Goal: Task Accomplishment & Management: Manage account settings

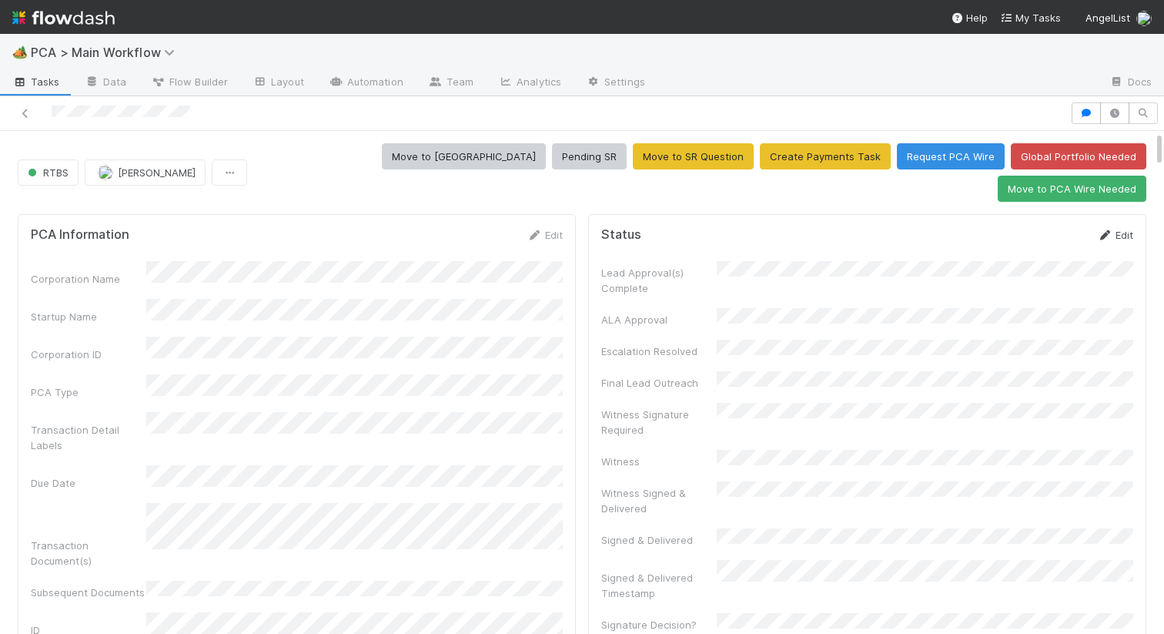
click at [1114, 229] on link "Edit" at bounding box center [1115, 235] width 36 height 12
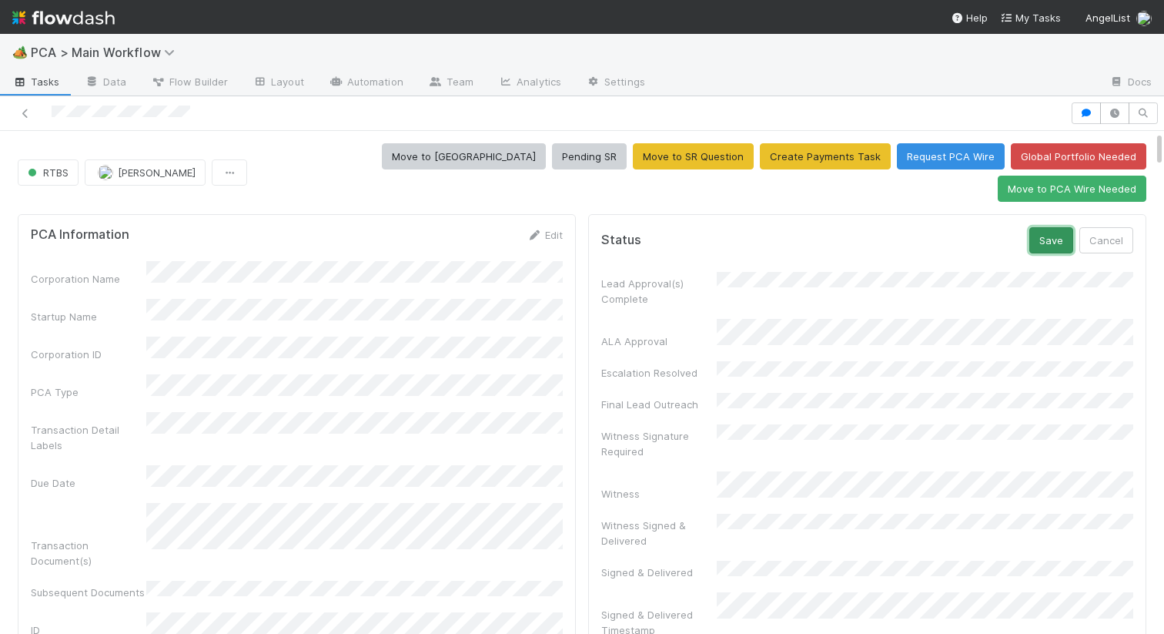
click at [1061, 227] on button "Save" at bounding box center [1052, 240] width 44 height 26
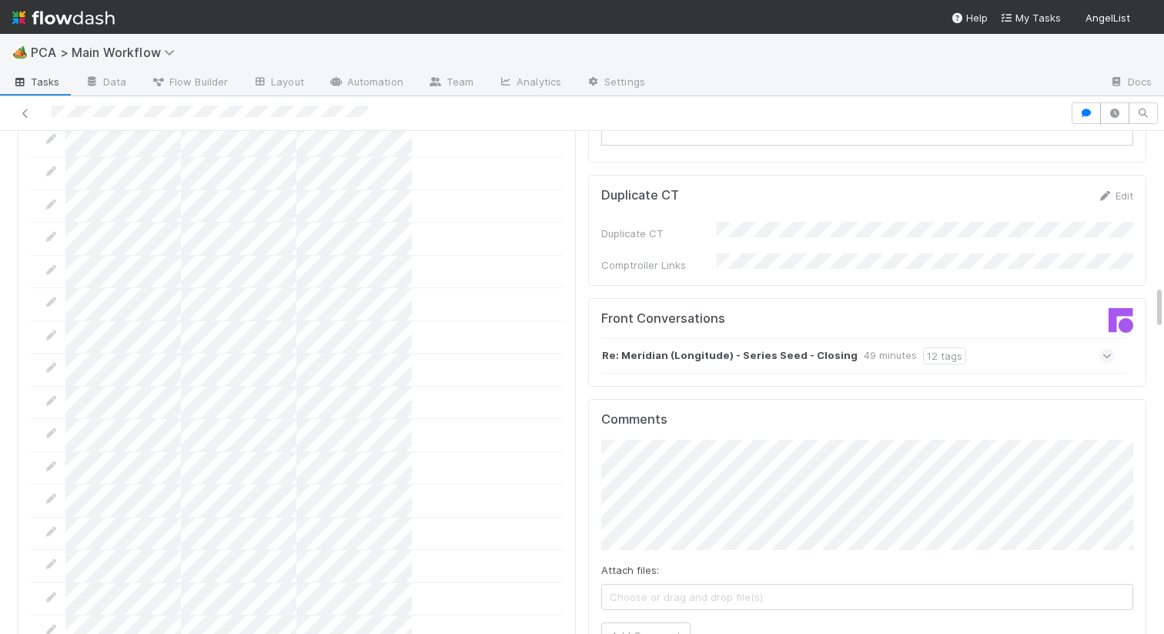
scroll to position [1610, 0]
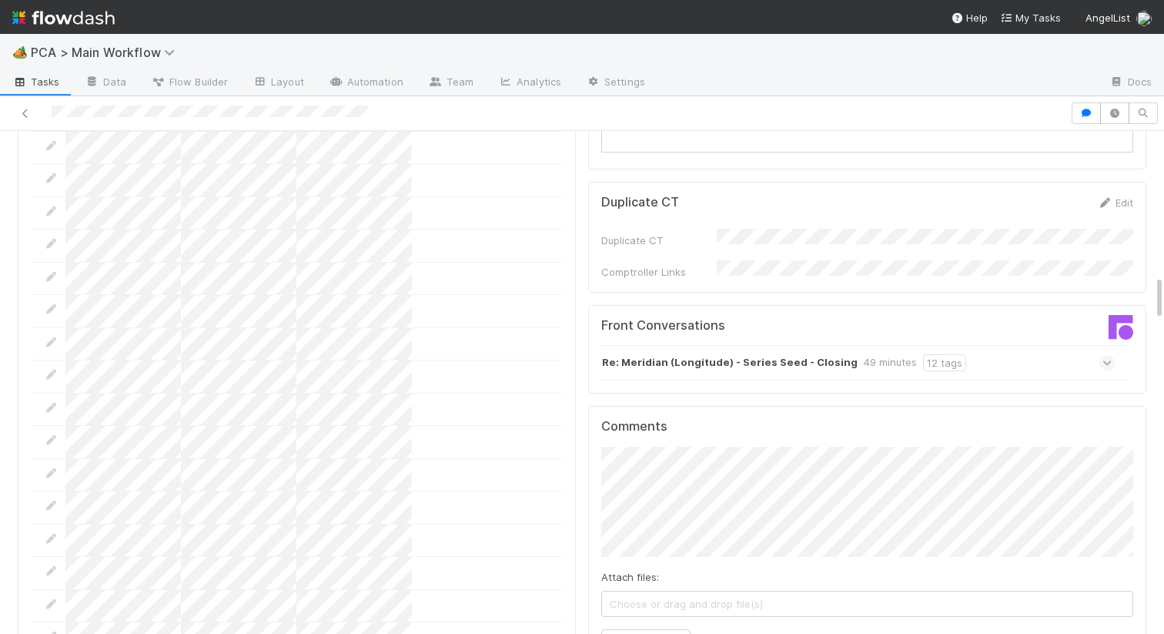
click at [689, 354] on strong "Re: Meridian (Longitude) - Series Seed - Closing" at bounding box center [730, 362] width 256 height 17
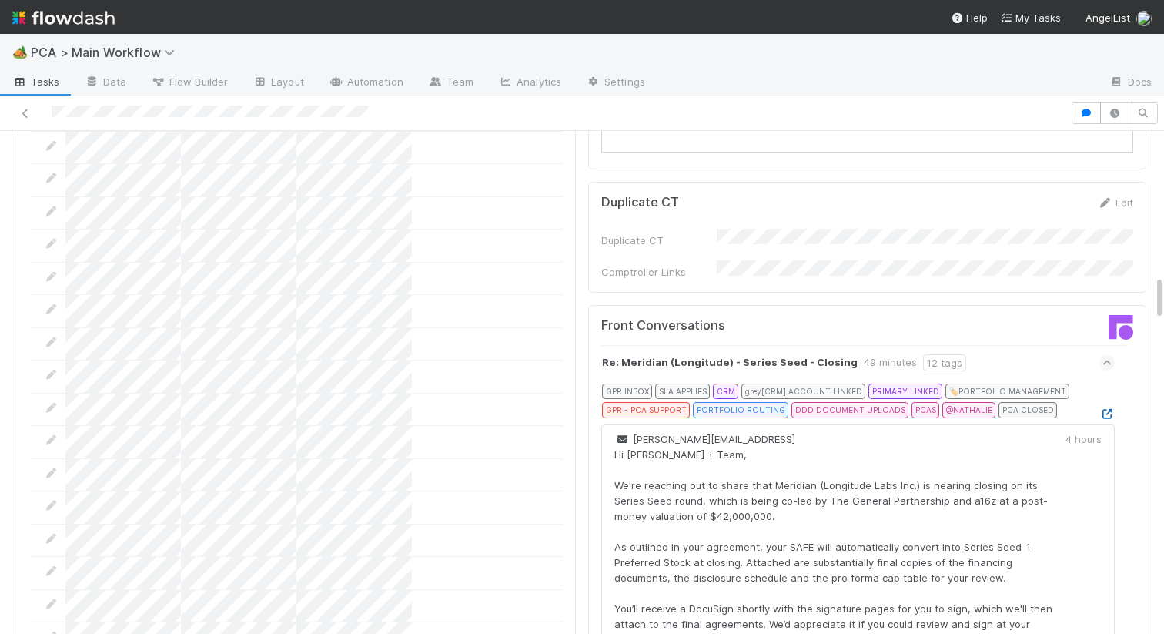
click at [1106, 409] on icon at bounding box center [1107, 414] width 15 height 10
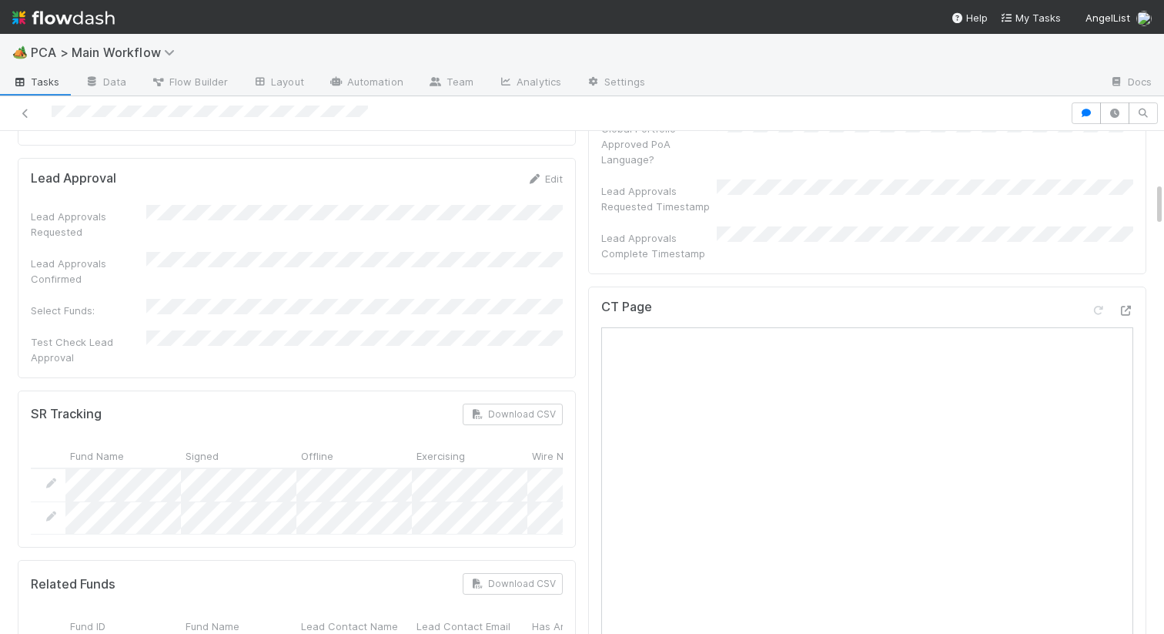
scroll to position [896, 0]
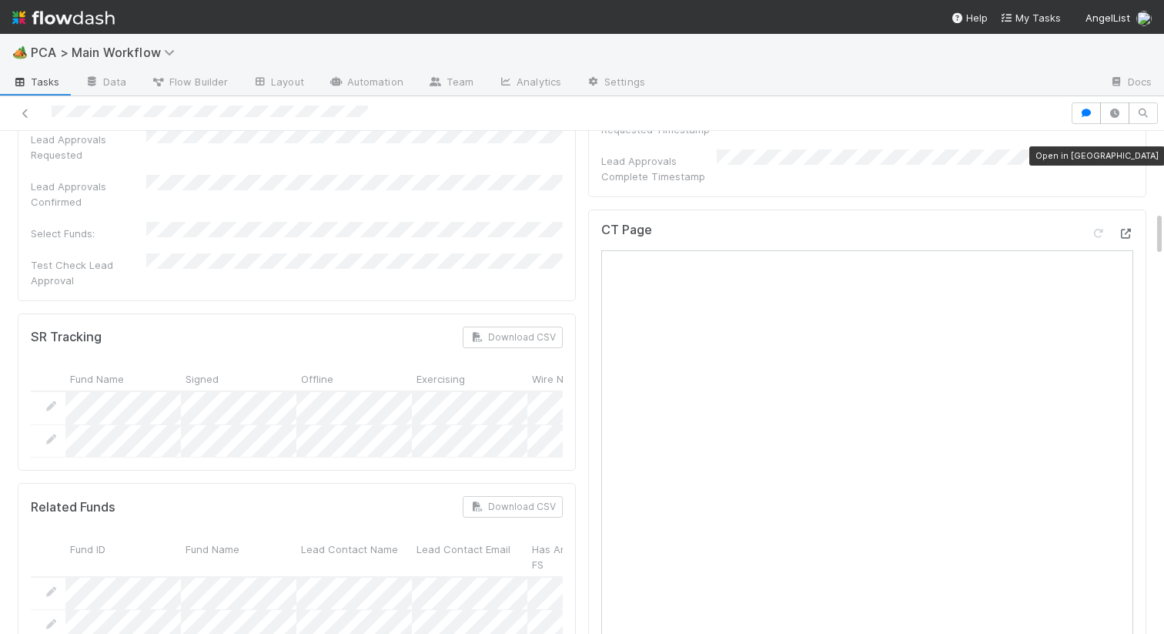
click at [1130, 229] on icon at bounding box center [1125, 234] width 15 height 10
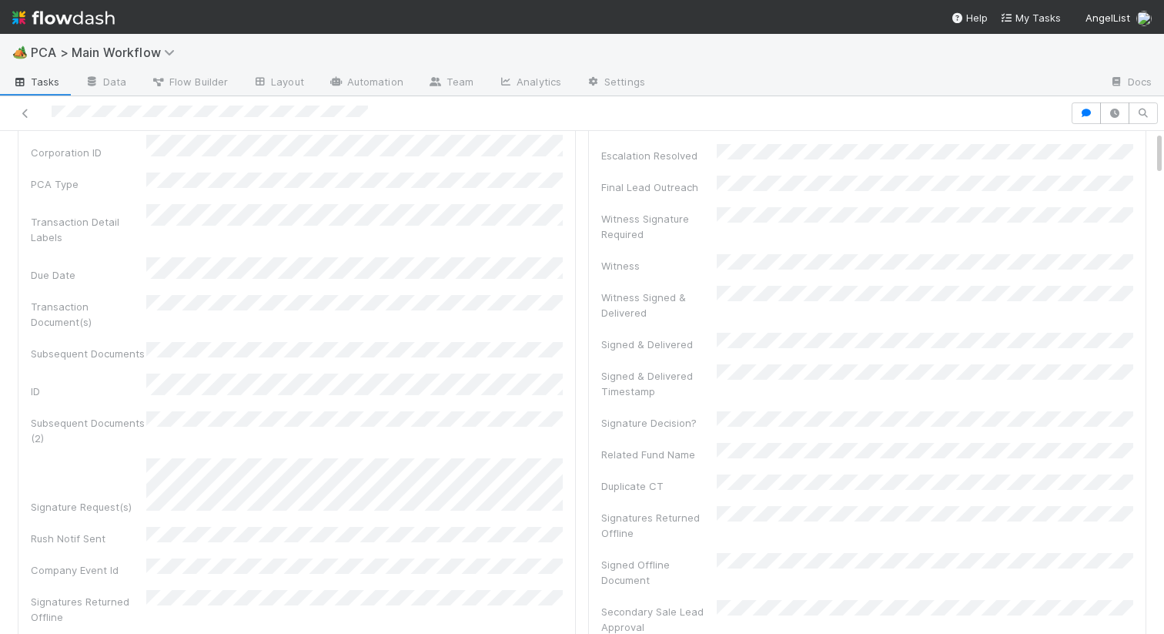
scroll to position [0, 0]
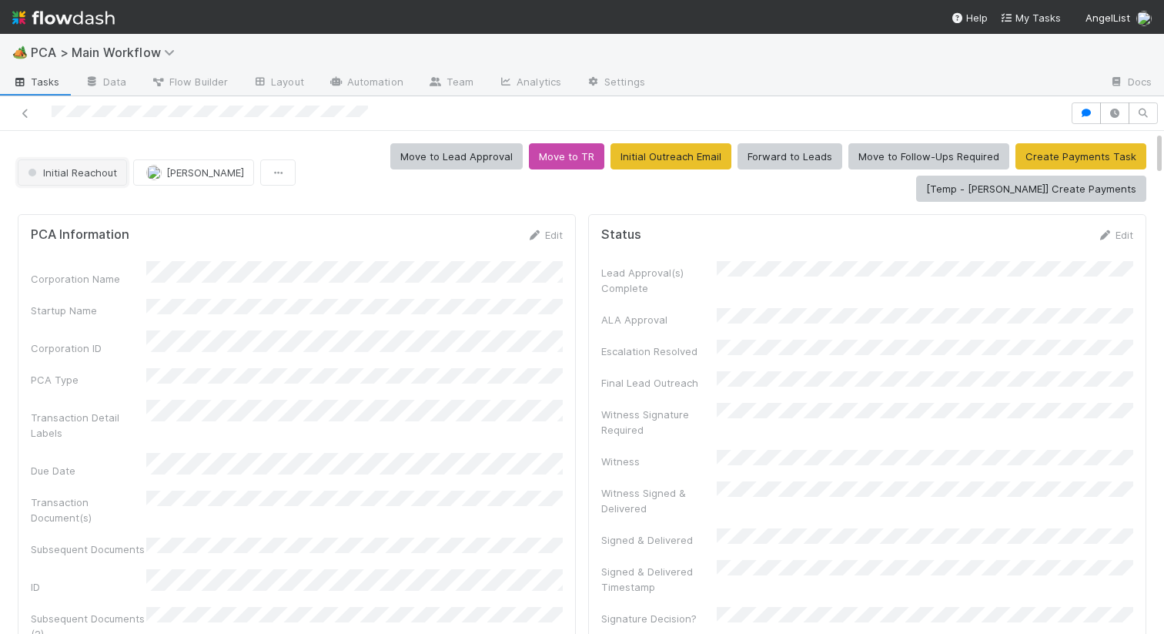
click at [79, 177] on span "Initial Reachout" at bounding box center [71, 172] width 92 height 12
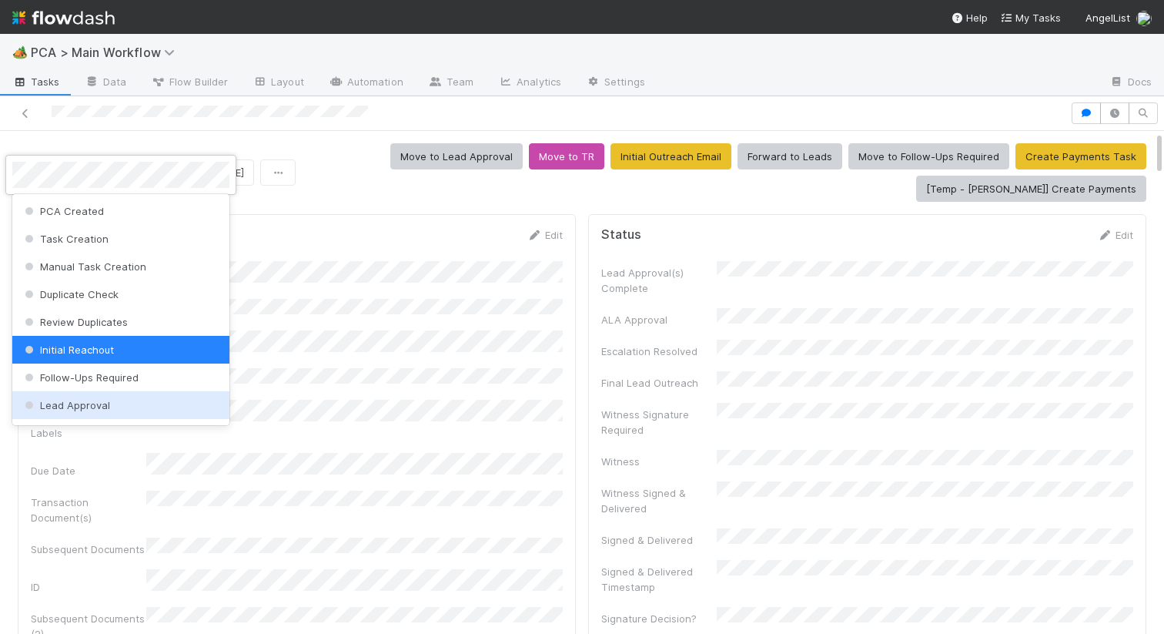
click at [73, 400] on span "Lead Approval" at bounding box center [66, 405] width 89 height 12
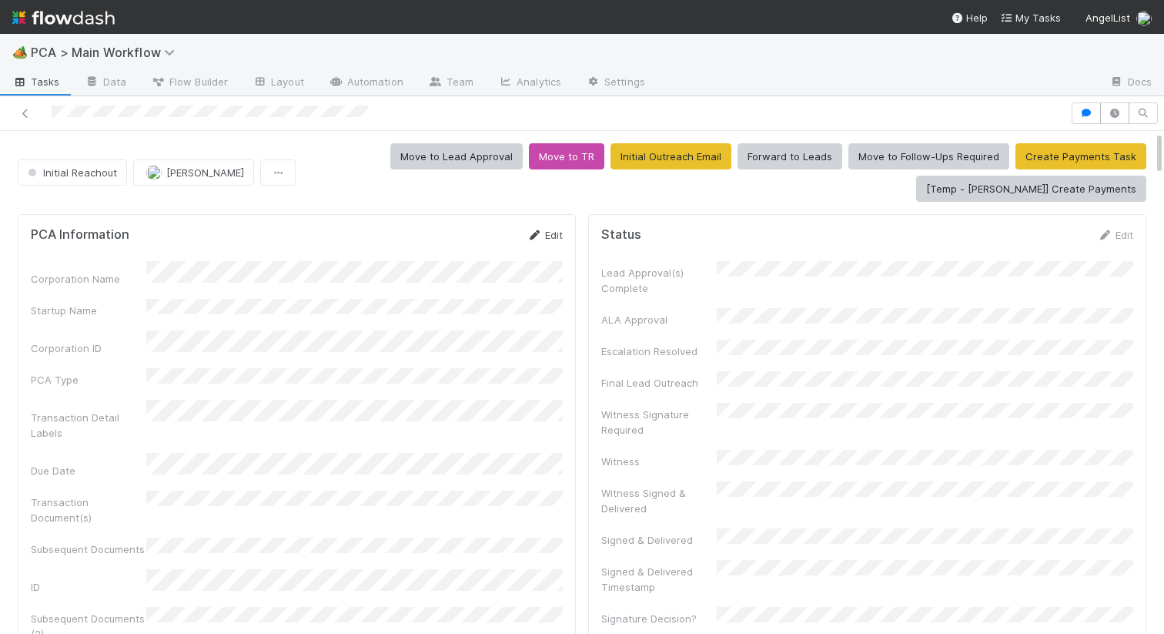
click at [542, 239] on link "Edit" at bounding box center [545, 235] width 36 height 12
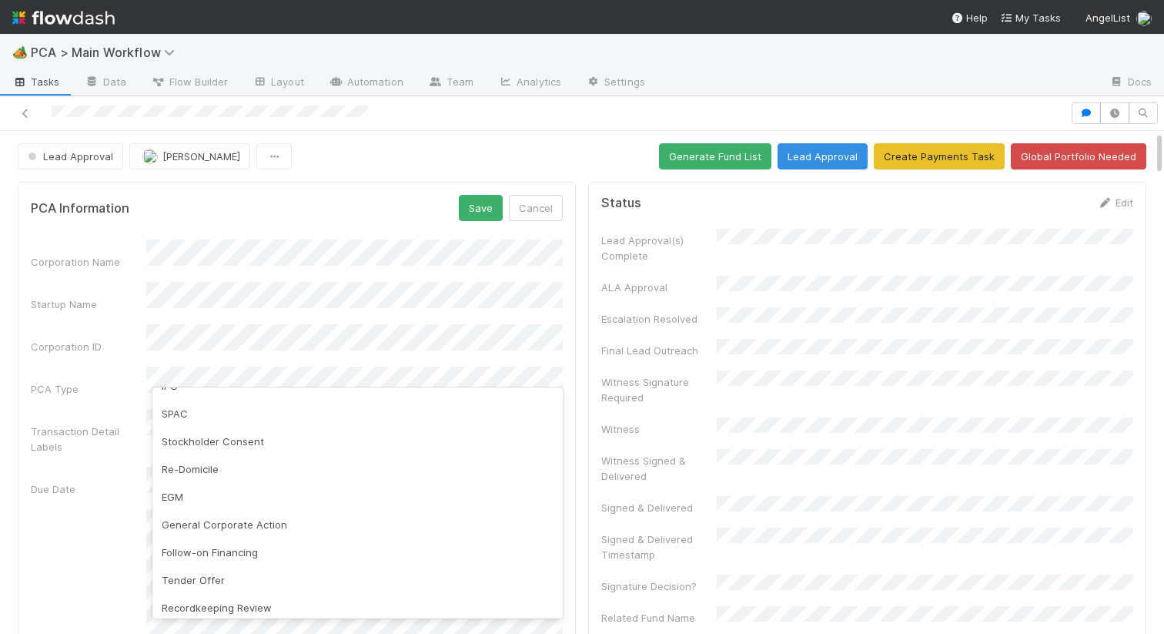
scroll to position [181, 0]
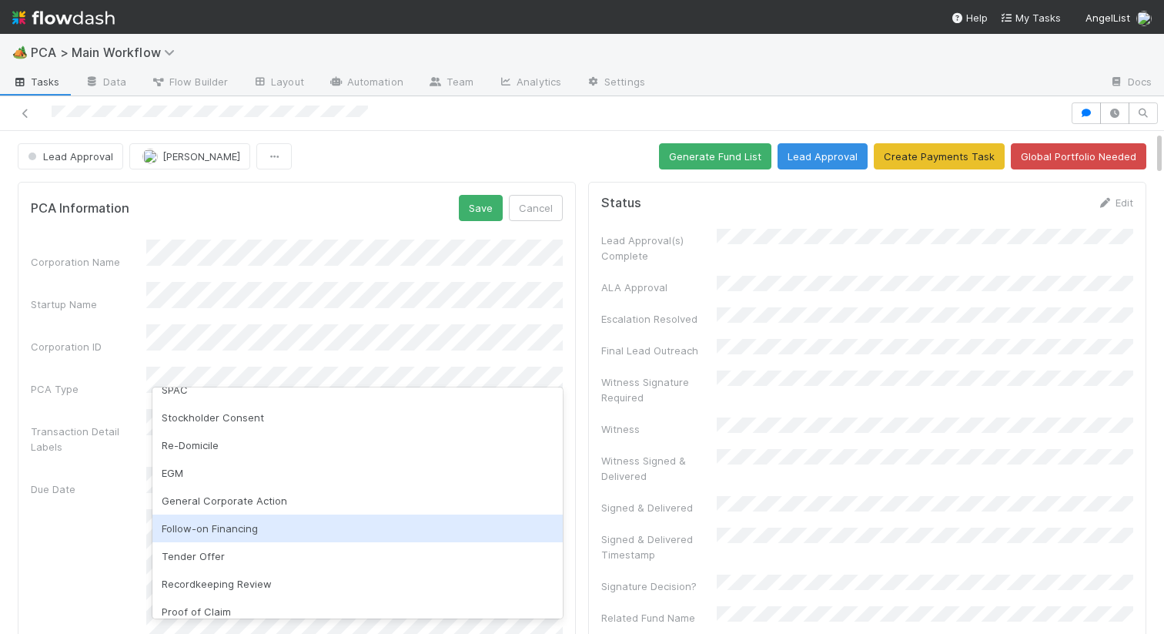
click at [230, 535] on div "Follow-on Financing" at bounding box center [357, 528] width 410 height 28
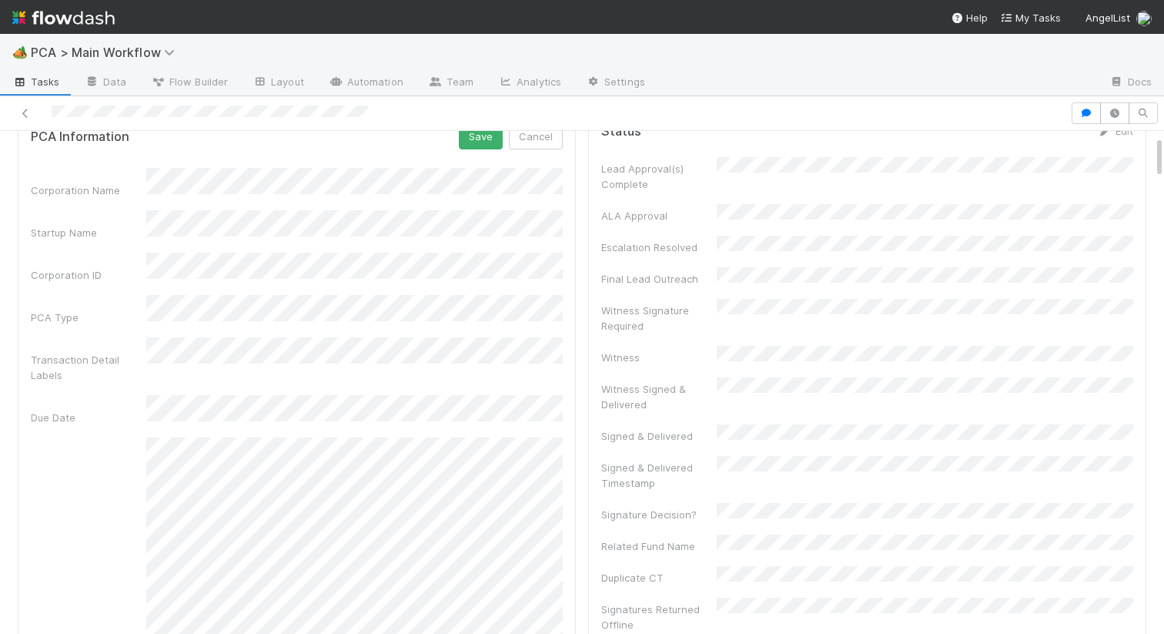
scroll to position [0, 0]
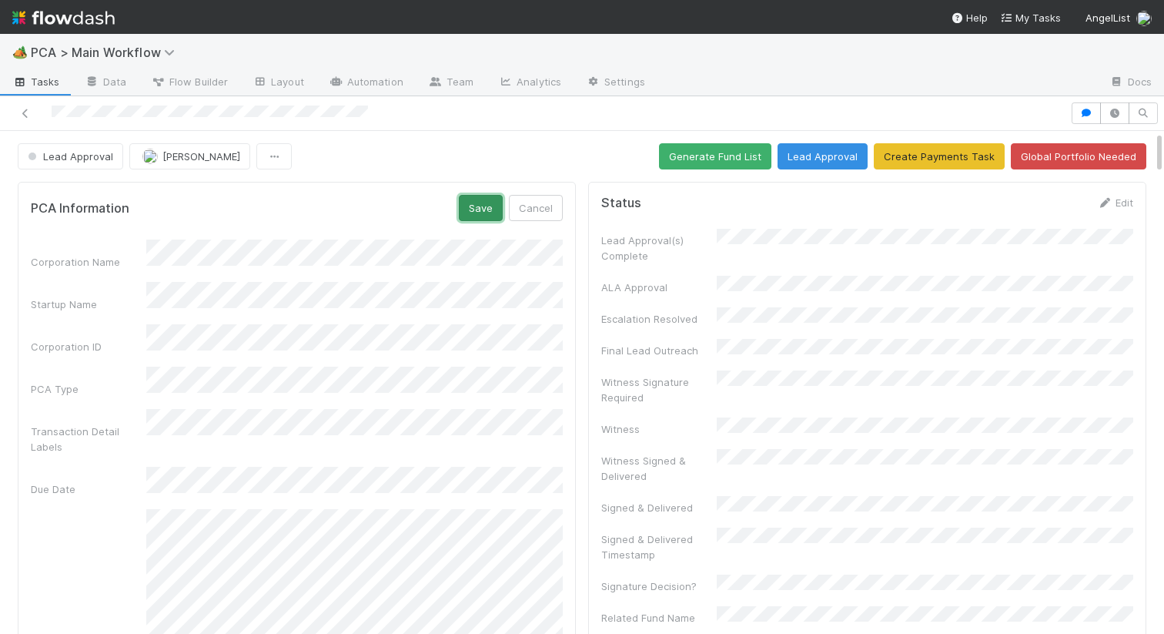
click at [481, 205] on button "Save" at bounding box center [481, 208] width 44 height 26
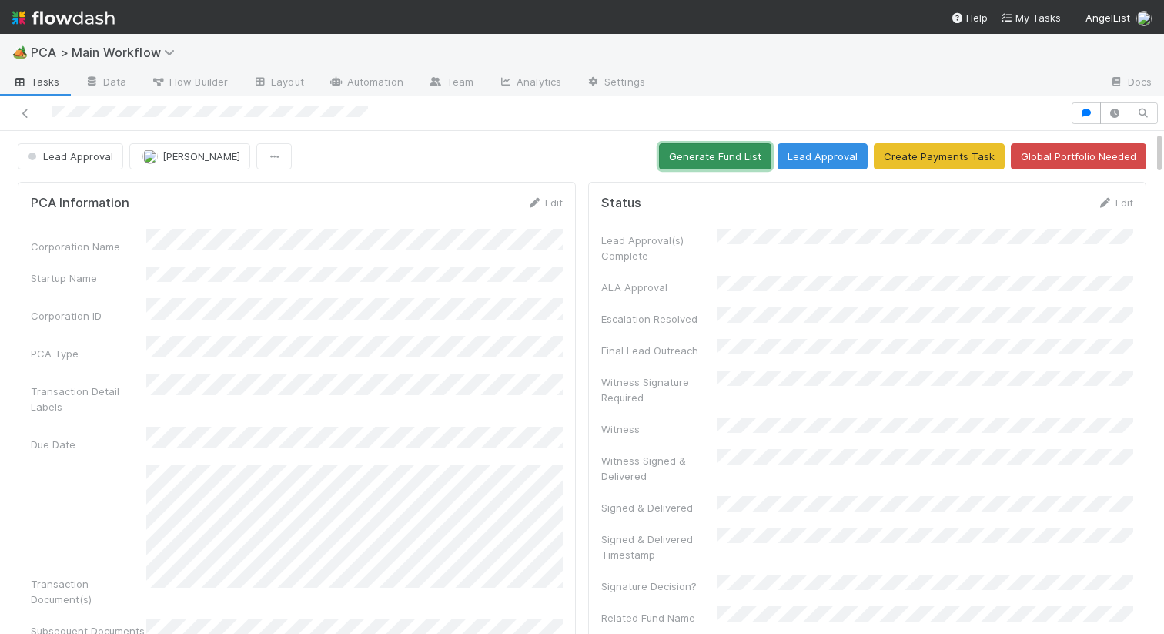
click at [685, 146] on button "Generate Fund List" at bounding box center [715, 156] width 112 height 26
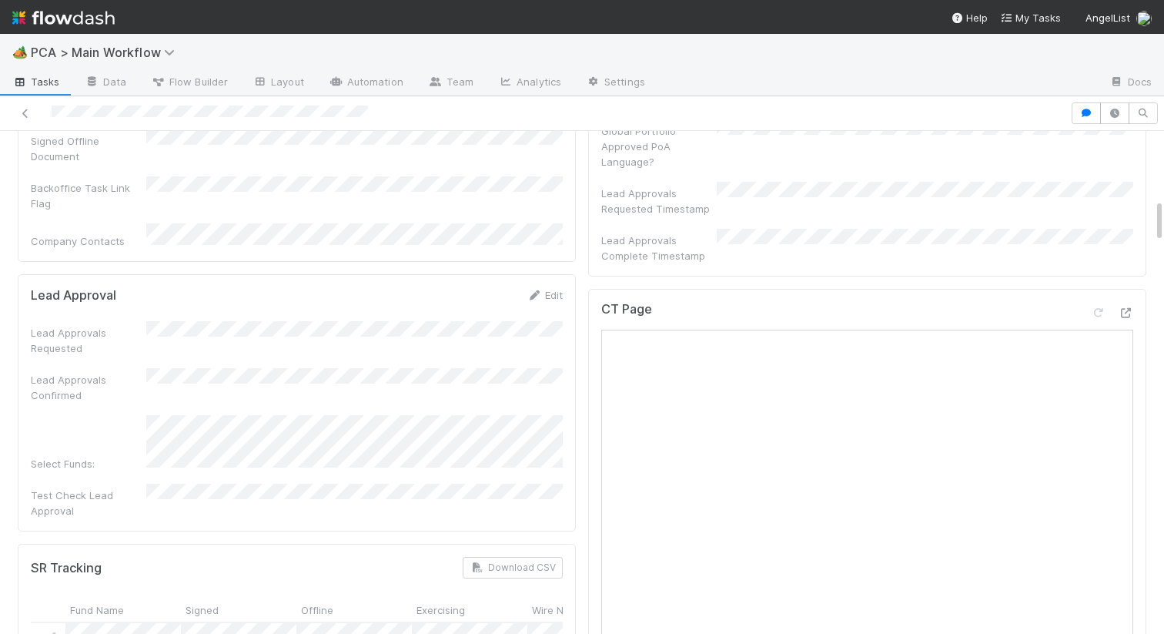
scroll to position [769, 0]
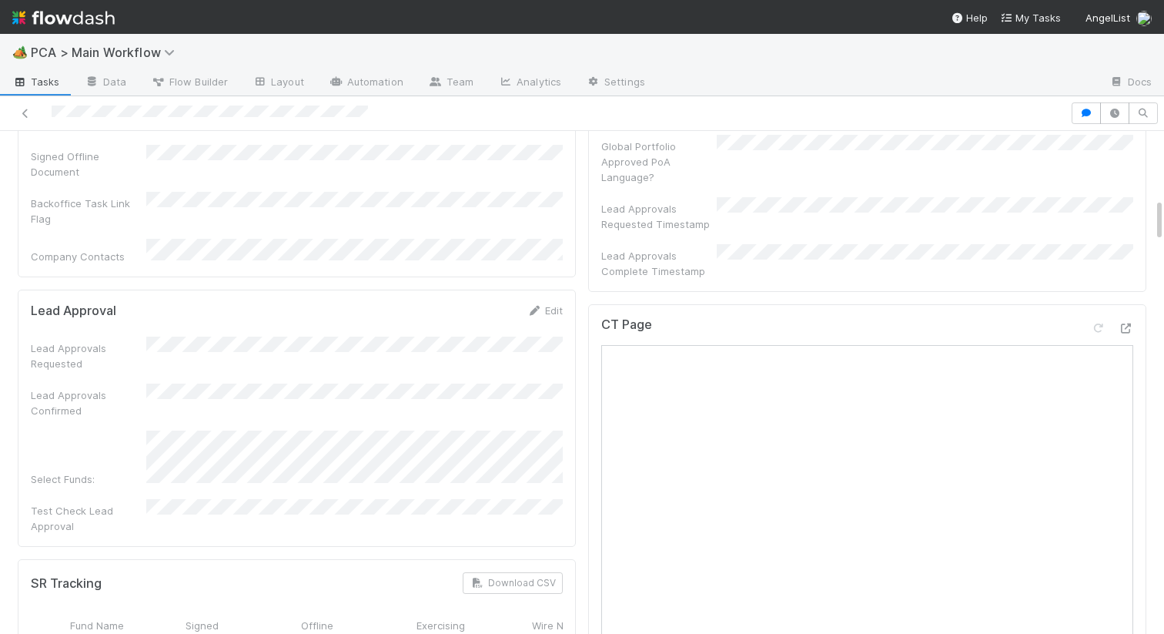
click at [548, 303] on form "Lead Approval Edit Lead Approvals Requested Lead Approvals Confirmed Select Fun…" at bounding box center [297, 418] width 532 height 231
click at [548, 304] on link "Edit" at bounding box center [545, 310] width 36 height 12
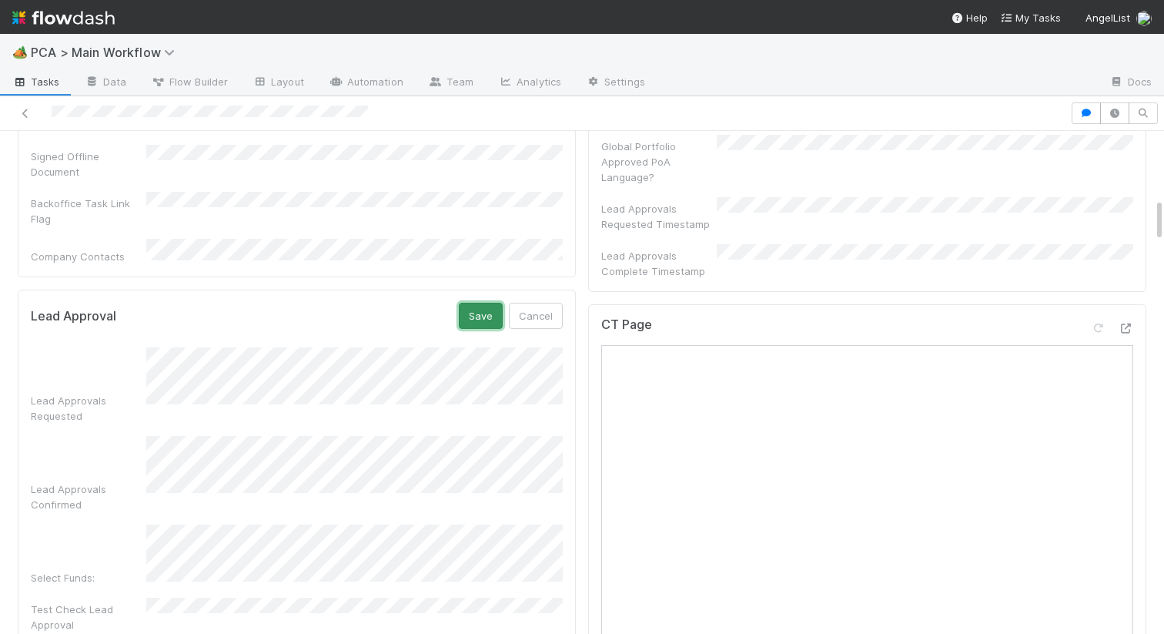
click at [467, 303] on button "Save" at bounding box center [481, 316] width 44 height 26
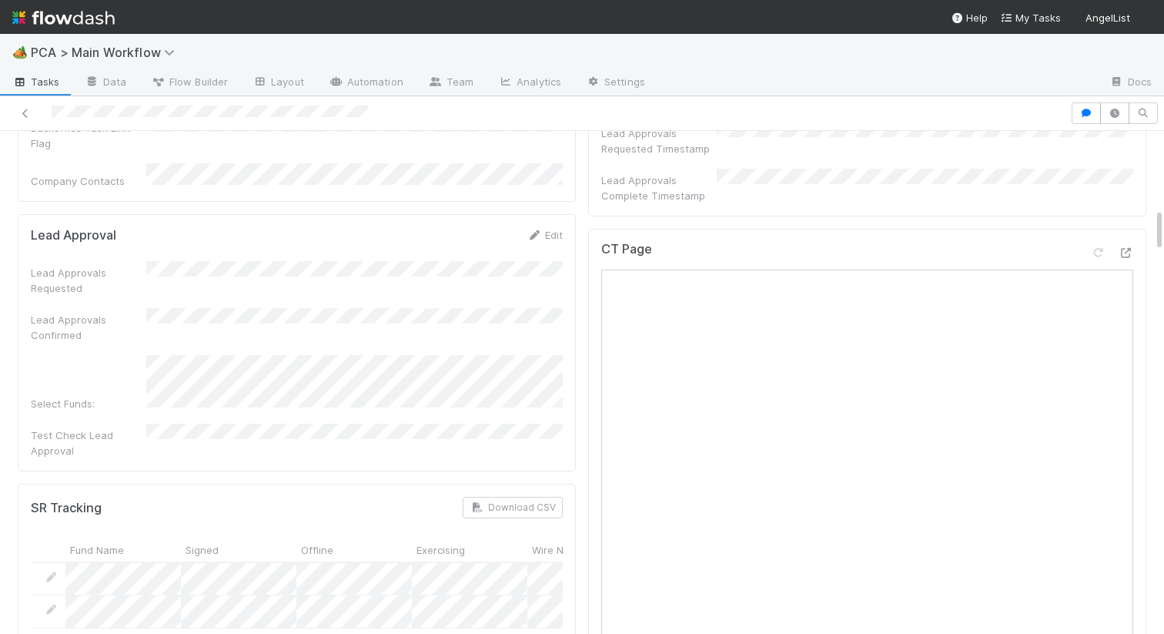
scroll to position [825, 0]
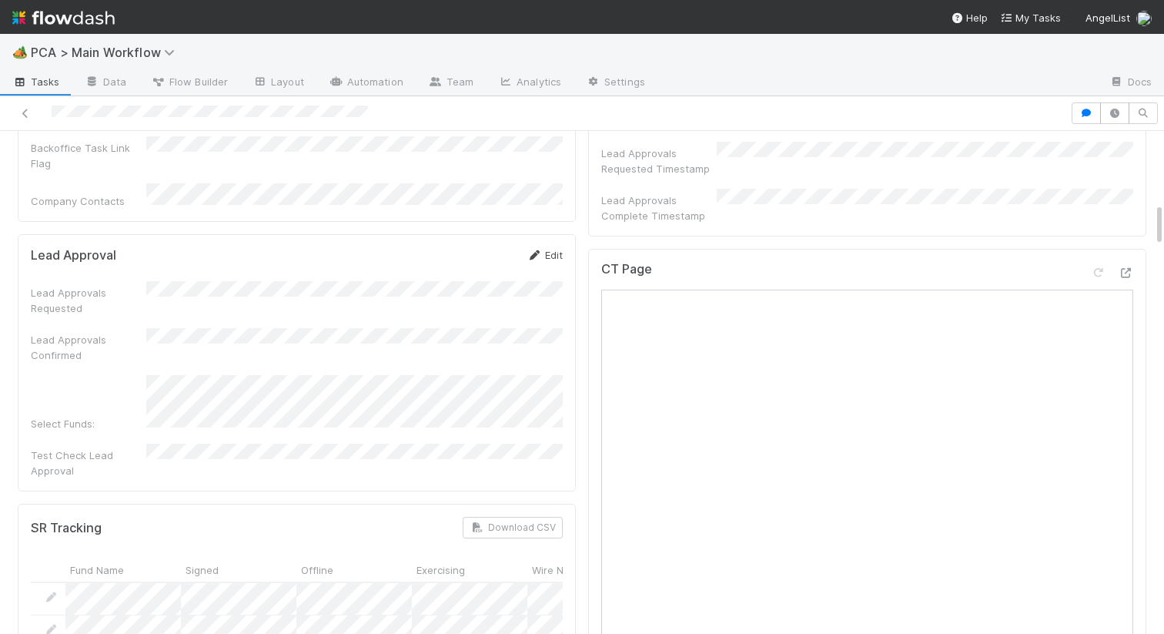
click at [547, 249] on link "Edit" at bounding box center [545, 255] width 36 height 12
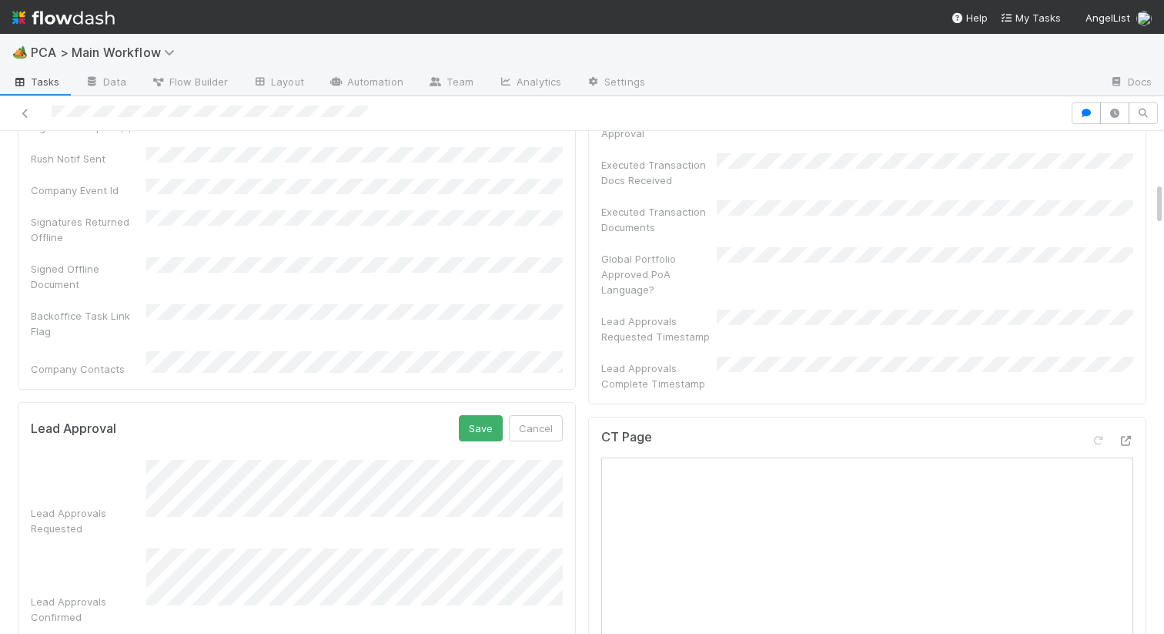
scroll to position [806, 0]
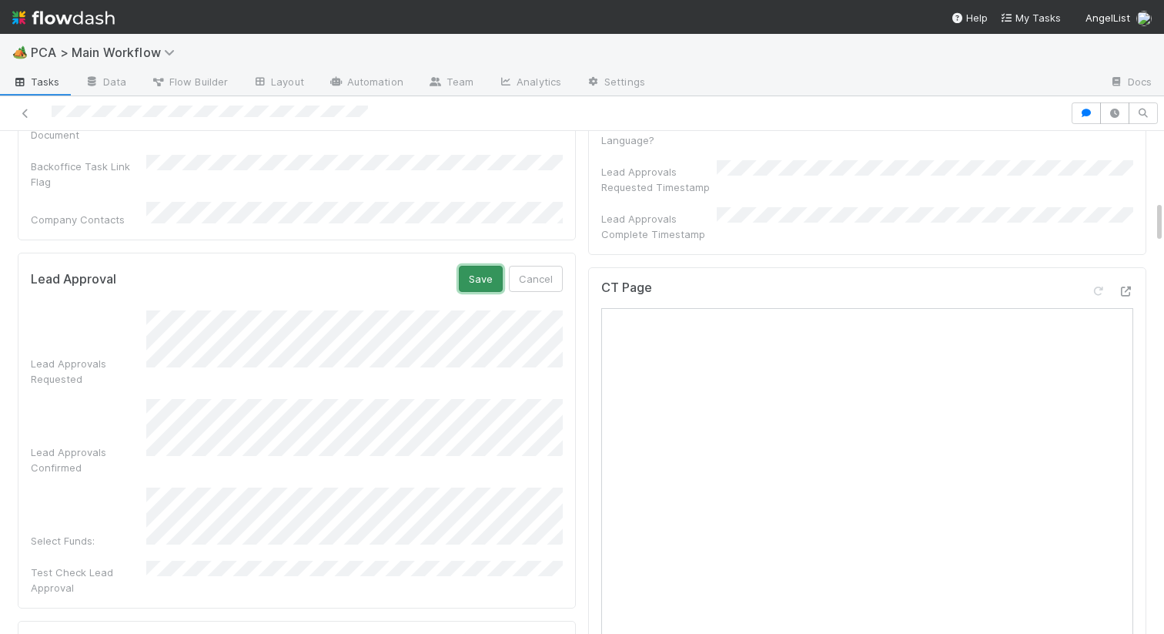
click at [492, 266] on button "Save" at bounding box center [481, 279] width 44 height 26
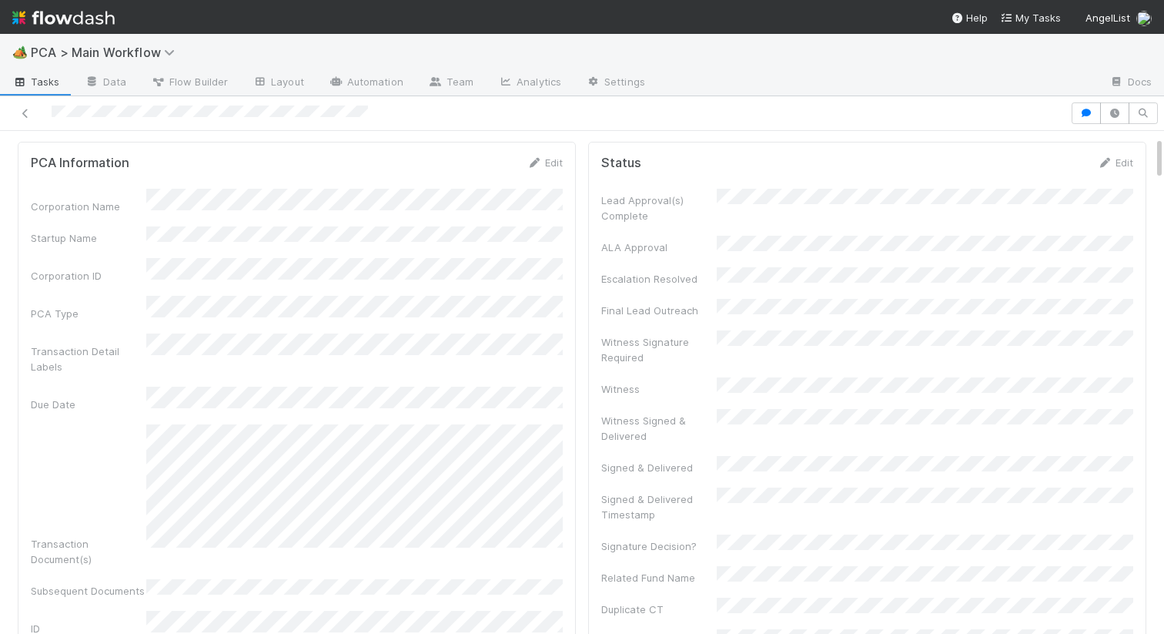
scroll to position [0, 0]
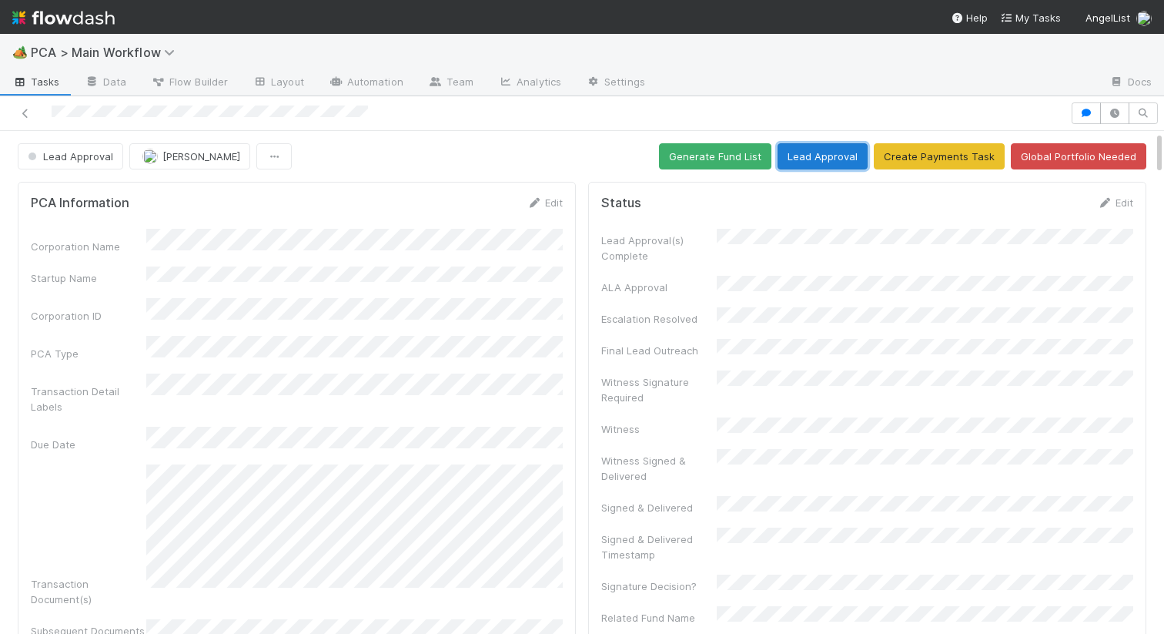
click at [833, 158] on button "Lead Approval" at bounding box center [823, 156] width 90 height 26
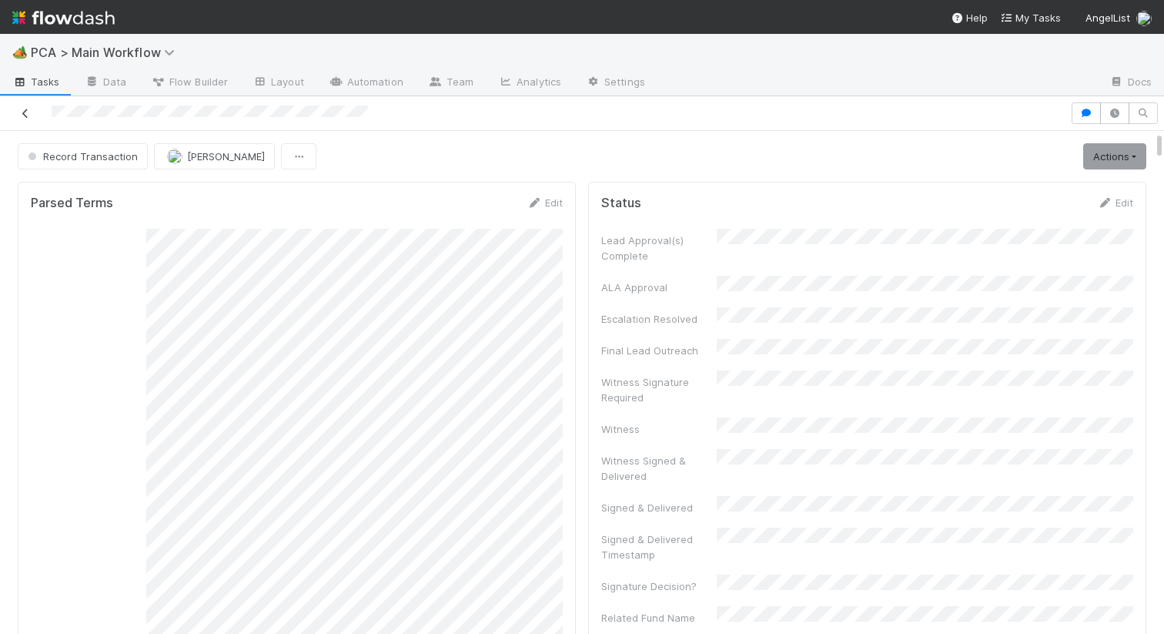
click at [25, 112] on icon at bounding box center [25, 114] width 15 height 10
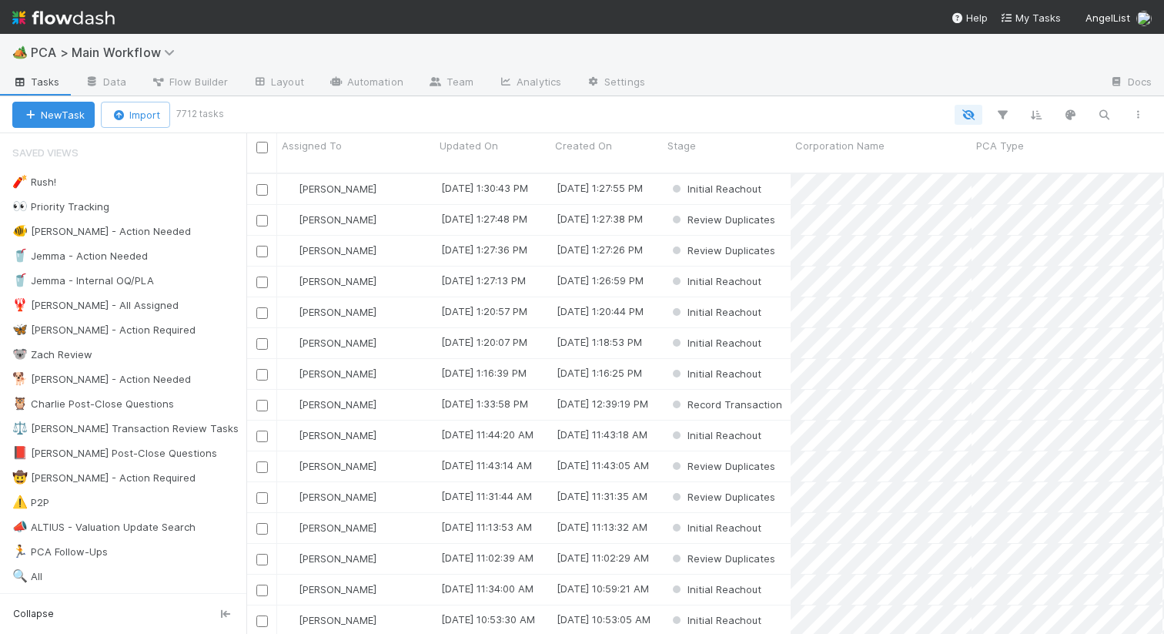
scroll to position [473, 918]
click at [140, 328] on div "🦋 Nathalie - Action Required" at bounding box center [103, 329] width 183 height 19
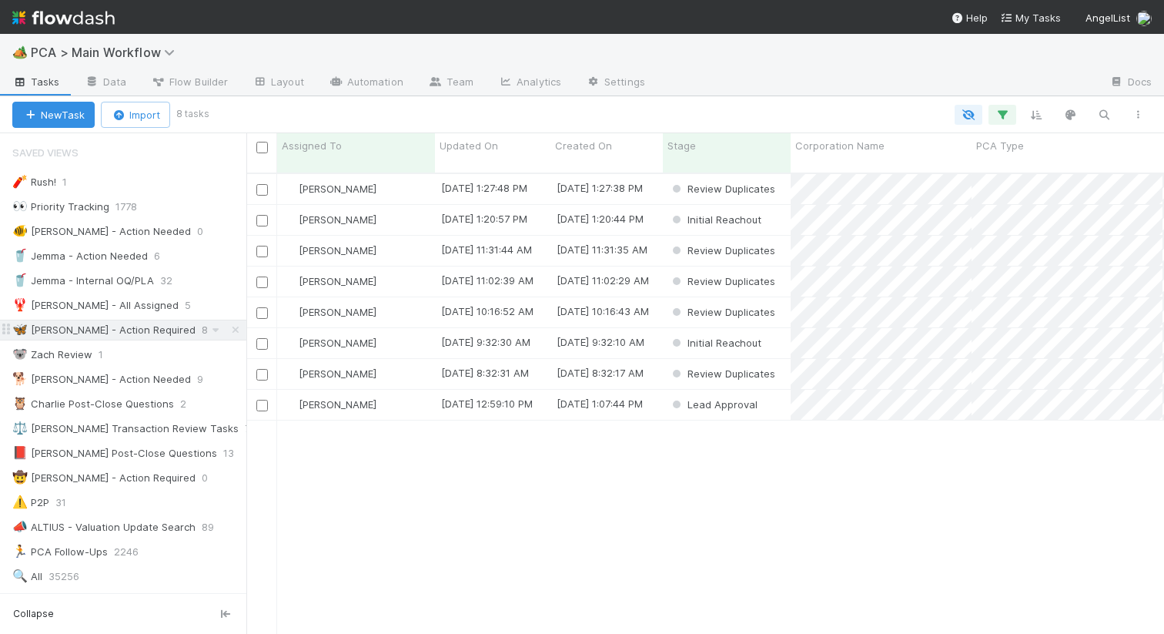
scroll to position [473, 918]
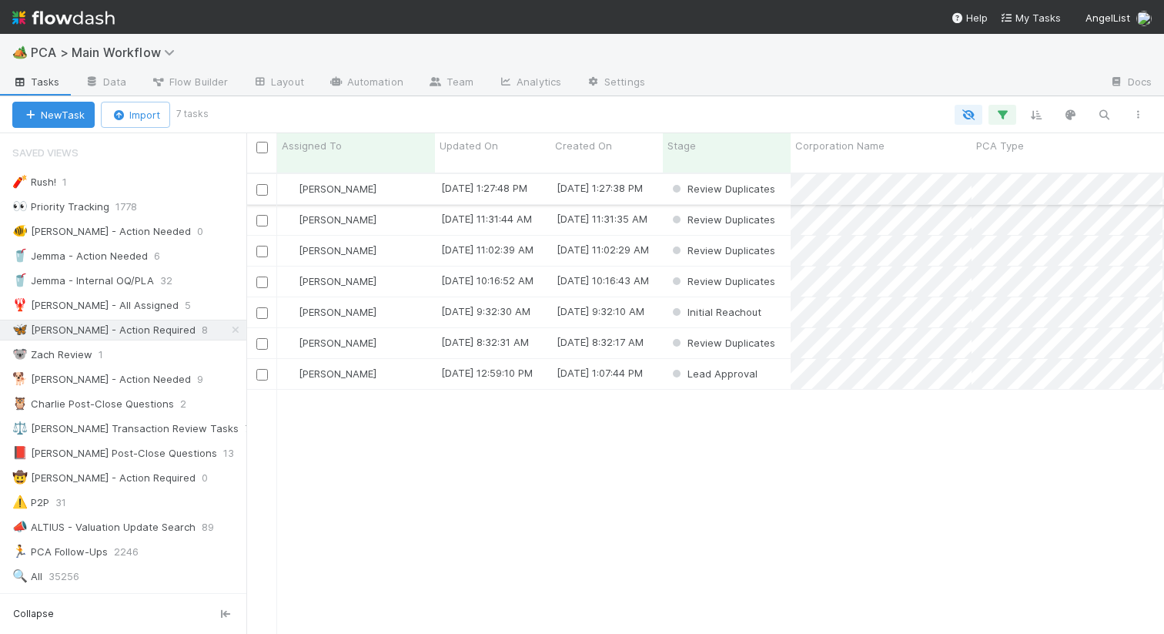
click at [398, 178] on div "[PERSON_NAME]" at bounding box center [356, 189] width 158 height 30
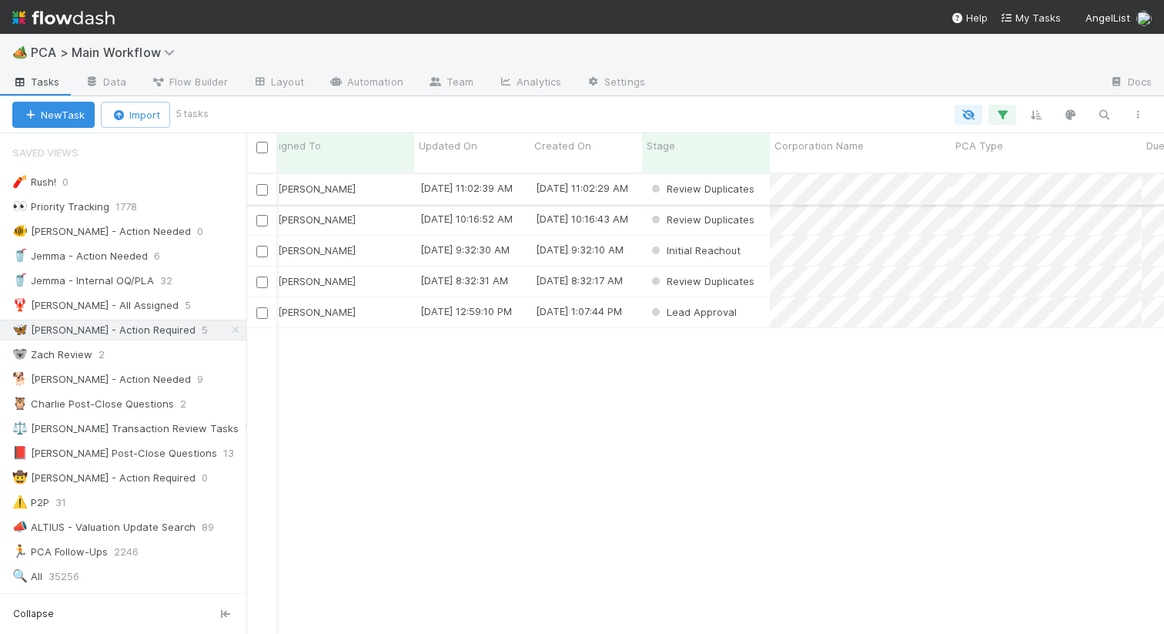
click at [385, 174] on div "Nathalie Gualito" at bounding box center [335, 189] width 158 height 30
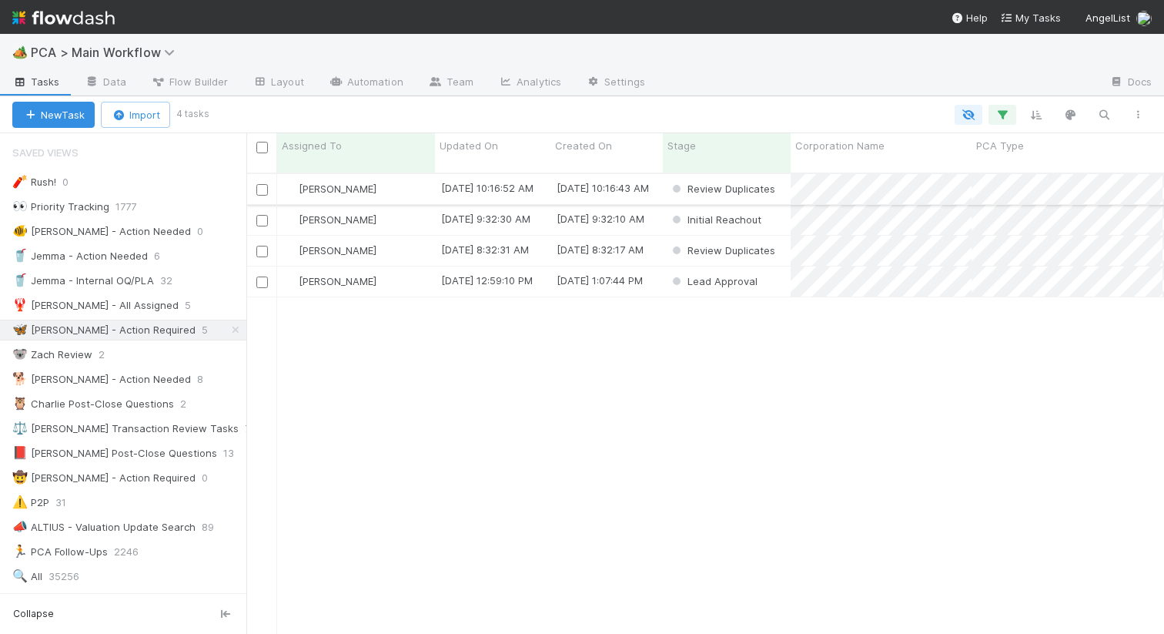
click at [409, 180] on div "[PERSON_NAME]" at bounding box center [356, 189] width 158 height 30
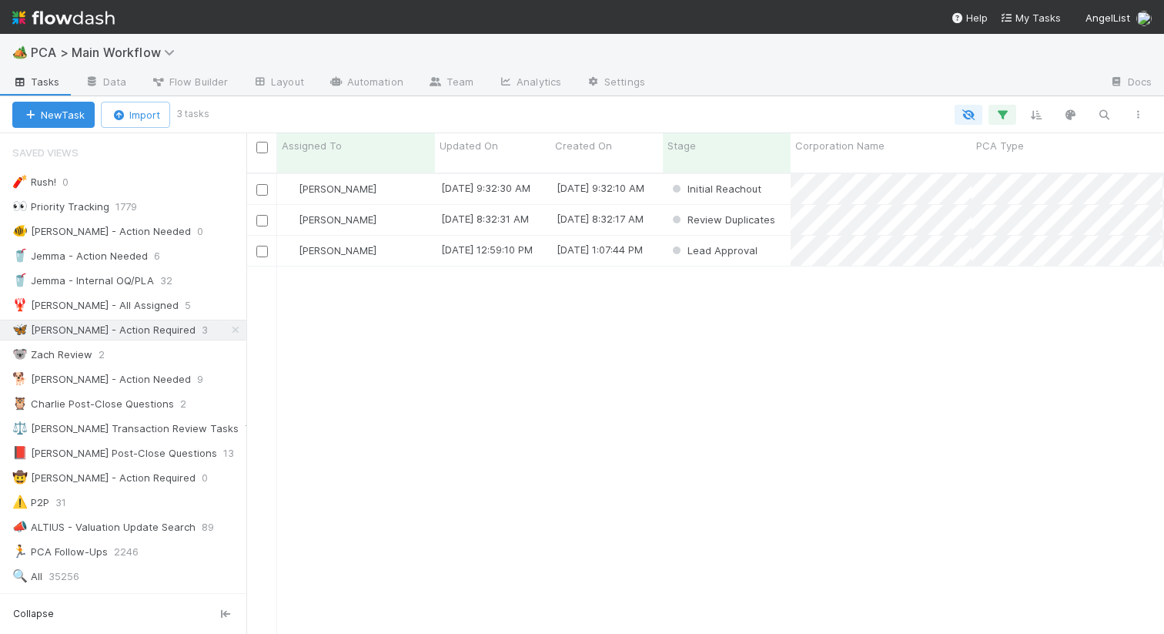
click at [568, 205] on div "8/21/25, 8:32:17 AM" at bounding box center [607, 220] width 112 height 30
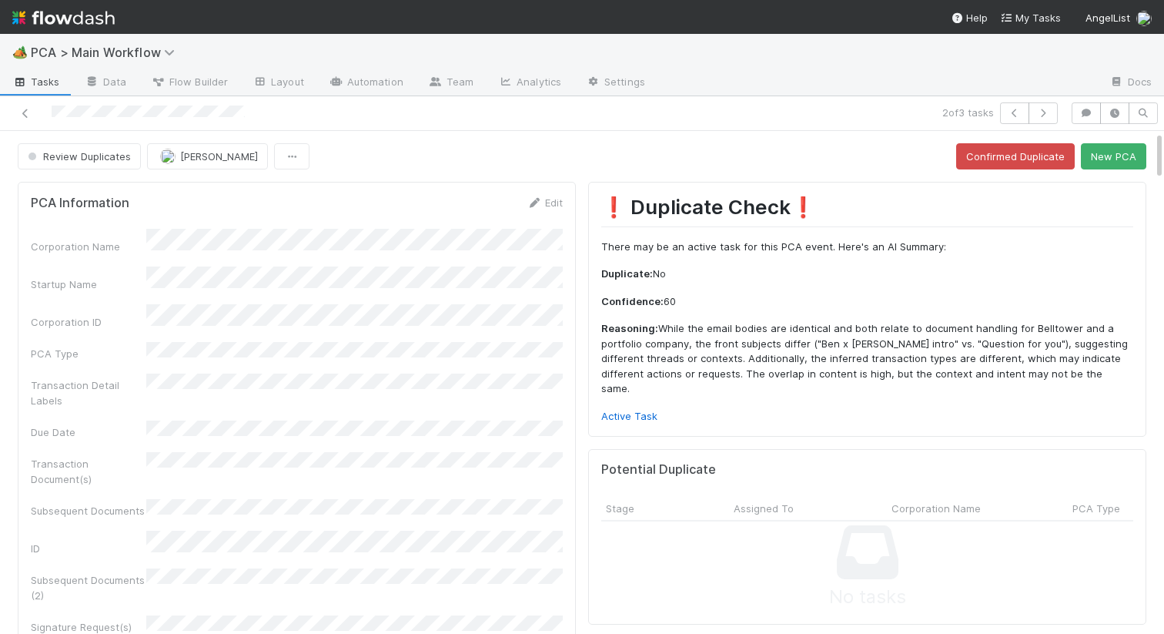
click at [622, 393] on div "❗ Duplicate Check❗️ There may be an active task for this PCA event. Here's an A…" at bounding box center [867, 309] width 532 height 229
click at [622, 410] on link "Active Task" at bounding box center [629, 416] width 56 height 12
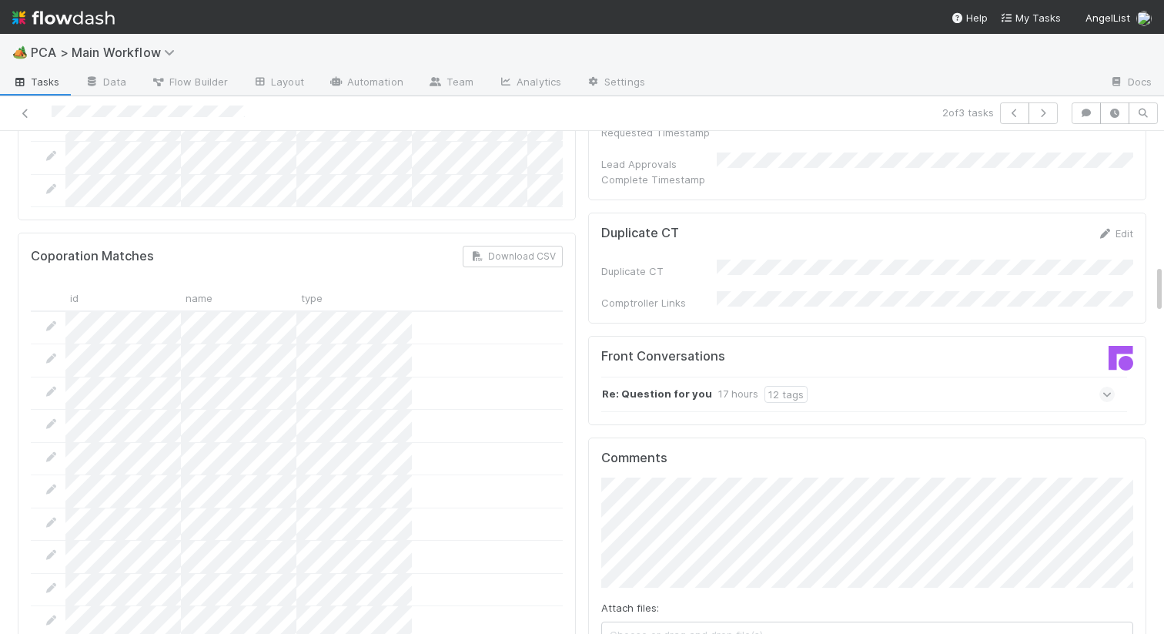
scroll to position [1352, 0]
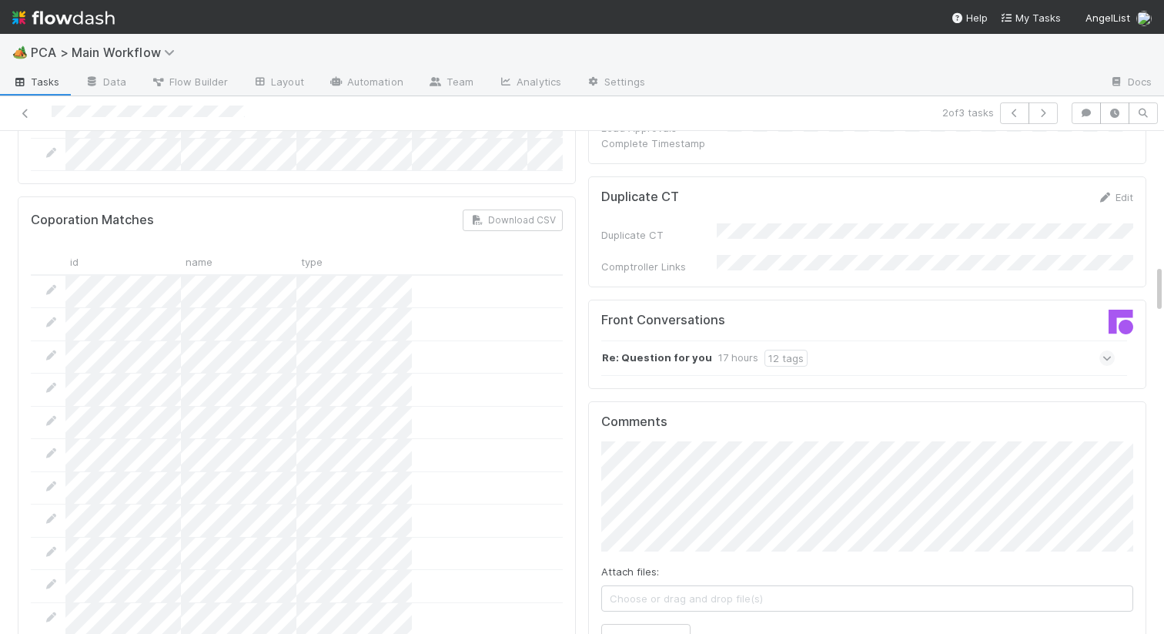
click at [744, 350] on div "17 hours" at bounding box center [739, 358] width 40 height 17
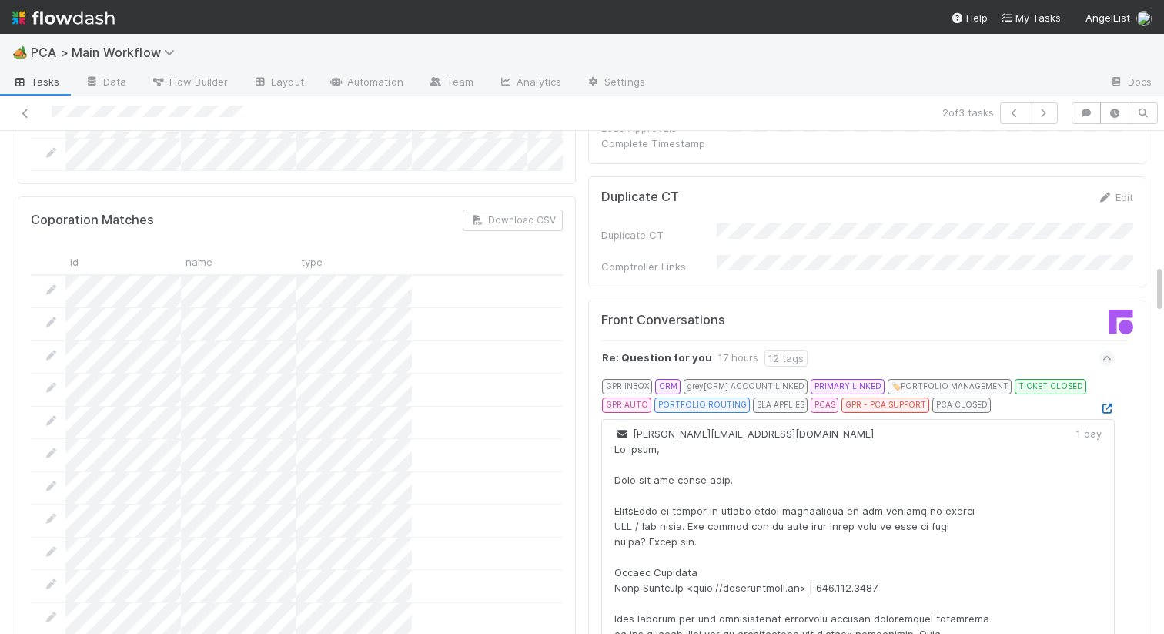
click at [1107, 404] on icon at bounding box center [1107, 409] width 15 height 10
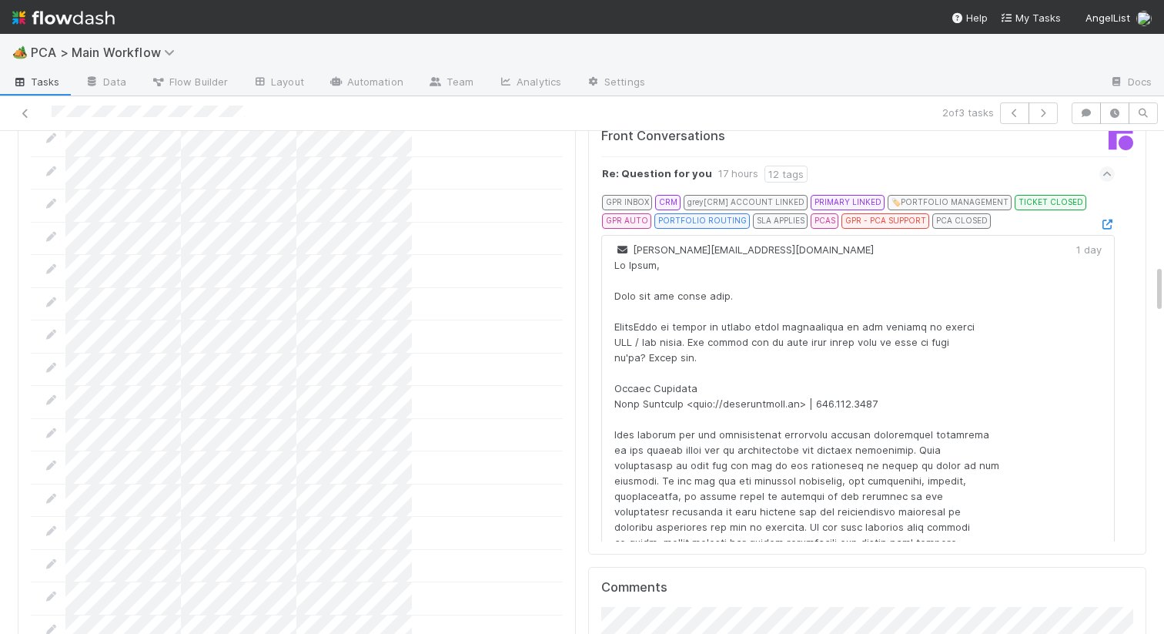
scroll to position [1814, 0]
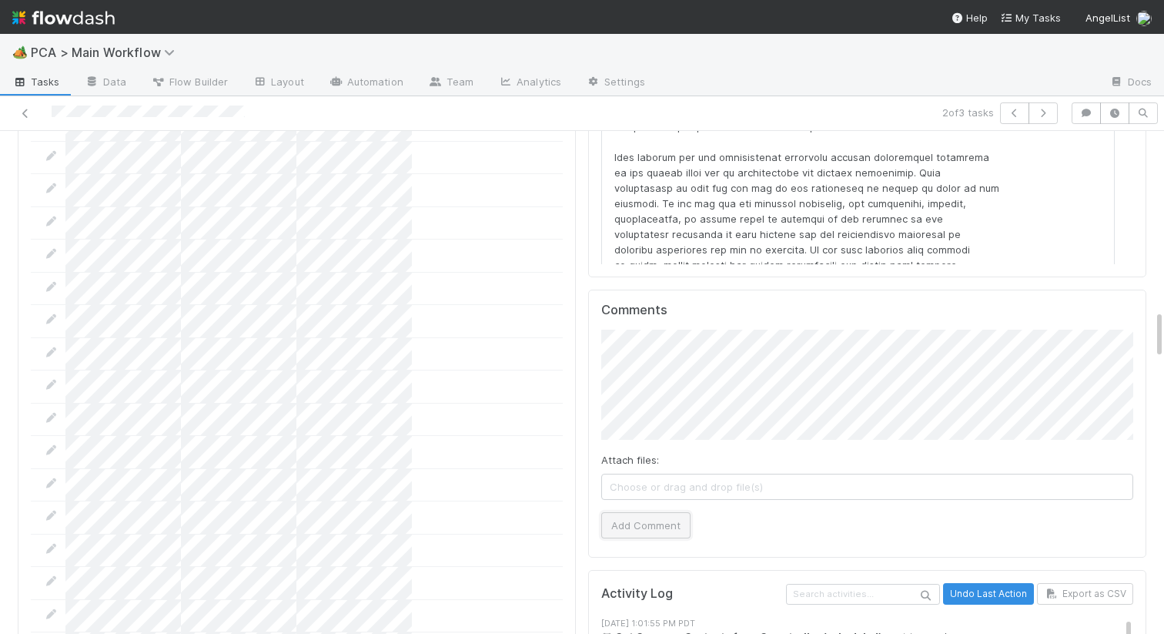
click at [622, 512] on button "Add Comment" at bounding box center [645, 525] width 89 height 26
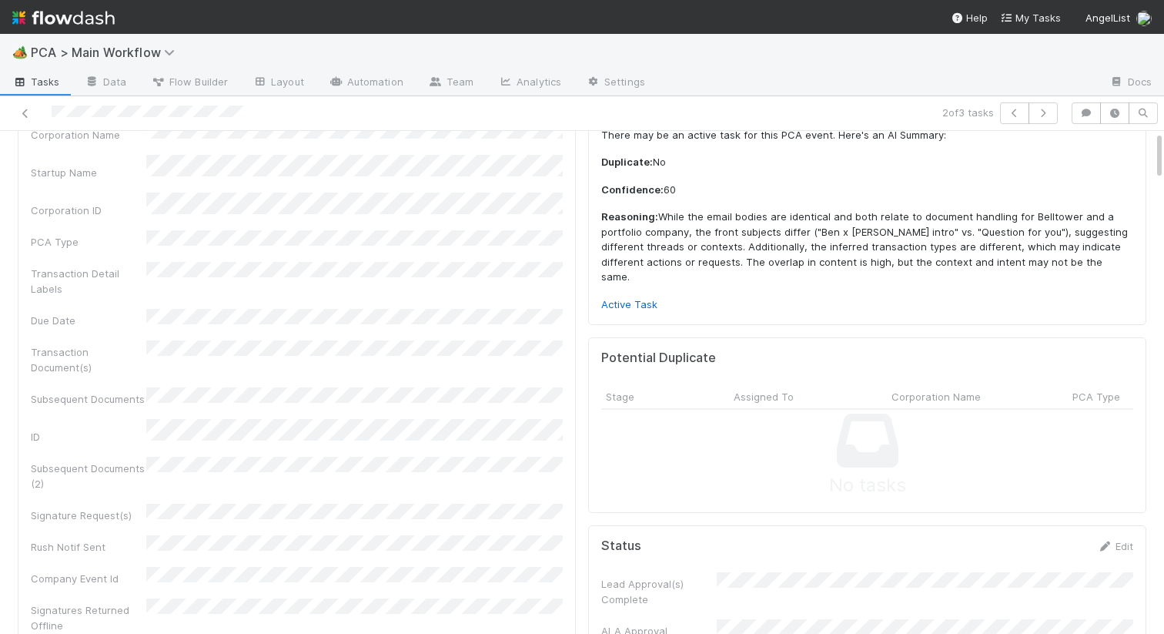
scroll to position [0, 0]
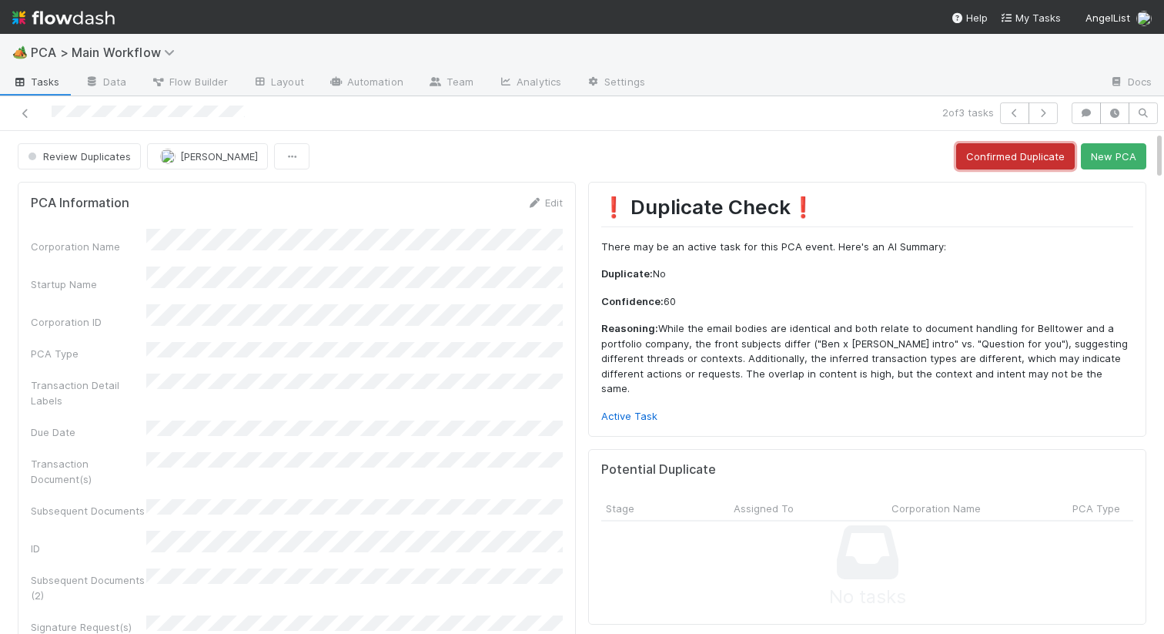
click at [968, 154] on button "Confirmed Duplicate" at bounding box center [1016, 156] width 119 height 26
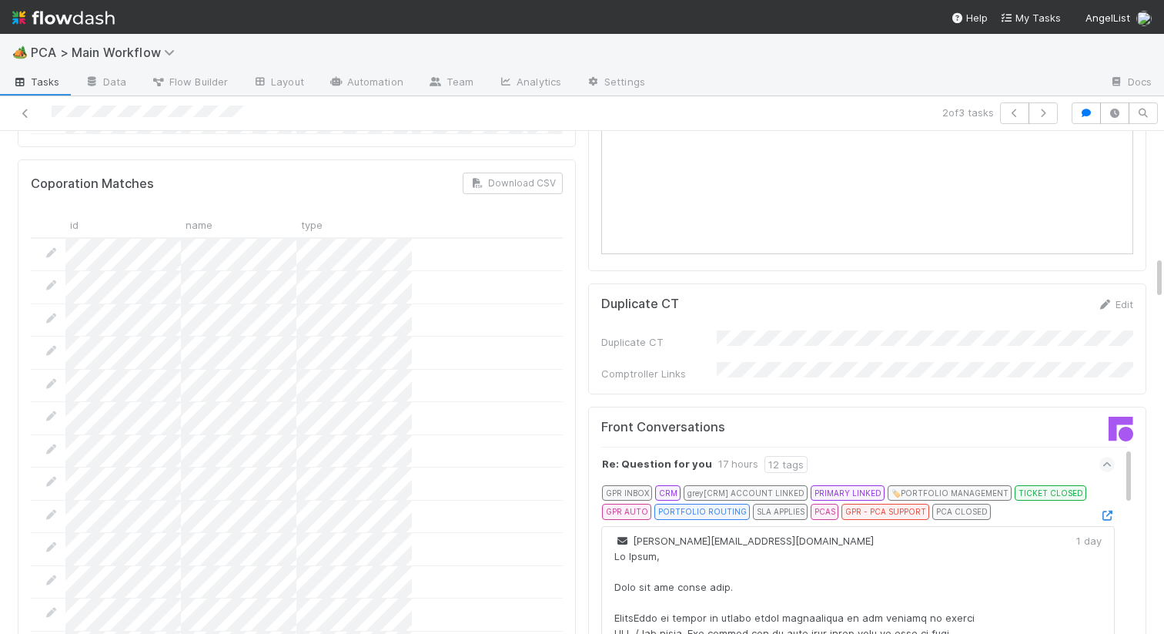
scroll to position [1543, 0]
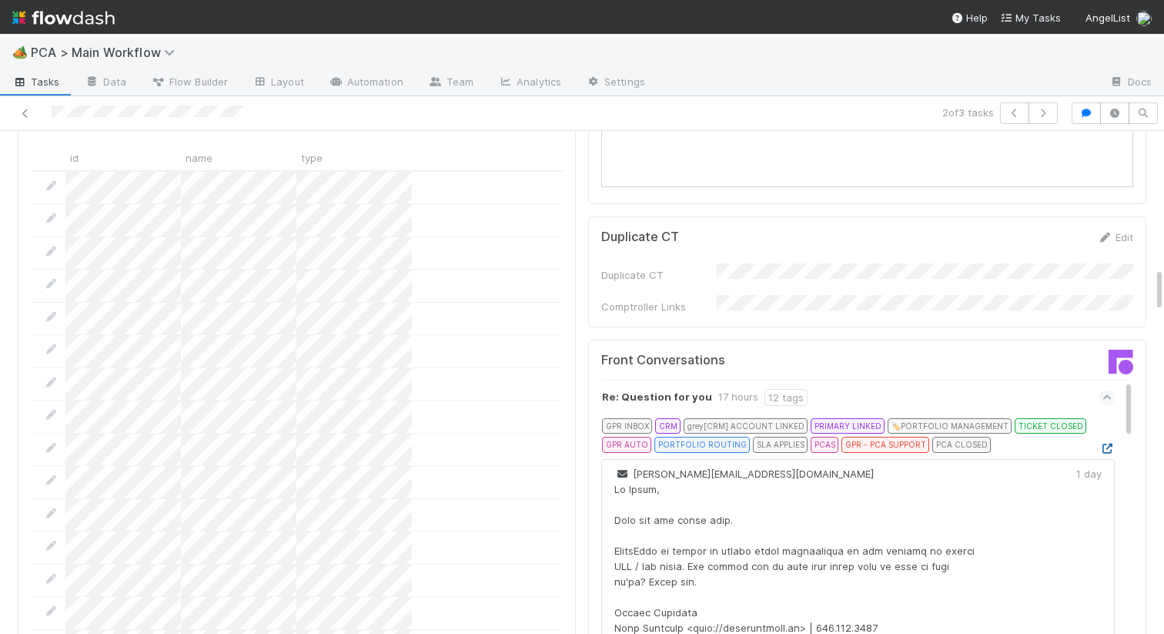
click at [1105, 444] on icon at bounding box center [1107, 449] width 15 height 10
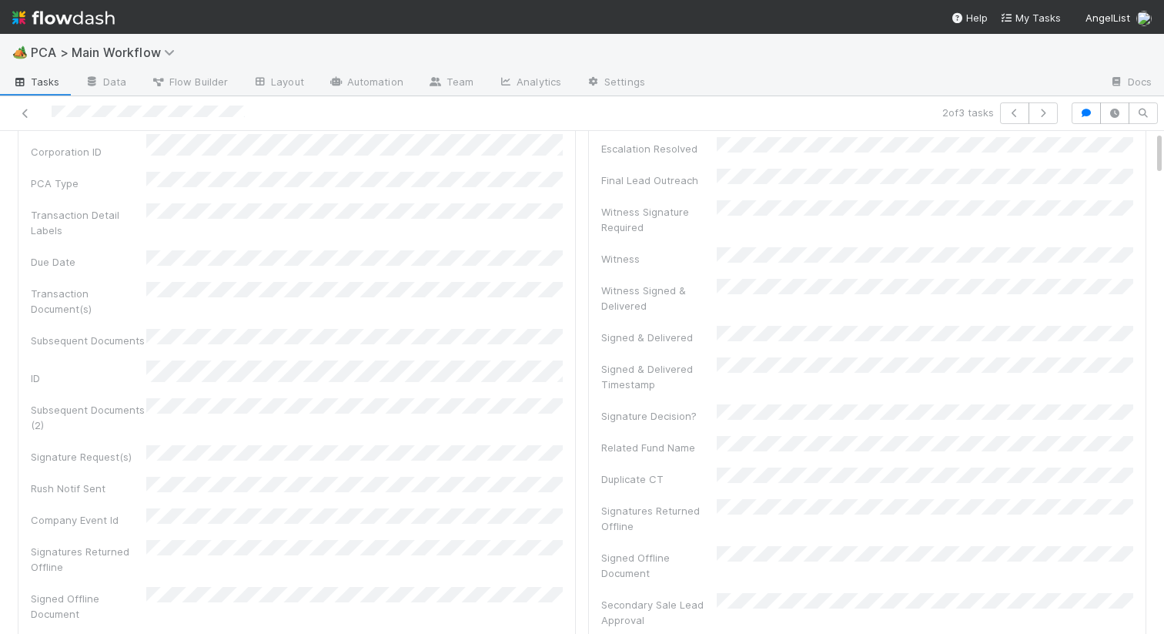
scroll to position [0, 0]
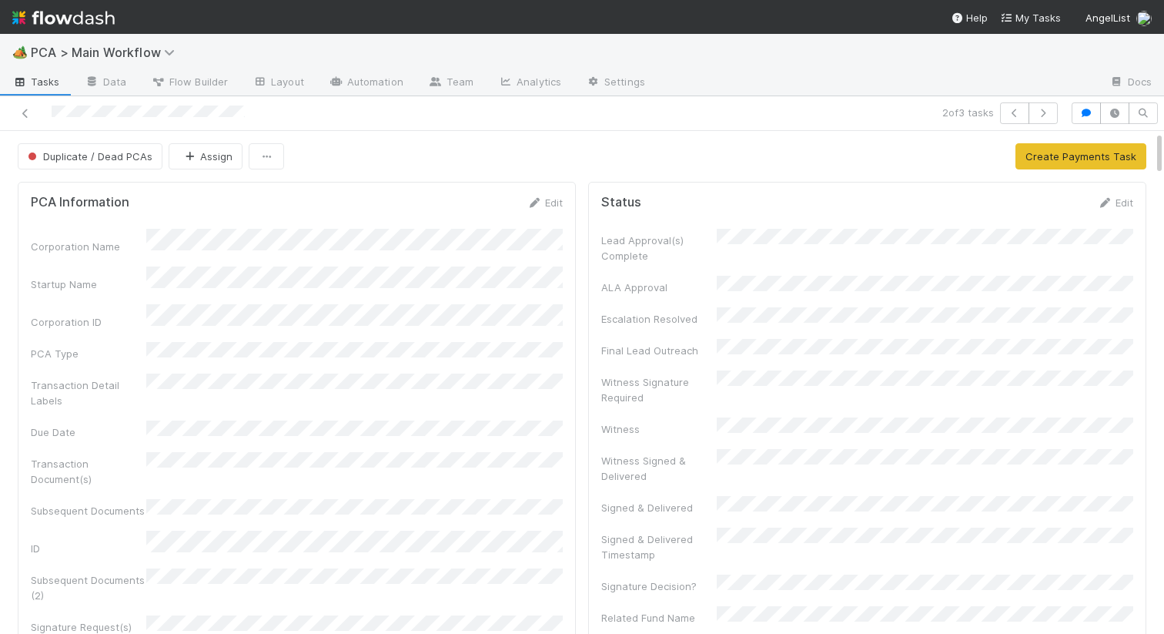
click at [12, 109] on div at bounding box center [272, 113] width 532 height 22
click at [26, 109] on icon at bounding box center [25, 114] width 15 height 10
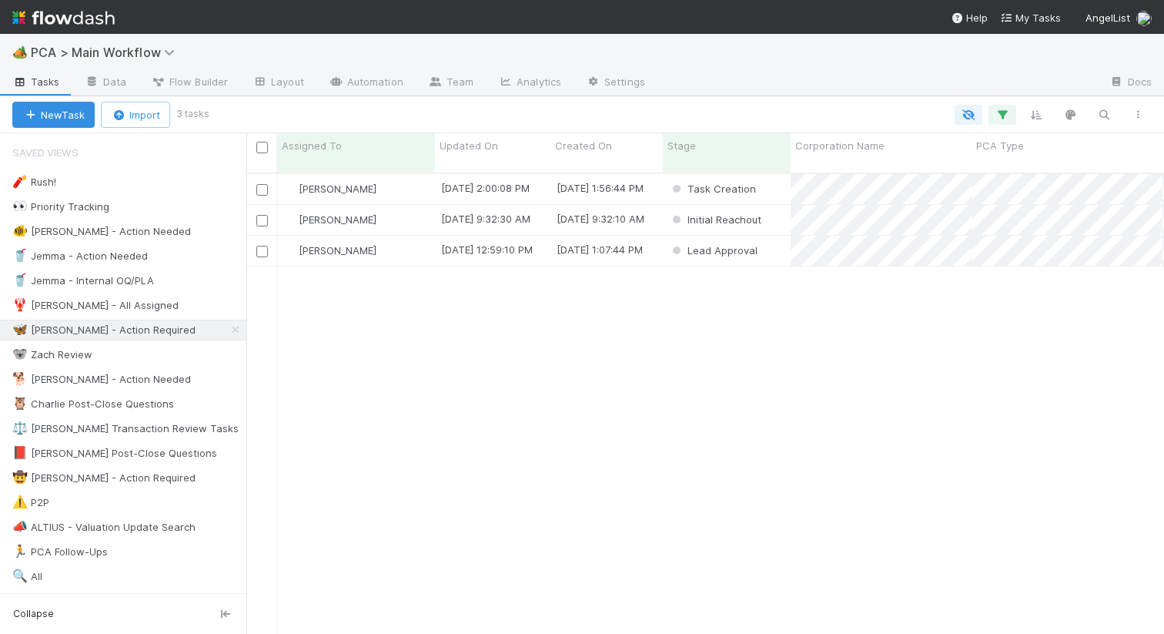
scroll to position [473, 918]
click at [407, 179] on div "[PERSON_NAME]" at bounding box center [356, 189] width 158 height 30
click at [402, 211] on div "[PERSON_NAME]" at bounding box center [356, 220] width 158 height 30
click at [400, 243] on div "[PERSON_NAME]" at bounding box center [356, 251] width 158 height 30
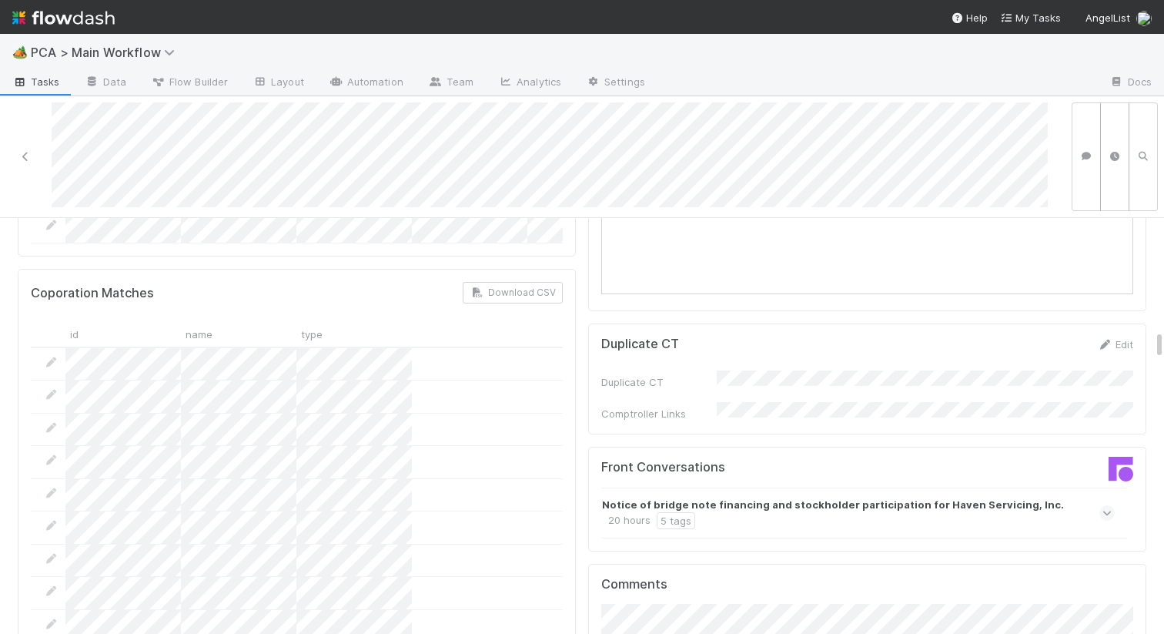
scroll to position [1565, 0]
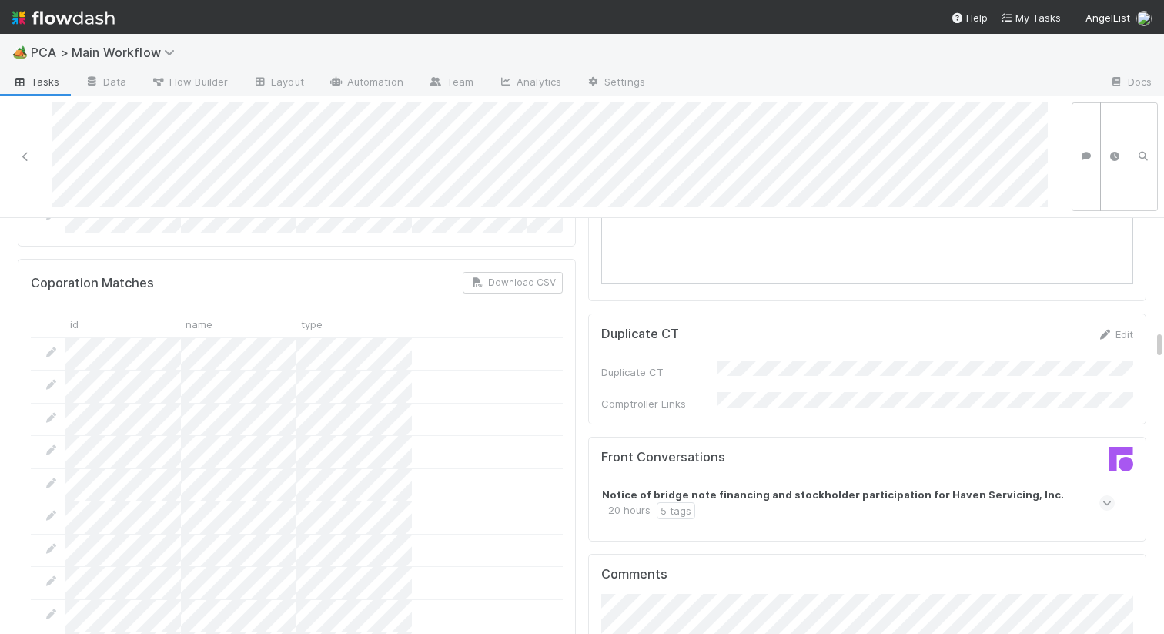
click at [1107, 495] on icon at bounding box center [1108, 502] width 10 height 15
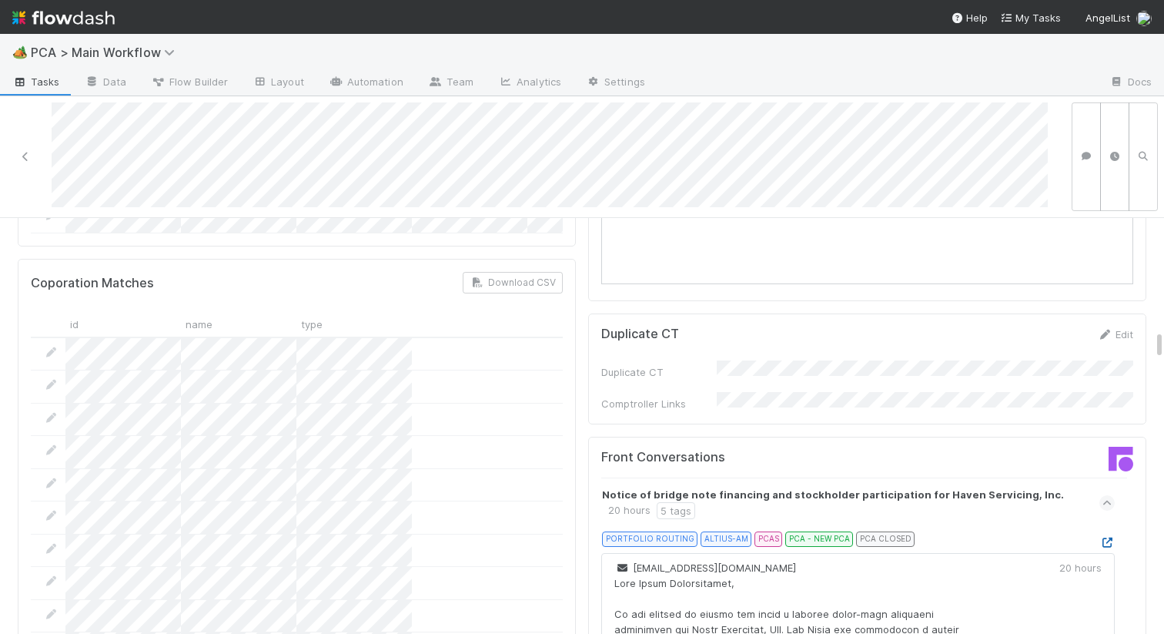
click at [1107, 538] on icon at bounding box center [1107, 543] width 15 height 10
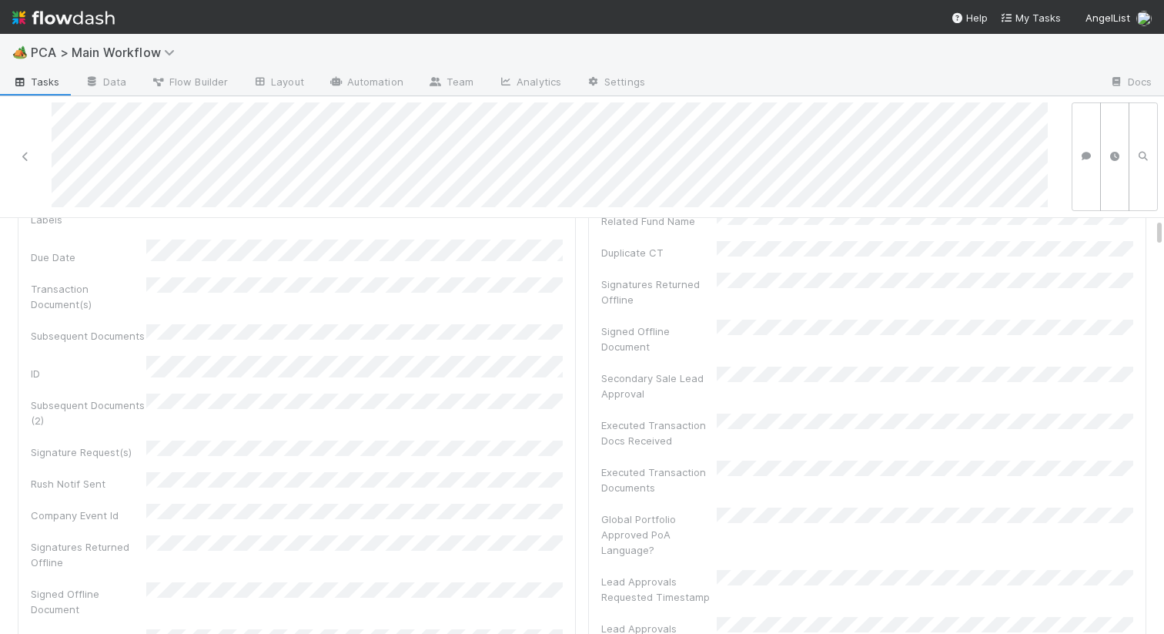
scroll to position [0, 0]
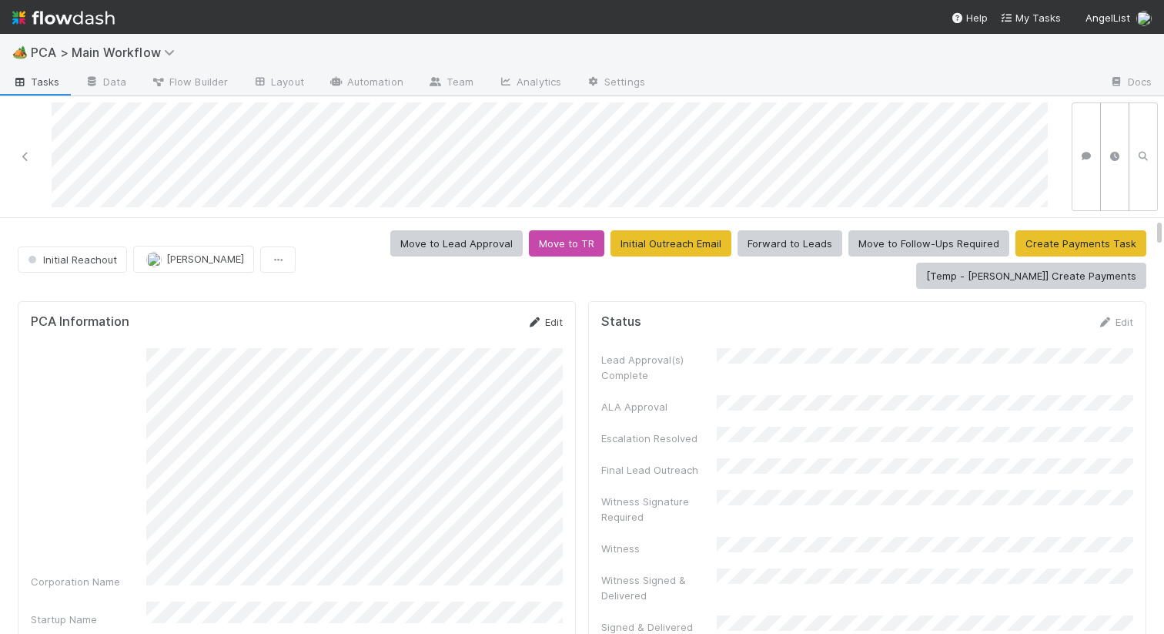
click at [543, 318] on link "Edit" at bounding box center [545, 322] width 36 height 12
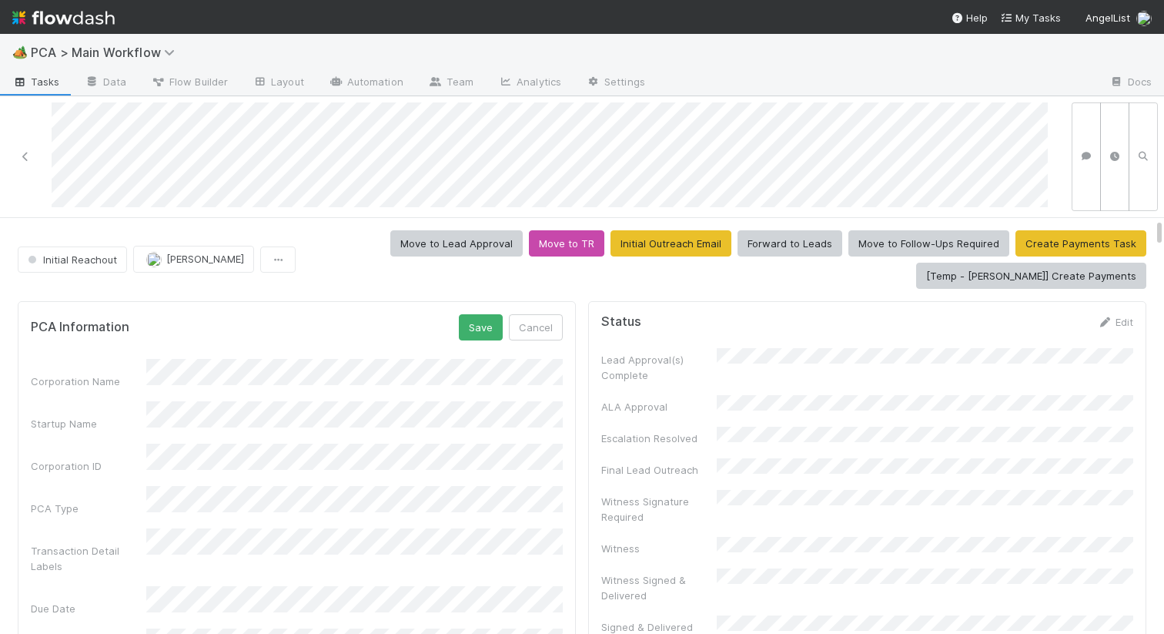
click at [478, 318] on button "Save" at bounding box center [481, 327] width 44 height 26
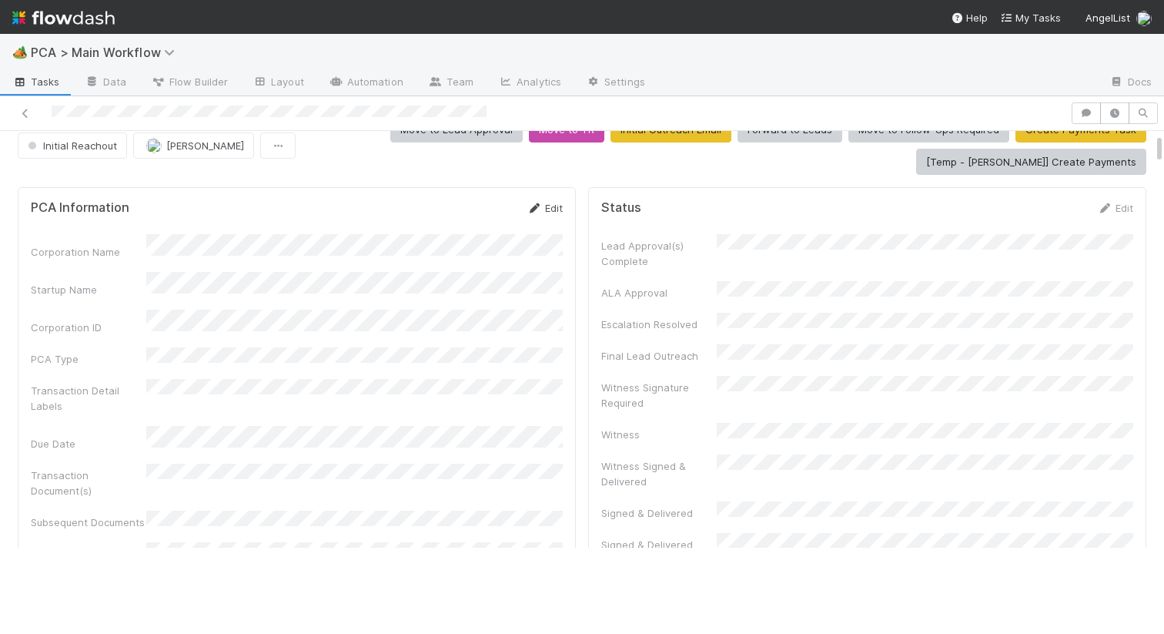
click at [561, 212] on link "Edit" at bounding box center [545, 208] width 36 height 12
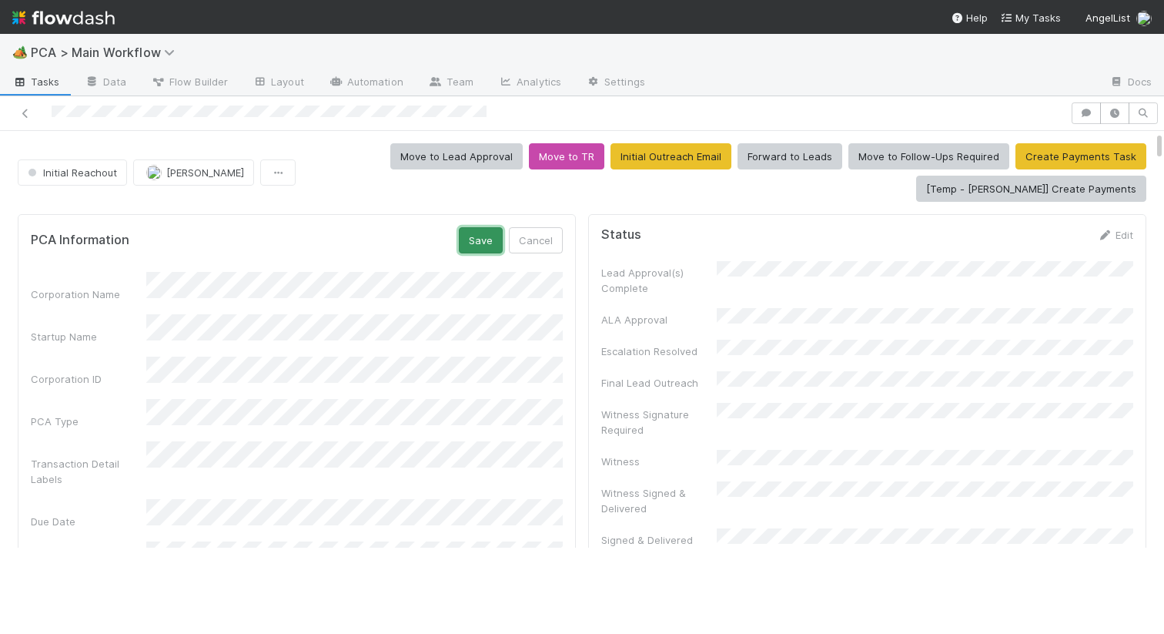
click at [479, 250] on button "Save" at bounding box center [481, 240] width 44 height 26
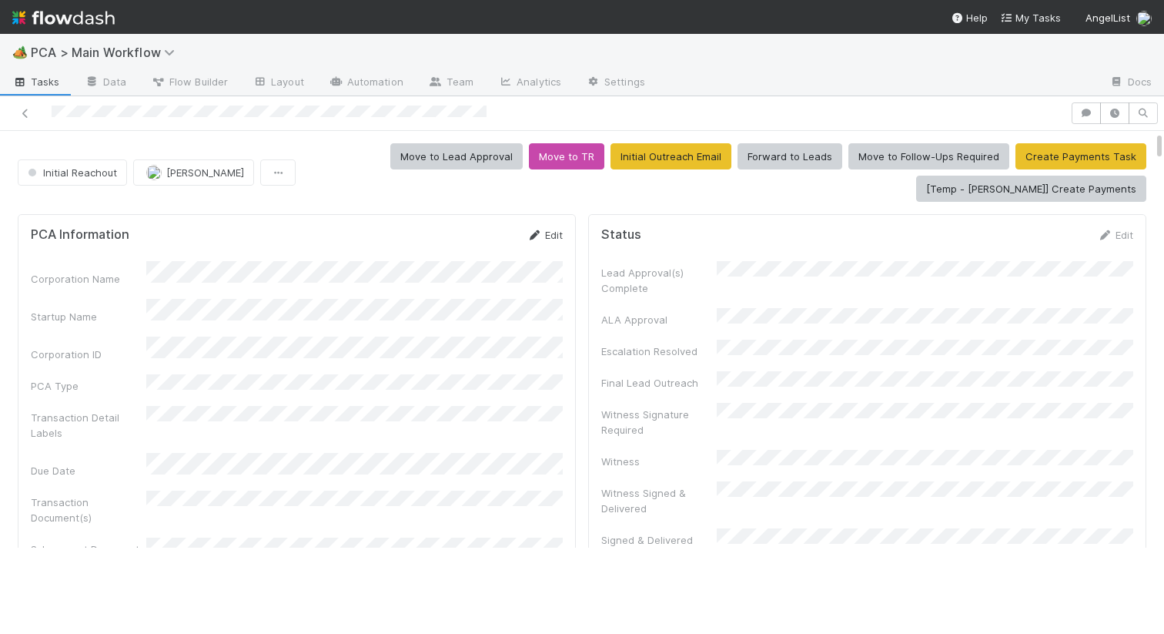
click at [539, 240] on link "Edit" at bounding box center [545, 235] width 36 height 12
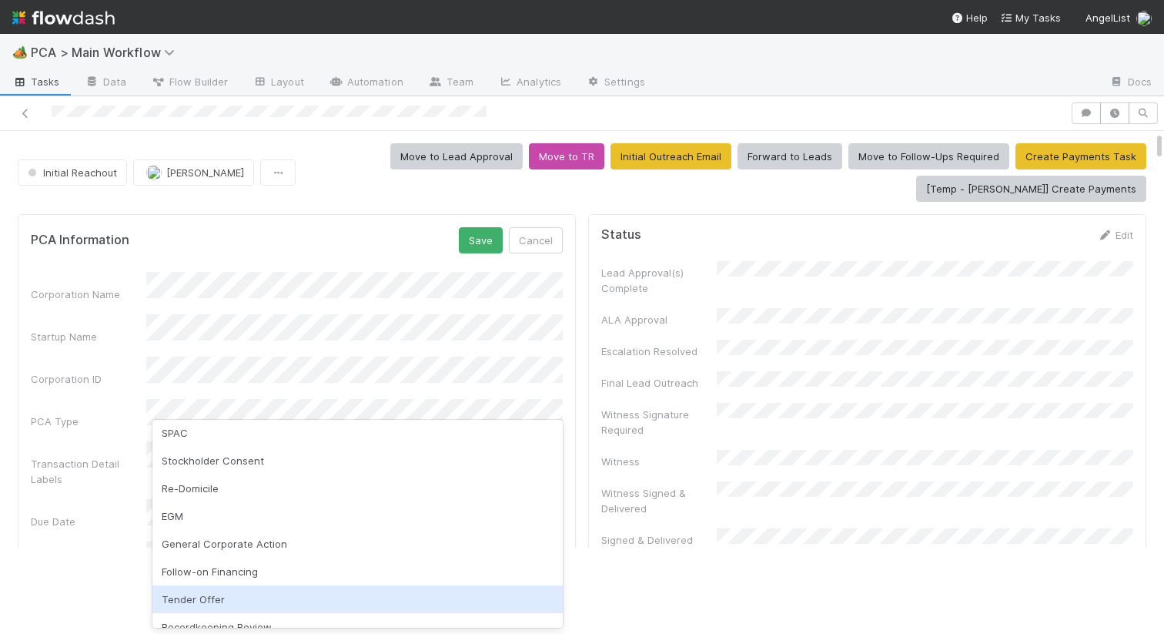
scroll to position [138, 0]
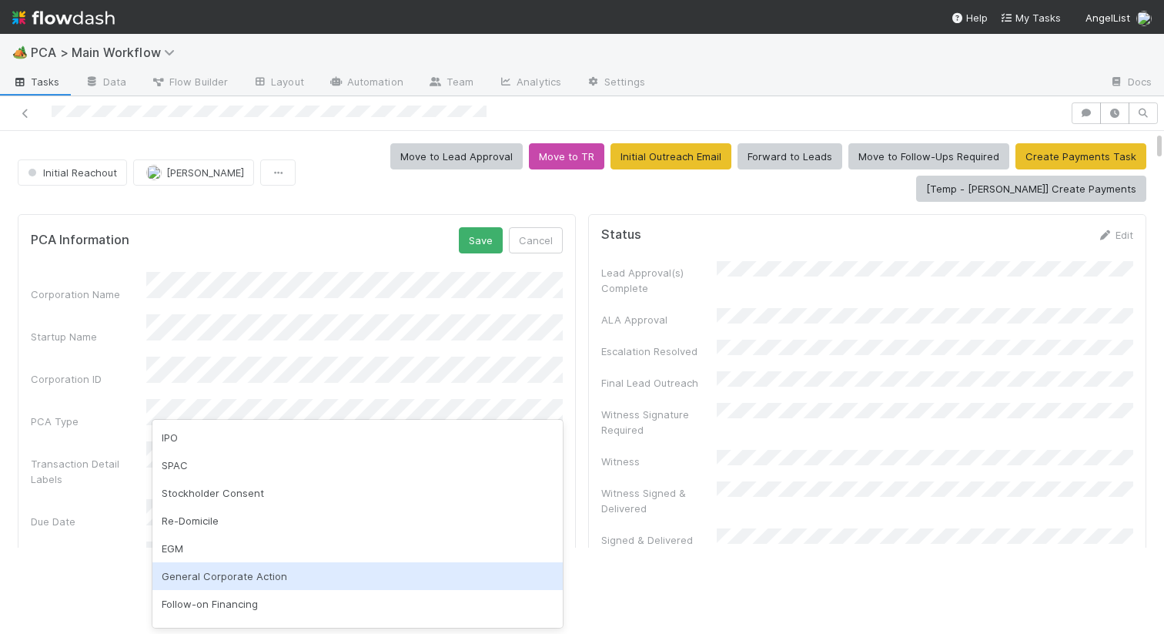
click at [232, 579] on div "General Corporate Action" at bounding box center [357, 576] width 410 height 28
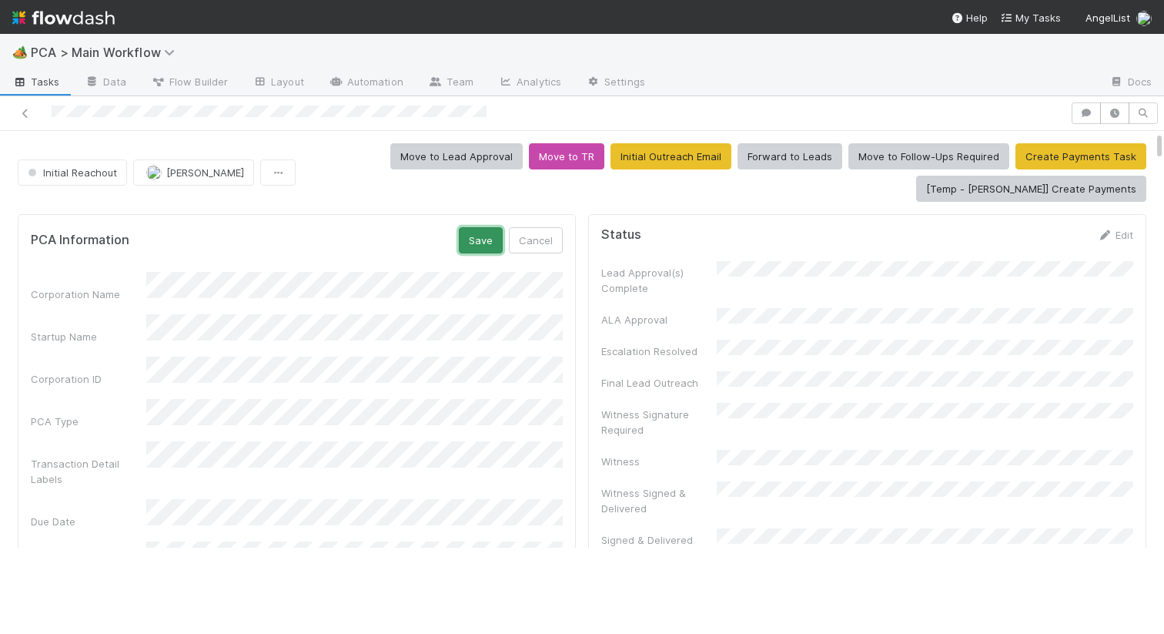
click at [490, 237] on button "Save" at bounding box center [481, 240] width 44 height 26
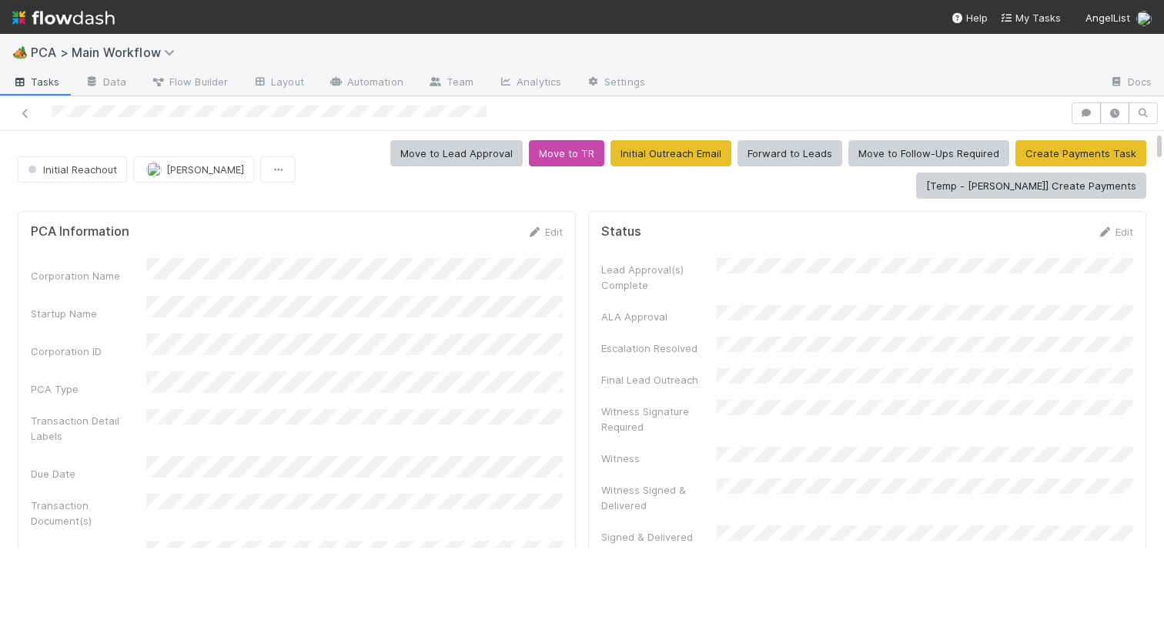
scroll to position [0, 0]
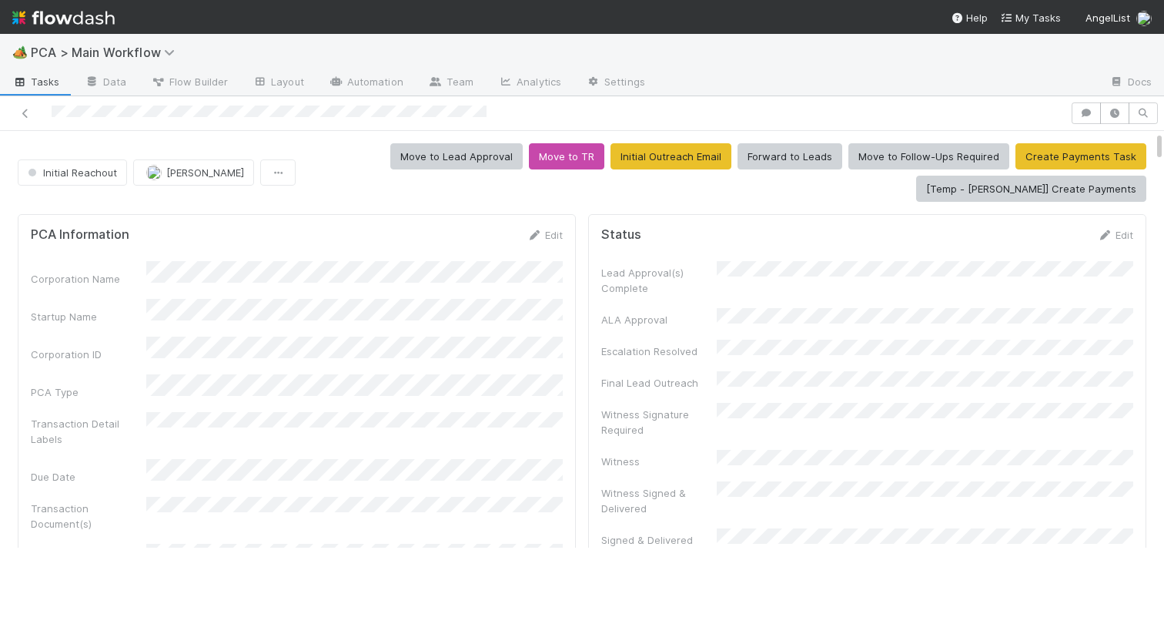
click at [59, 156] on div "Initial Reachout Nathalie Gualito Move to Lead Approval Move to TR Initial Outr…" at bounding box center [582, 172] width 1129 height 59
click at [57, 183] on button "Initial Reachout" at bounding box center [72, 172] width 109 height 26
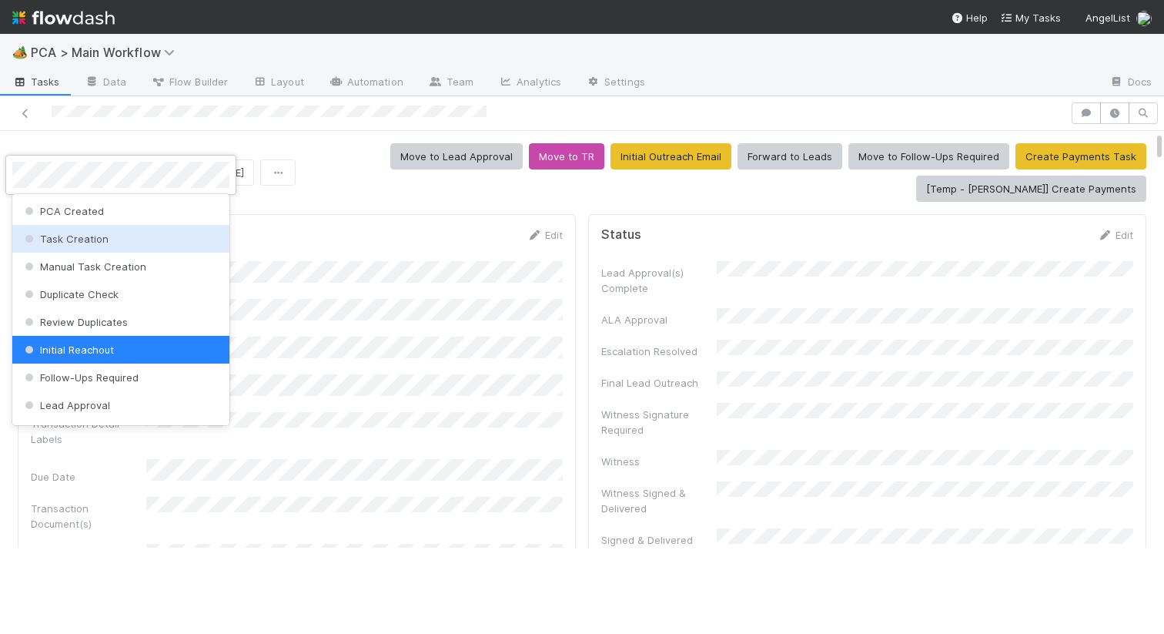
click at [267, 213] on div at bounding box center [582, 317] width 1164 height 634
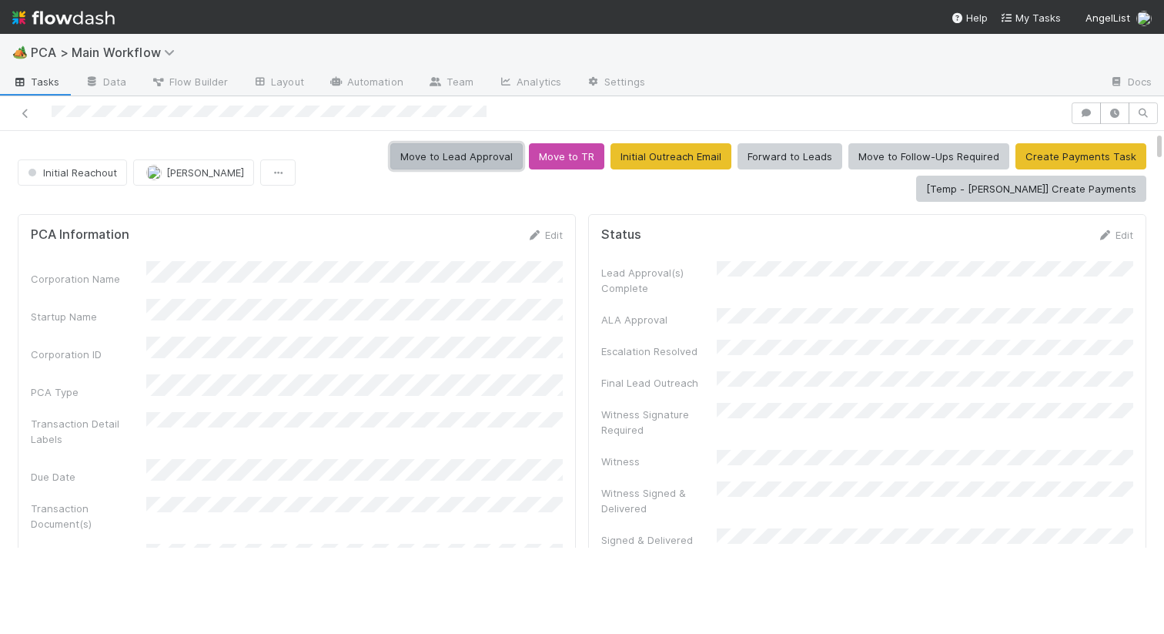
click at [441, 145] on button "Move to Lead Approval" at bounding box center [456, 156] width 132 height 26
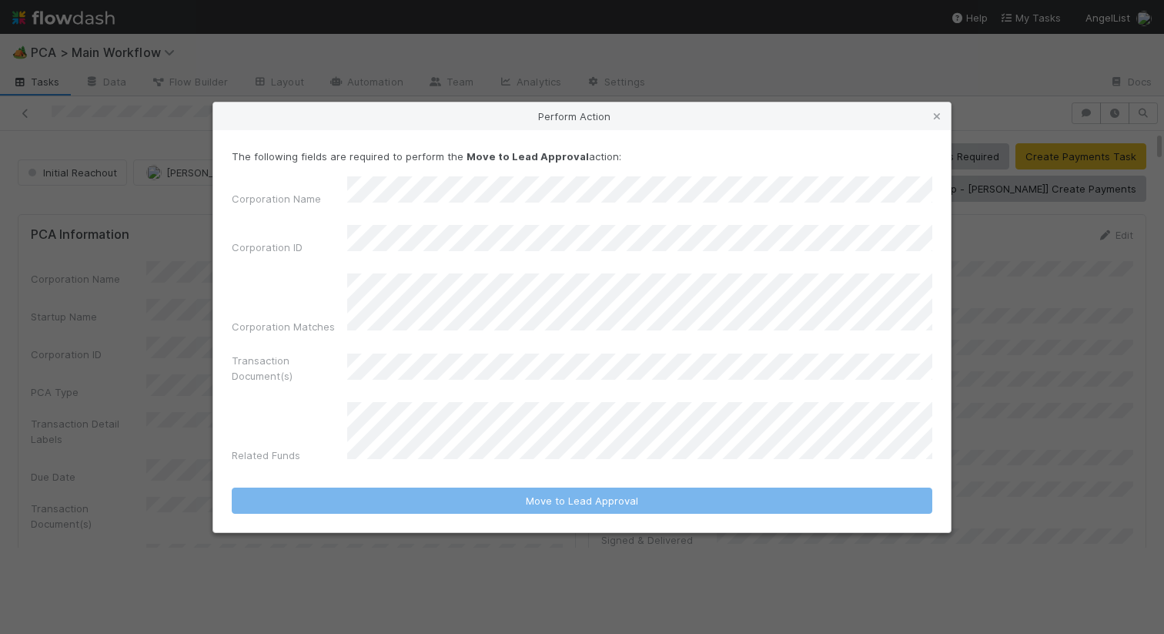
click at [929, 130] on div "Perform Action" at bounding box center [582, 116] width 738 height 28
click at [930, 122] on icon at bounding box center [937, 117] width 15 height 10
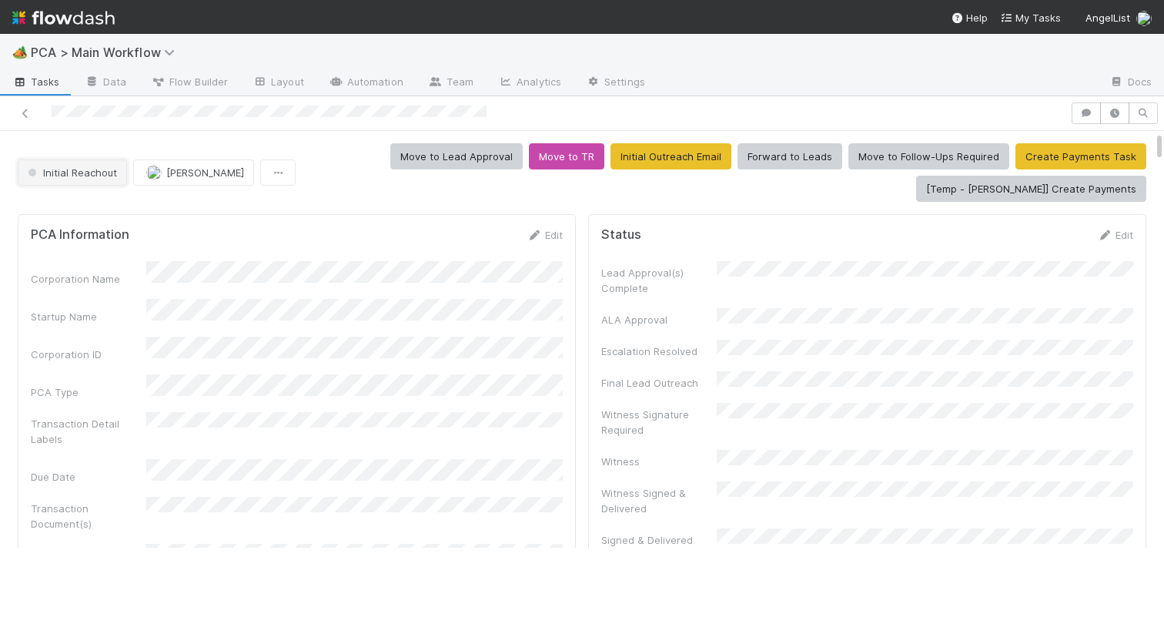
click at [95, 169] on span "Initial Reachout" at bounding box center [71, 172] width 92 height 12
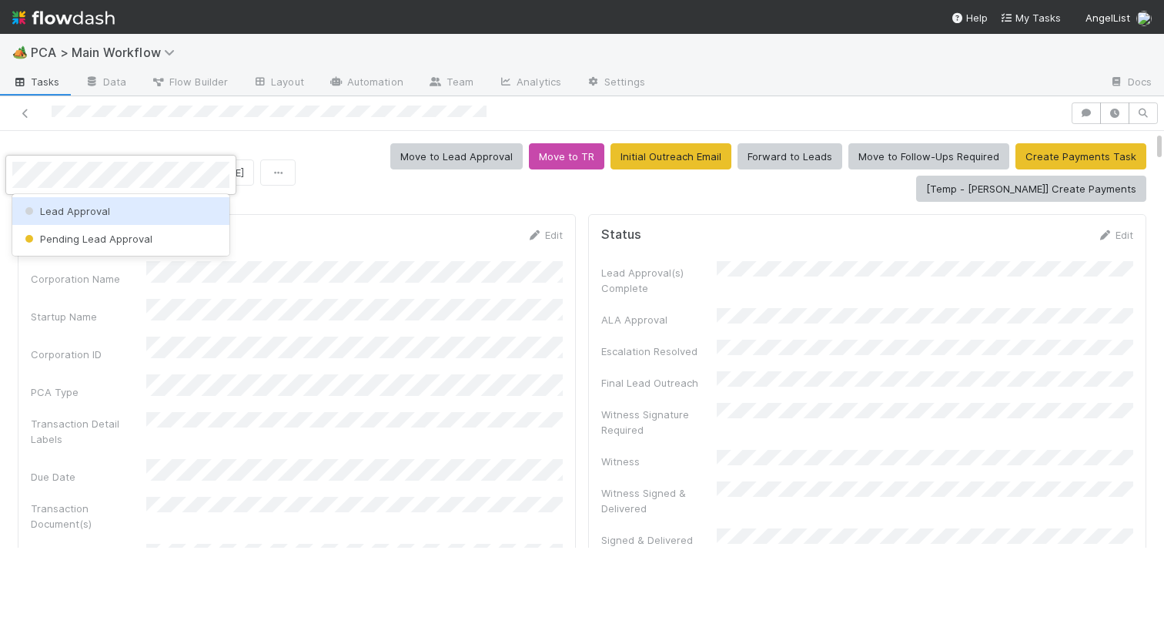
click at [106, 203] on div "Lead Approval" at bounding box center [120, 211] width 217 height 28
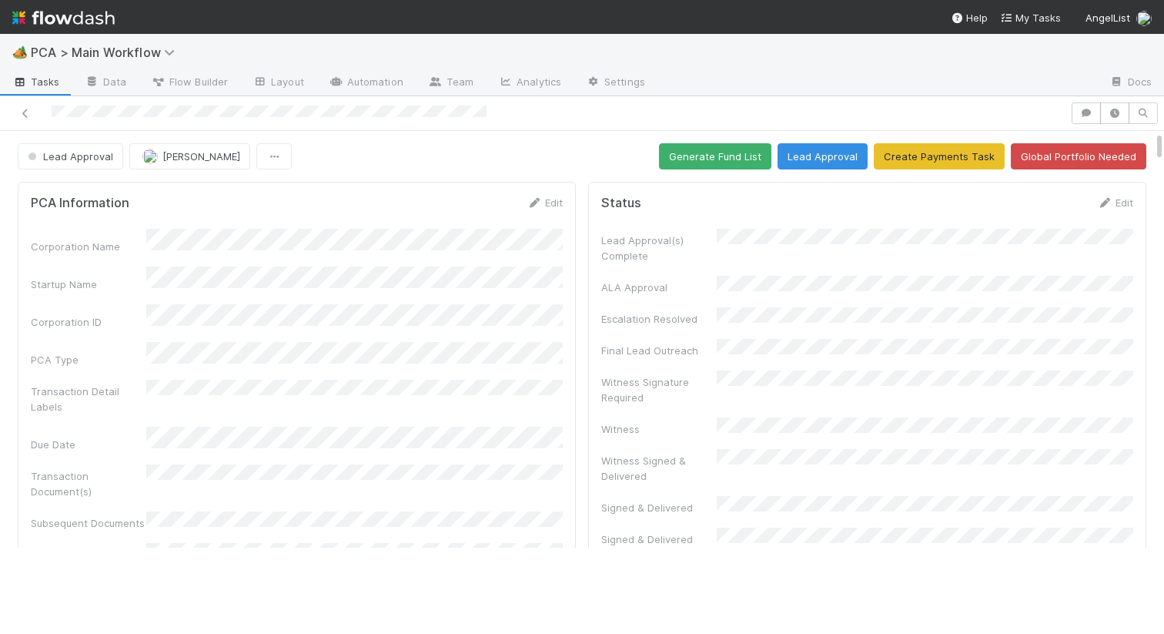
click at [759, 147] on button "Generate Fund List" at bounding box center [715, 156] width 112 height 26
click at [843, 167] on button "Lead Approval" at bounding box center [823, 156] width 90 height 26
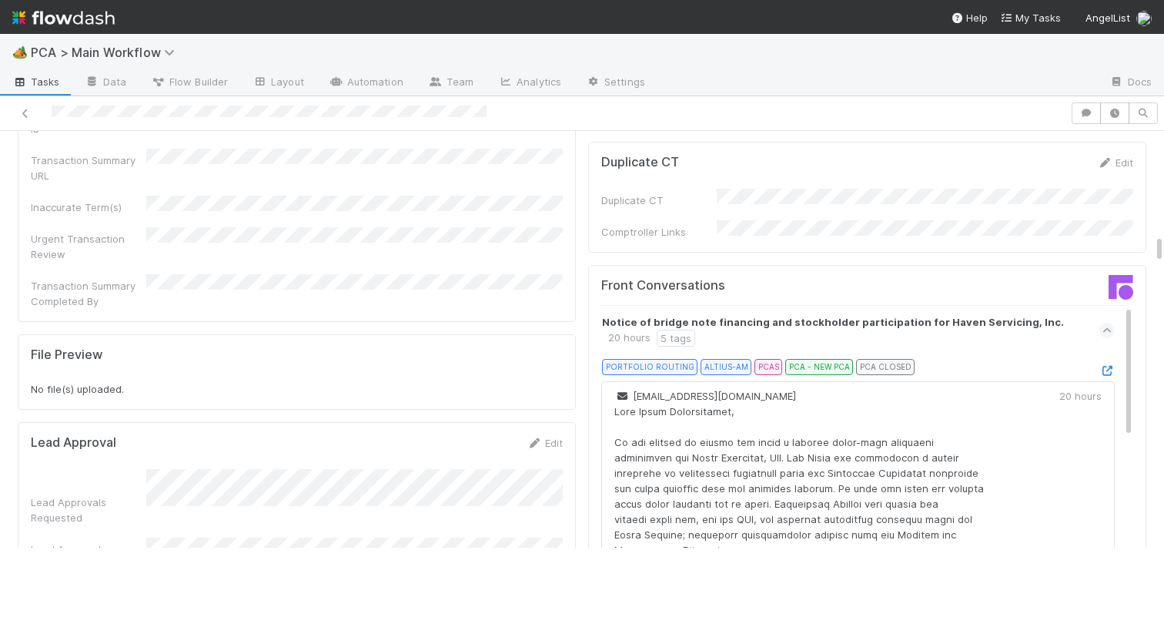
scroll to position [1656, 0]
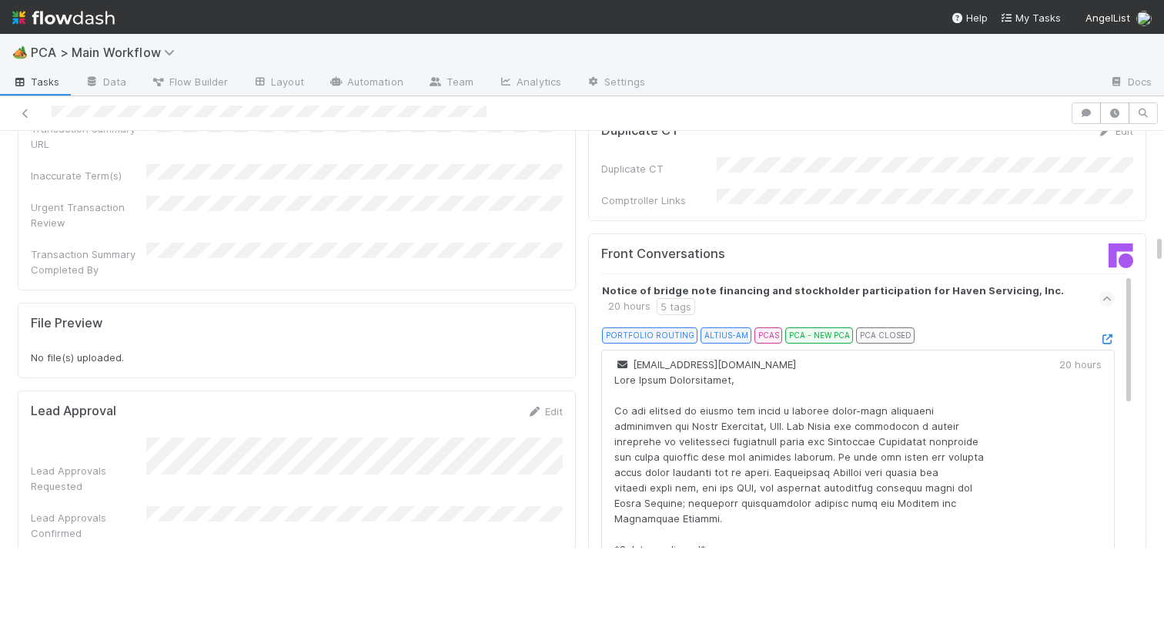
click at [1098, 327] on div "PORTFOLIO ROUTING ALTIUS-AM PCAS PCA - NEW PCA PCA CLOSED" at bounding box center [864, 338] width 501 height 22
click at [1102, 334] on icon at bounding box center [1107, 339] width 15 height 10
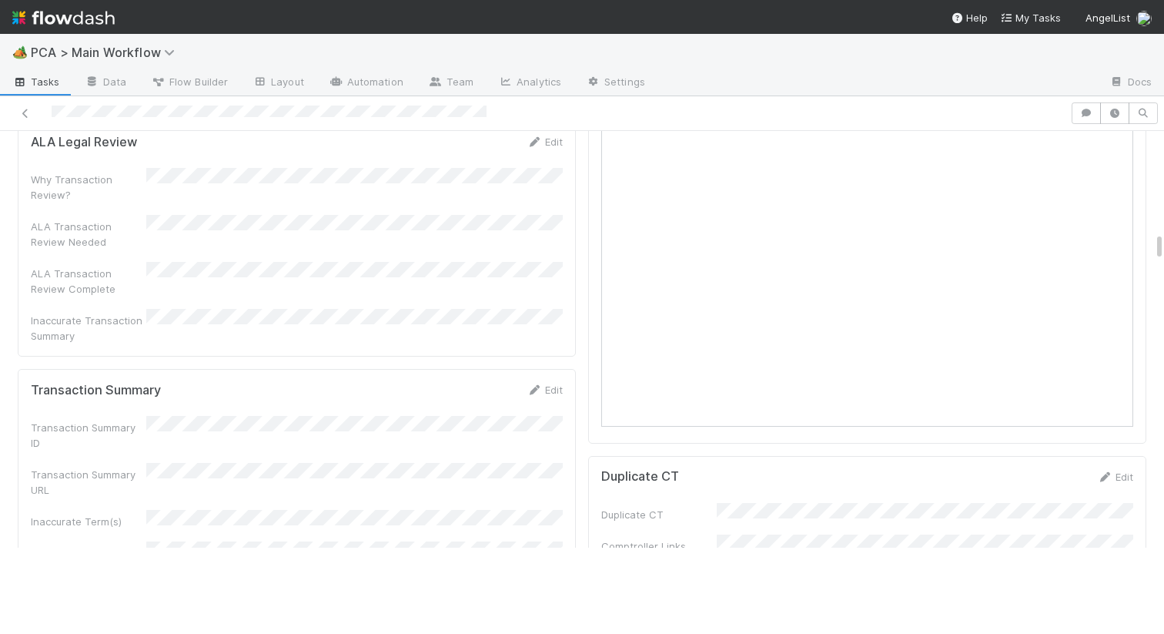
scroll to position [1154, 0]
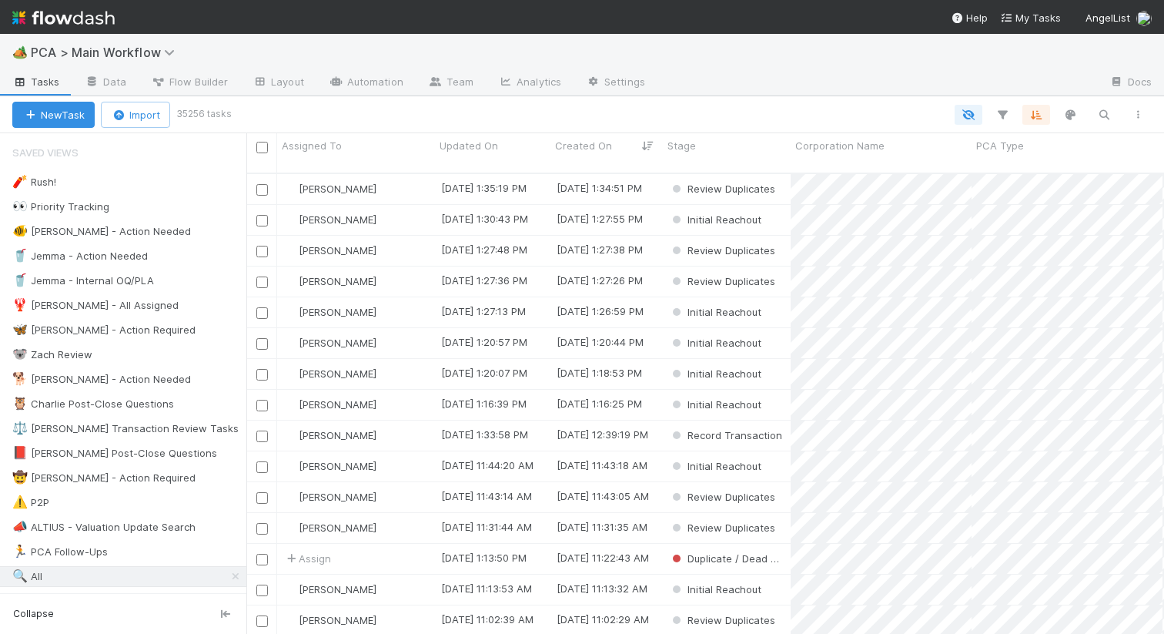
scroll to position [473, 918]
click at [1099, 109] on icon "button" at bounding box center [1104, 115] width 15 height 14
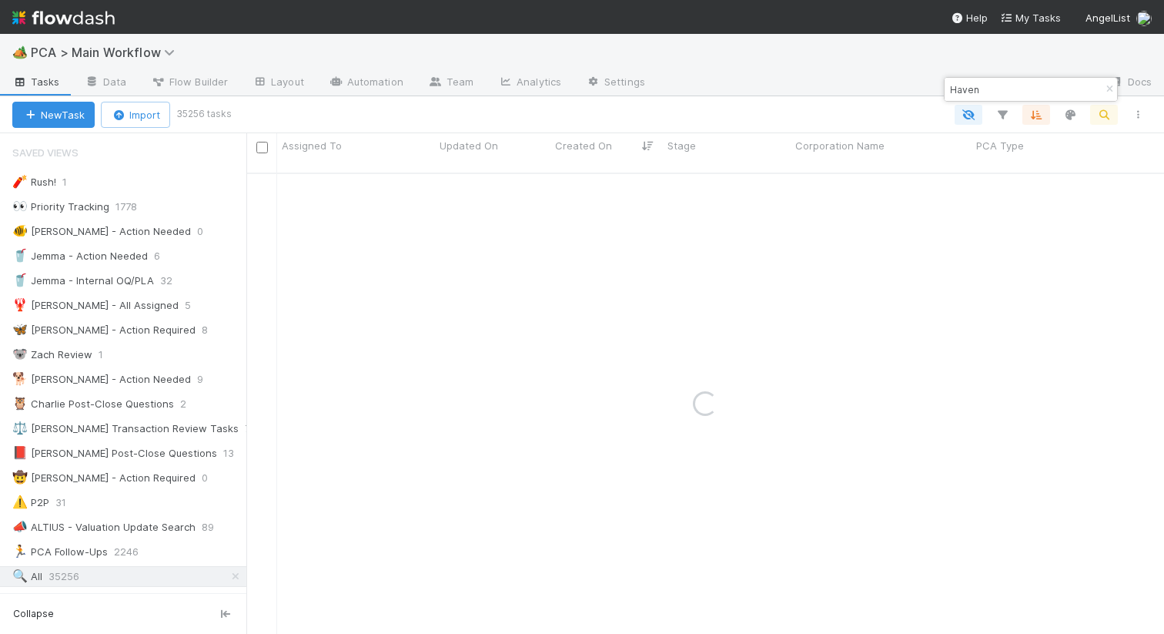
type input "Haven"
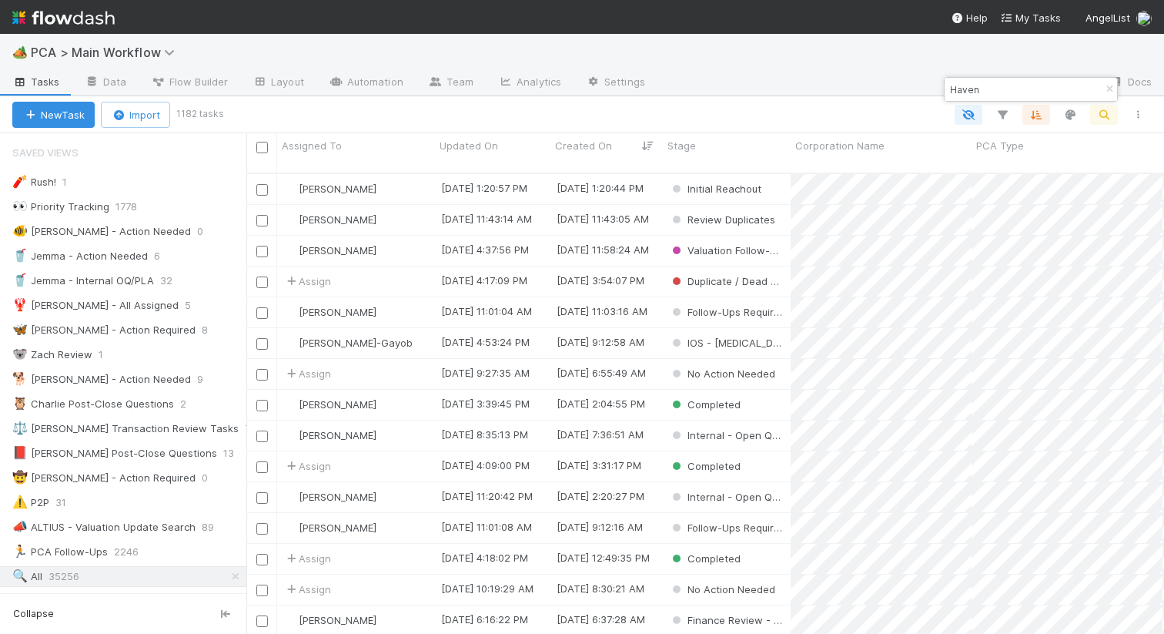
scroll to position [0, 1]
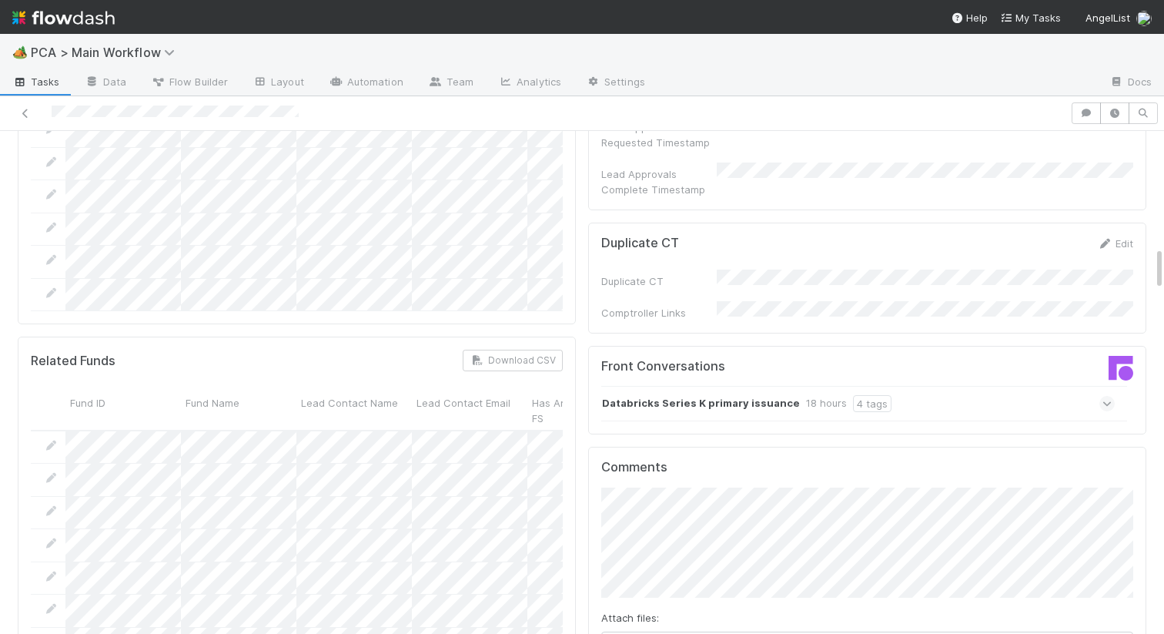
scroll to position [1272, 0]
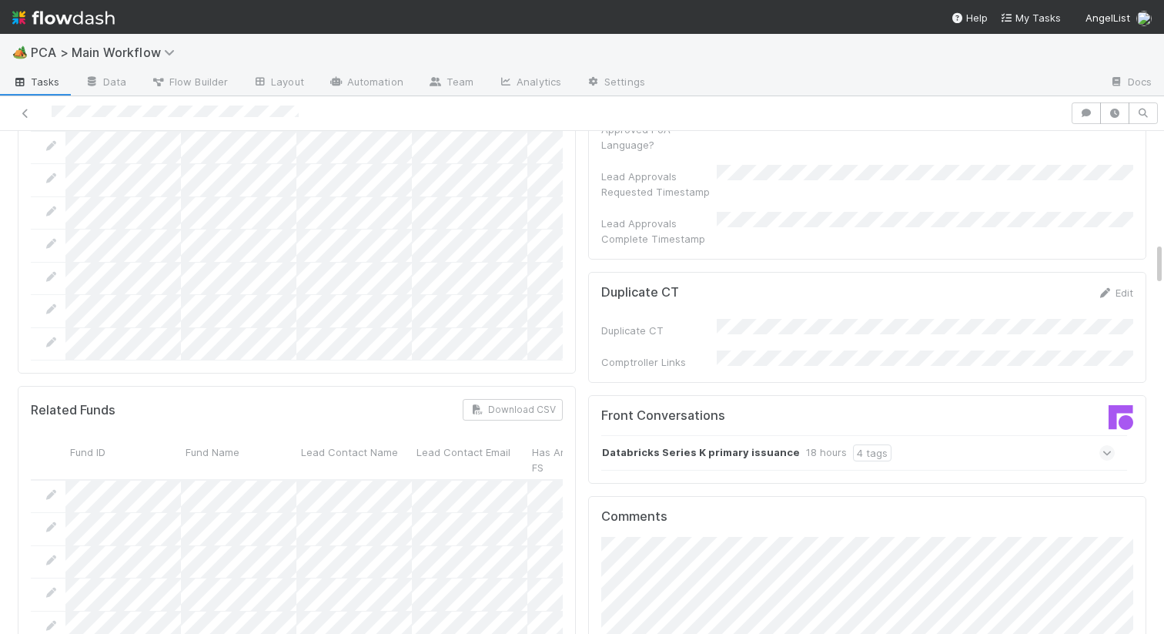
click at [625, 444] on strong "Databricks Series K primary issuance" at bounding box center [701, 452] width 198 height 17
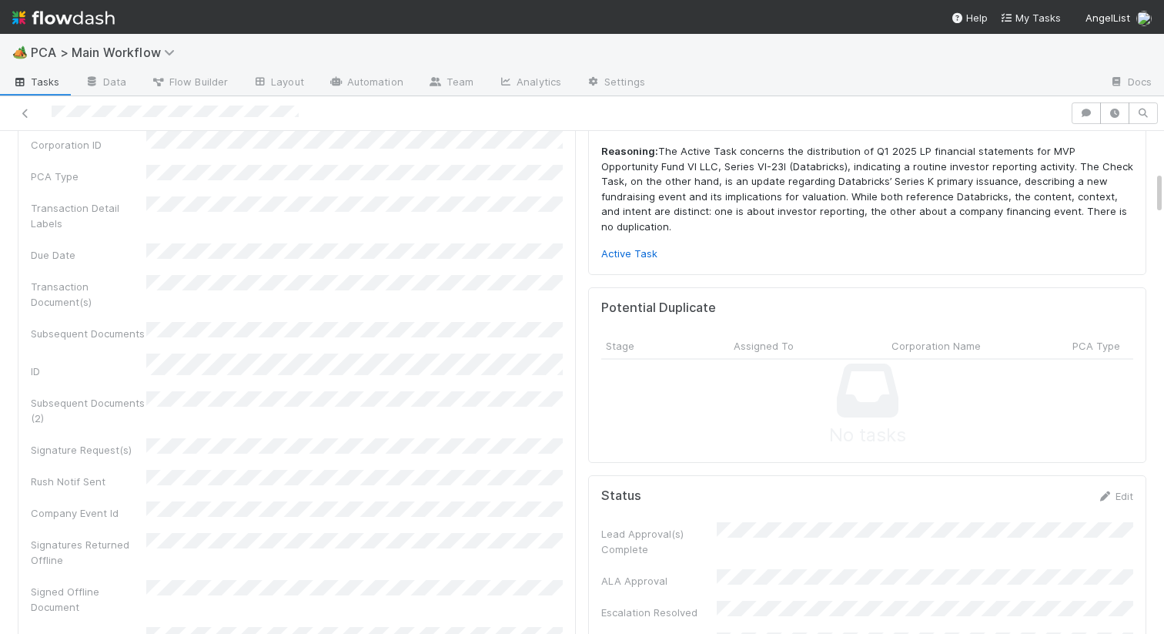
scroll to position [0, 0]
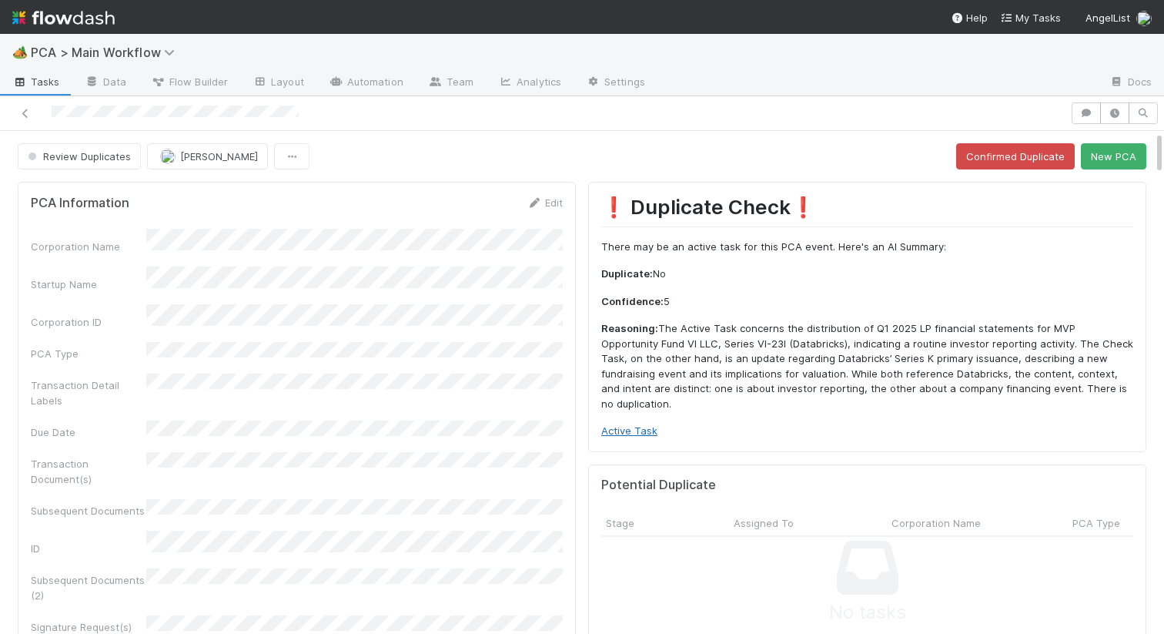
click at [632, 424] on link "Active Task" at bounding box center [629, 430] width 56 height 12
click at [1114, 150] on button "New PCA" at bounding box center [1113, 156] width 65 height 26
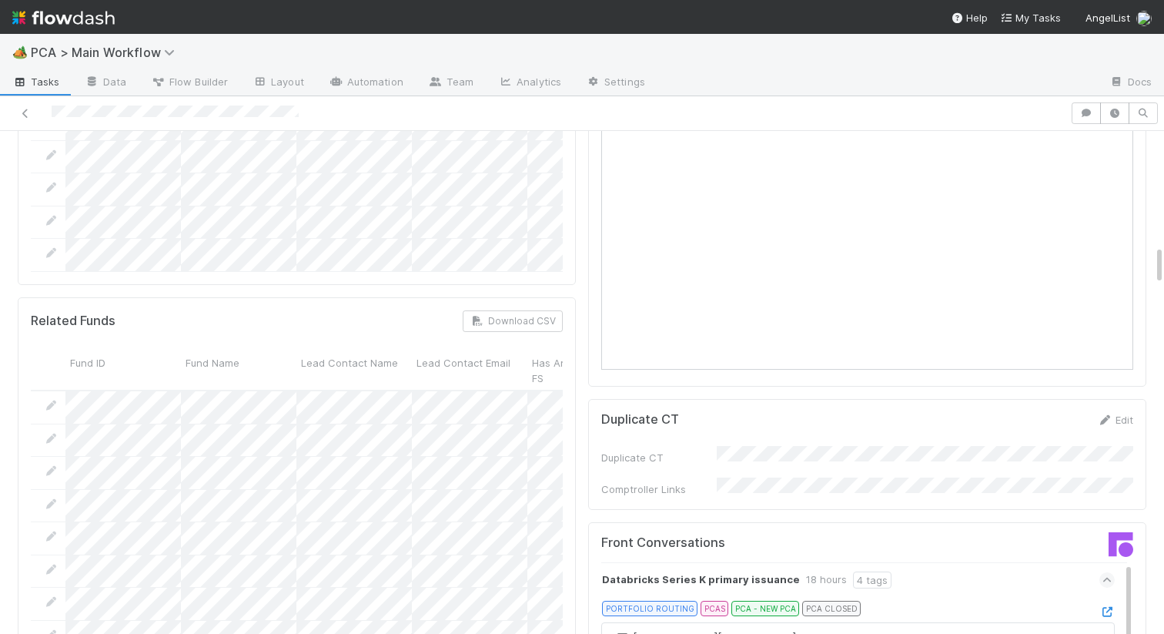
scroll to position [1426, 0]
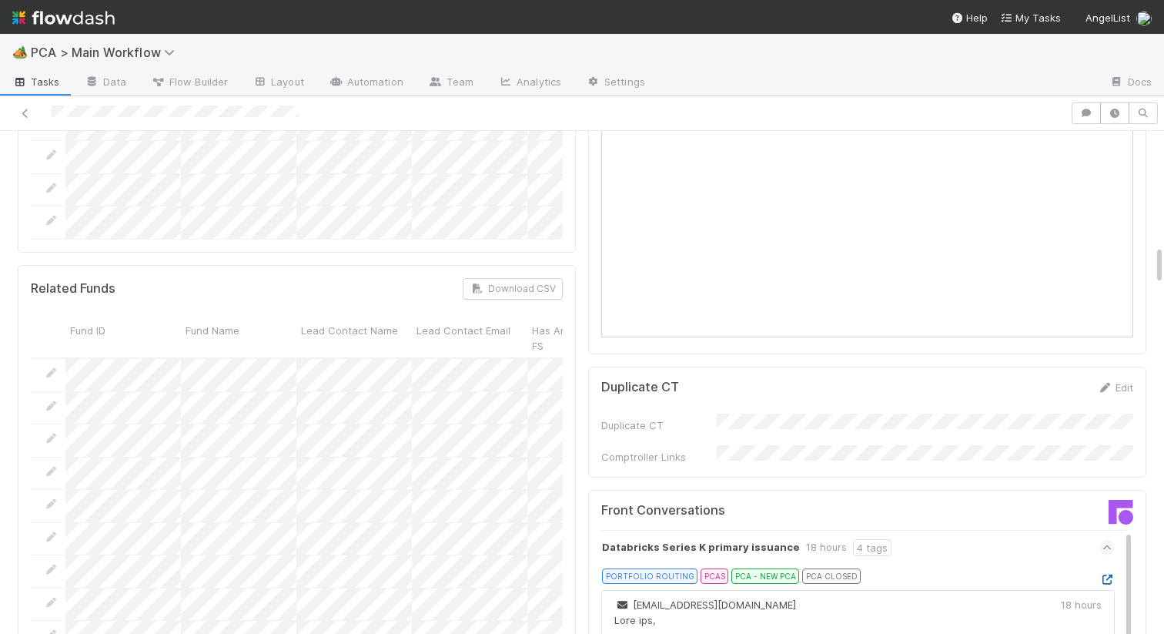
click at [1107, 575] on icon at bounding box center [1107, 580] width 15 height 10
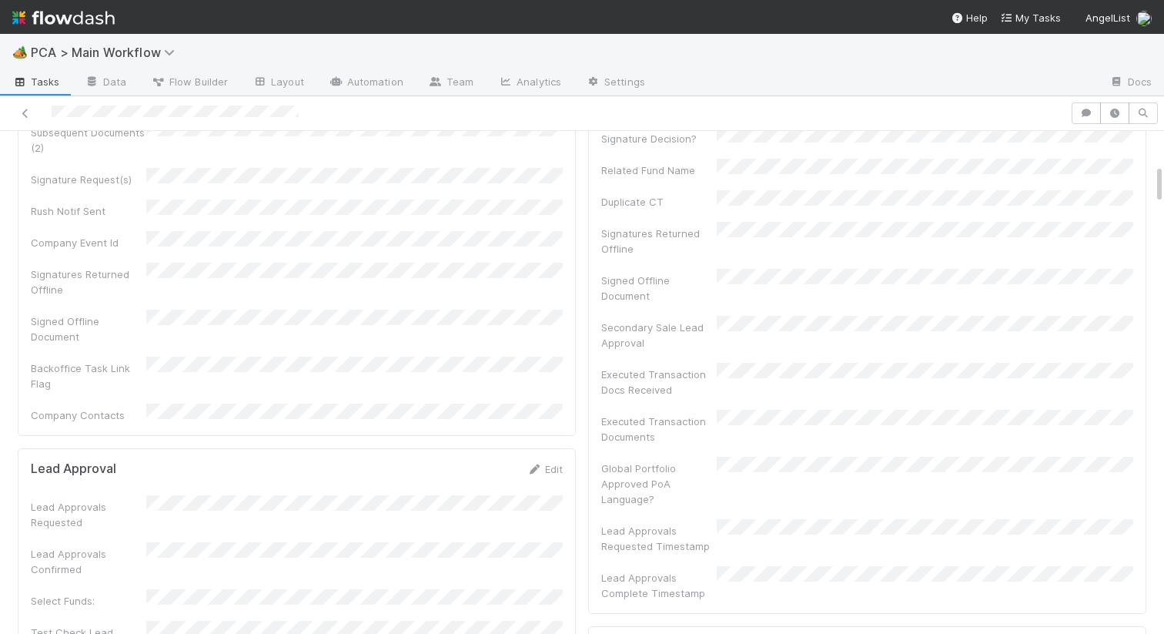
scroll to position [0, 0]
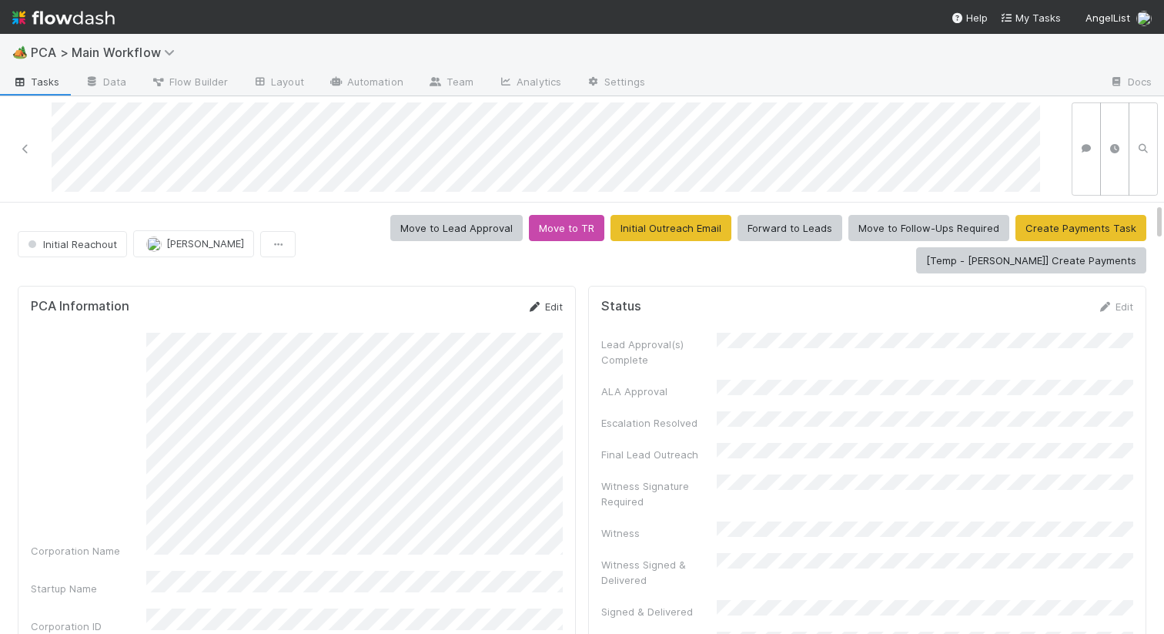
click at [542, 305] on link "Edit" at bounding box center [545, 306] width 36 height 12
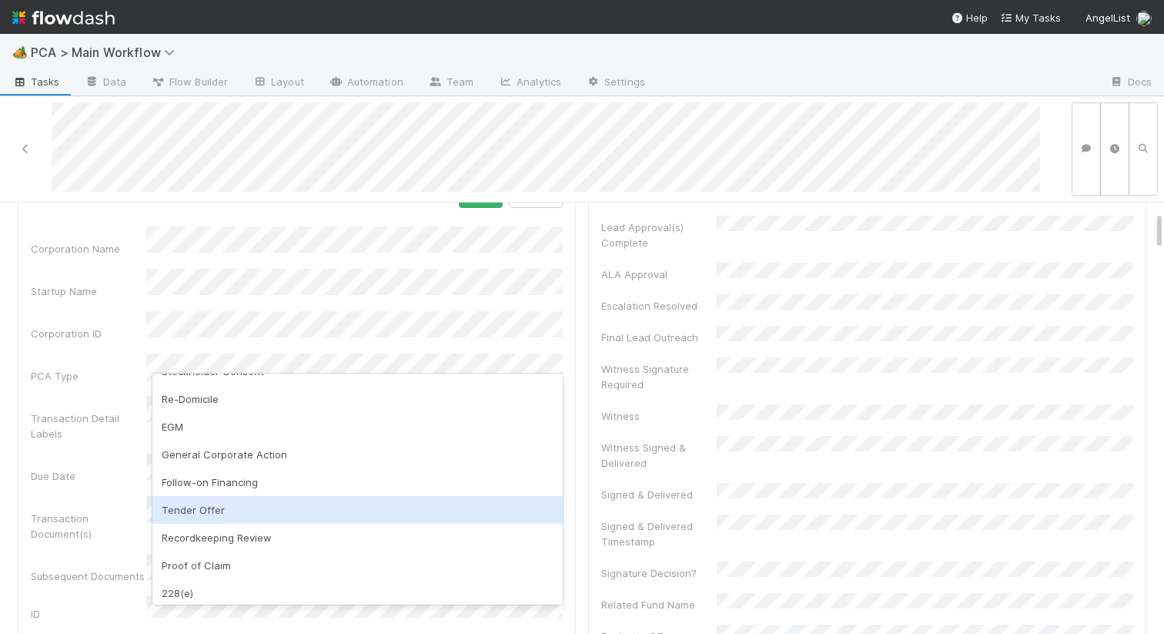
scroll to position [193, 0]
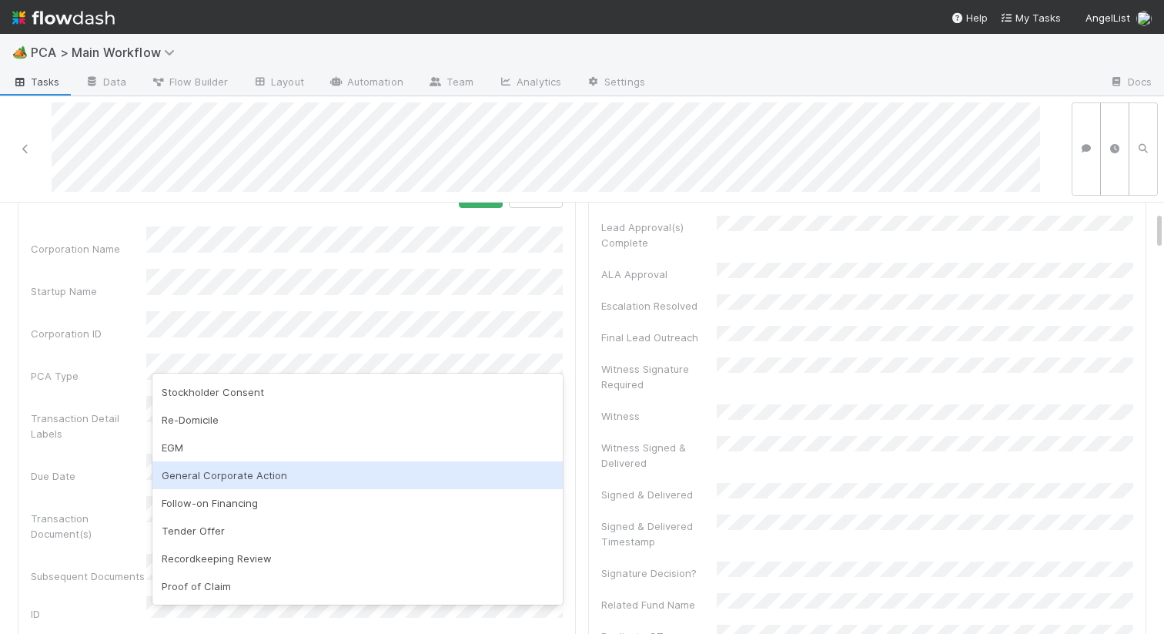
click at [237, 473] on div "General Corporate Action" at bounding box center [357, 475] width 410 height 28
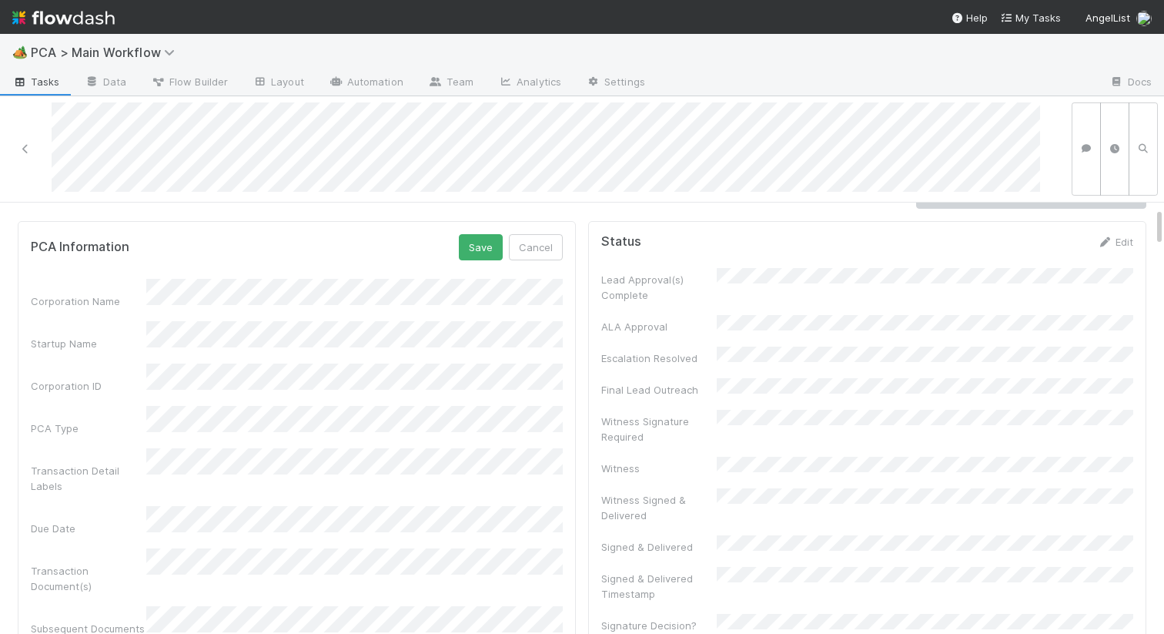
scroll to position [0, 0]
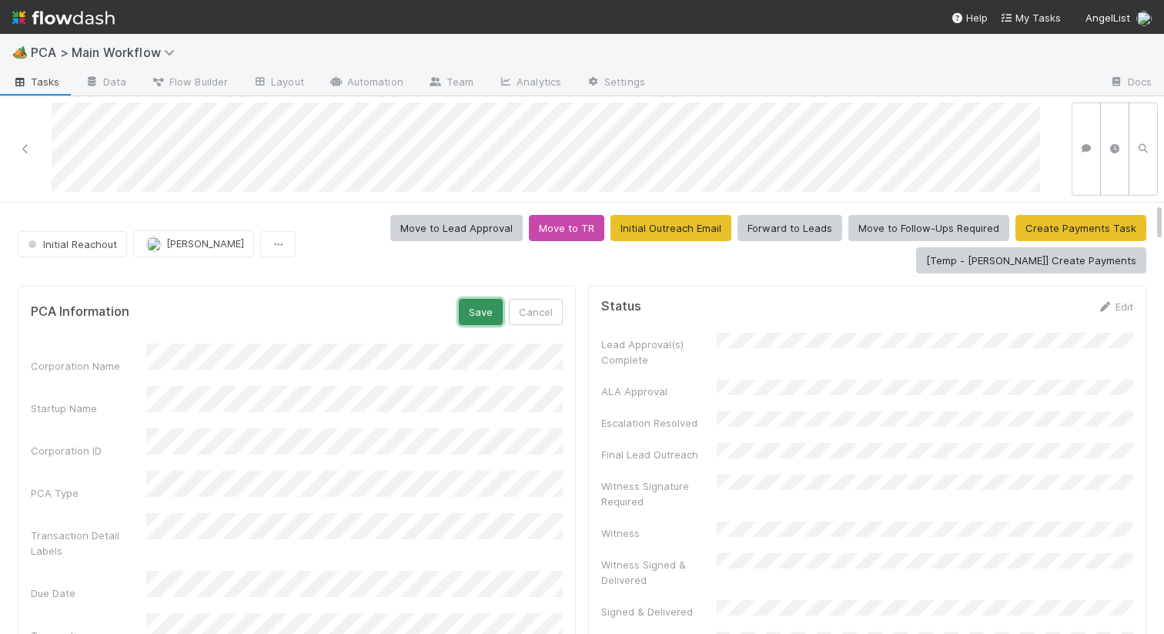
click at [479, 311] on button "Save" at bounding box center [481, 312] width 44 height 26
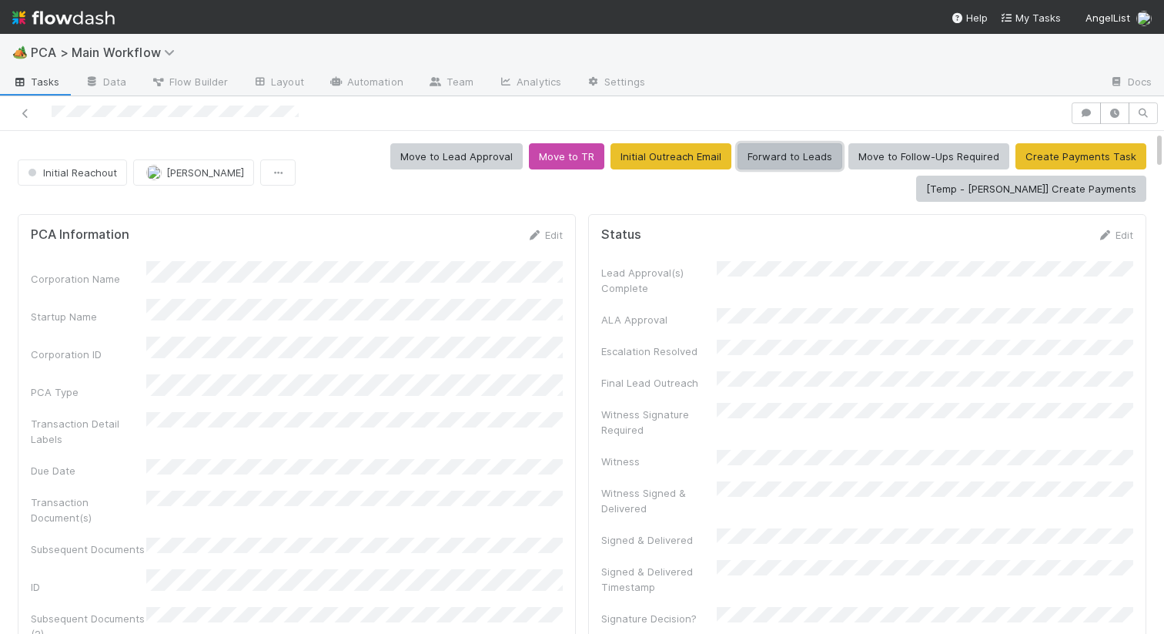
click at [794, 150] on button "Forward to Leads" at bounding box center [790, 156] width 105 height 26
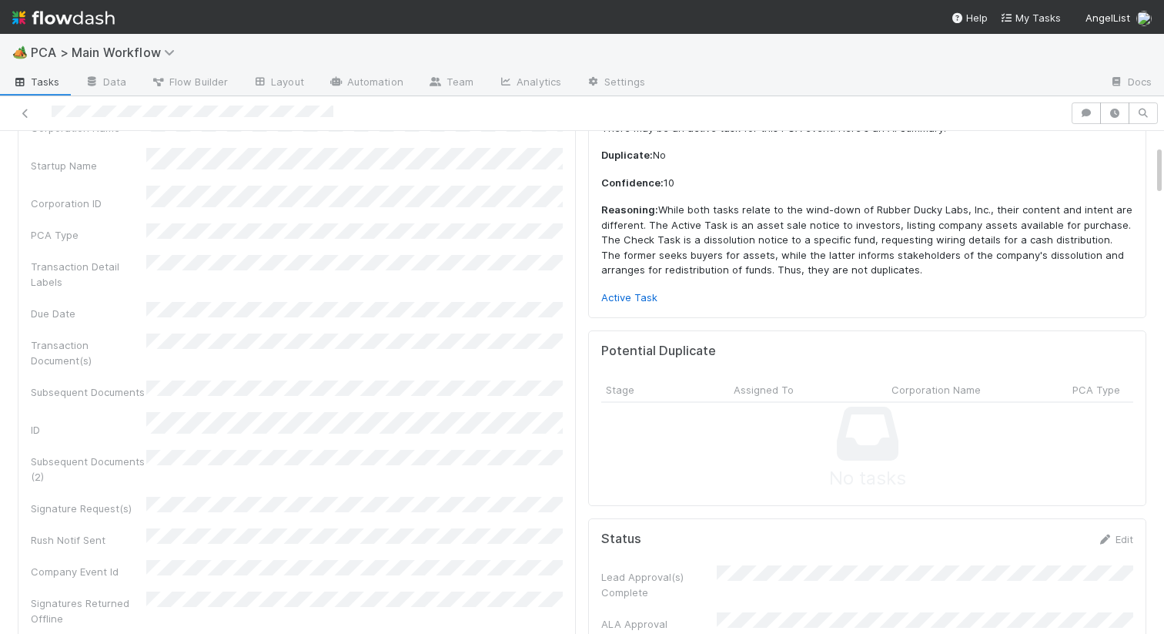
scroll to position [27, 0]
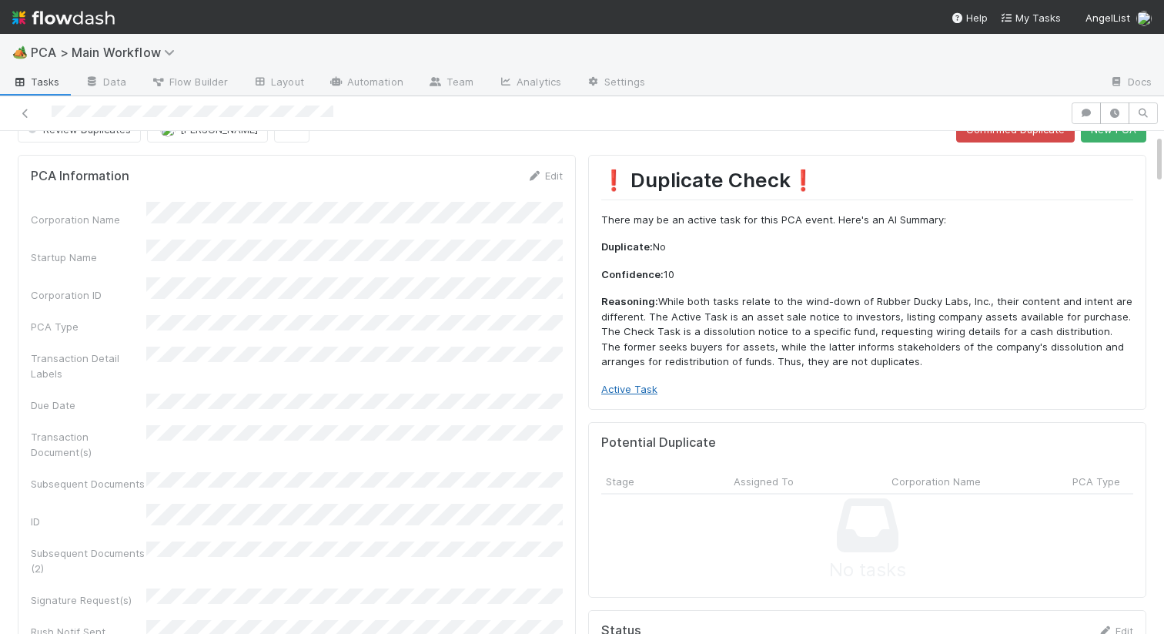
click at [618, 390] on link "Active Task" at bounding box center [629, 389] width 56 height 12
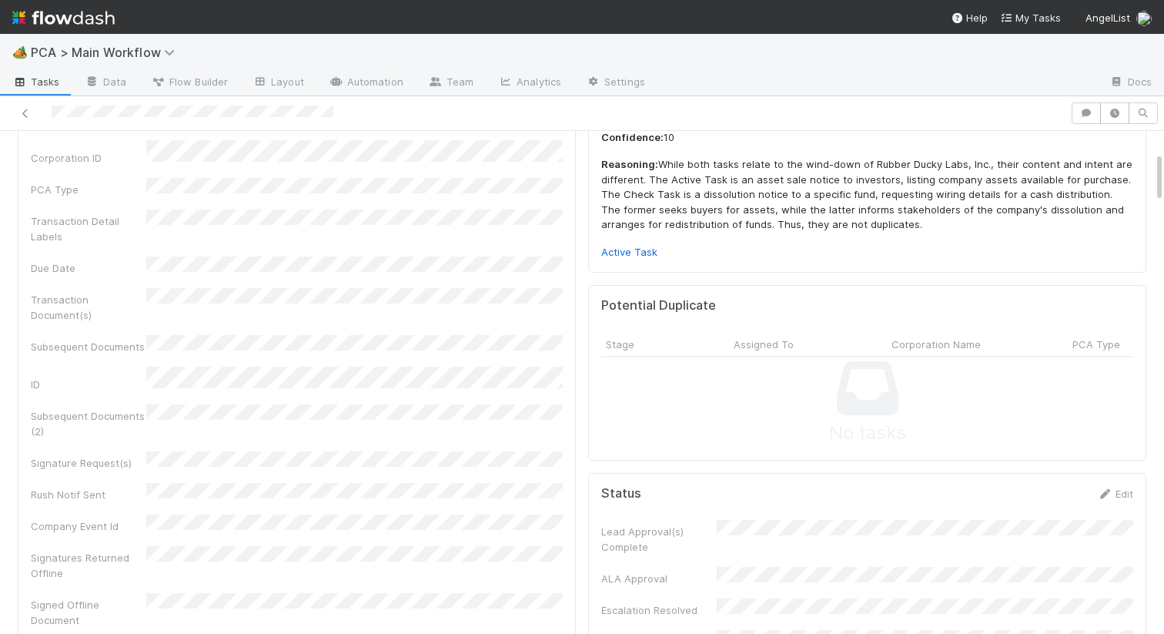
scroll to position [204, 0]
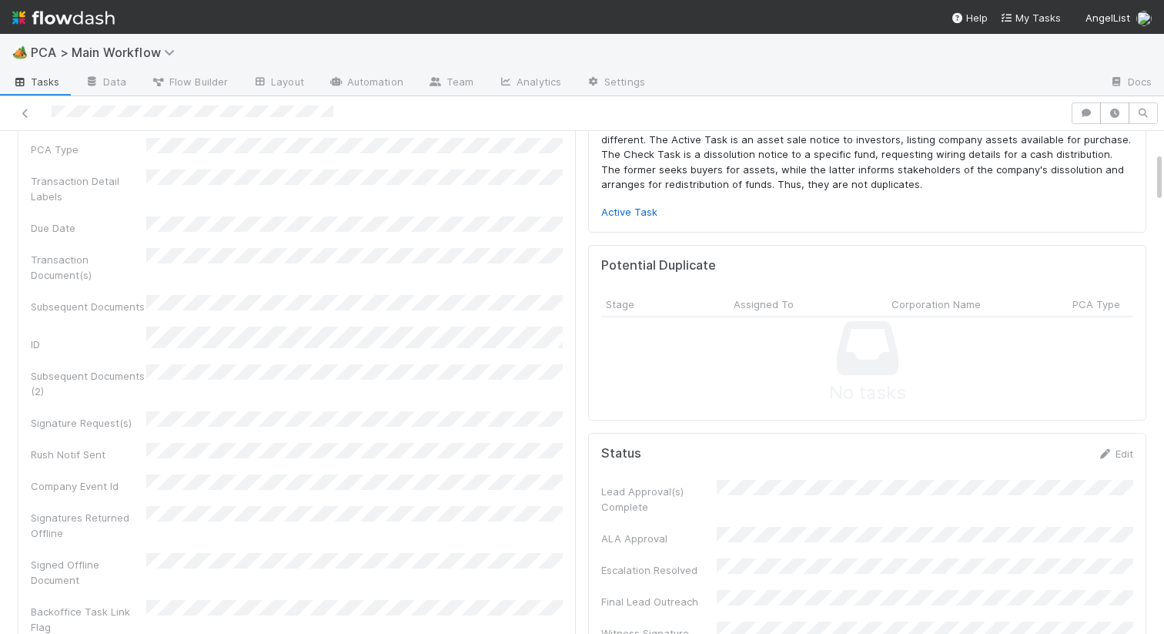
click at [631, 219] on p "Active Task" at bounding box center [867, 212] width 532 height 15
click at [620, 216] on link "Active Task" at bounding box center [629, 212] width 56 height 12
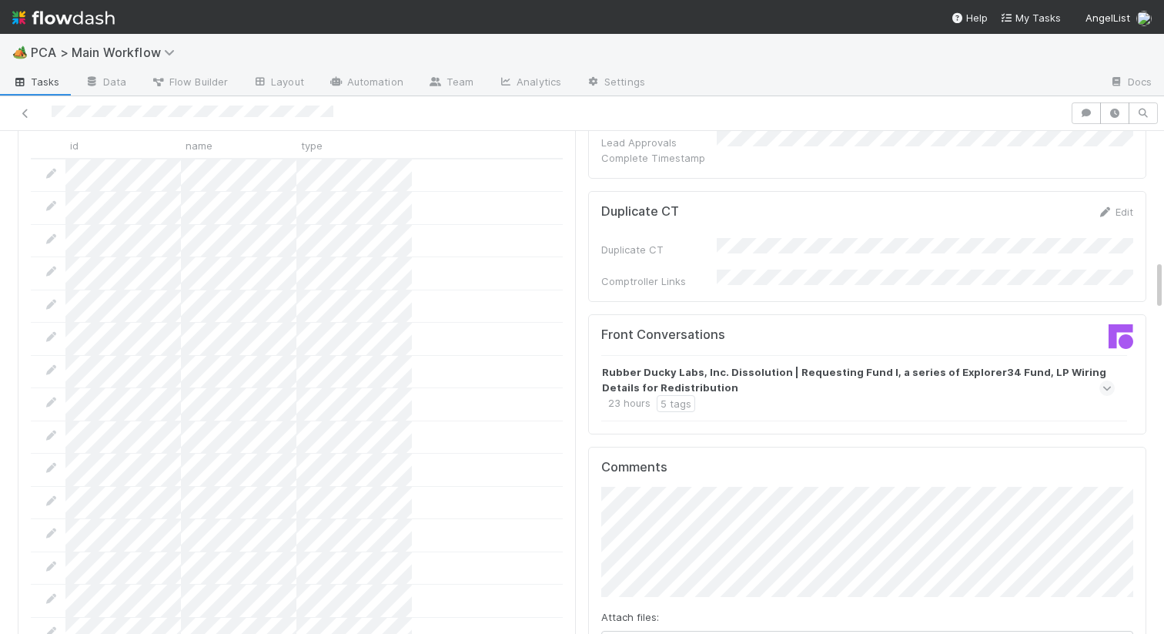
scroll to position [1352, 0]
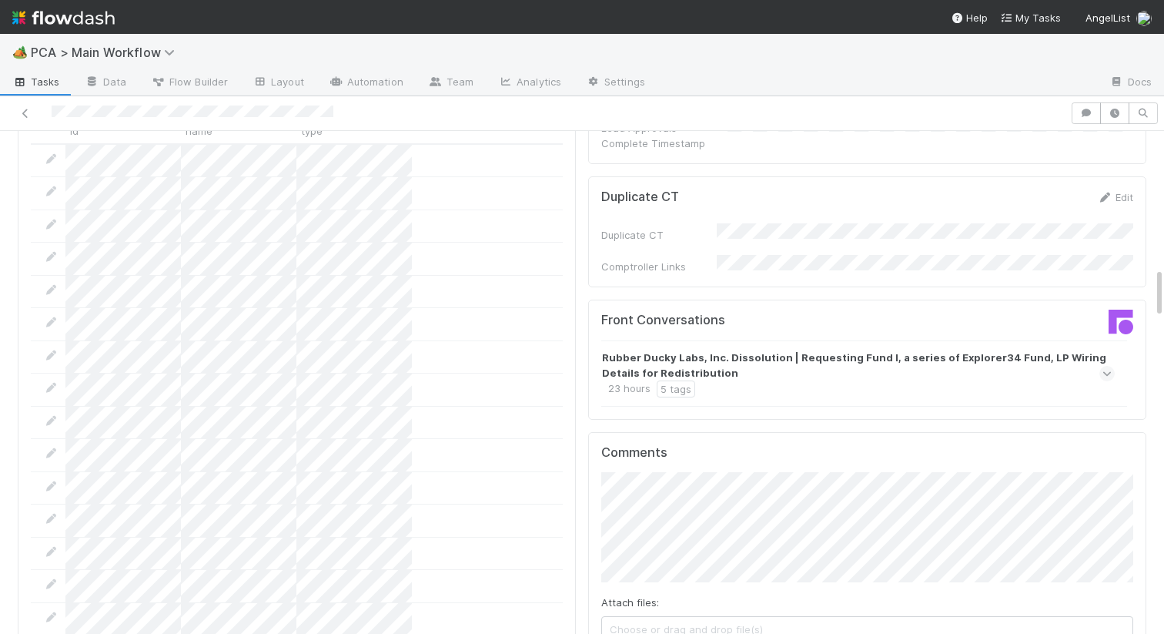
click at [792, 350] on strong "Rubber Ducky Labs, Inc. Dissolution | Requesting Fund I, a series of Explorer34…" at bounding box center [856, 365] width 509 height 31
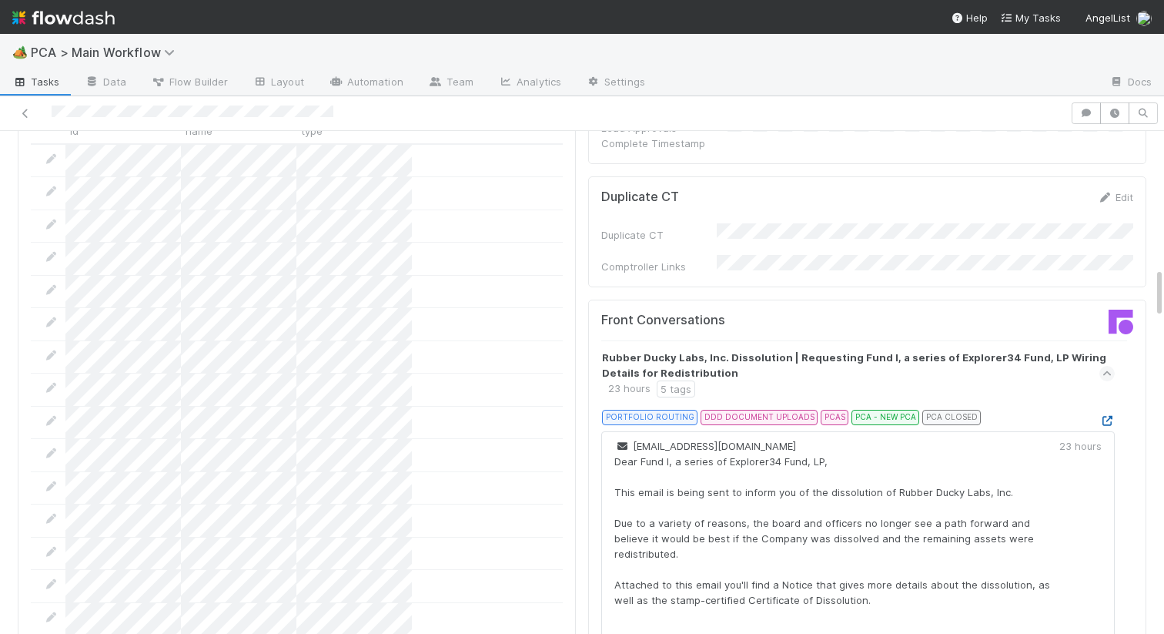
click at [1108, 416] on icon at bounding box center [1107, 421] width 15 height 10
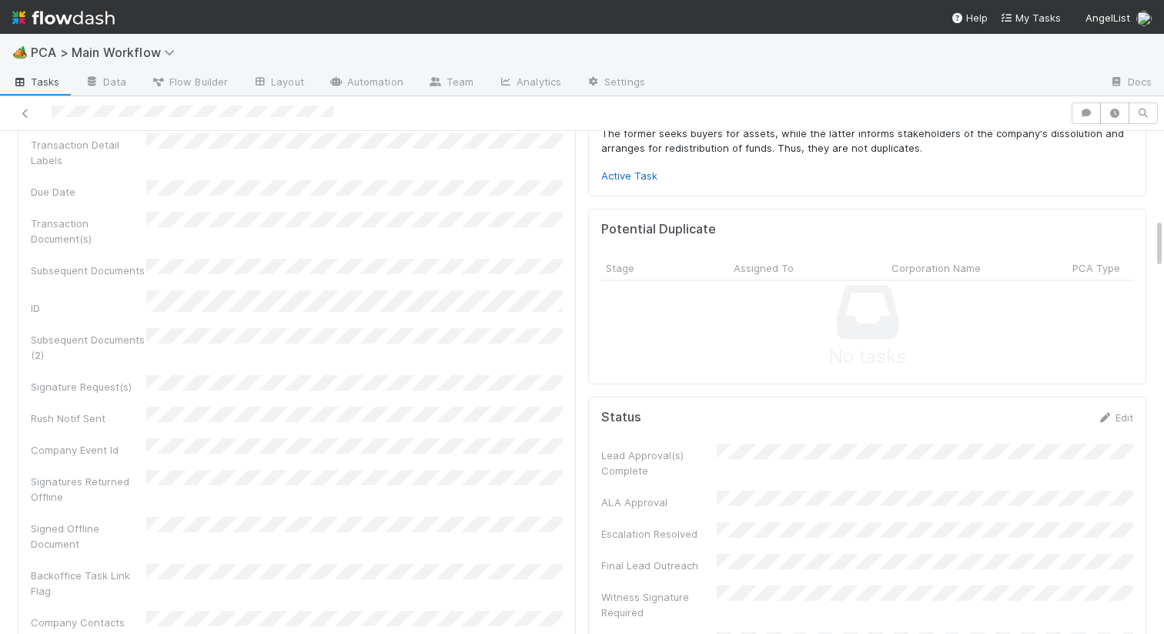
scroll to position [0, 0]
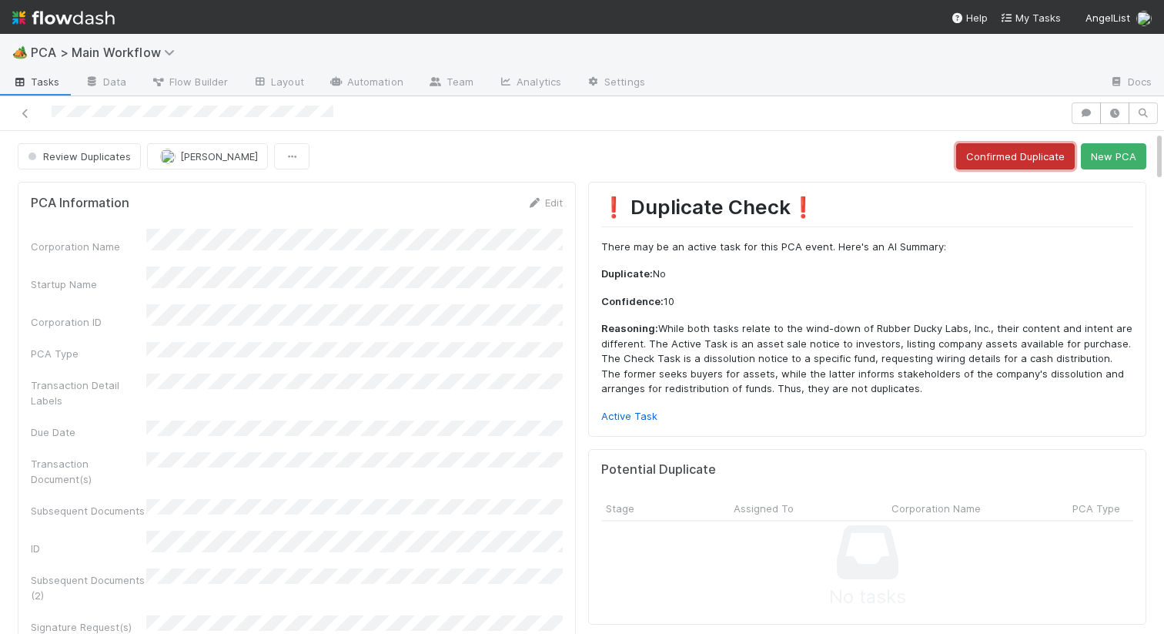
click at [1006, 143] on button "Confirmed Duplicate" at bounding box center [1016, 156] width 119 height 26
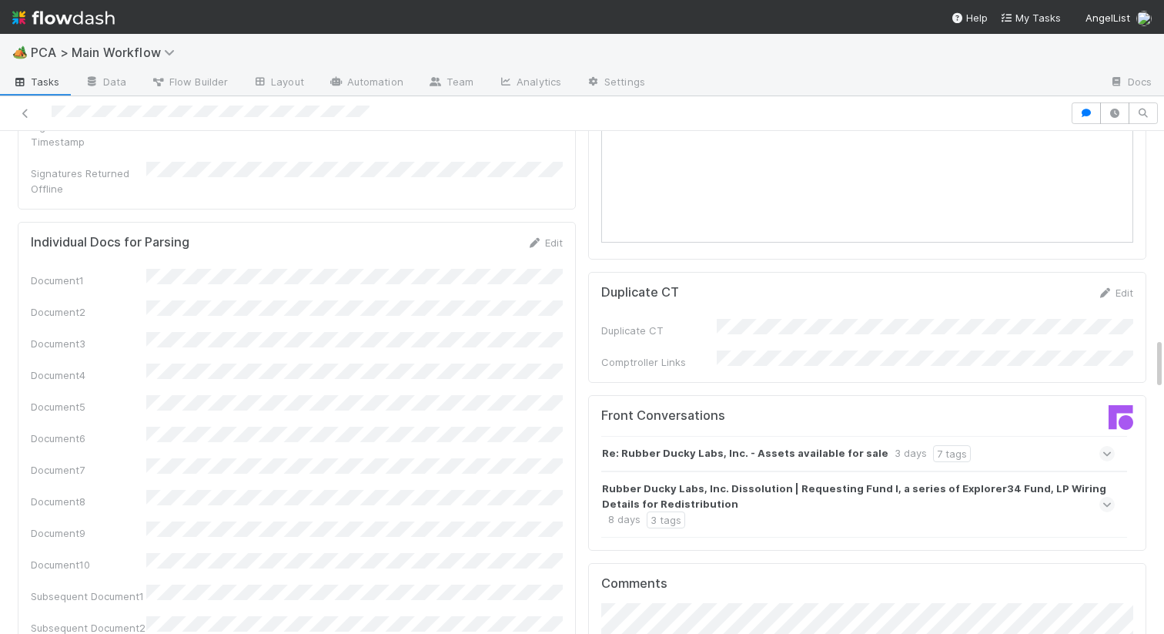
scroll to position [1955, 0]
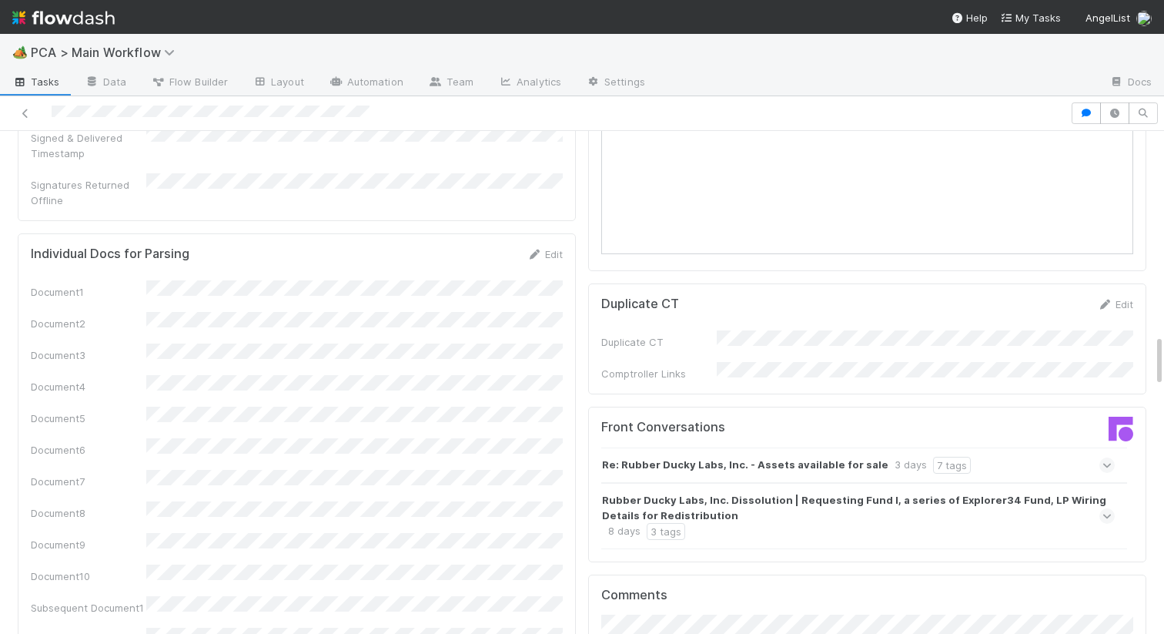
click at [737, 492] on strong "Rubber Ducky Labs, Inc. Dissolution | Requesting Fund I, a series of Explorer34…" at bounding box center [856, 507] width 509 height 31
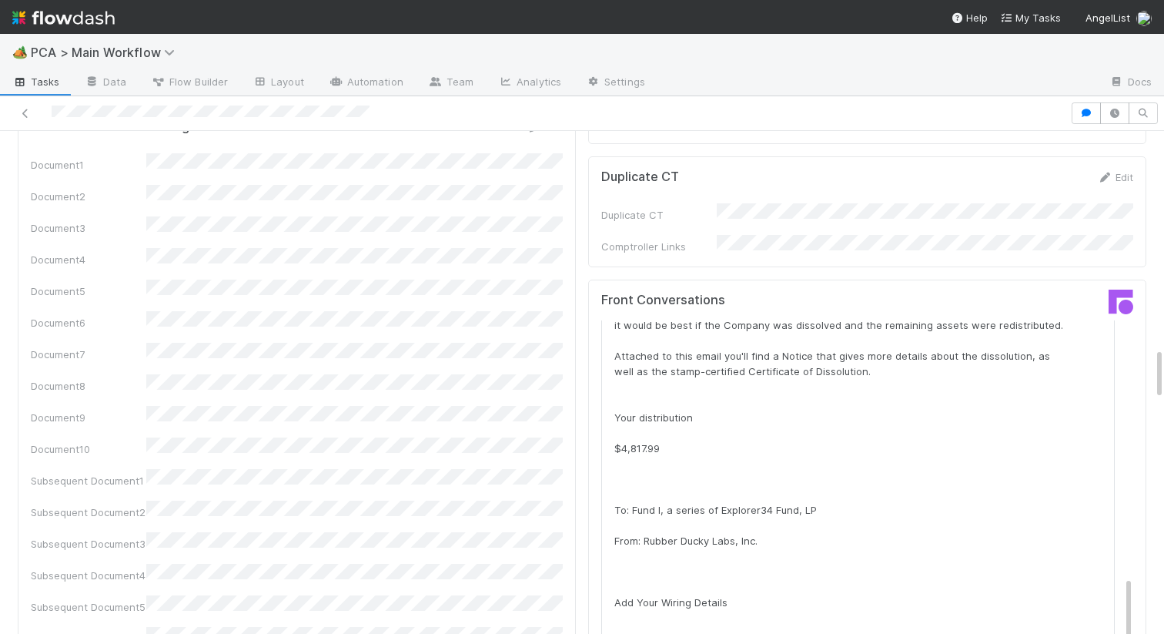
scroll to position [1079, 0]
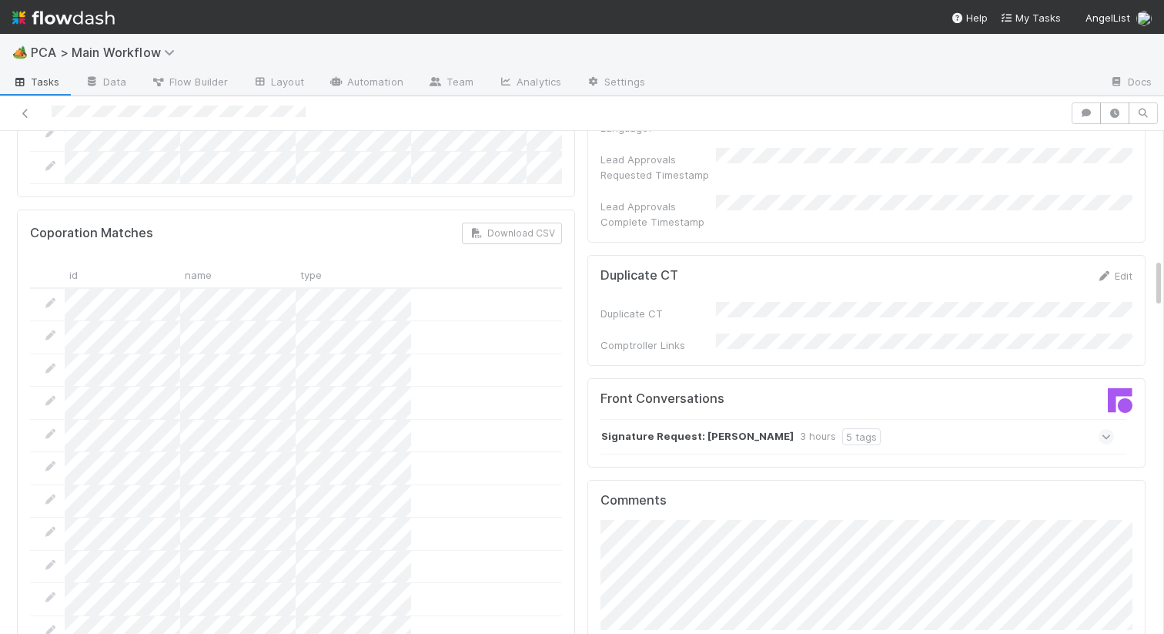
scroll to position [1382, 0]
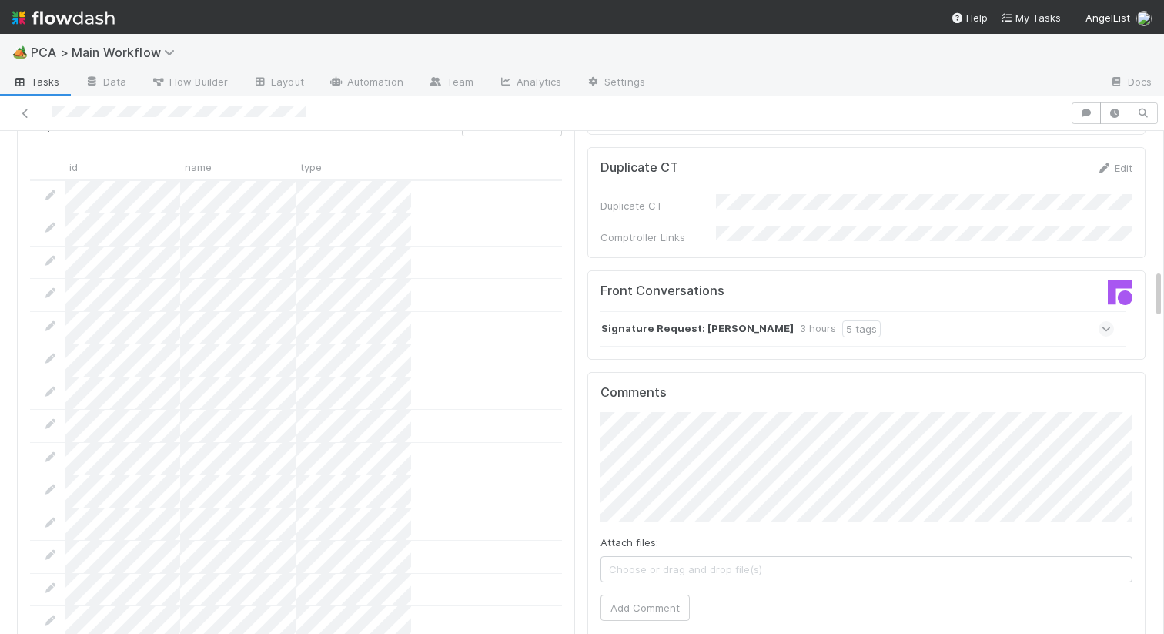
click at [705, 320] on strong "Signature Request: [PERSON_NAME]" at bounding box center [697, 328] width 193 height 17
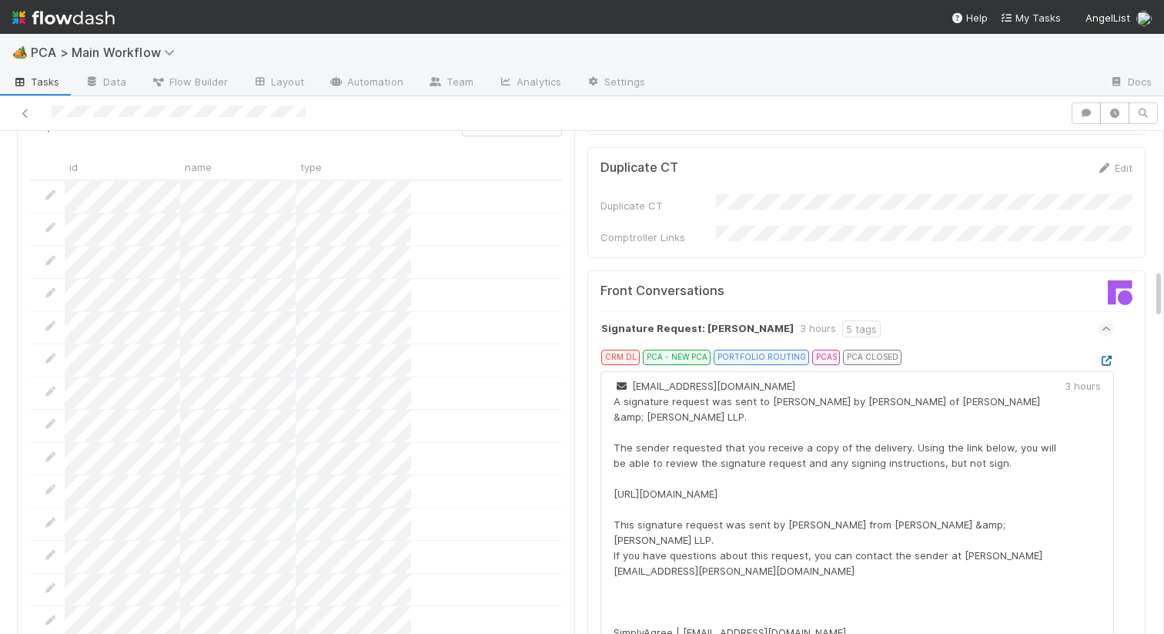
click at [1111, 356] on icon at bounding box center [1106, 361] width 15 height 10
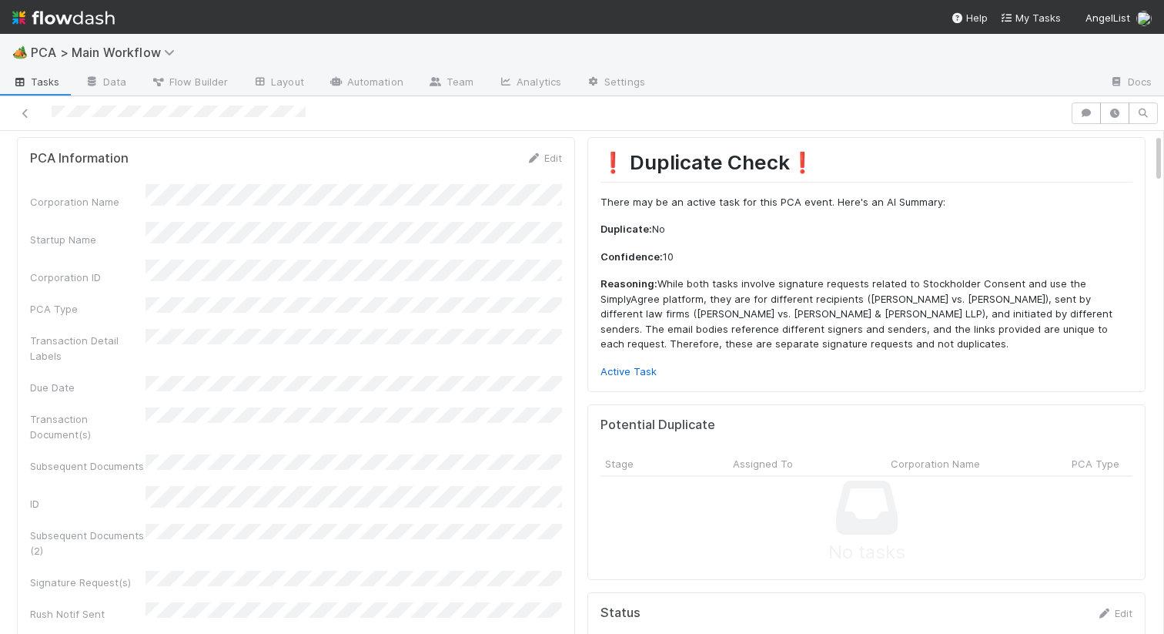
scroll to position [0, 0]
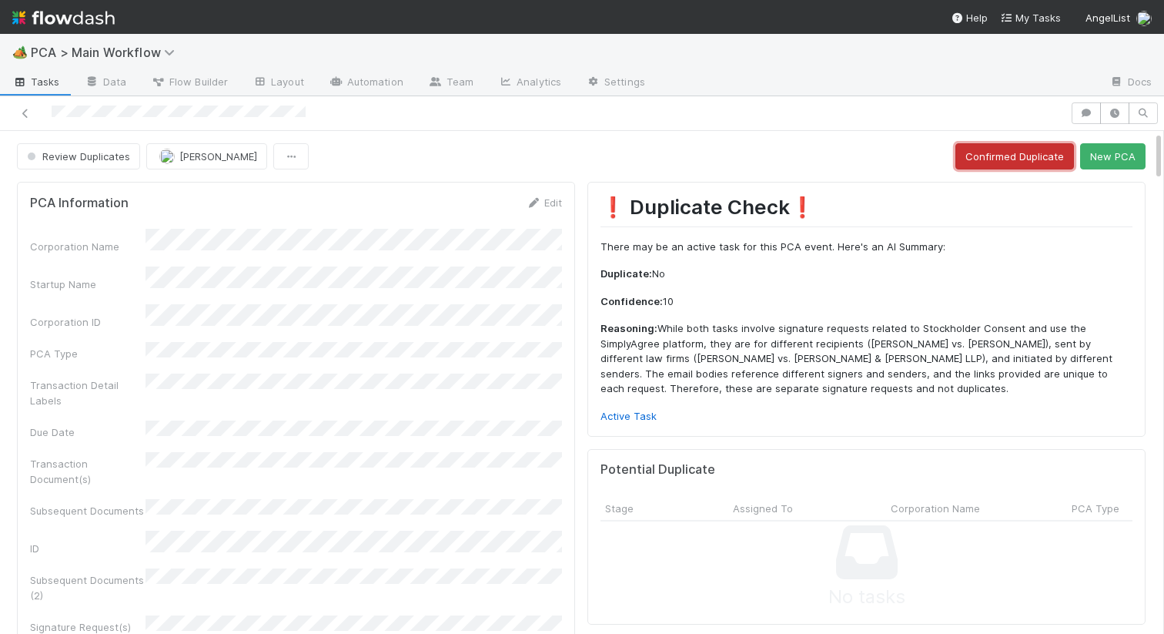
click at [999, 145] on button "Confirmed Duplicate" at bounding box center [1015, 156] width 119 height 26
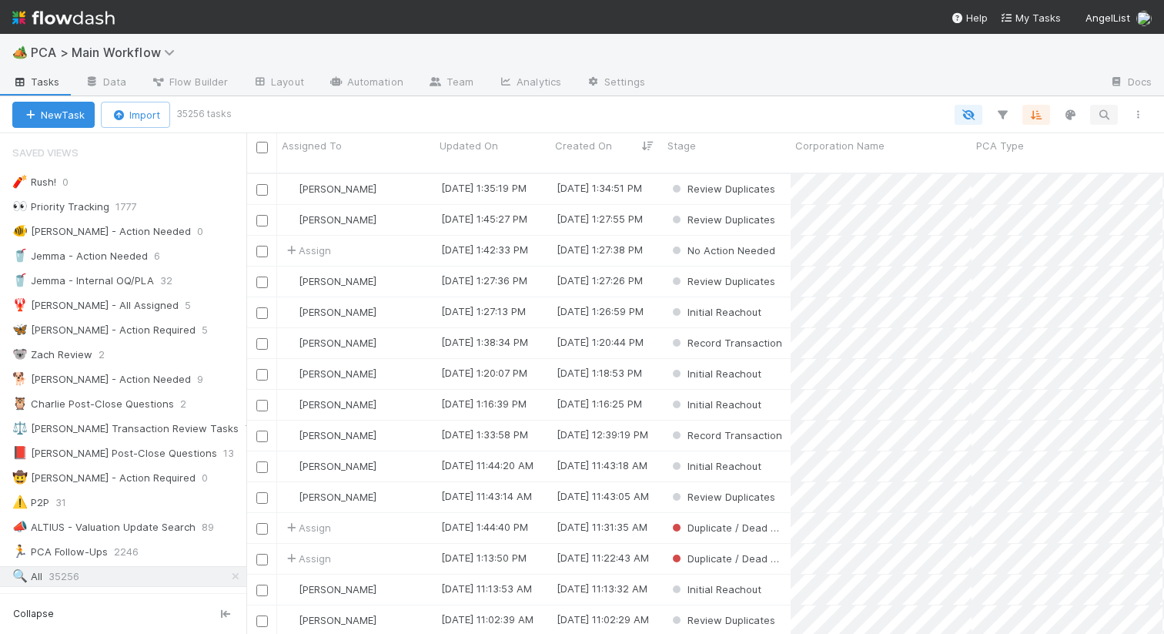
scroll to position [473, 918]
click at [1096, 119] on button "button" at bounding box center [1105, 115] width 28 height 20
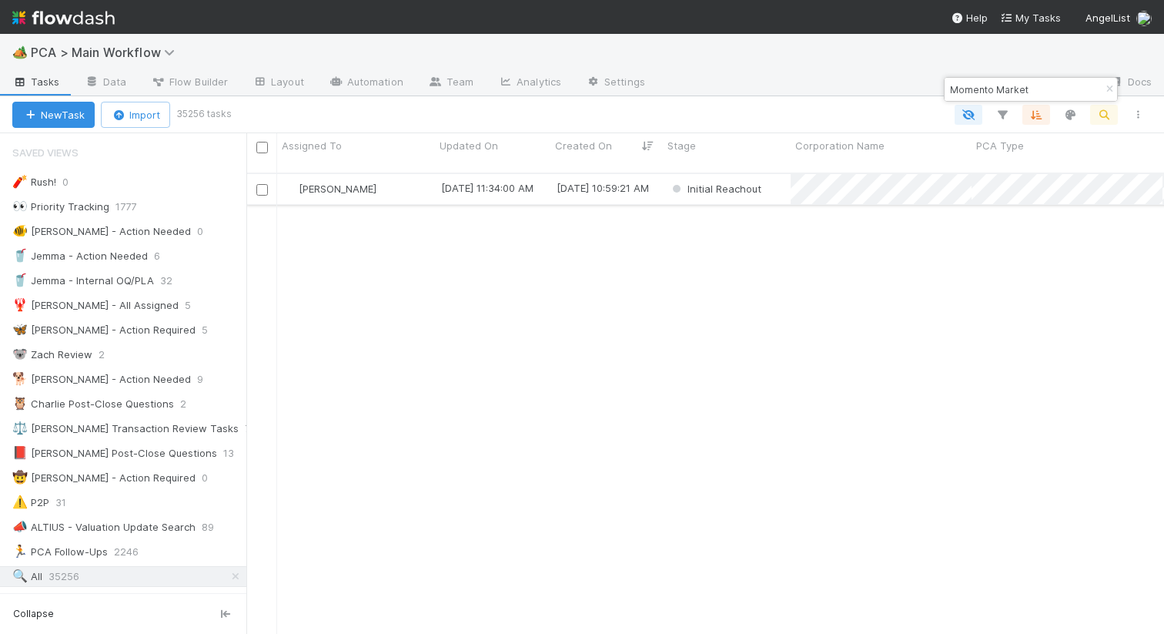
type input "Momento Market"
click at [427, 179] on div "[PERSON_NAME]" at bounding box center [356, 189] width 158 height 30
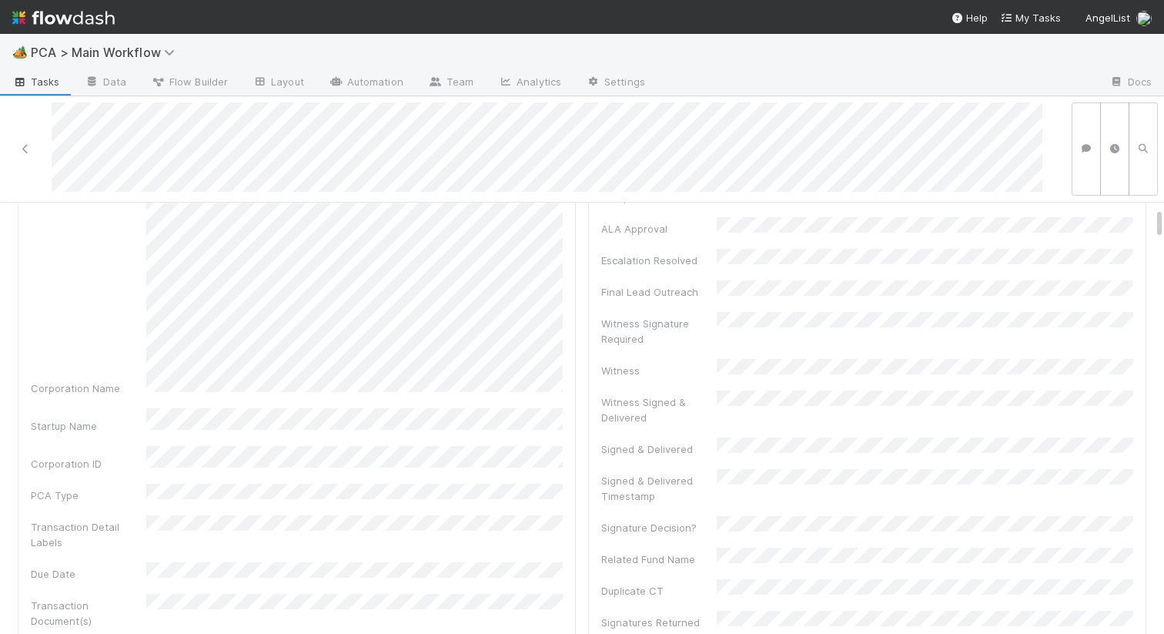
scroll to position [36, 0]
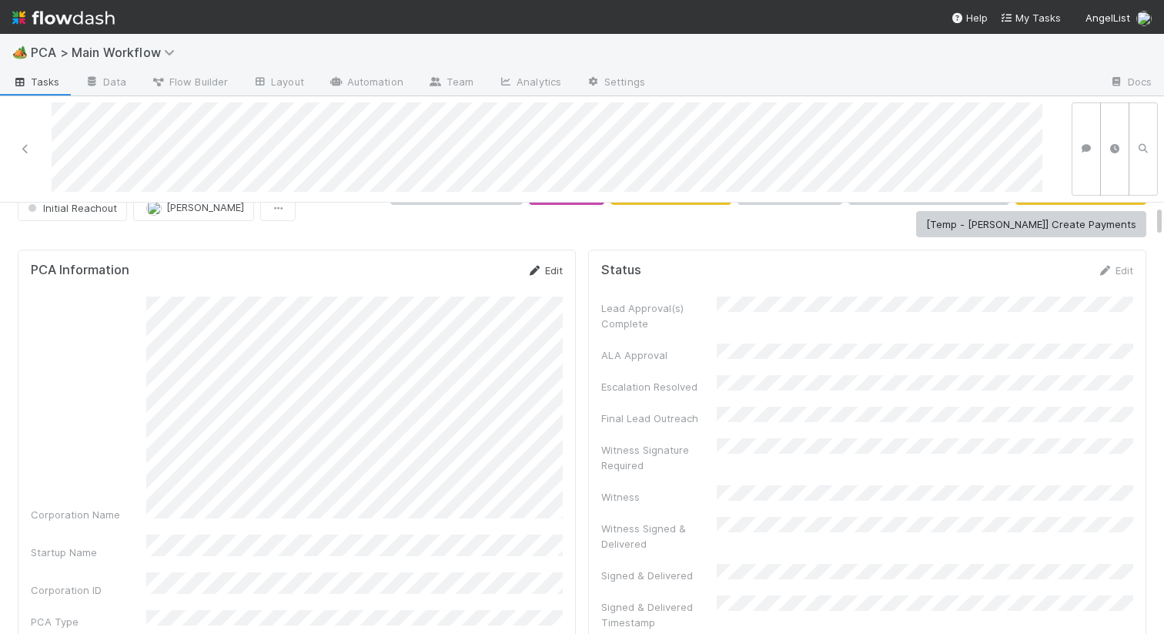
click at [551, 268] on link "Edit" at bounding box center [545, 270] width 36 height 12
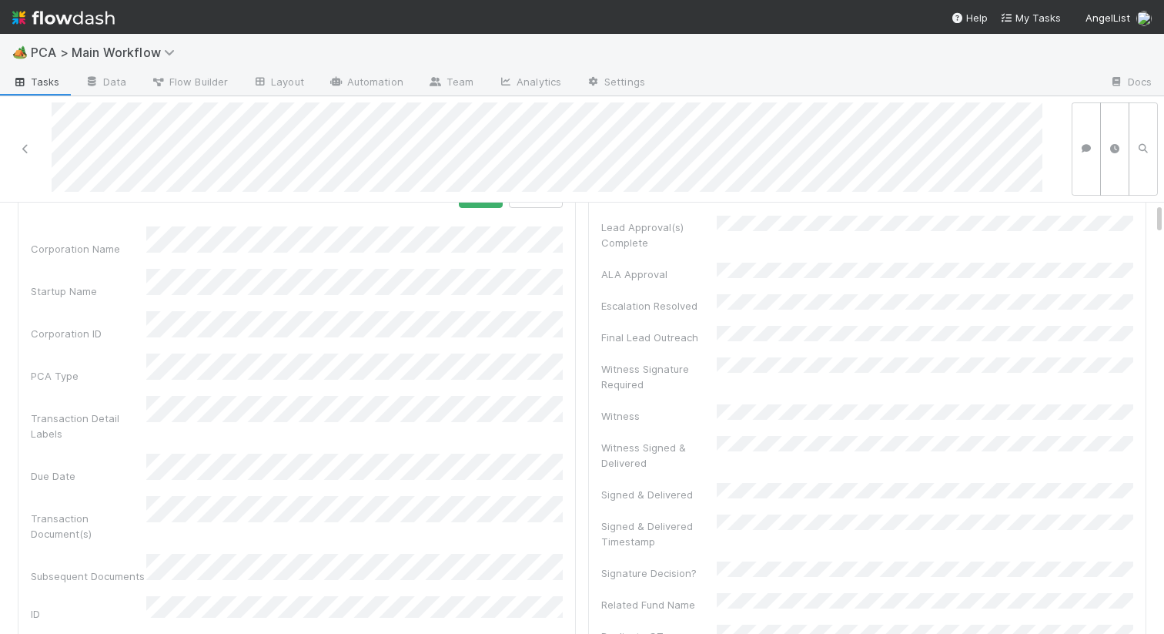
scroll to position [0, 0]
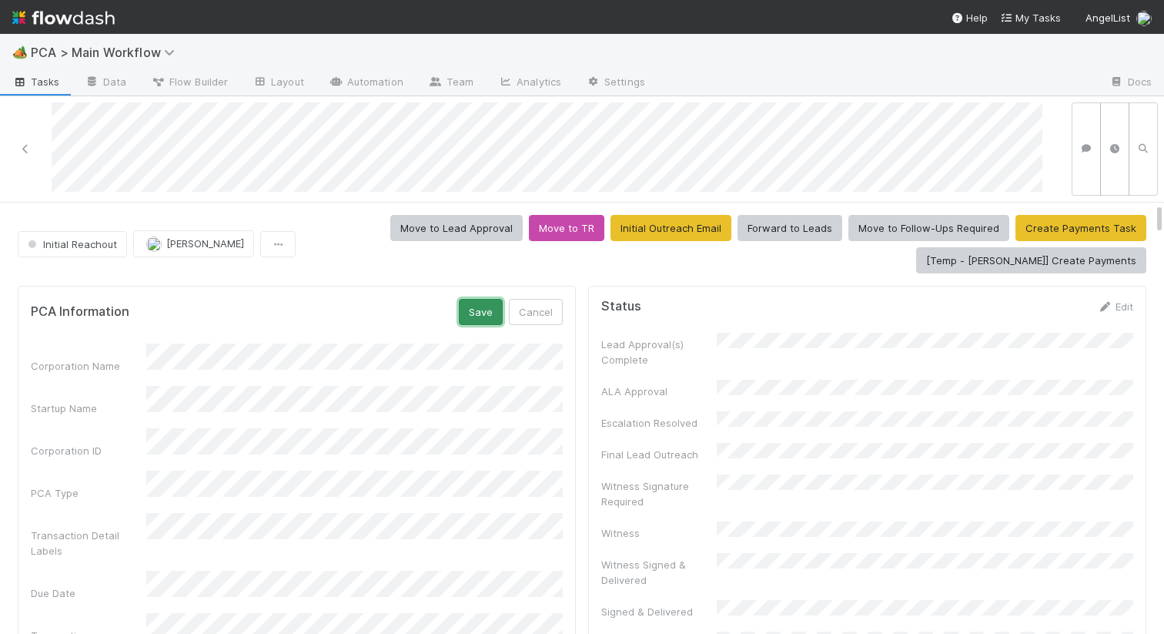
click at [473, 314] on button "Save" at bounding box center [481, 312] width 44 height 26
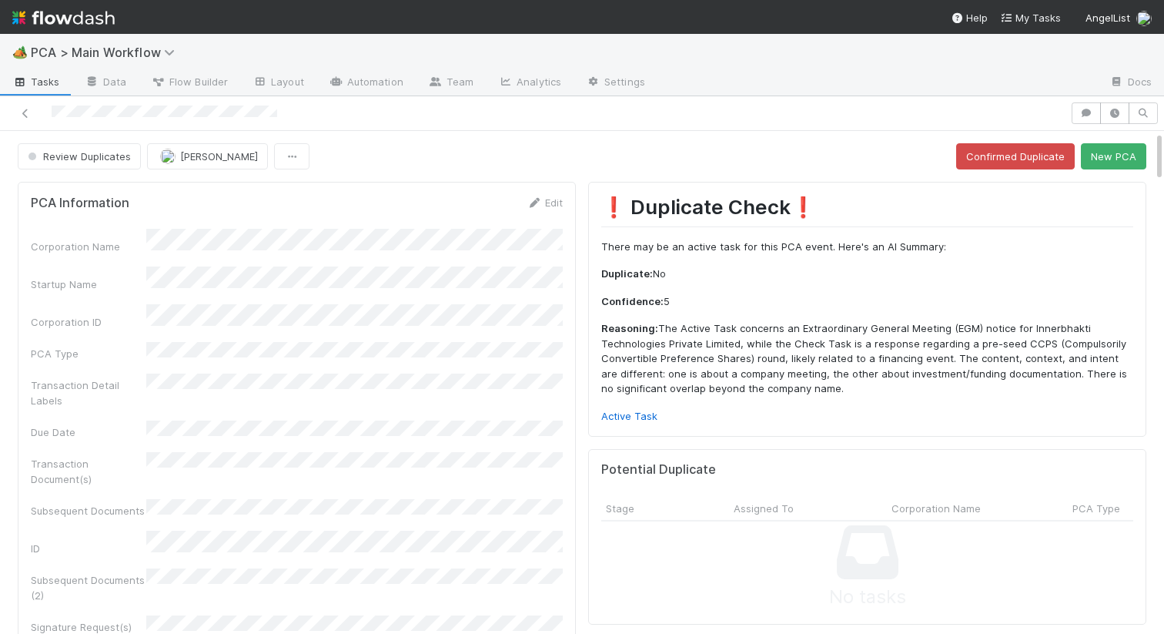
click at [646, 406] on div "❗ Duplicate Check❗️ There may be an active task for this PCA event. Here's an A…" at bounding box center [867, 309] width 532 height 229
click at [644, 420] on link "Active Task" at bounding box center [629, 416] width 56 height 12
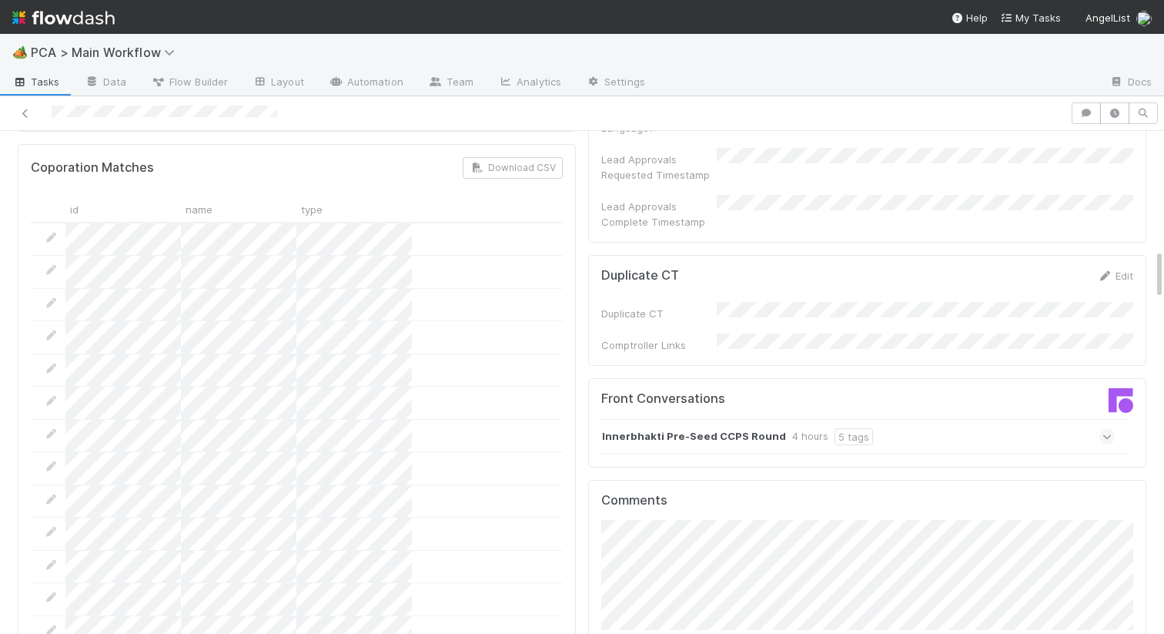
scroll to position [1351, 0]
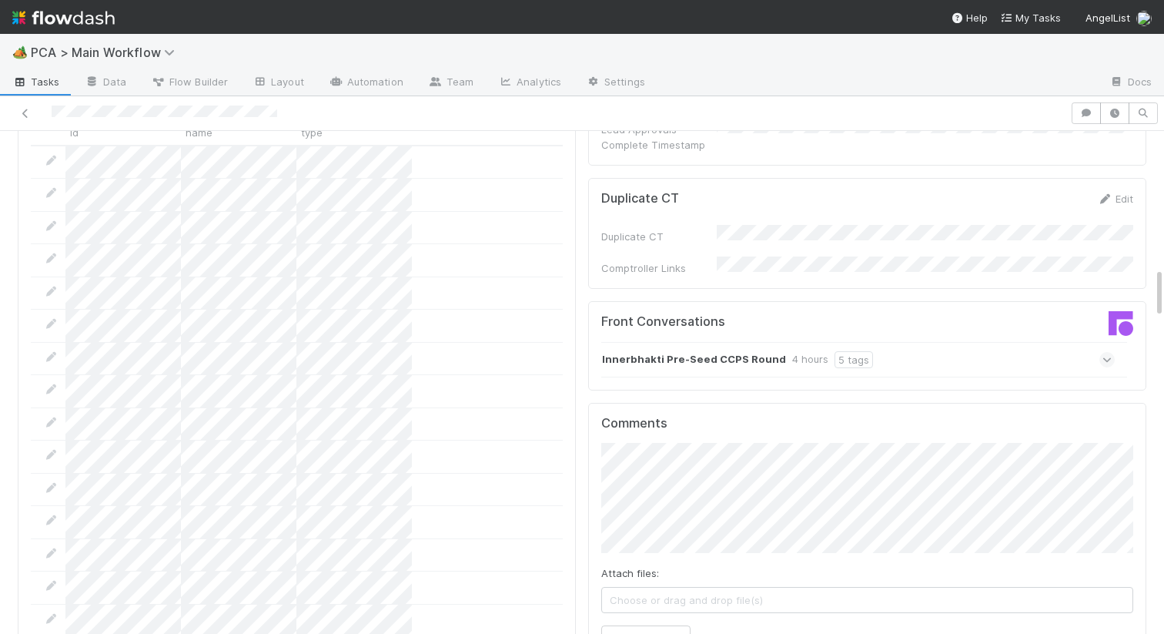
click at [688, 351] on strong "Innerbhakti Pre-Seed CCPS Round" at bounding box center [694, 359] width 184 height 17
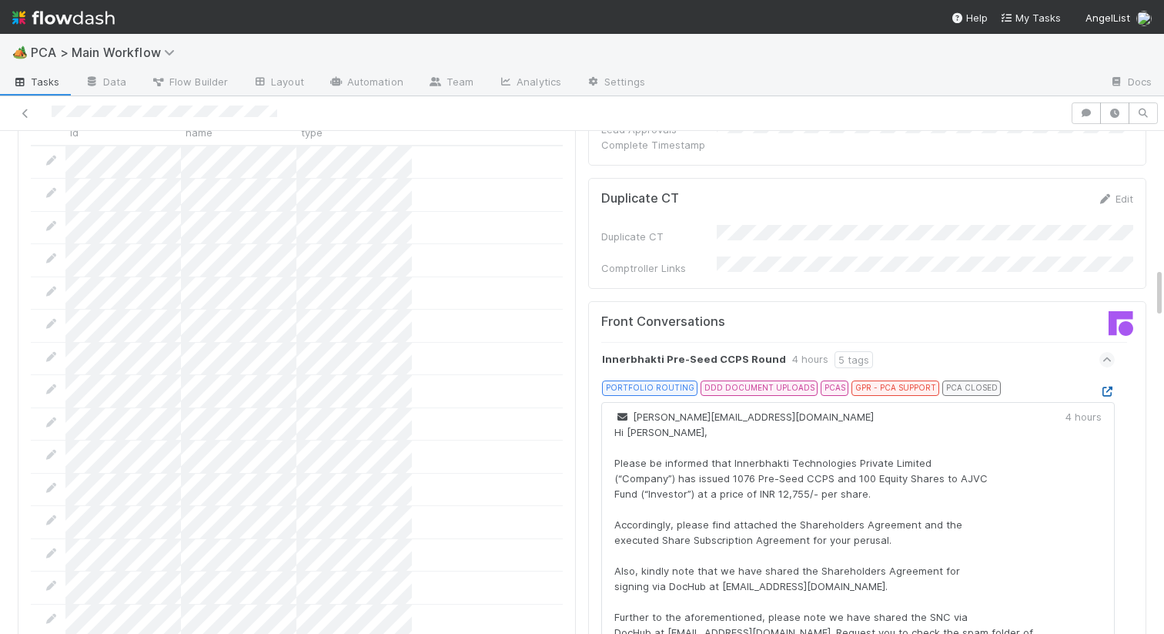
click at [1108, 387] on icon at bounding box center [1107, 392] width 15 height 10
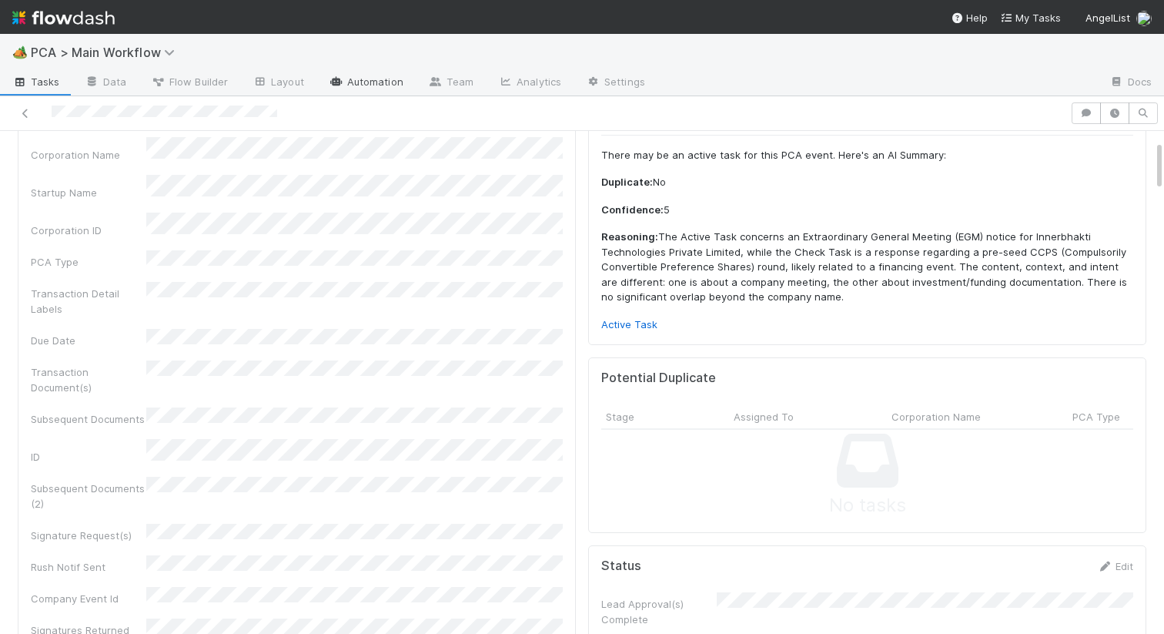
scroll to position [0, 0]
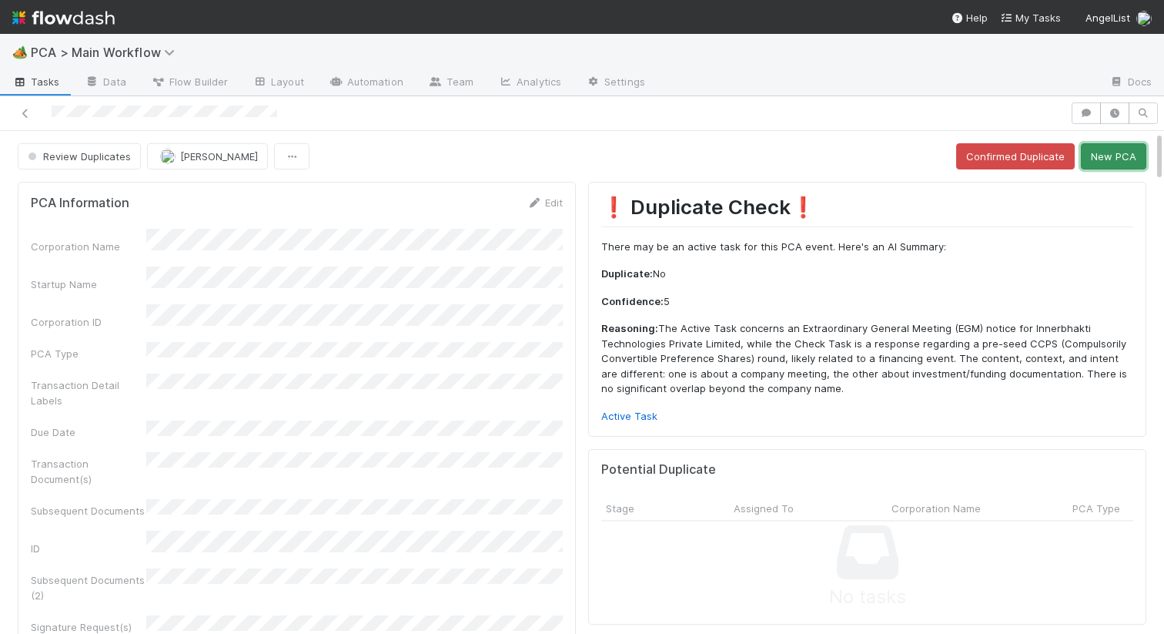
click at [1114, 157] on button "New PCA" at bounding box center [1113, 156] width 65 height 26
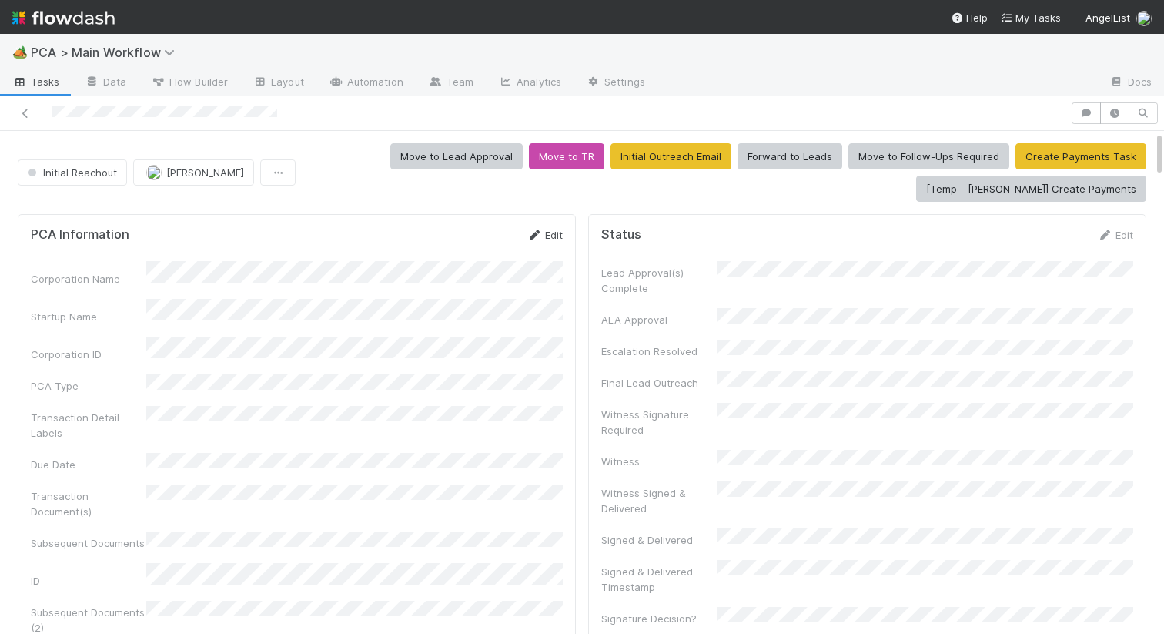
click at [541, 230] on icon at bounding box center [534, 235] width 15 height 10
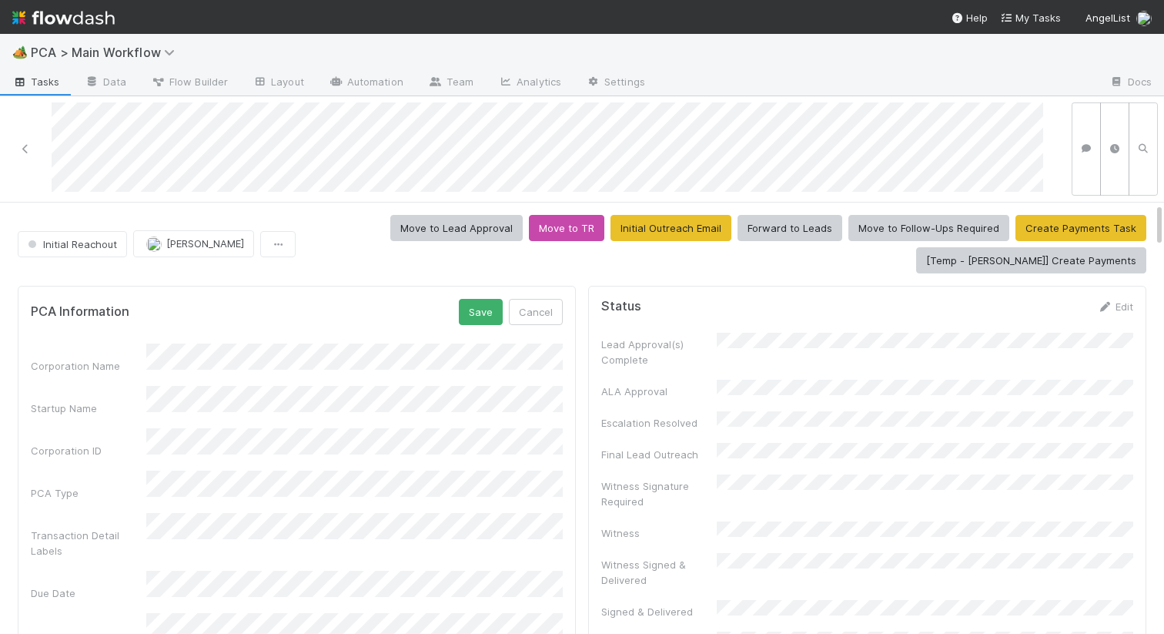
click at [481, 308] on button "Save" at bounding box center [481, 312] width 44 height 26
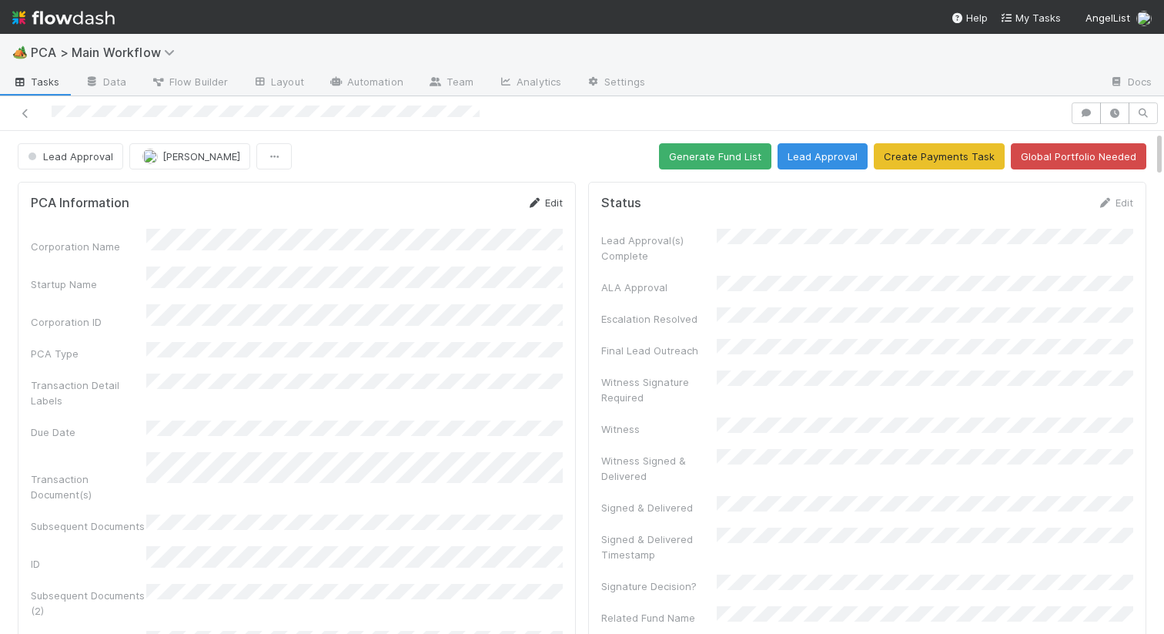
click at [554, 203] on link "Edit" at bounding box center [545, 202] width 36 height 12
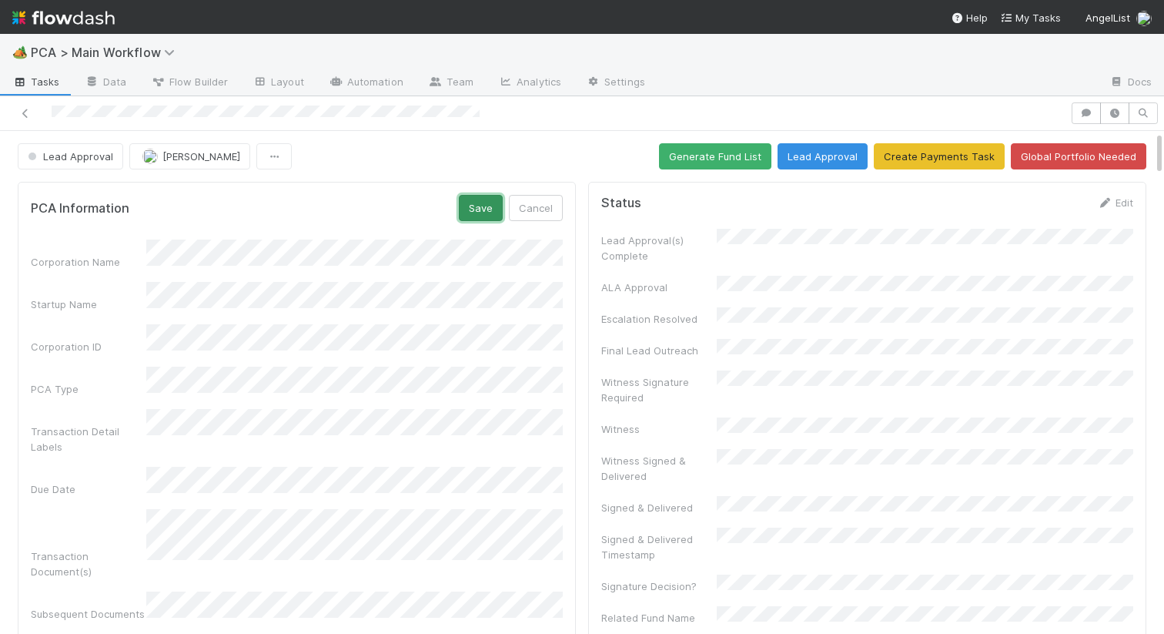
click at [483, 205] on button "Save" at bounding box center [481, 208] width 44 height 26
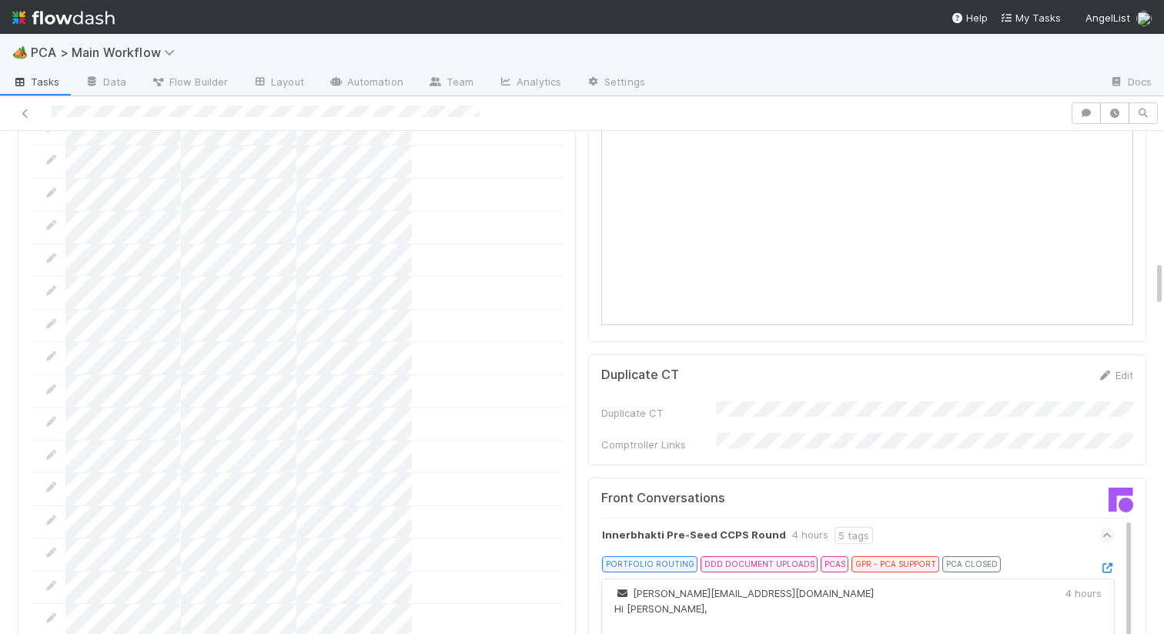
scroll to position [1413, 0]
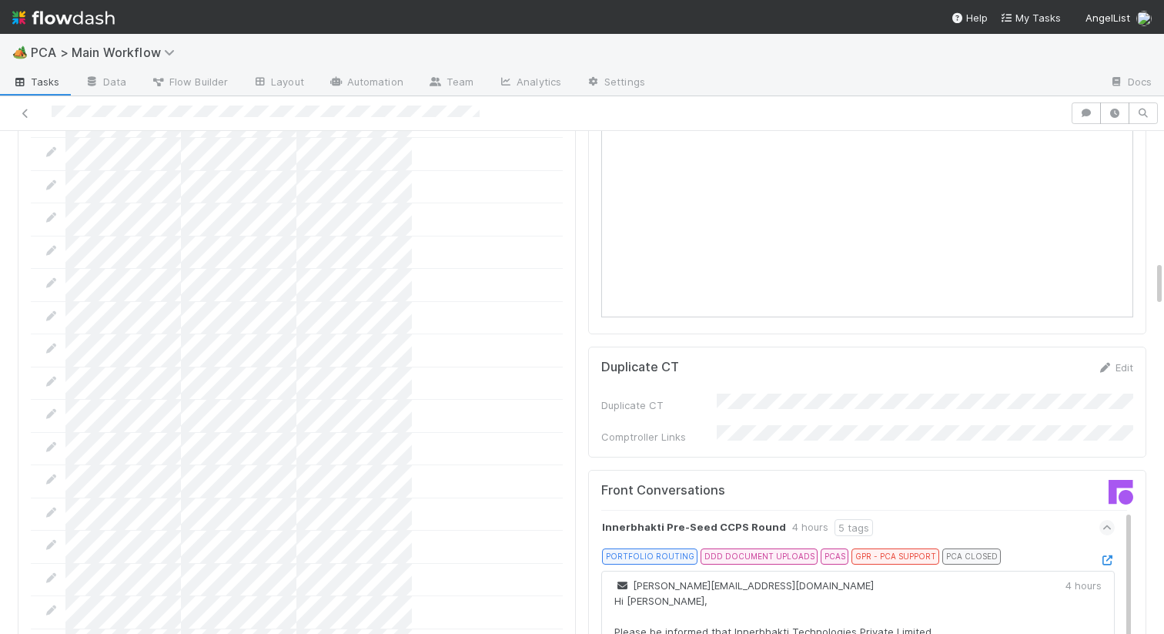
click at [1104, 555] on icon at bounding box center [1107, 560] width 15 height 10
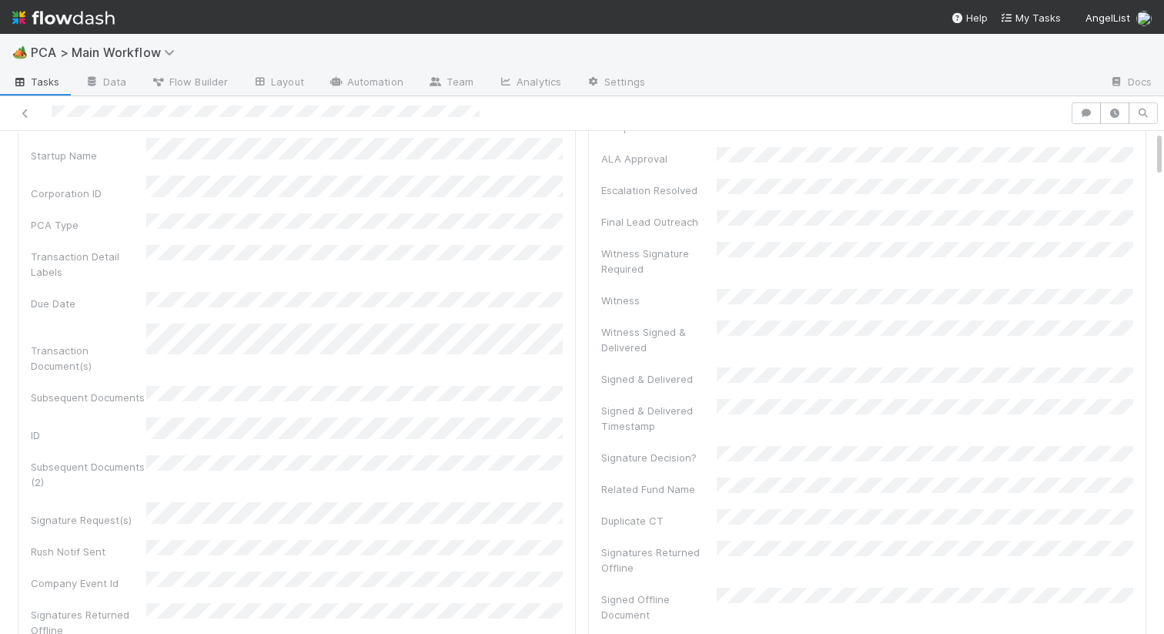
scroll to position [0, 0]
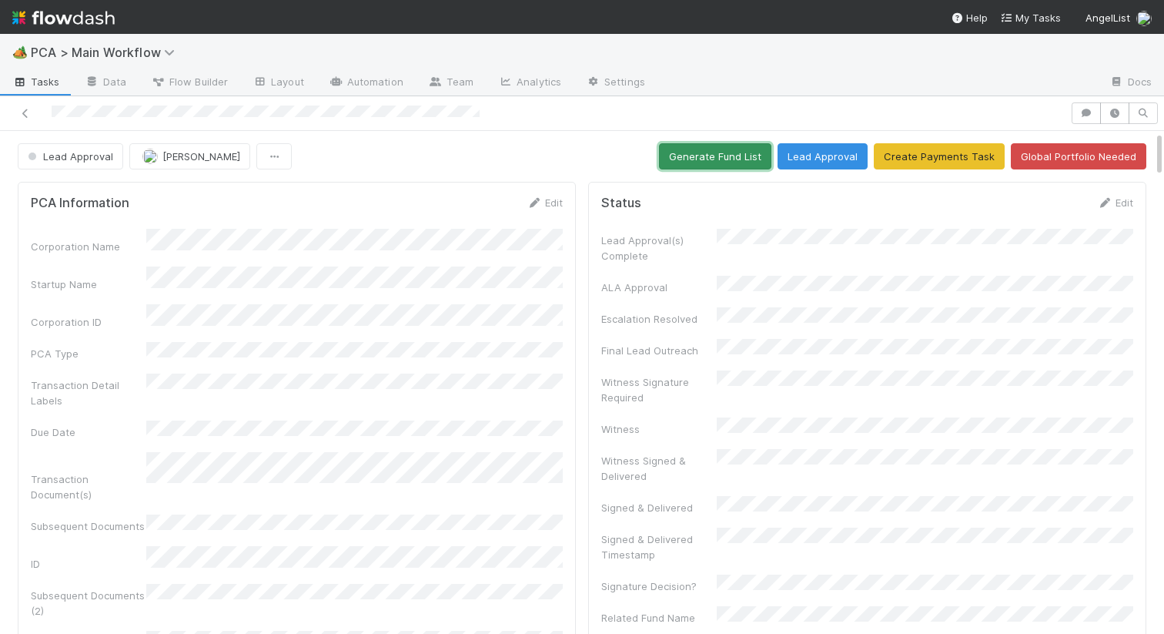
click at [742, 159] on button "Generate Fund List" at bounding box center [715, 156] width 112 height 26
click at [828, 162] on button "Lead Approval" at bounding box center [823, 156] width 90 height 26
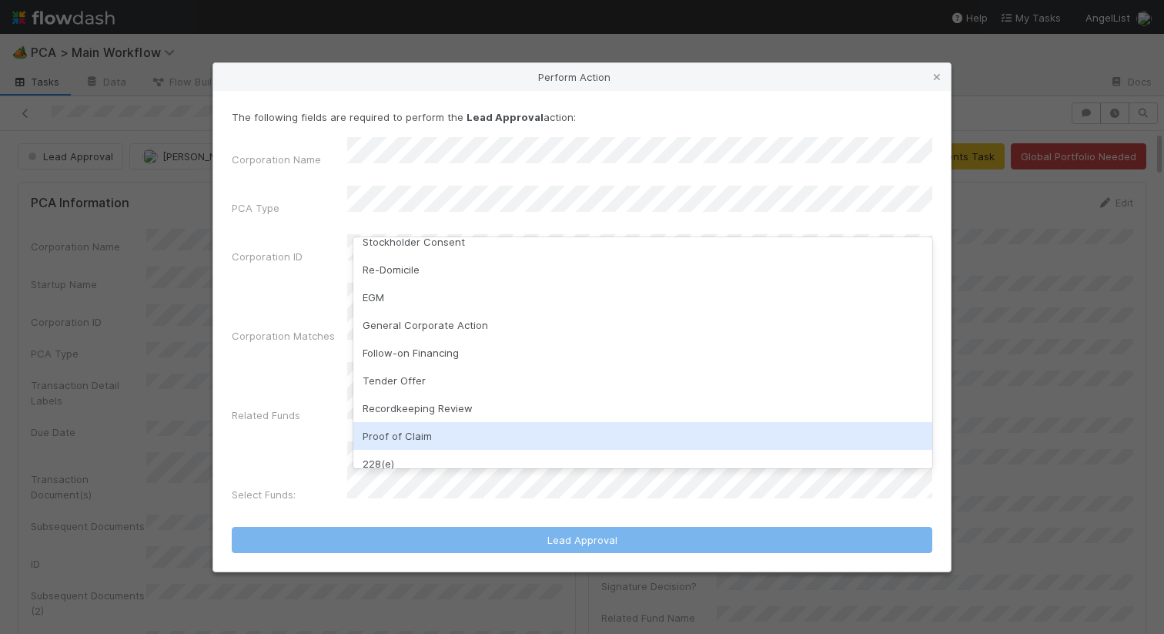
scroll to position [175, 0]
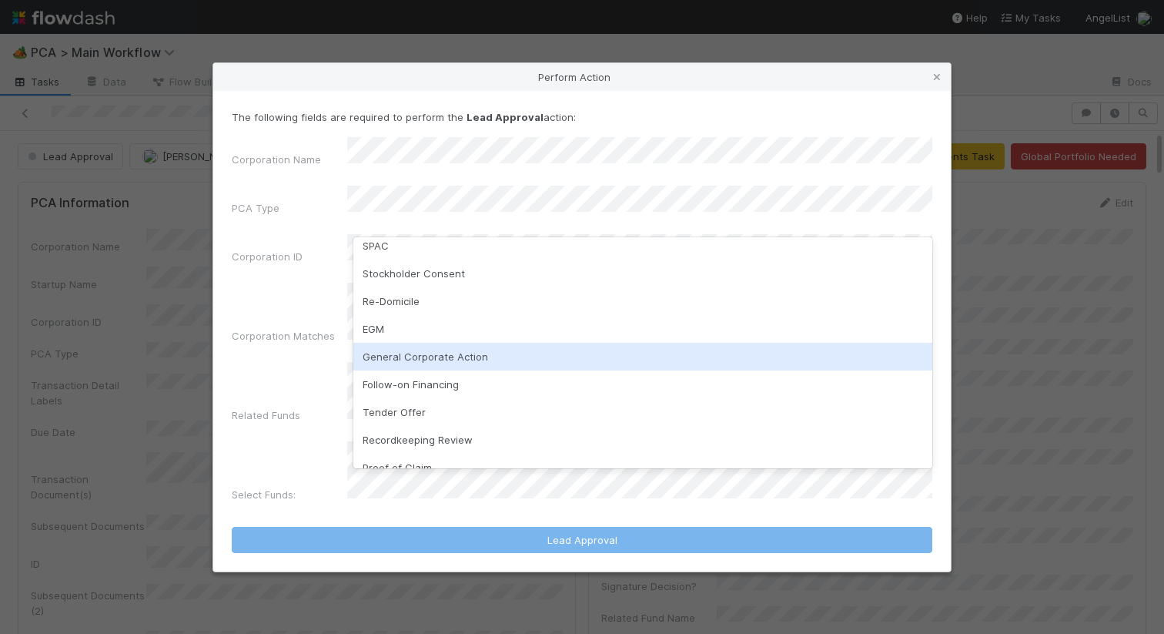
click at [461, 359] on div "General Corporate Action" at bounding box center [643, 357] width 579 height 28
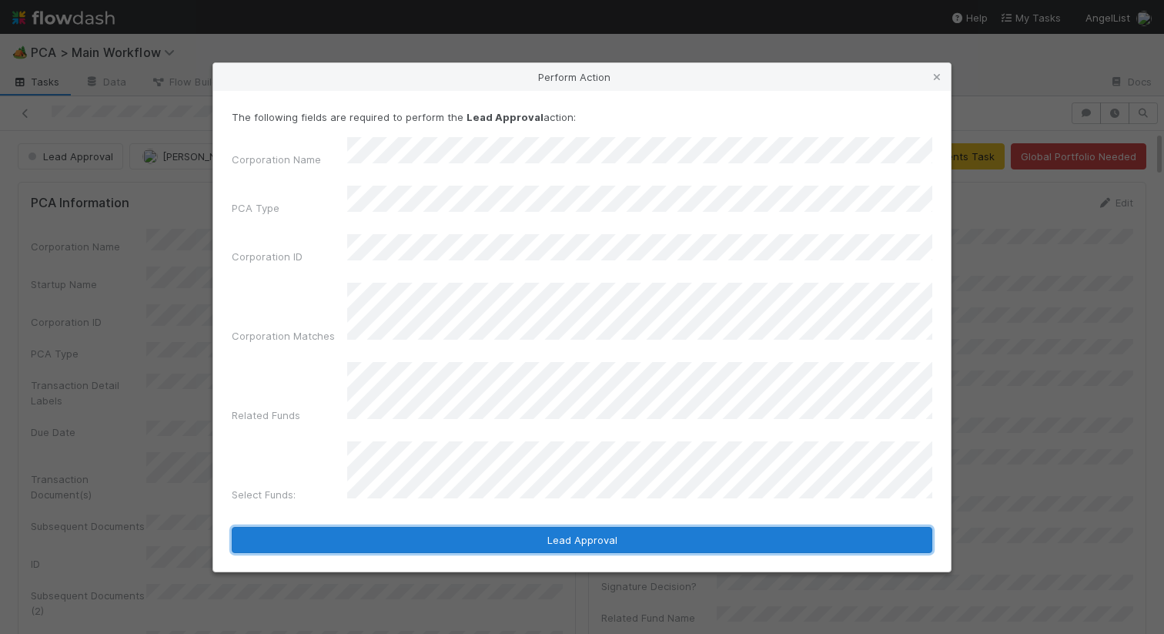
click at [384, 527] on button "Lead Approval" at bounding box center [582, 540] width 701 height 26
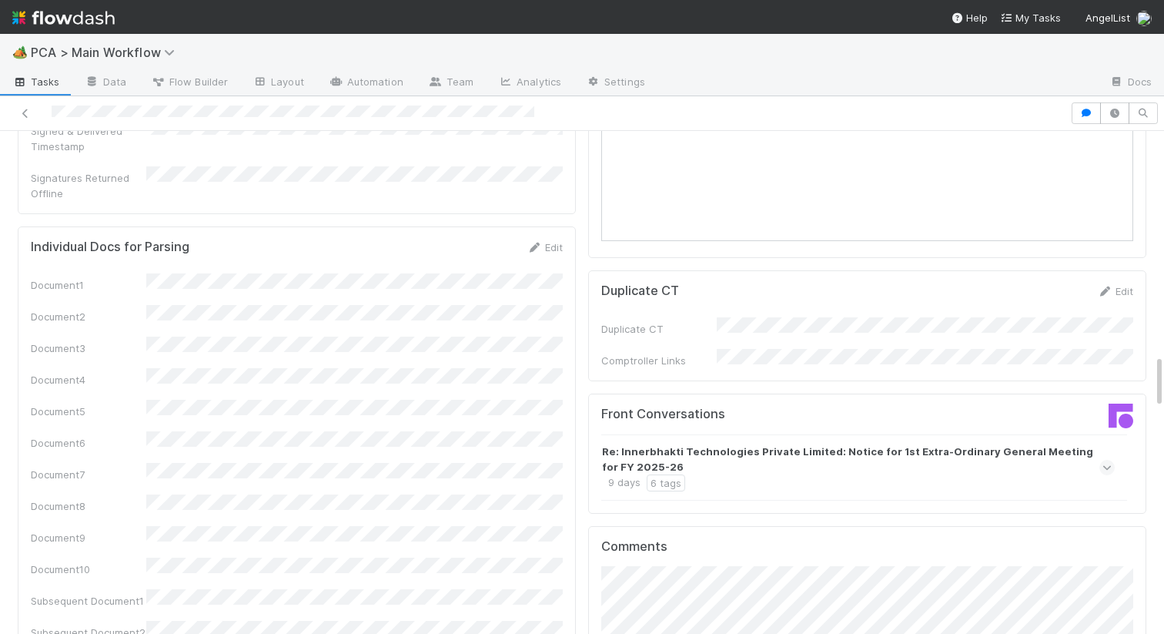
scroll to position [2129, 0]
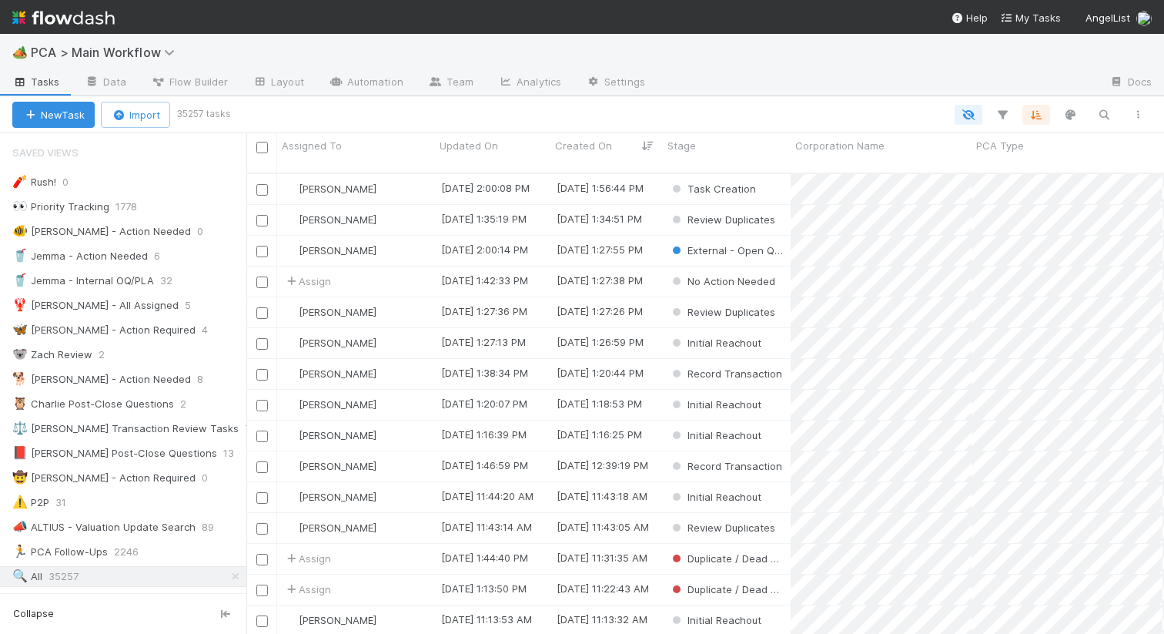
scroll to position [473, 918]
click at [816, 15] on nav "Help My Tasks AngelList" at bounding box center [582, 17] width 1164 height 34
click at [1097, 108] on icon "button" at bounding box center [1104, 115] width 15 height 14
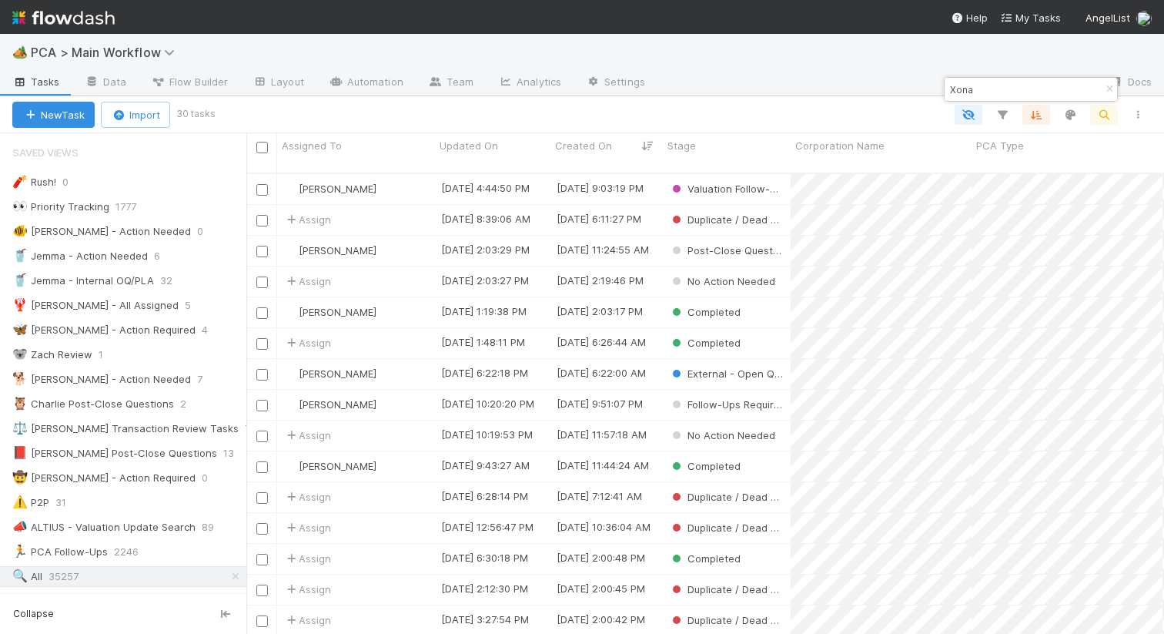
scroll to position [0, 0]
type input "Xona"
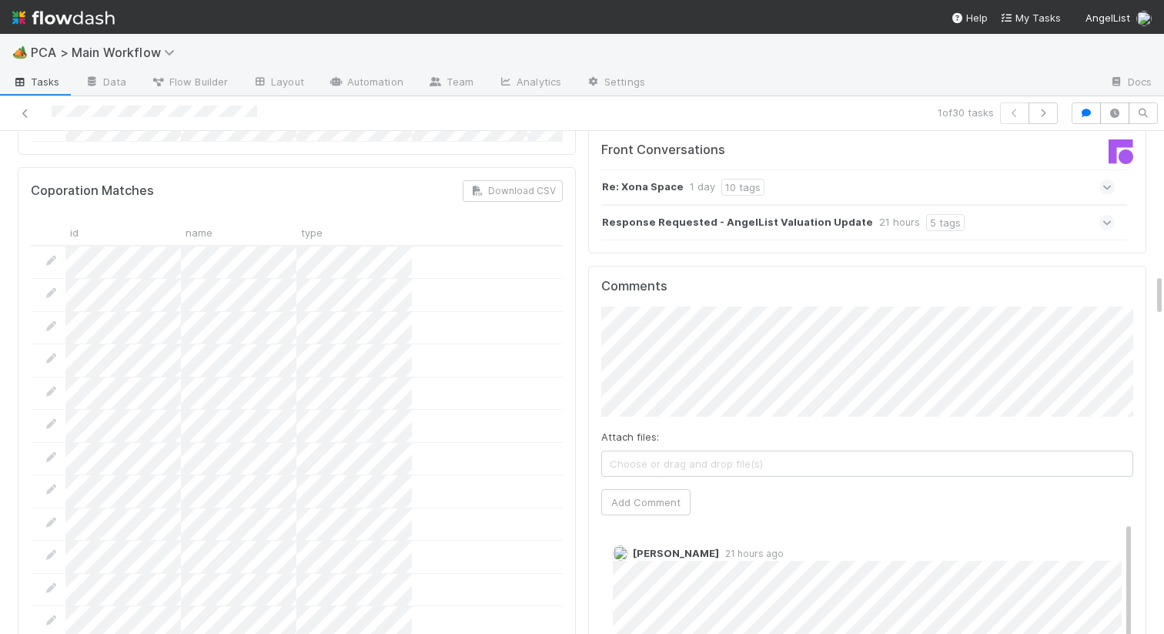
scroll to position [1686, 0]
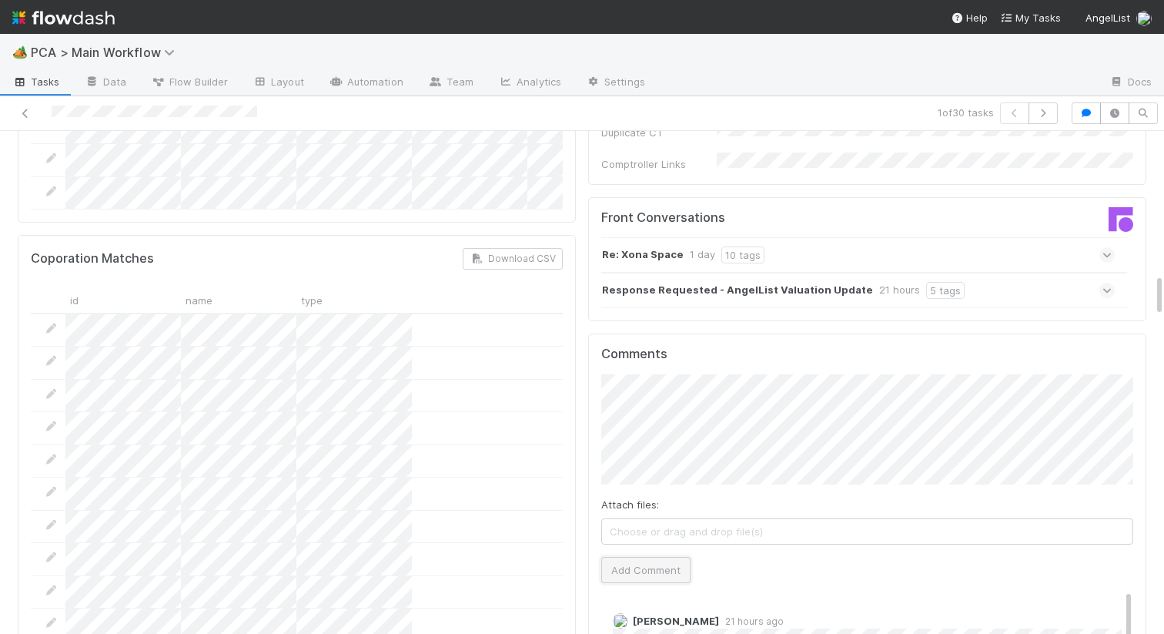
click at [615, 557] on button "Add Comment" at bounding box center [645, 570] width 89 height 26
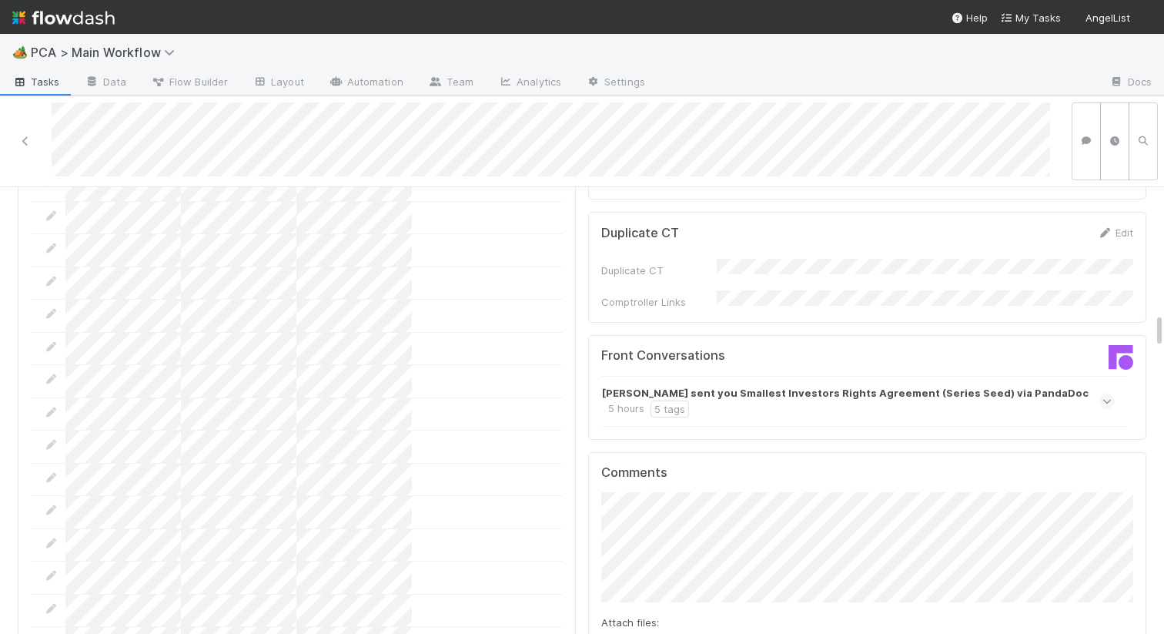
scroll to position [1572, 0]
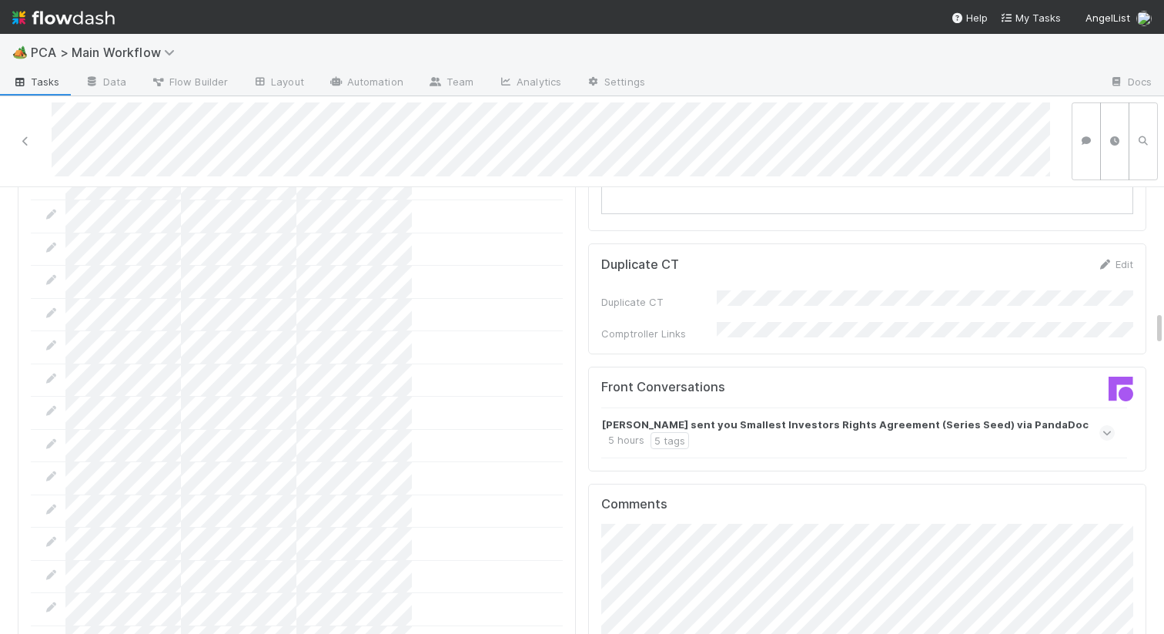
click at [705, 417] on div "Sudarshan Kamath sent you Smallest Investors Rights Agreement (Series Seed) via…" at bounding box center [856, 433] width 509 height 32
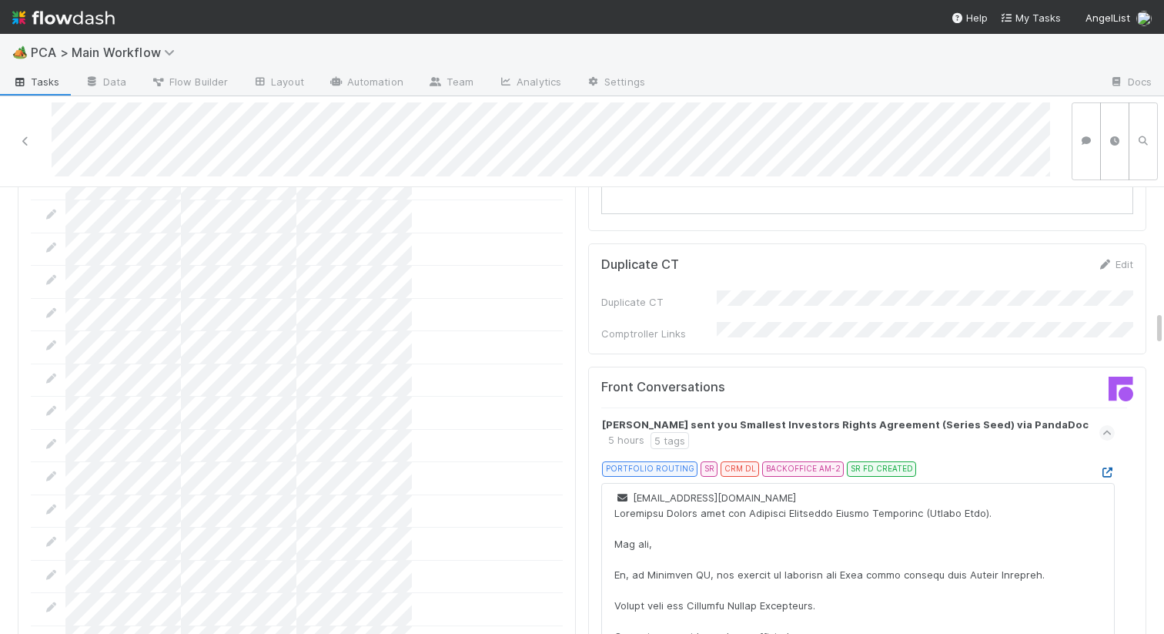
click at [1108, 467] on icon at bounding box center [1107, 472] width 15 height 10
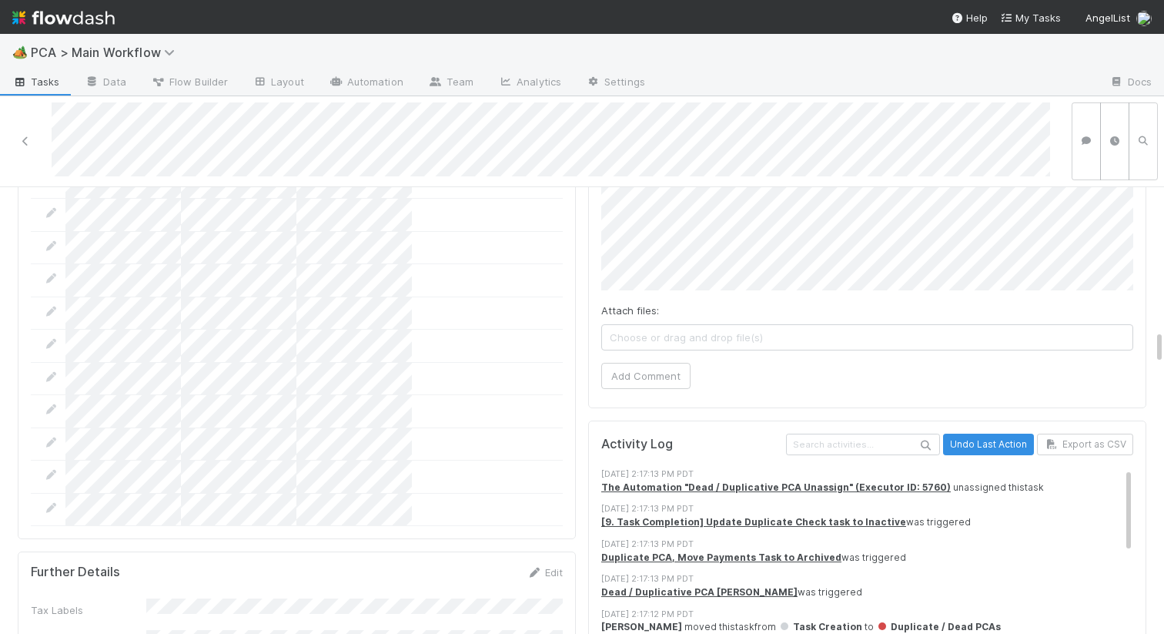
scroll to position [2393, 0]
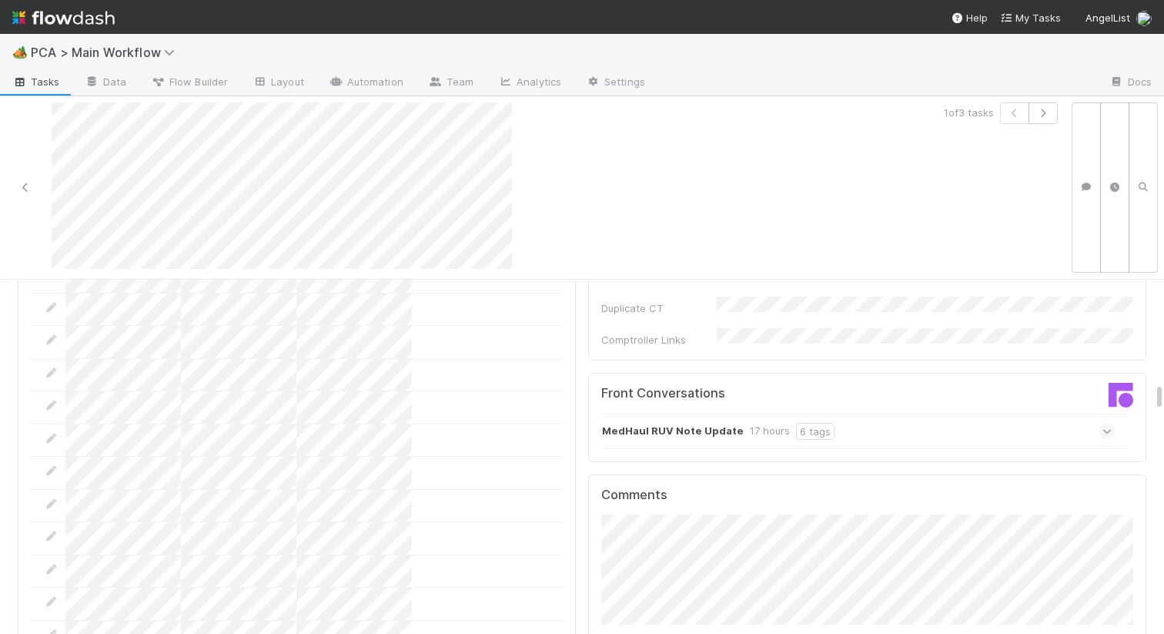
scroll to position [1695, 0]
click at [617, 418] on strong "MedHaul RUV Note Update" at bounding box center [673, 426] width 142 height 17
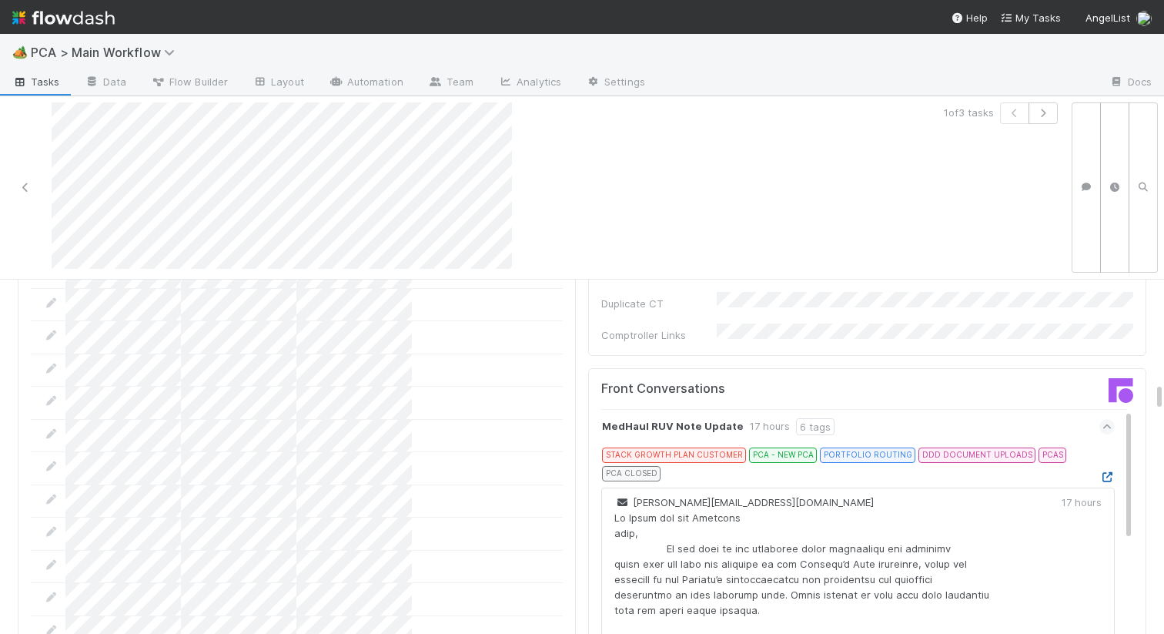
click at [1106, 472] on icon at bounding box center [1107, 477] width 15 height 10
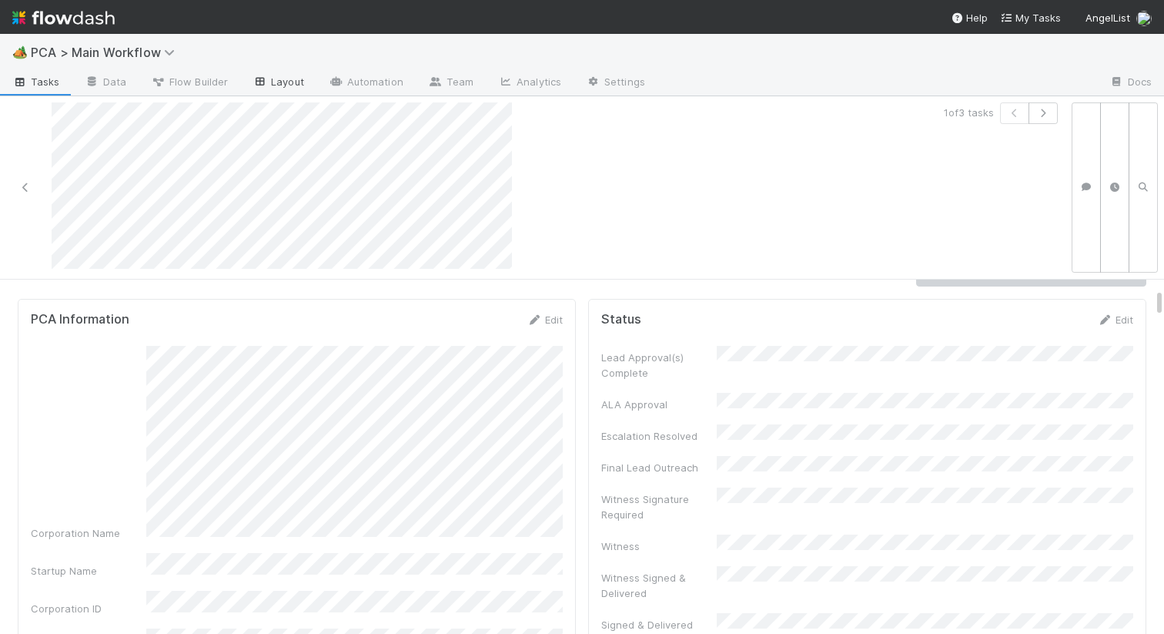
scroll to position [0, 0]
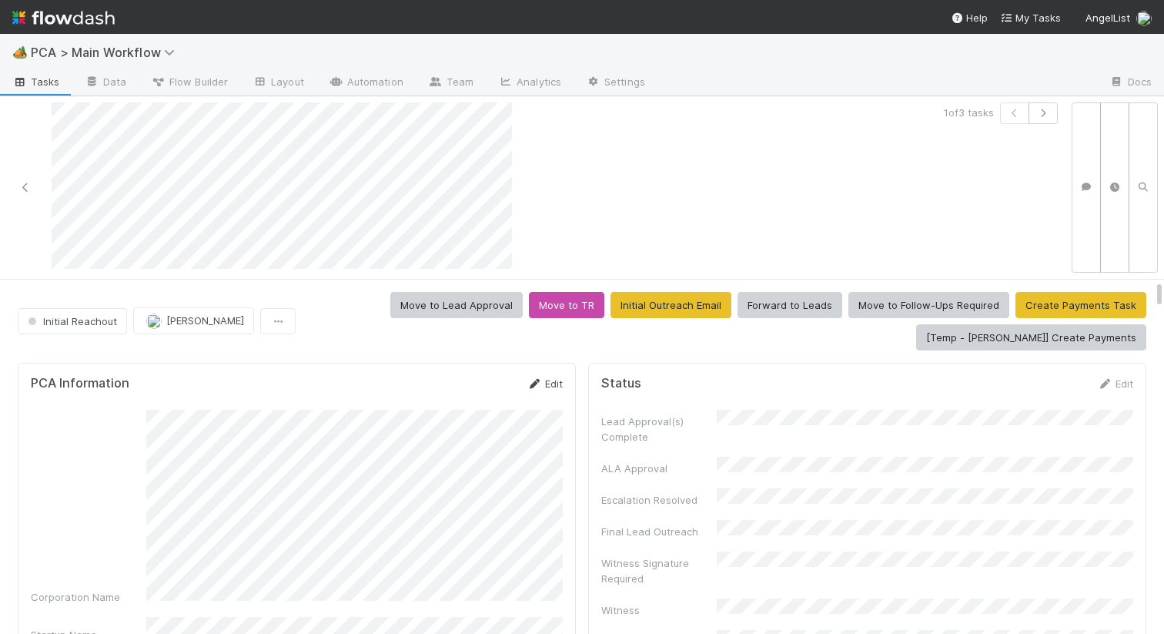
click at [555, 387] on link "Edit" at bounding box center [545, 383] width 36 height 12
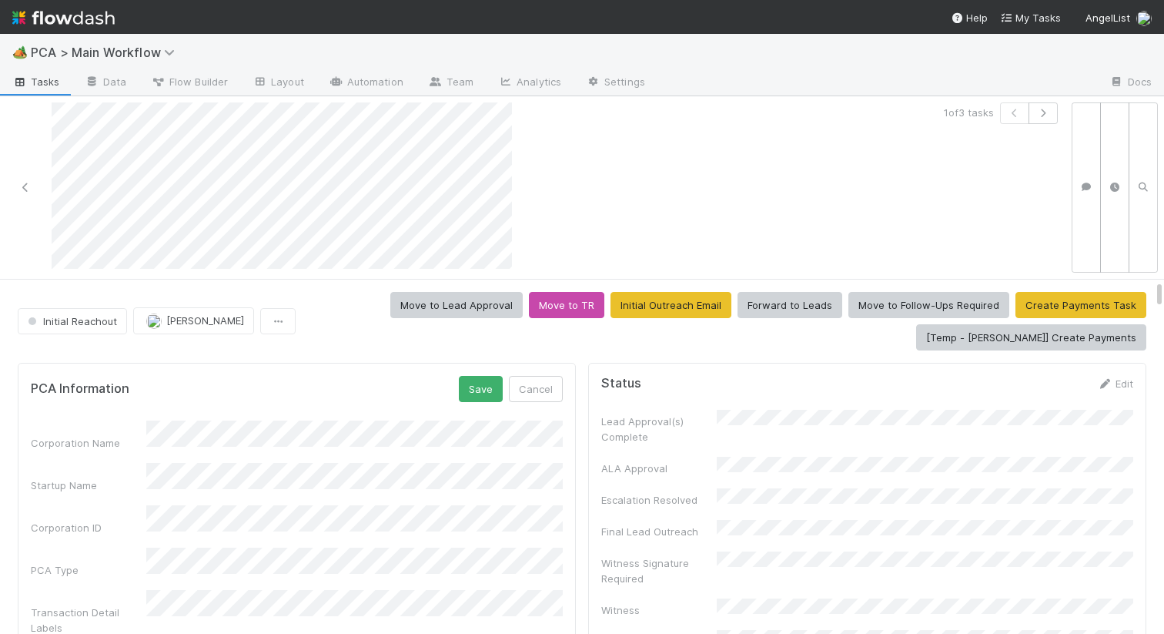
click at [483, 390] on button "Save" at bounding box center [481, 389] width 44 height 26
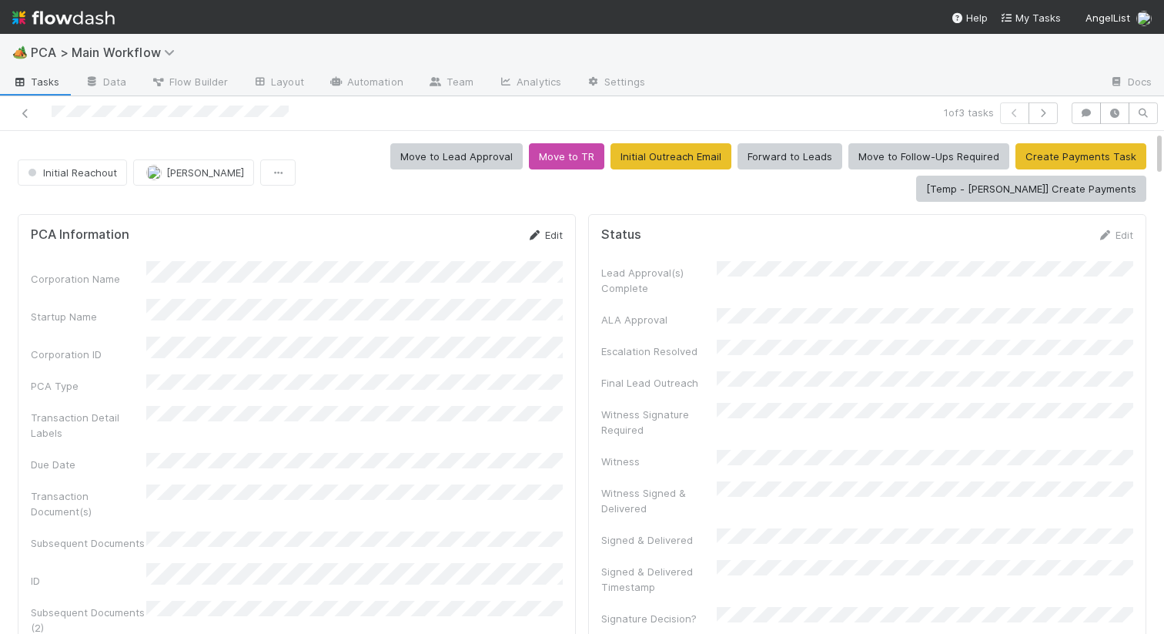
click at [541, 232] on icon at bounding box center [534, 235] width 15 height 10
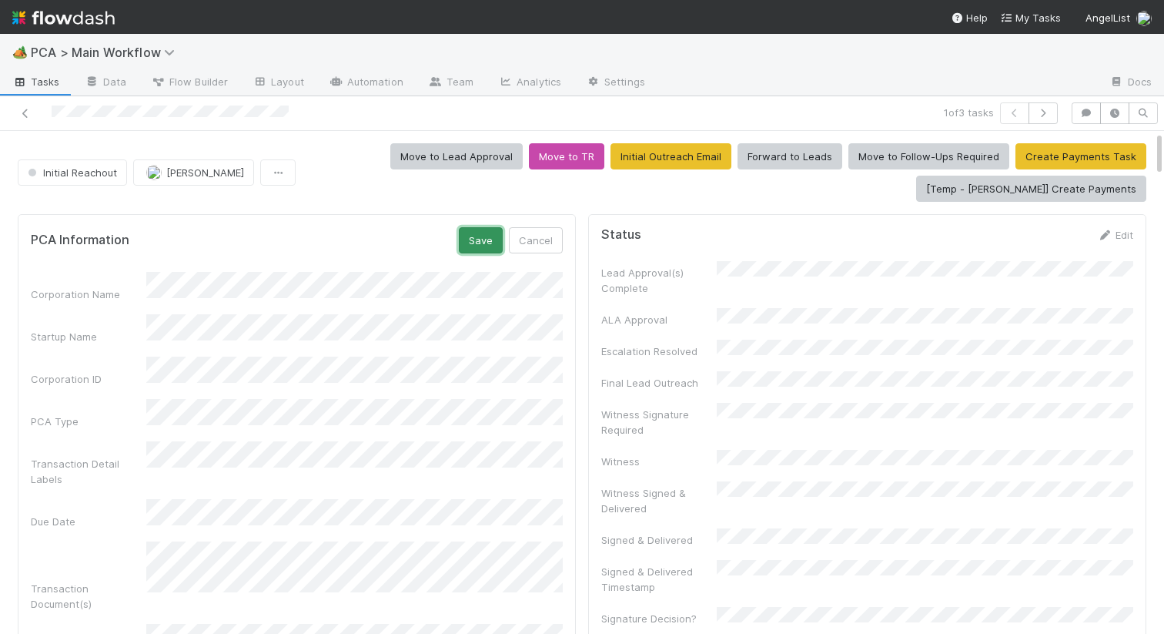
click at [474, 236] on button "Save" at bounding box center [481, 240] width 44 height 26
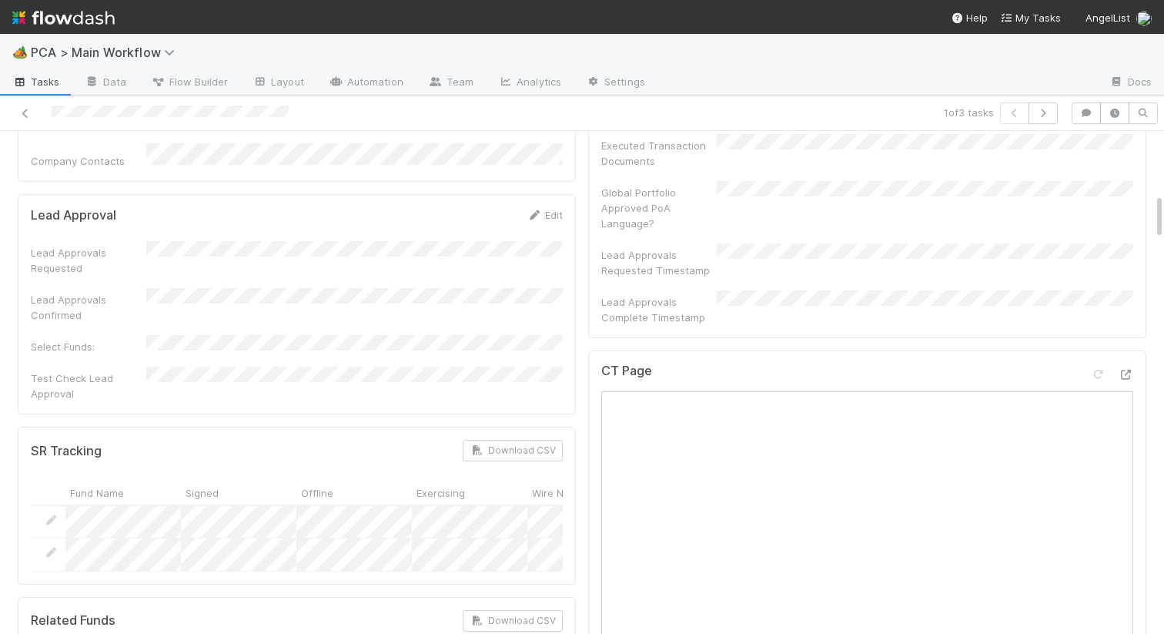
scroll to position [749, 0]
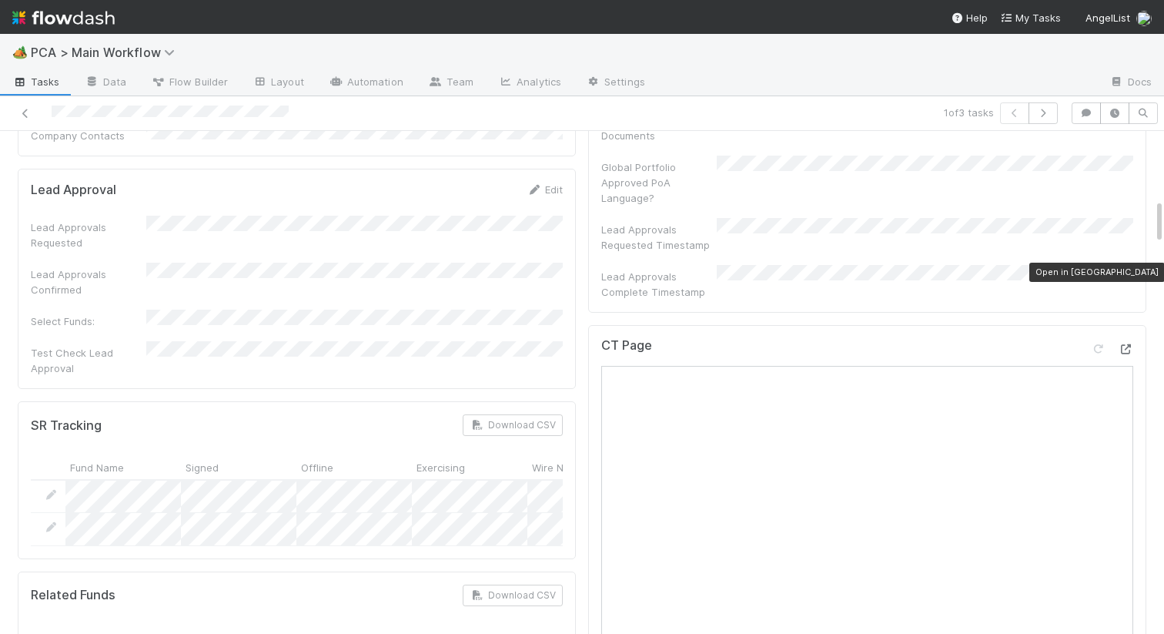
click at [1130, 344] on icon at bounding box center [1125, 349] width 15 height 10
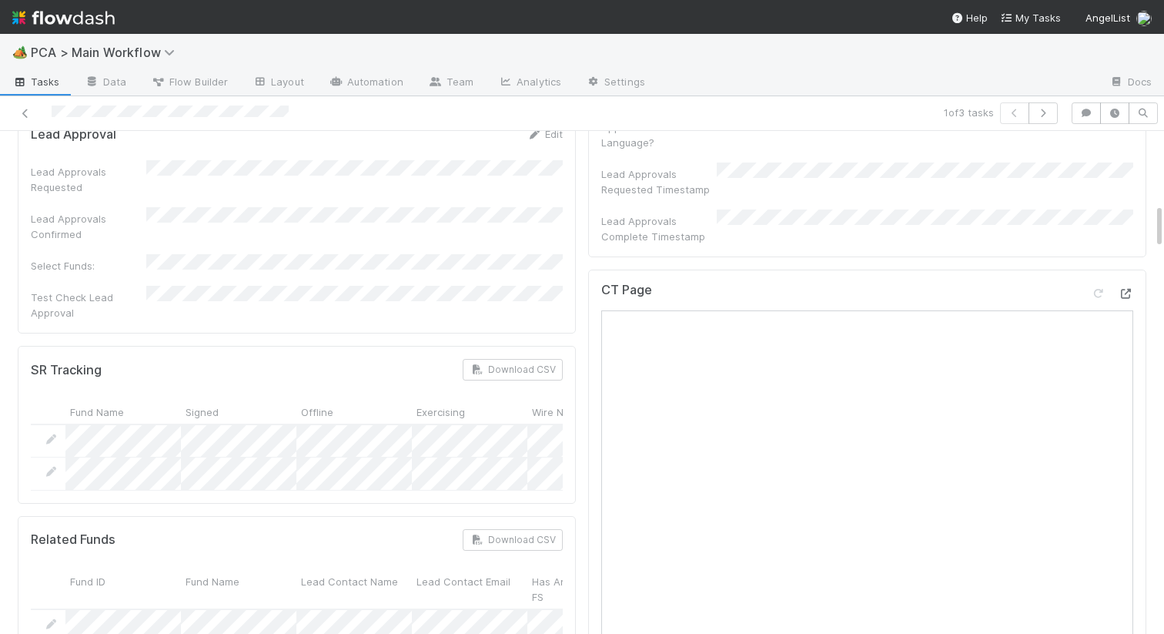
scroll to position [789, 0]
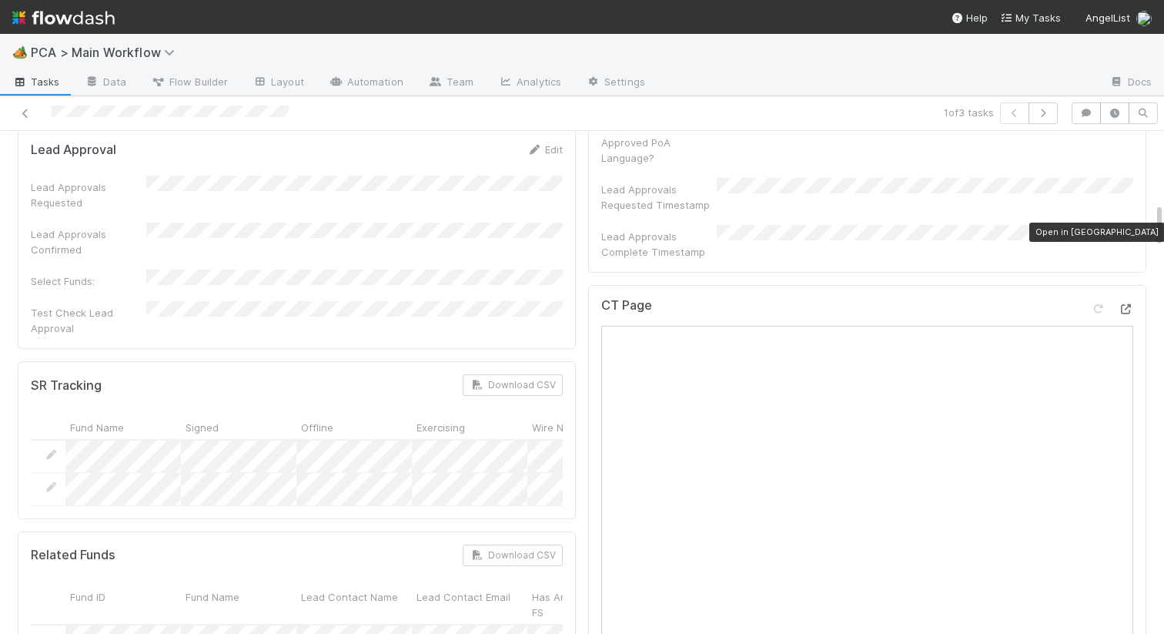
click at [1122, 304] on icon at bounding box center [1125, 309] width 15 height 10
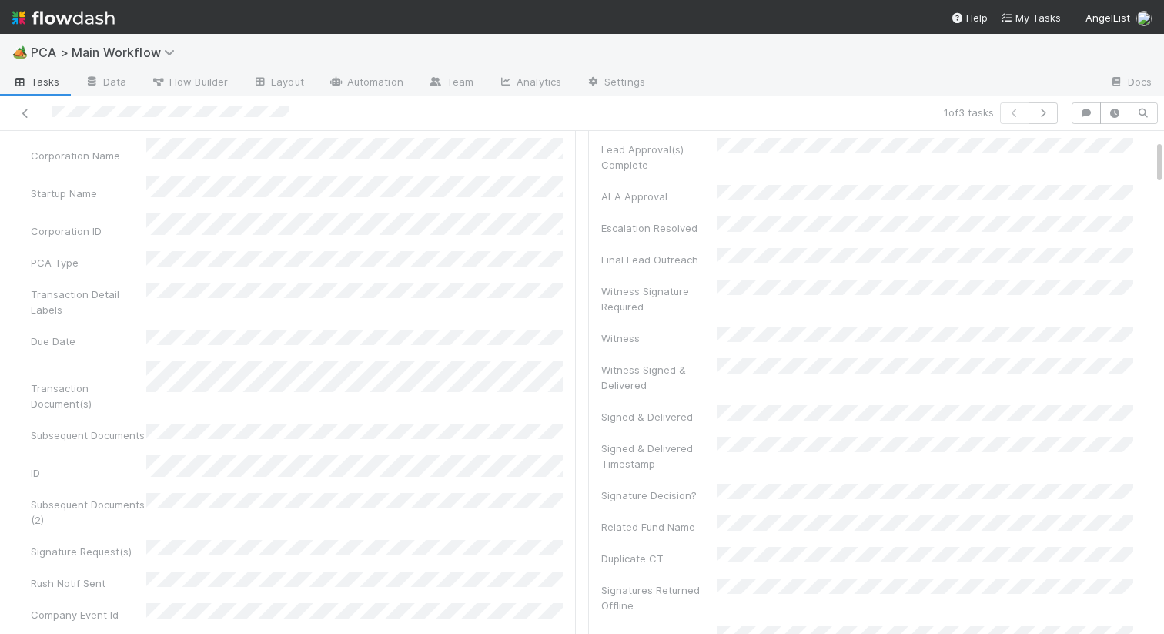
scroll to position [0, 0]
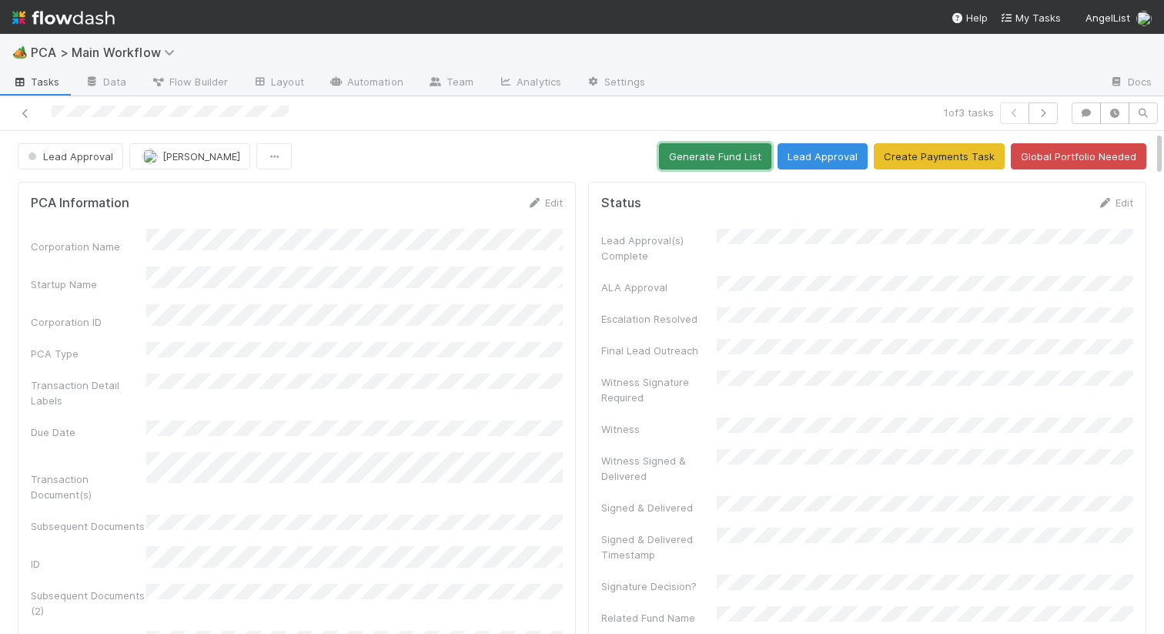
click at [724, 165] on button "Generate Fund List" at bounding box center [715, 156] width 112 height 26
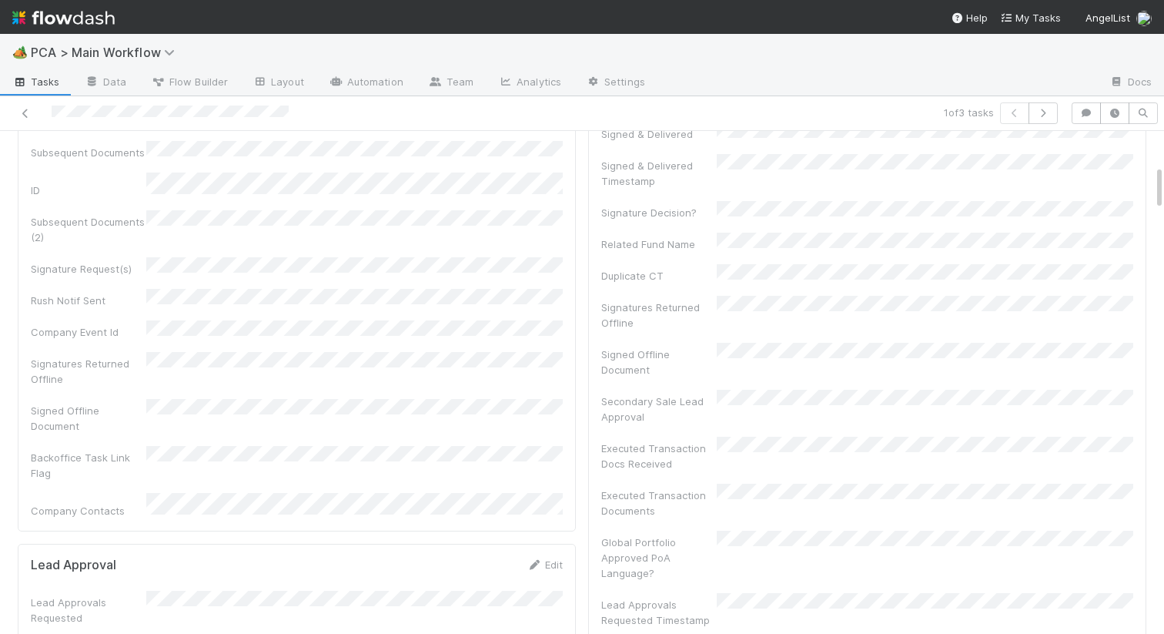
scroll to position [582, 0]
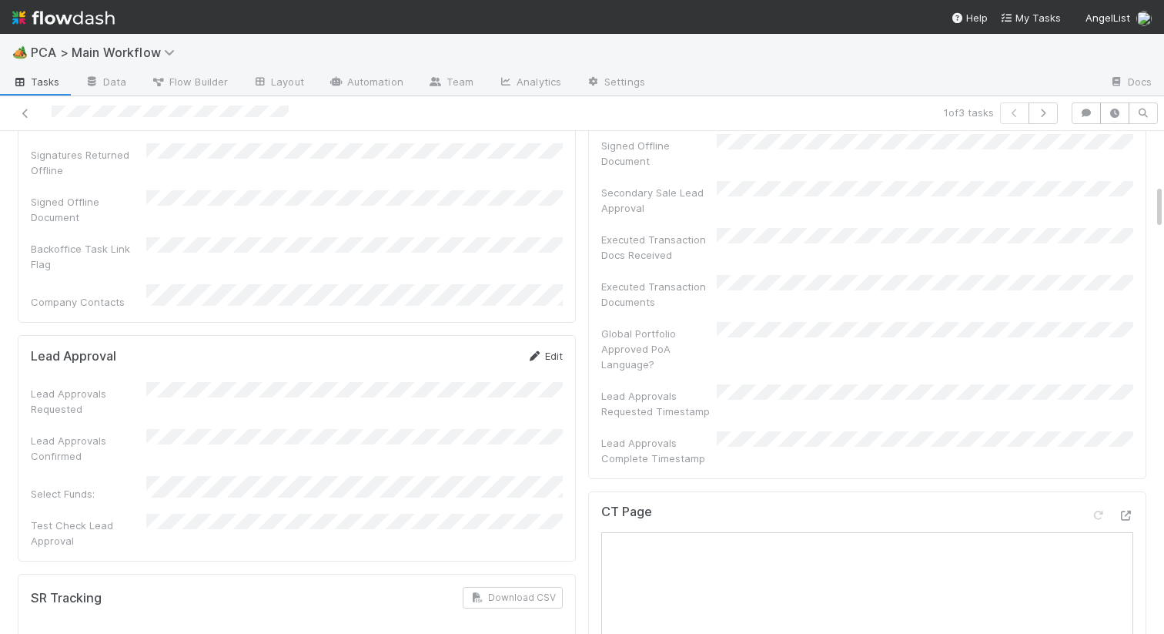
click at [542, 350] on link "Edit" at bounding box center [545, 356] width 36 height 12
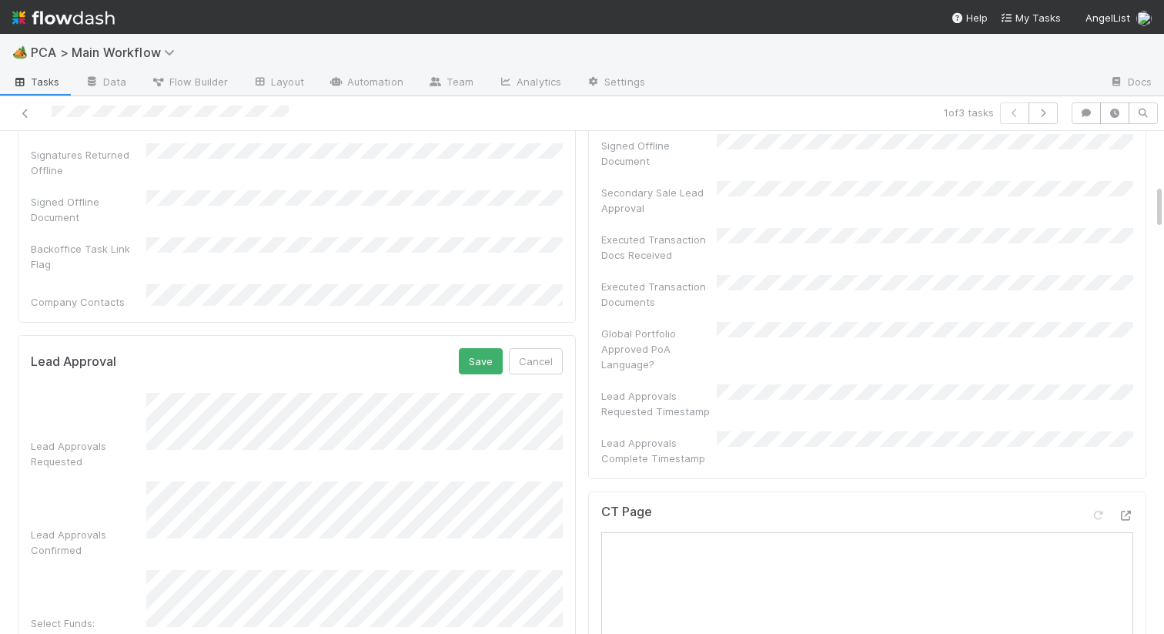
click at [491, 348] on button "Save" at bounding box center [481, 361] width 44 height 26
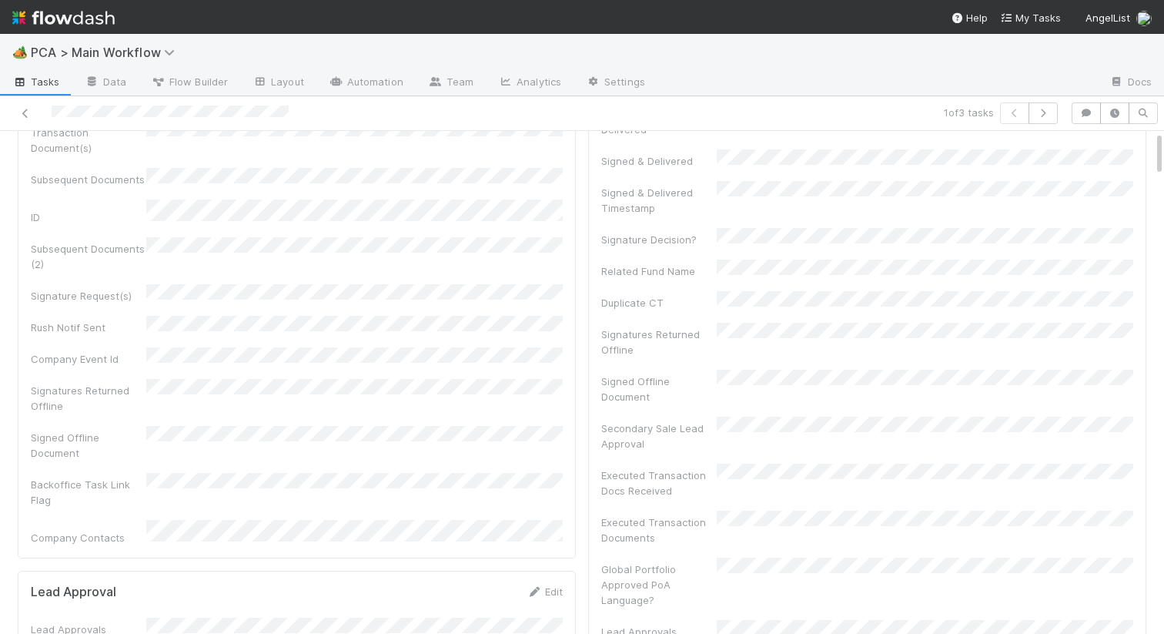
scroll to position [0, 0]
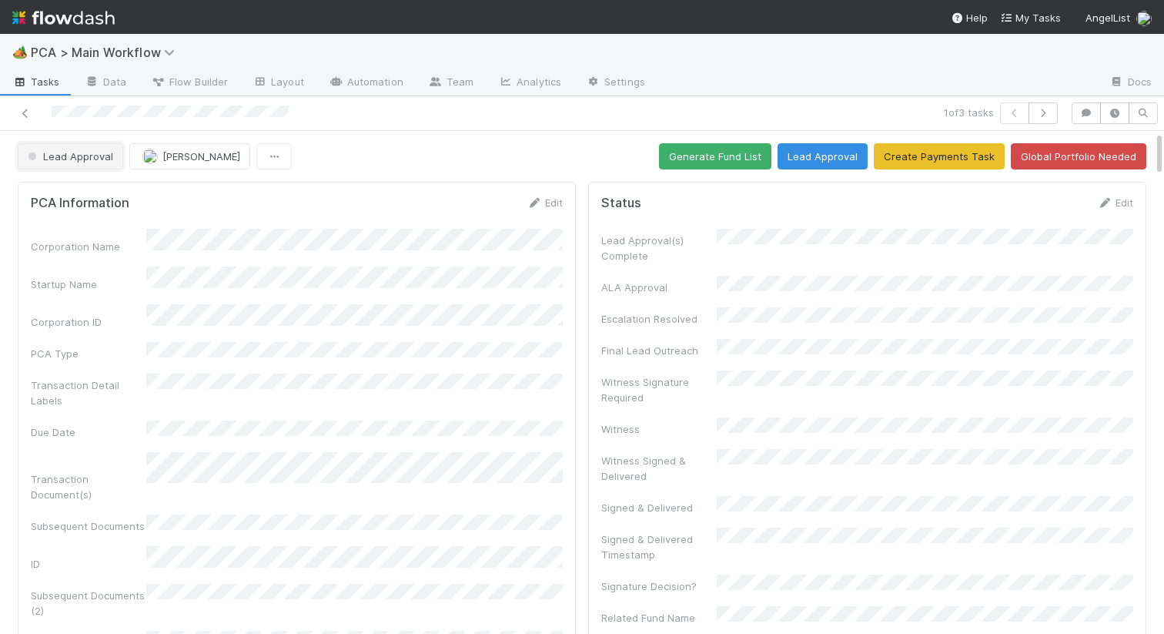
click at [75, 156] on span "Lead Approval" at bounding box center [69, 156] width 89 height 12
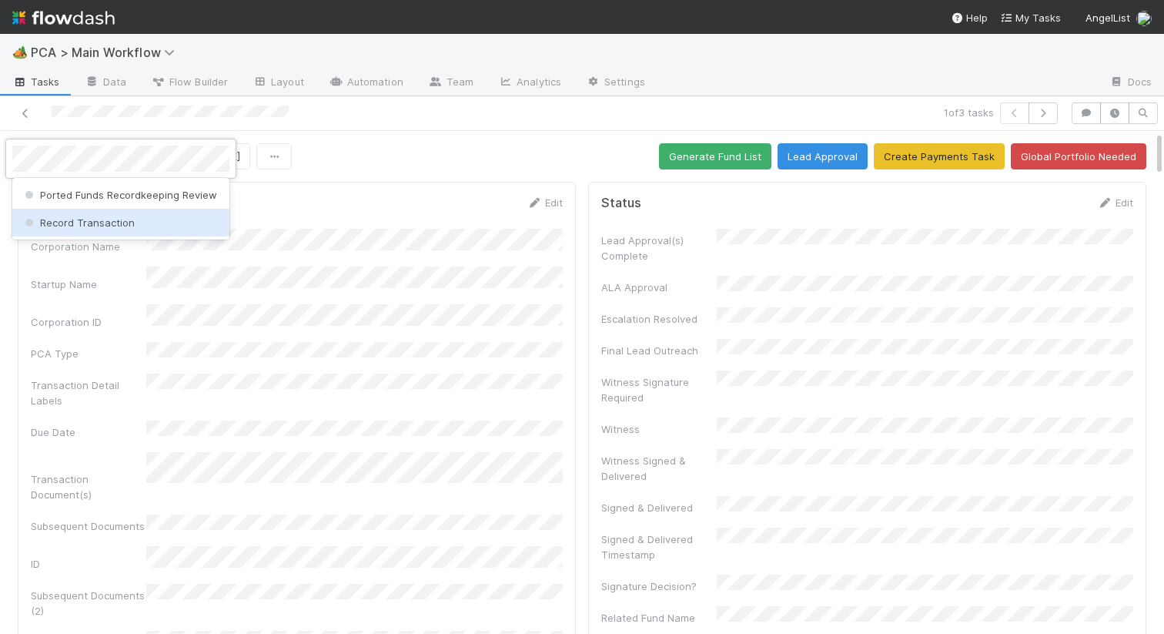
click at [73, 232] on div "Record Transaction" at bounding box center [120, 223] width 217 height 28
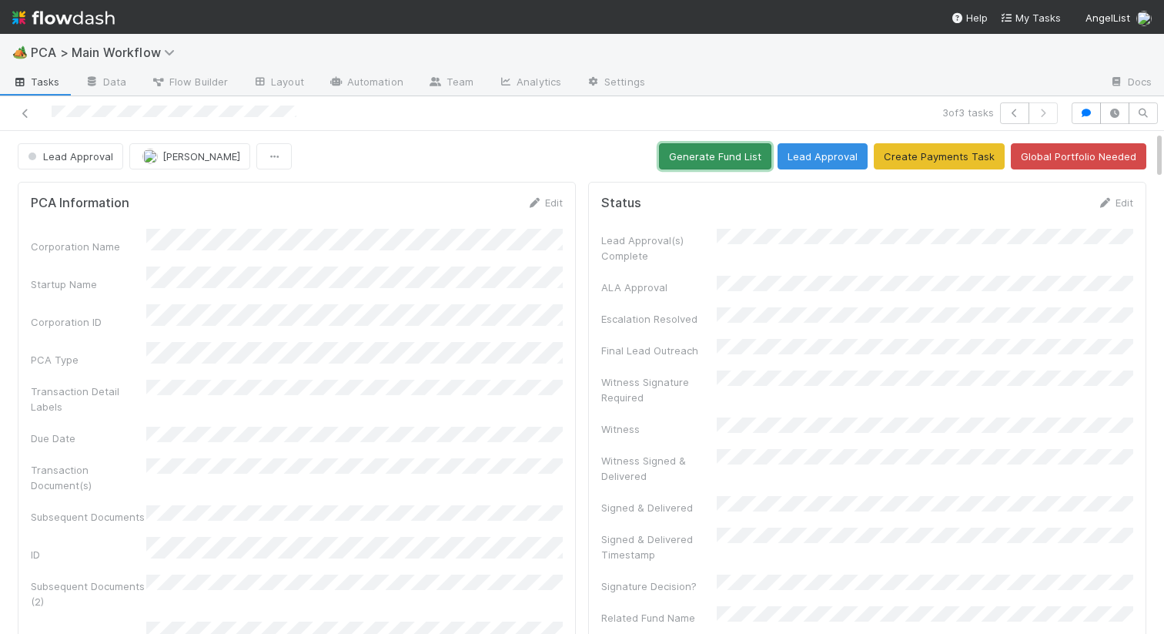
click at [727, 162] on button "Generate Fund List" at bounding box center [715, 156] width 112 height 26
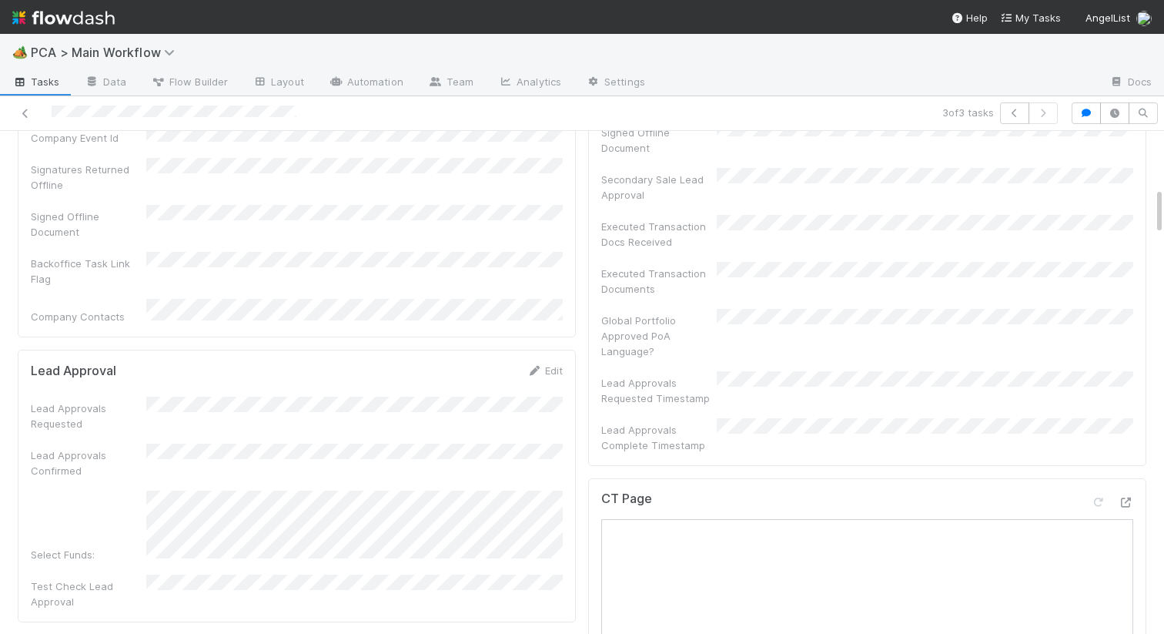
scroll to position [592, 0]
click at [548, 367] on link "Edit" at bounding box center [545, 373] width 36 height 12
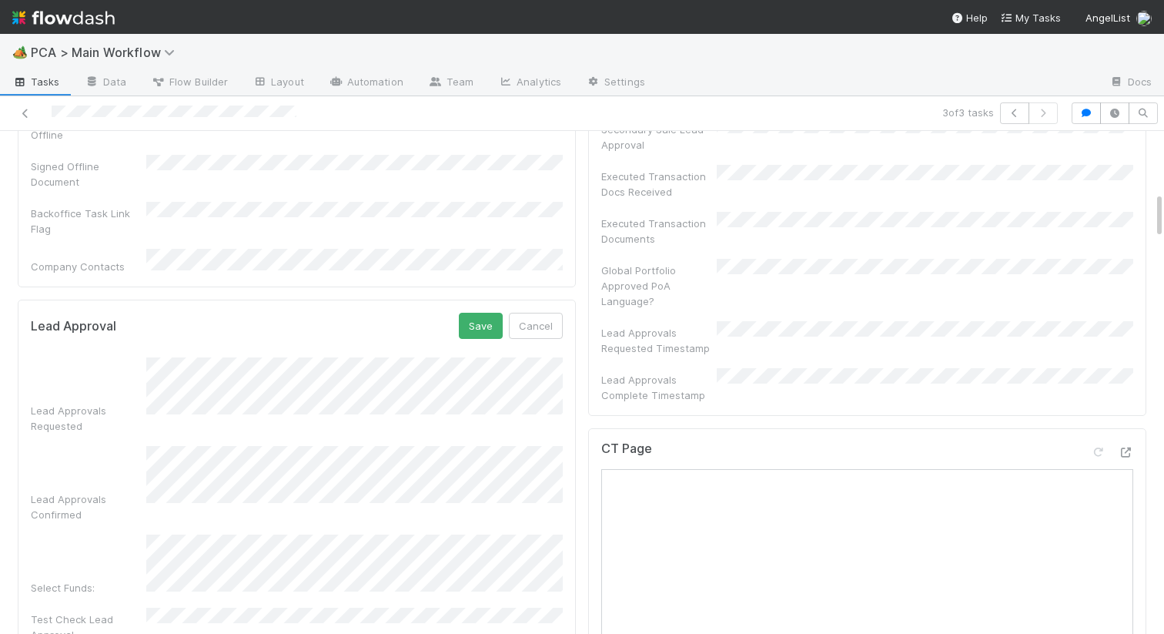
scroll to position [648, 0]
click at [476, 310] on button "Save" at bounding box center [481, 323] width 44 height 26
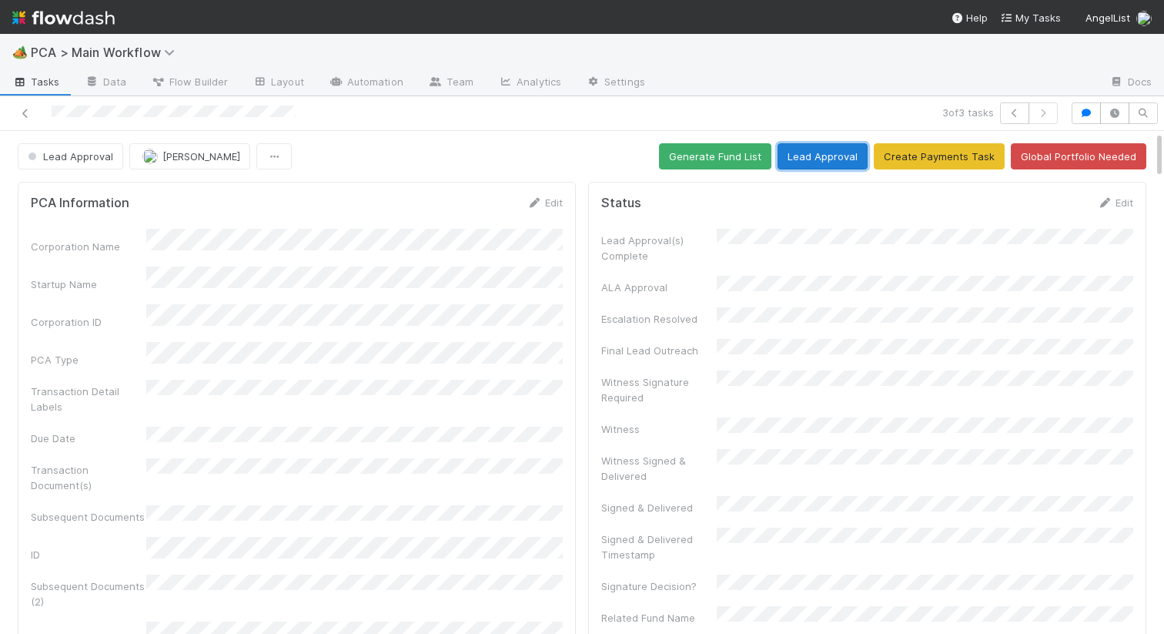
click at [845, 158] on button "Lead Approval" at bounding box center [823, 156] width 90 height 26
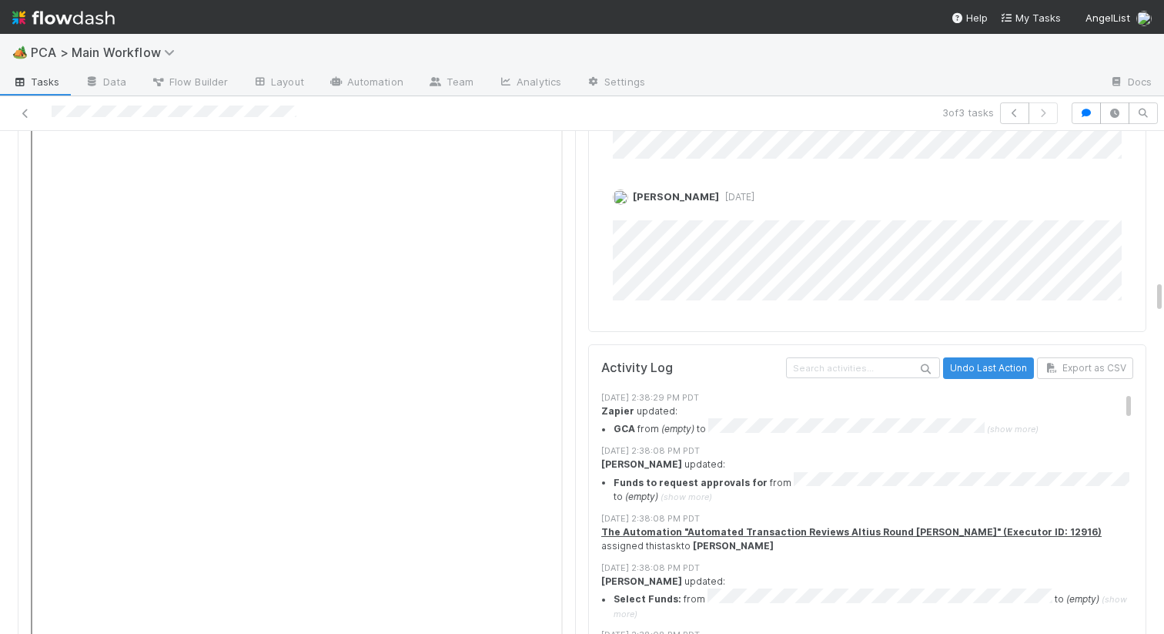
scroll to position [2352, 0]
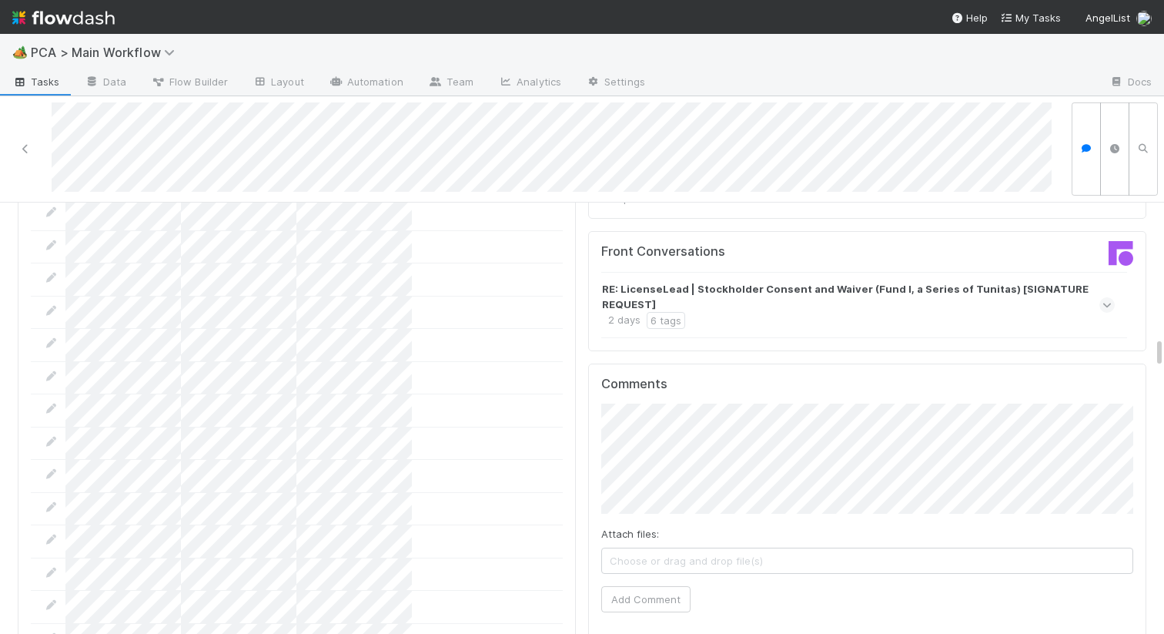
scroll to position [1844, 0]
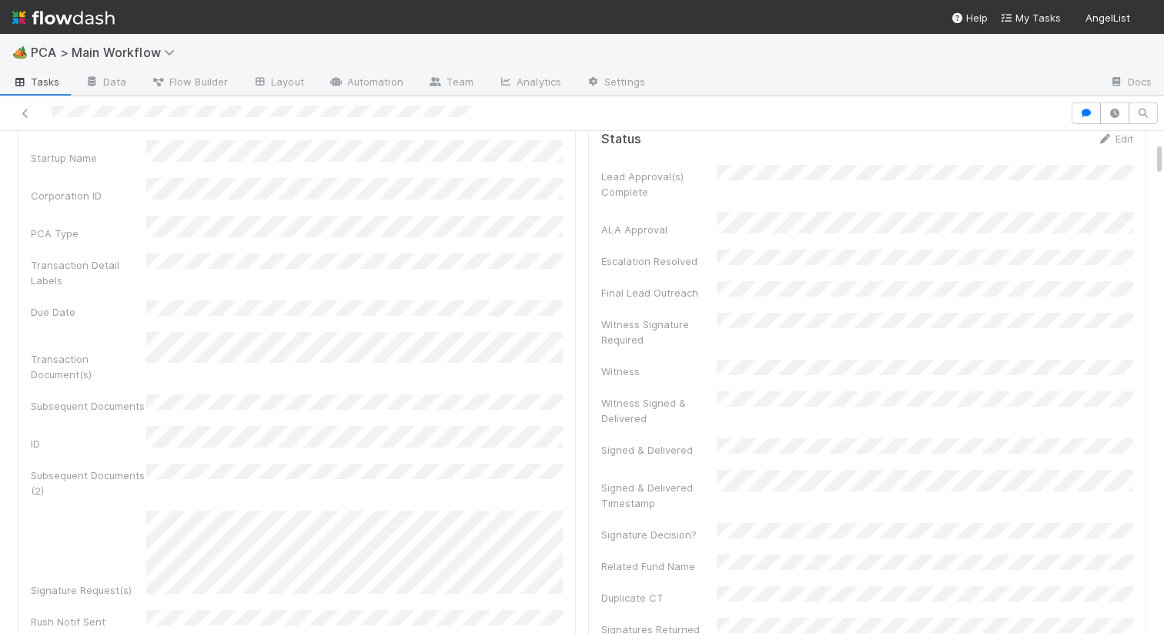
scroll to position [599, 0]
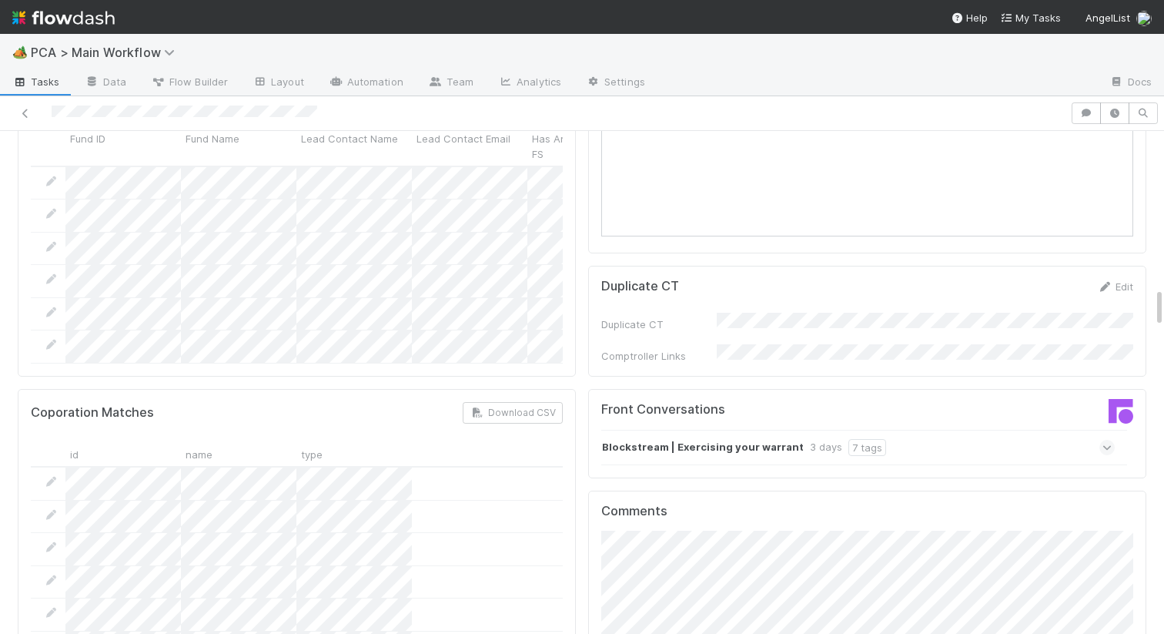
scroll to position [1966, 0]
click at [799, 431] on div "Blockstream | Exercising your warrant 3 days 7 tags" at bounding box center [858, 448] width 514 height 35
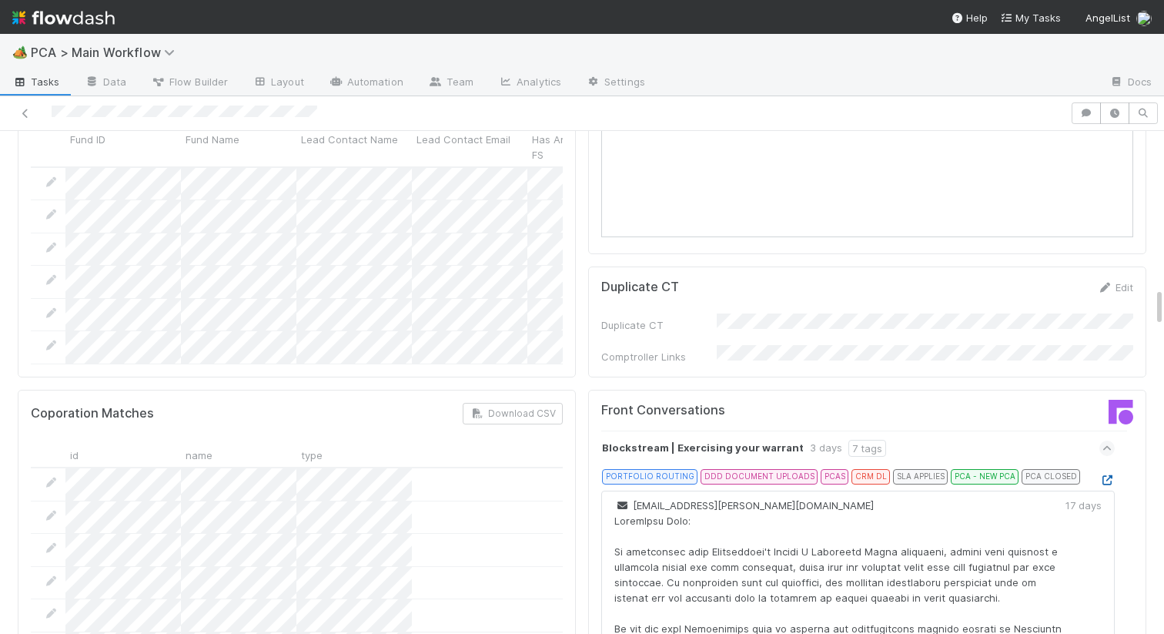
click at [1107, 475] on icon at bounding box center [1107, 480] width 15 height 10
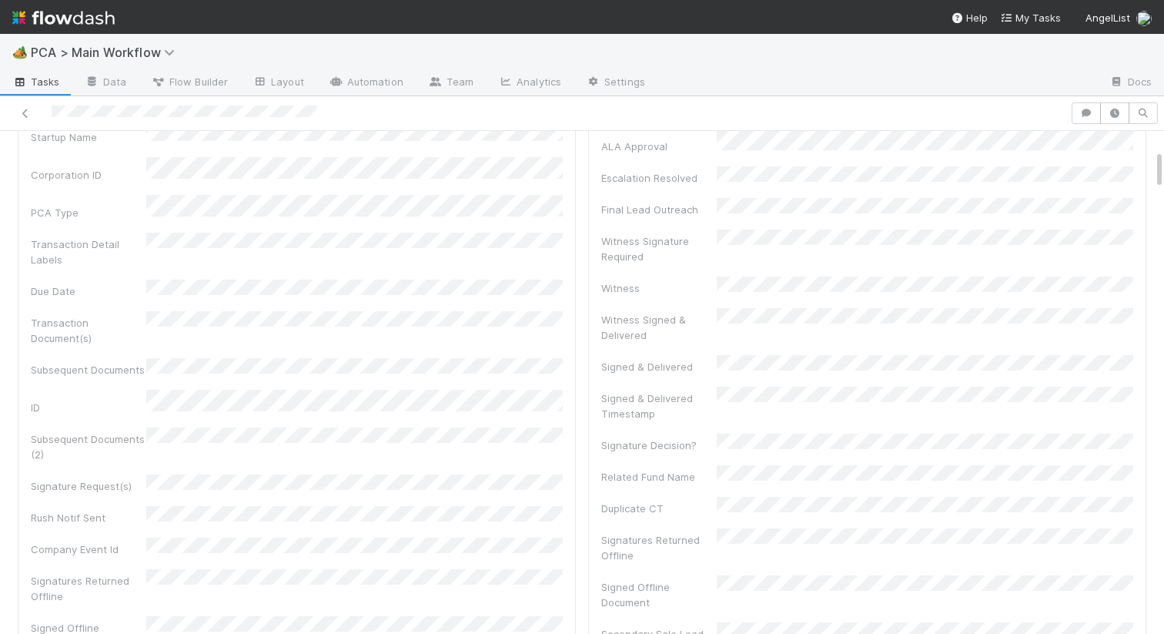
scroll to position [40, 0]
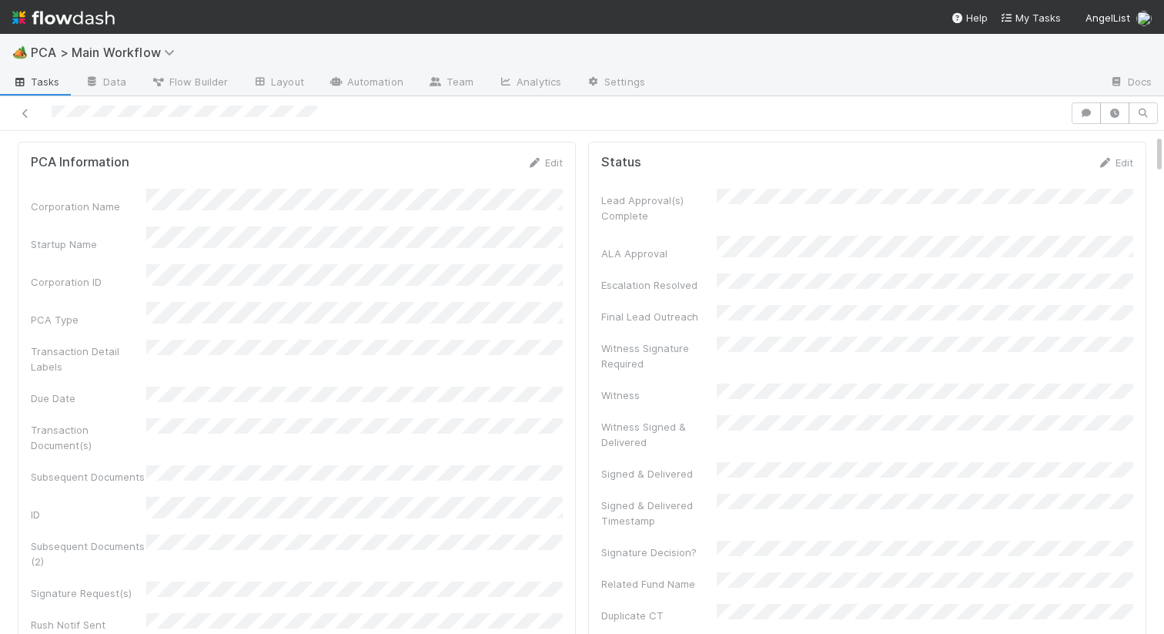
click at [554, 170] on form "PCA Information Edit Corporation Name Startup Name Corporation ID PCA Type Tran…" at bounding box center [297, 499] width 532 height 688
click at [553, 163] on link "Edit" at bounding box center [545, 162] width 36 height 12
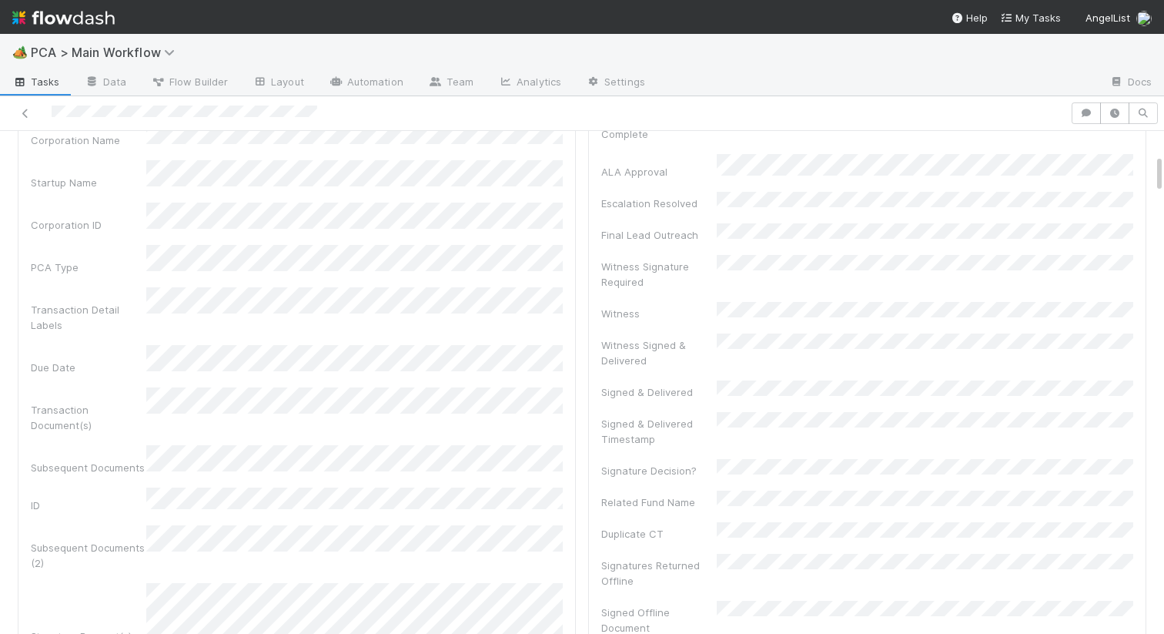
scroll to position [44, 0]
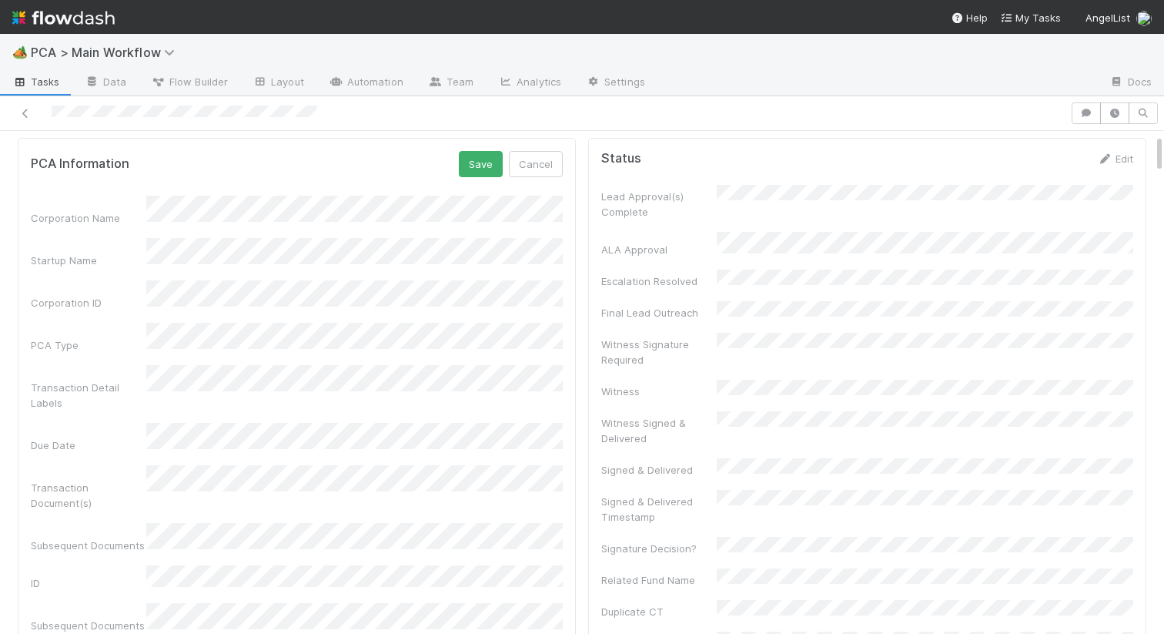
click at [458, 159] on div "PCA Information Save Cancel" at bounding box center [297, 164] width 532 height 26
click at [488, 167] on button "Save" at bounding box center [481, 164] width 44 height 26
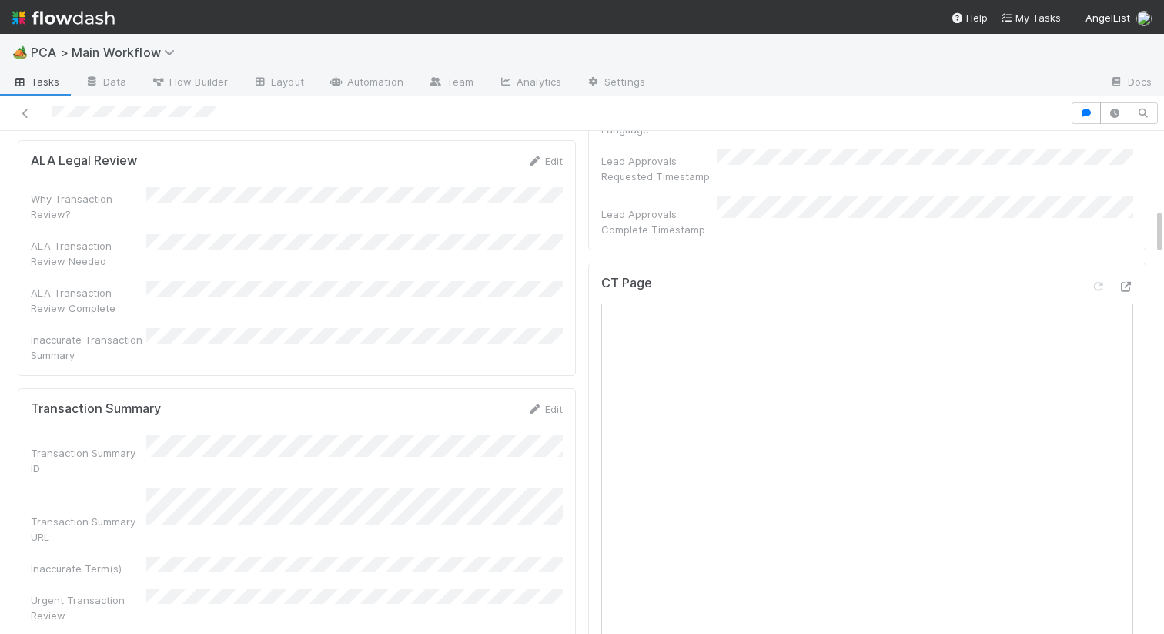
scroll to position [699, 0]
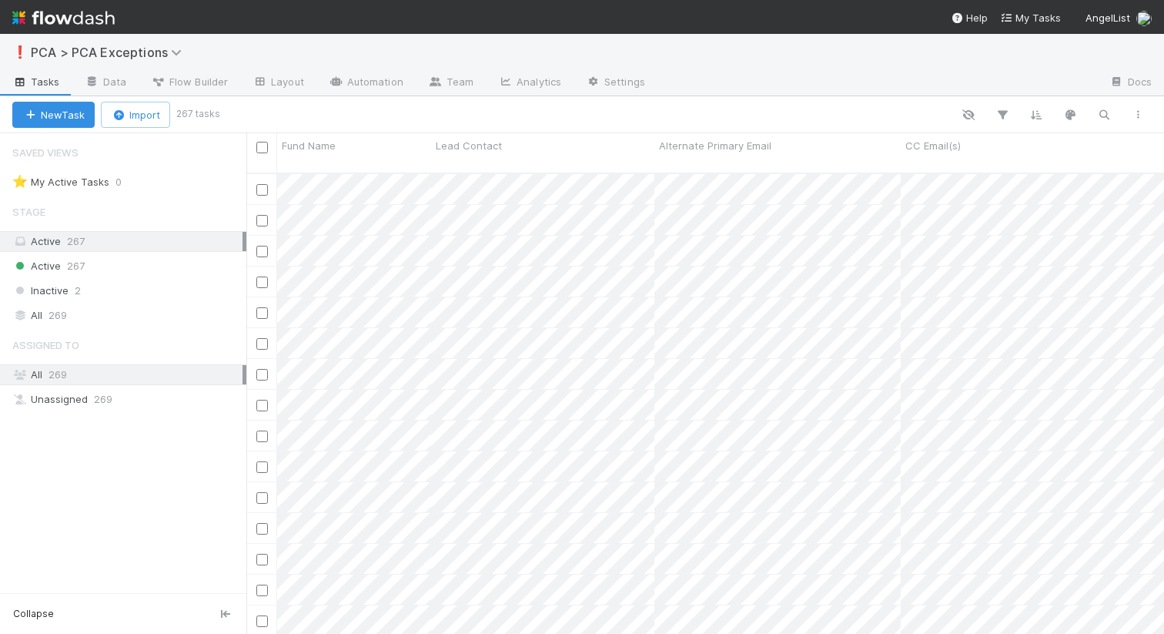
scroll to position [473, 918]
click at [1107, 112] on icon "button" at bounding box center [1104, 115] width 15 height 14
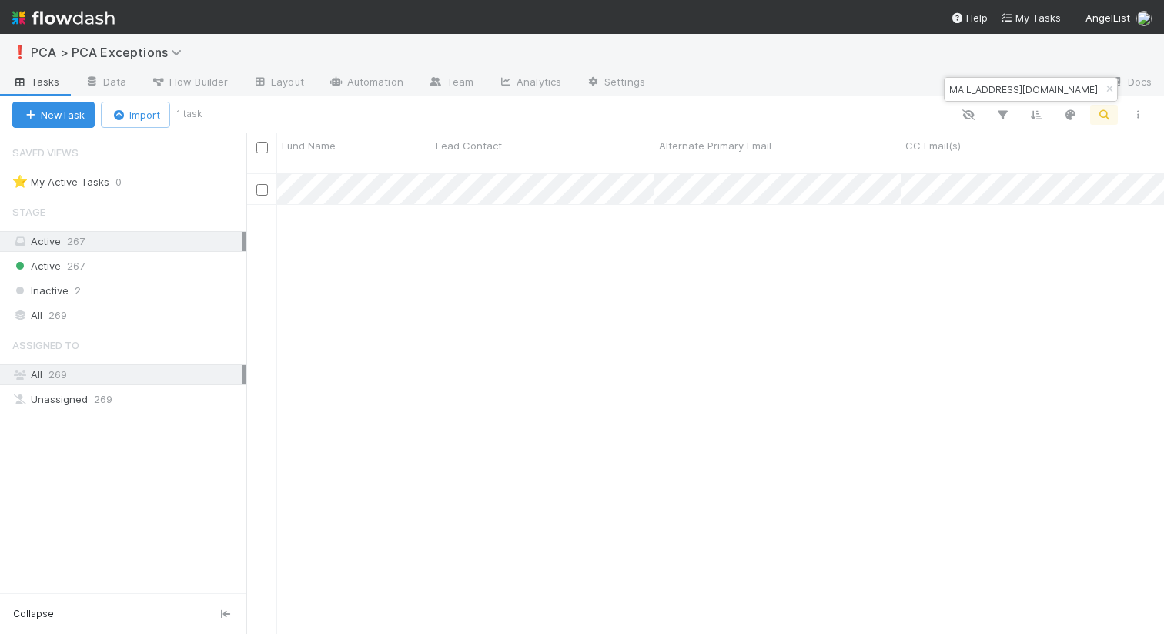
type input "[EMAIL_ADDRESS][DOMAIN_NAME]"
click at [65, 121] on button "New Task" at bounding box center [53, 115] width 82 height 26
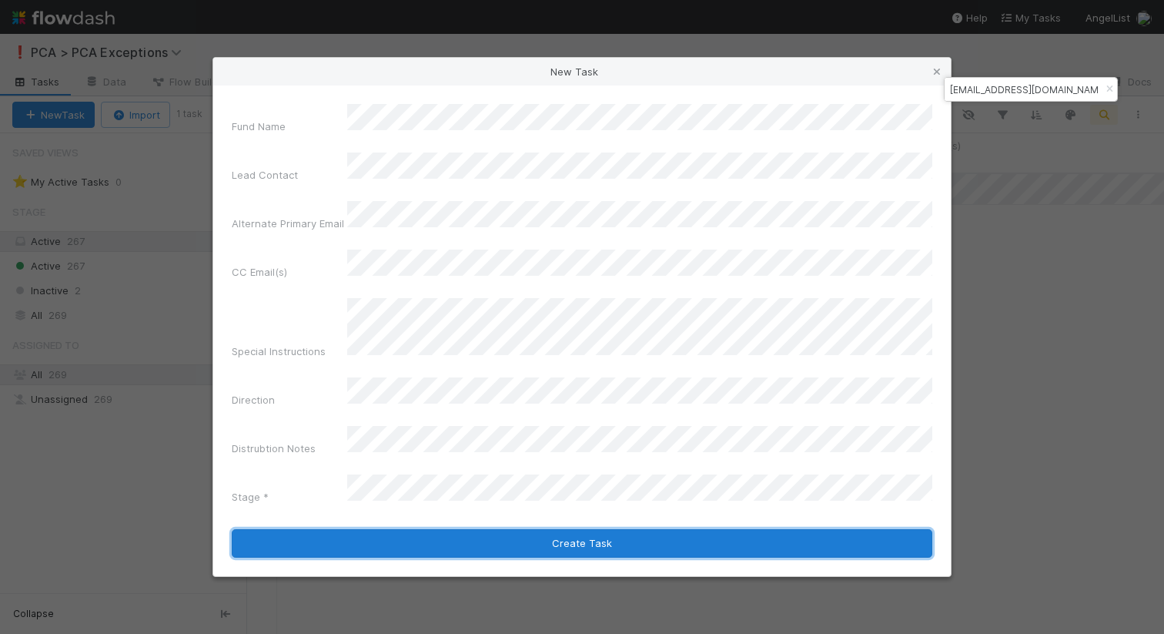
click at [403, 529] on button "Create Task" at bounding box center [582, 543] width 701 height 29
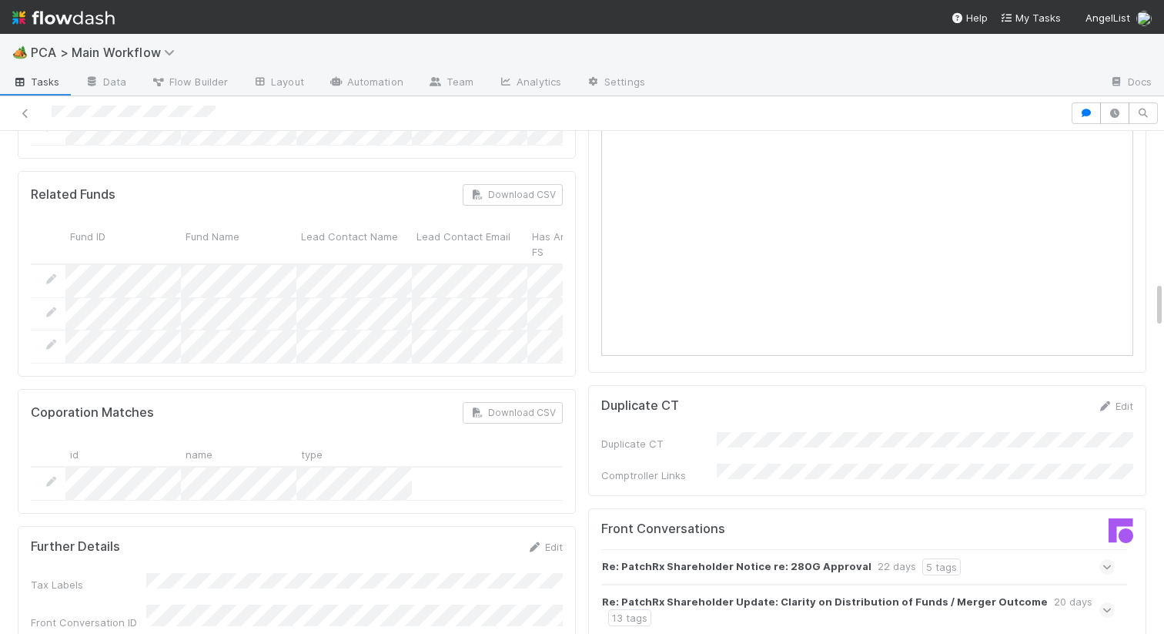
scroll to position [1975, 0]
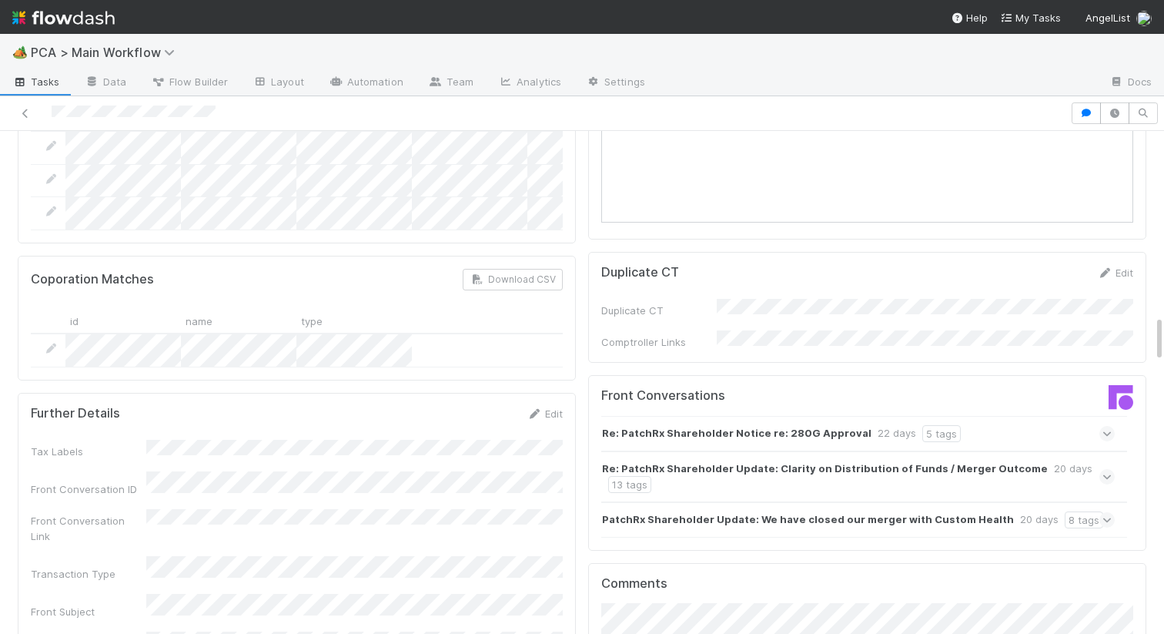
click at [806, 425] on strong "Re: PatchRx Shareholder Notice re: 280G Approval" at bounding box center [737, 433] width 270 height 17
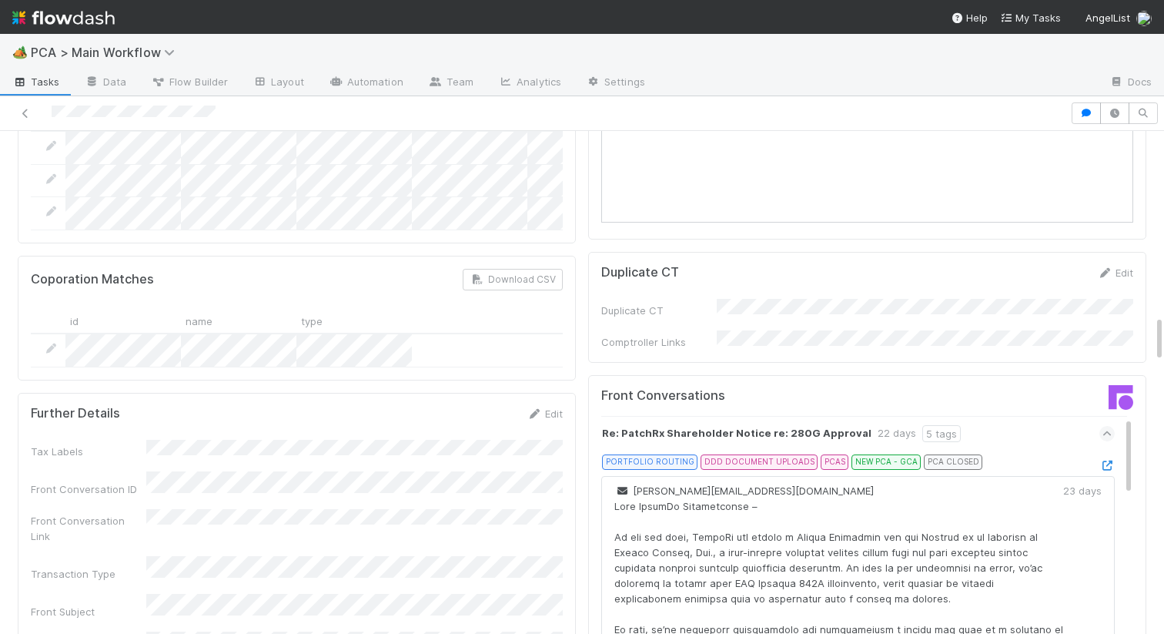
scroll to position [22, 0]
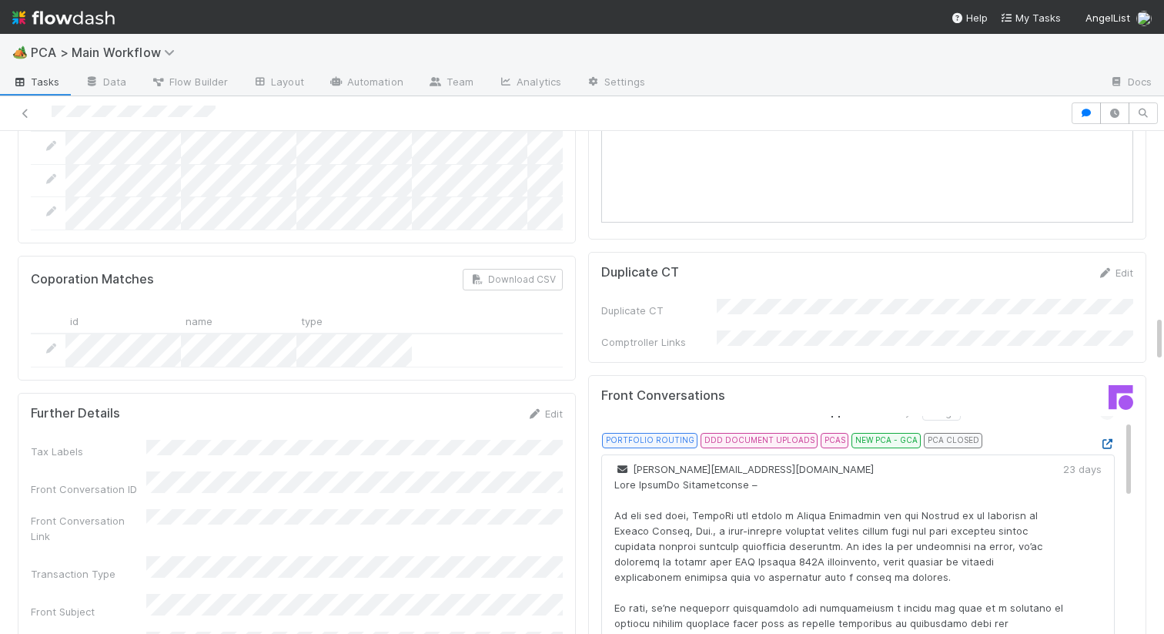
click at [1111, 439] on icon at bounding box center [1107, 444] width 15 height 10
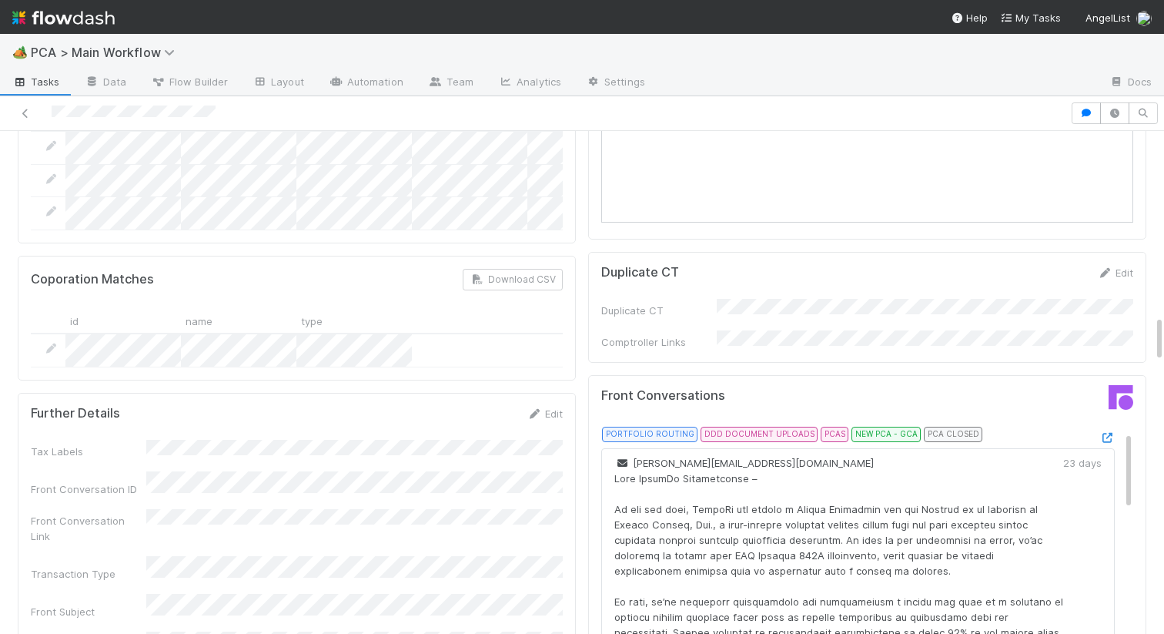
scroll to position [0, 0]
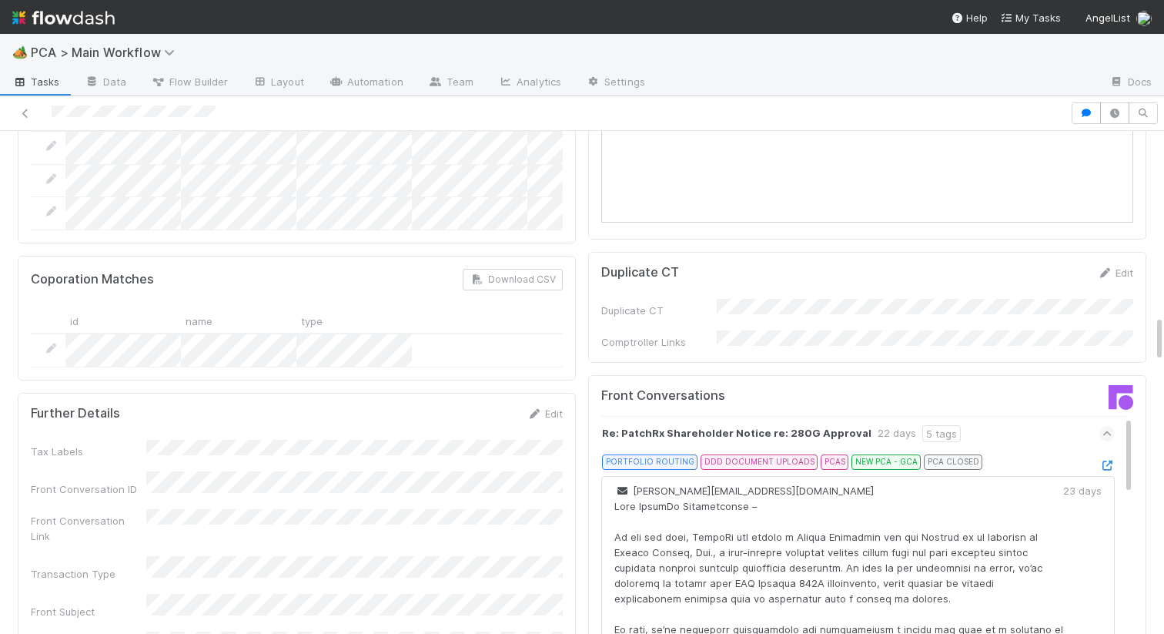
click at [1114, 426] on span at bounding box center [1107, 433] width 15 height 15
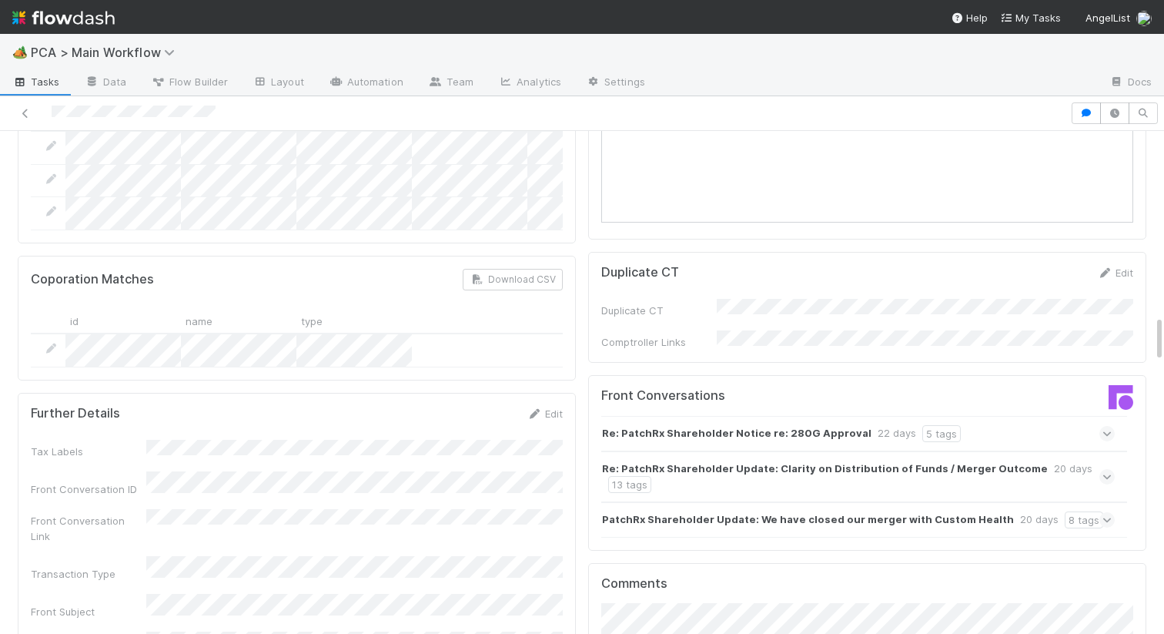
click at [1107, 469] on icon at bounding box center [1108, 476] width 10 height 15
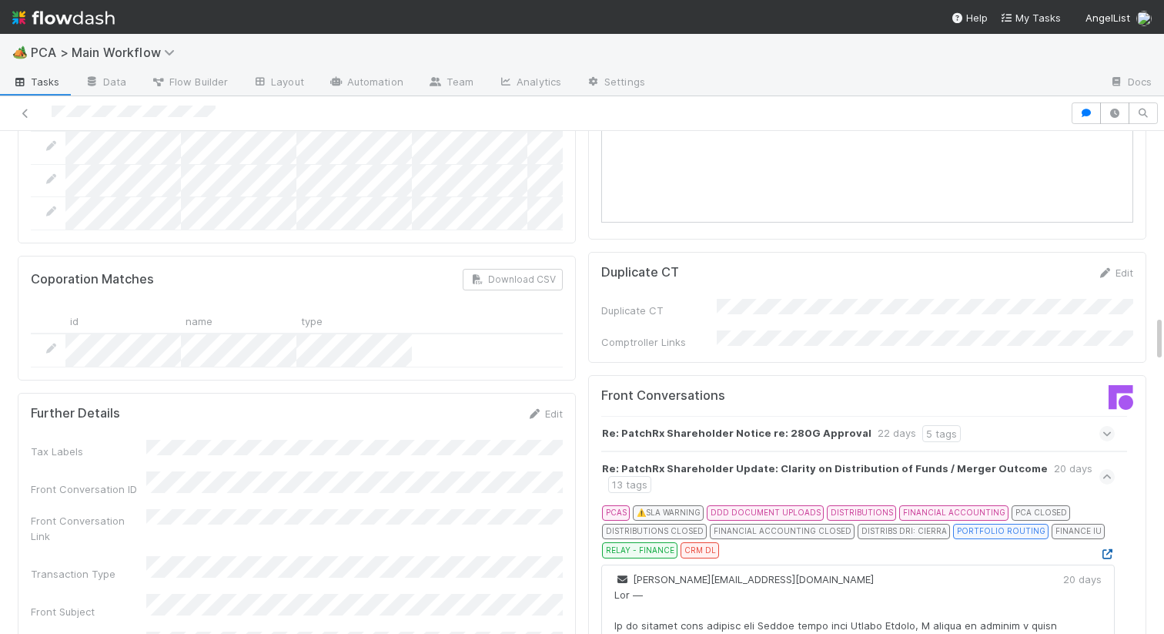
click at [1103, 549] on icon at bounding box center [1107, 554] width 15 height 10
click at [1109, 469] on icon at bounding box center [1108, 476] width 10 height 15
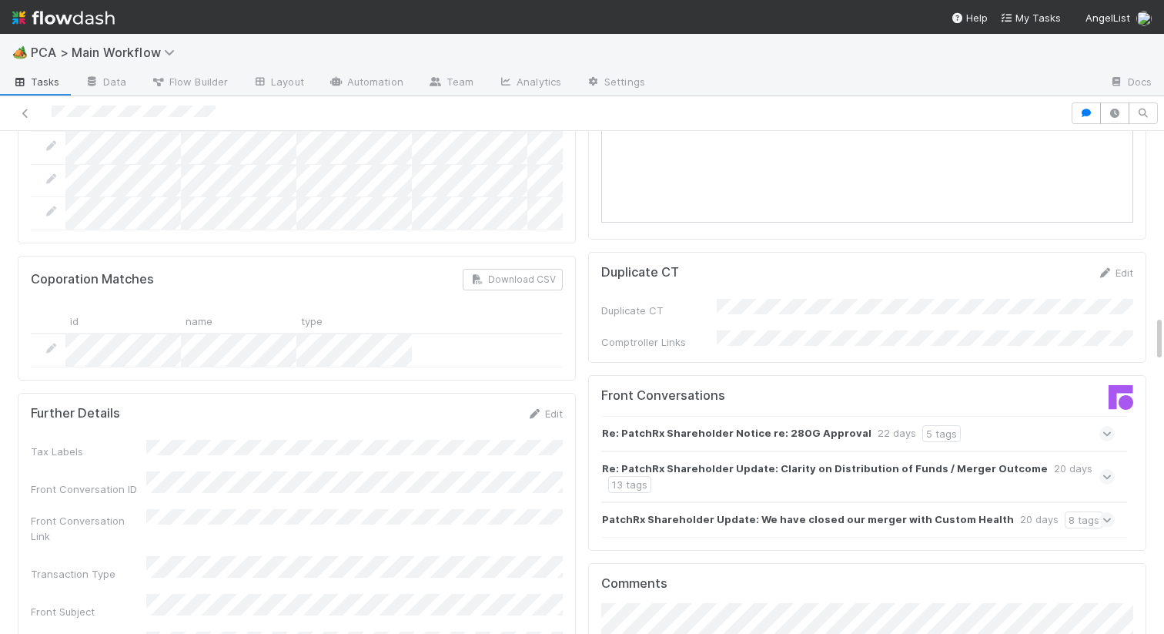
click at [1108, 512] on icon at bounding box center [1108, 519] width 10 height 15
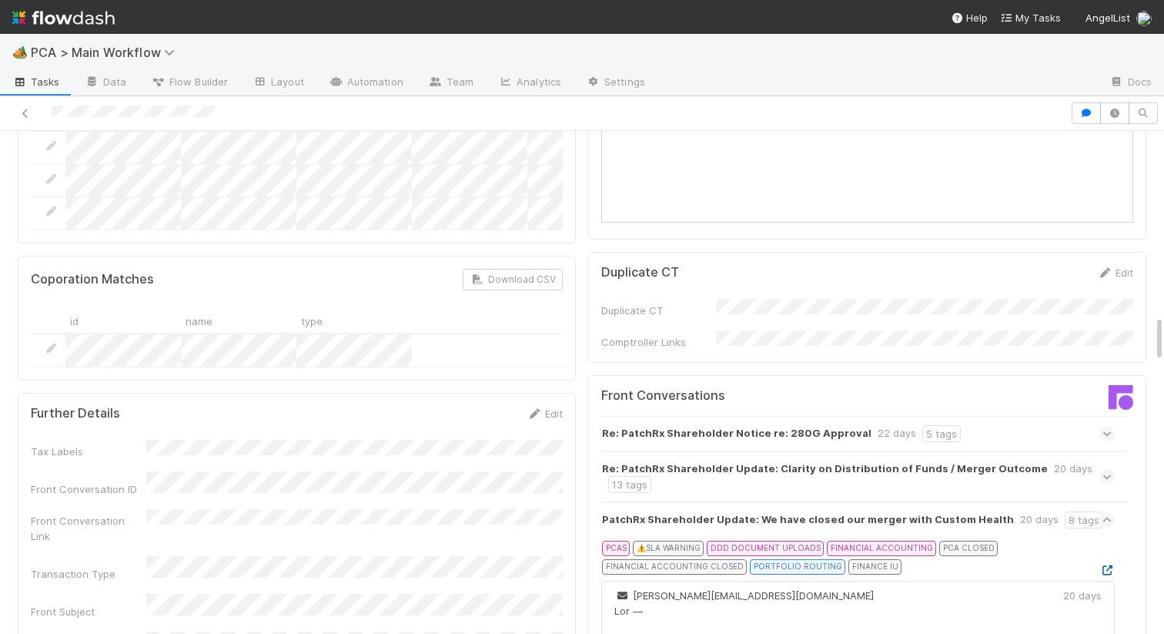
click at [1109, 565] on icon at bounding box center [1107, 570] width 15 height 10
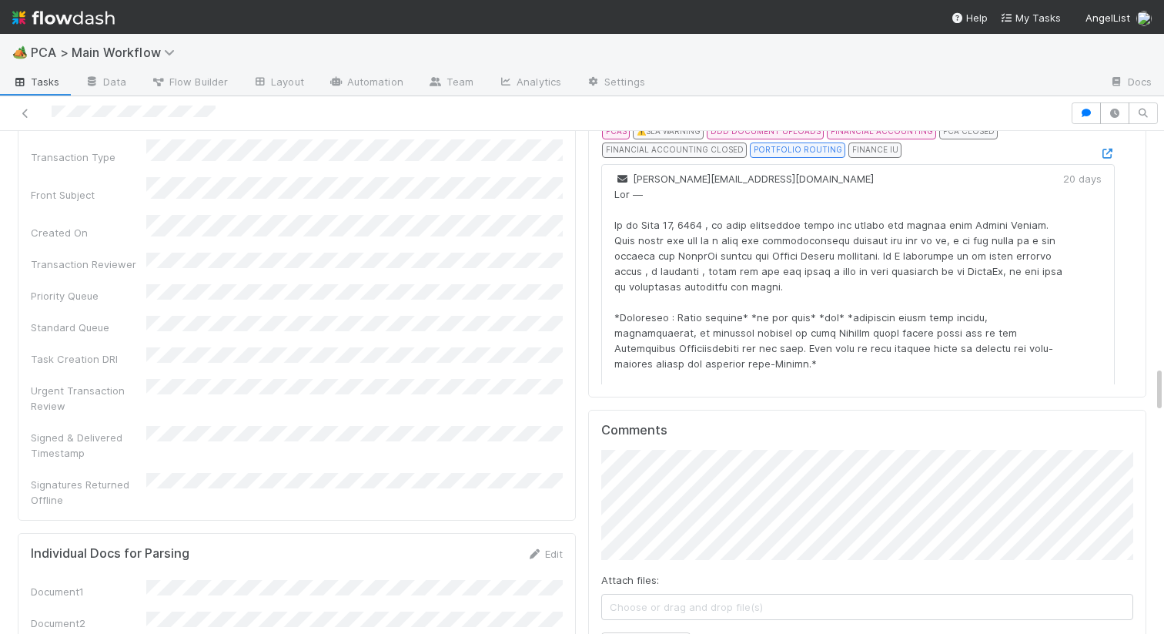
scroll to position [2546, 0]
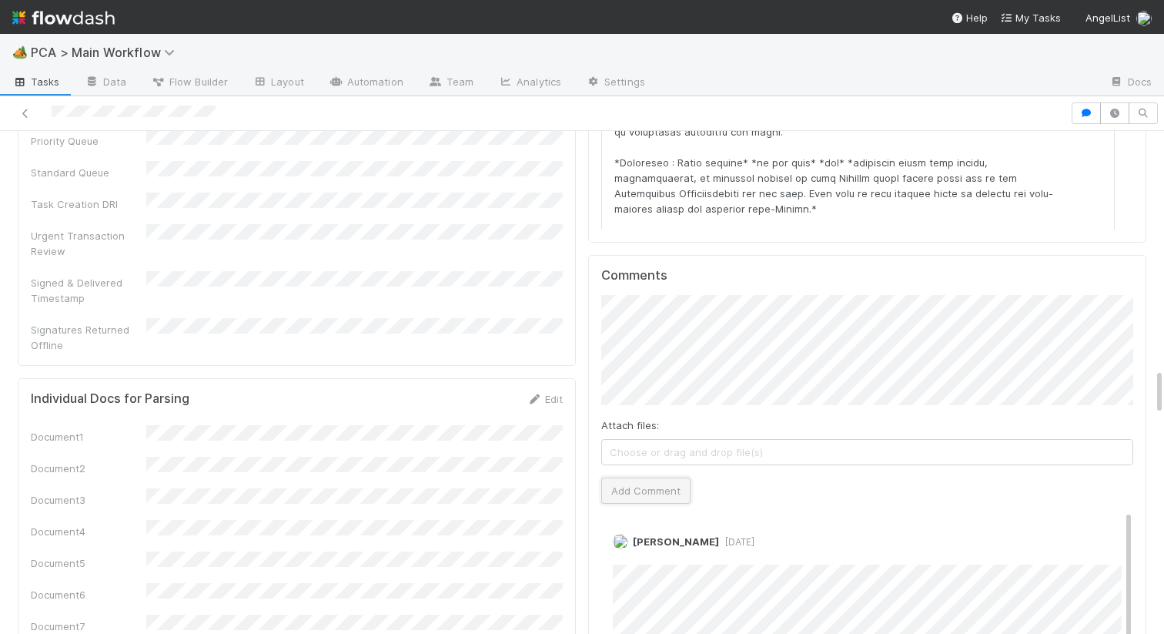
click at [636, 478] on button "Add Comment" at bounding box center [645, 491] width 89 height 26
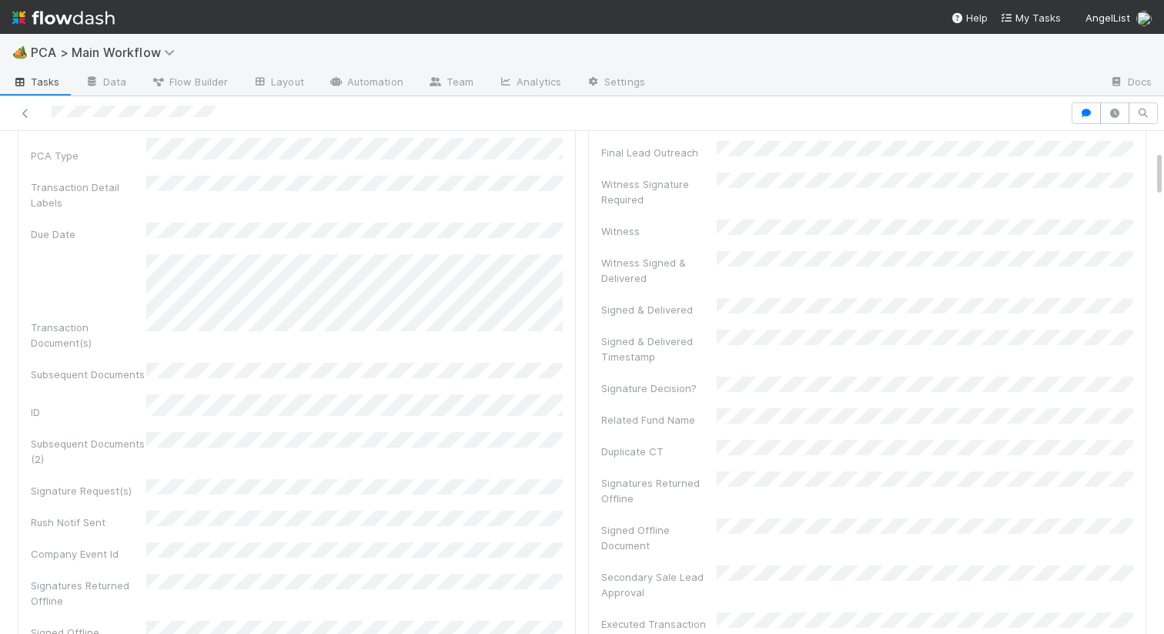
scroll to position [0, 0]
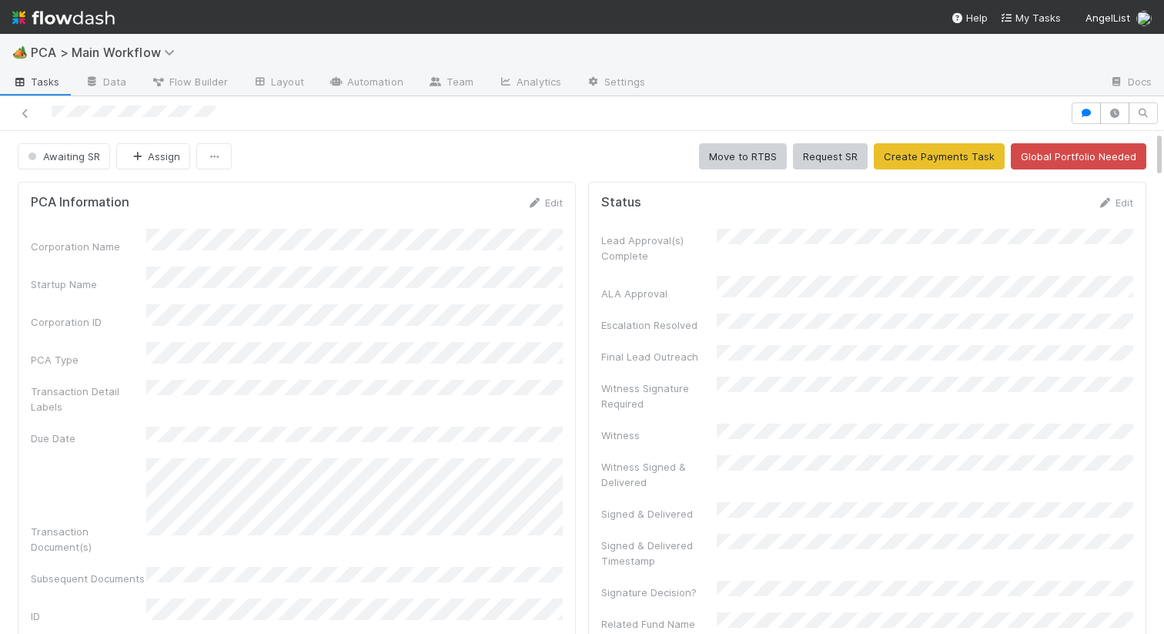
click at [110, 163] on div "Awaiting SR" at bounding box center [67, 156] width 99 height 26
click at [96, 163] on button "Awaiting SR" at bounding box center [64, 156] width 92 height 26
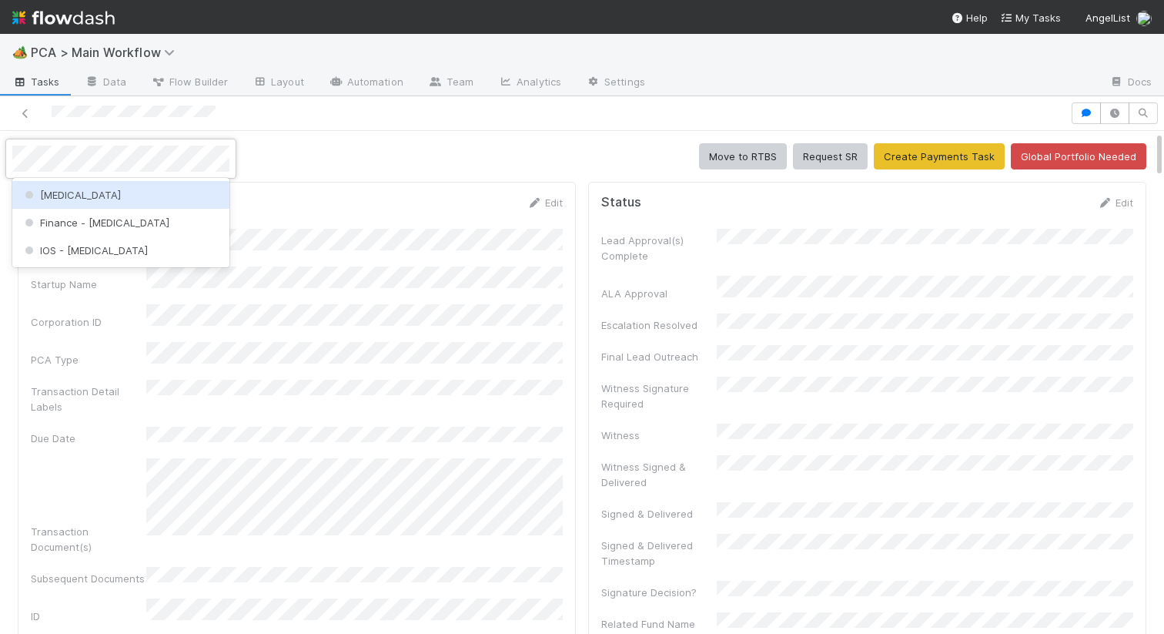
click at [88, 186] on div "[MEDICAL_DATA]" at bounding box center [120, 195] width 217 height 28
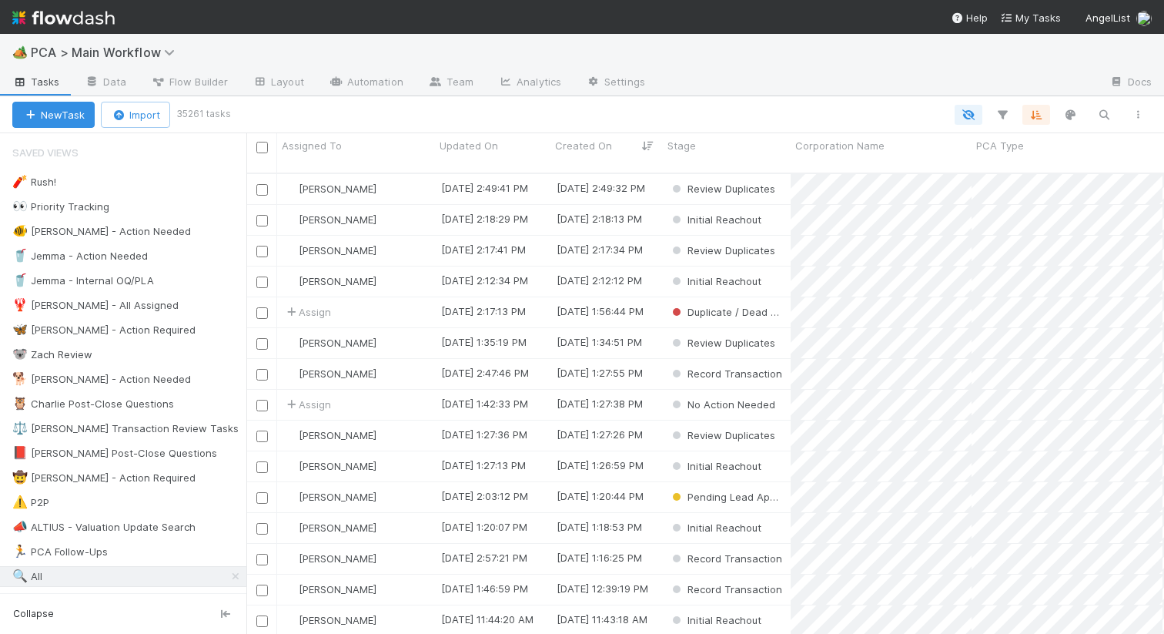
scroll to position [0, 1]
click at [1093, 113] on button "button" at bounding box center [1105, 115] width 28 height 20
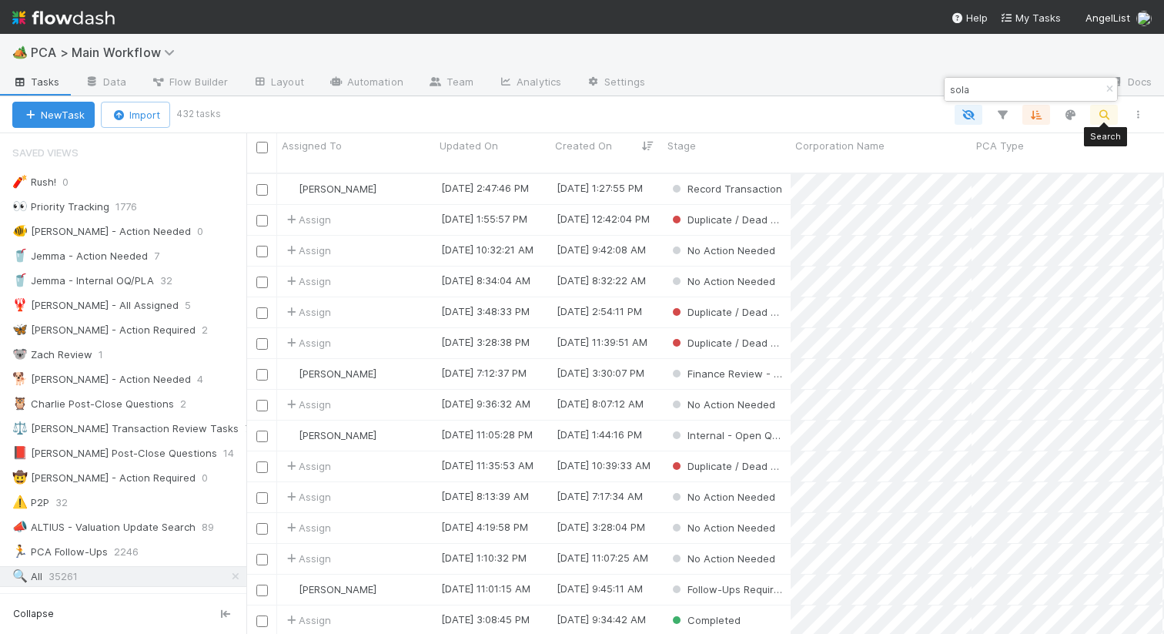
scroll to position [473, 918]
type input "sola"
click at [403, 174] on div "Roselyn de Villa" at bounding box center [356, 189] width 158 height 30
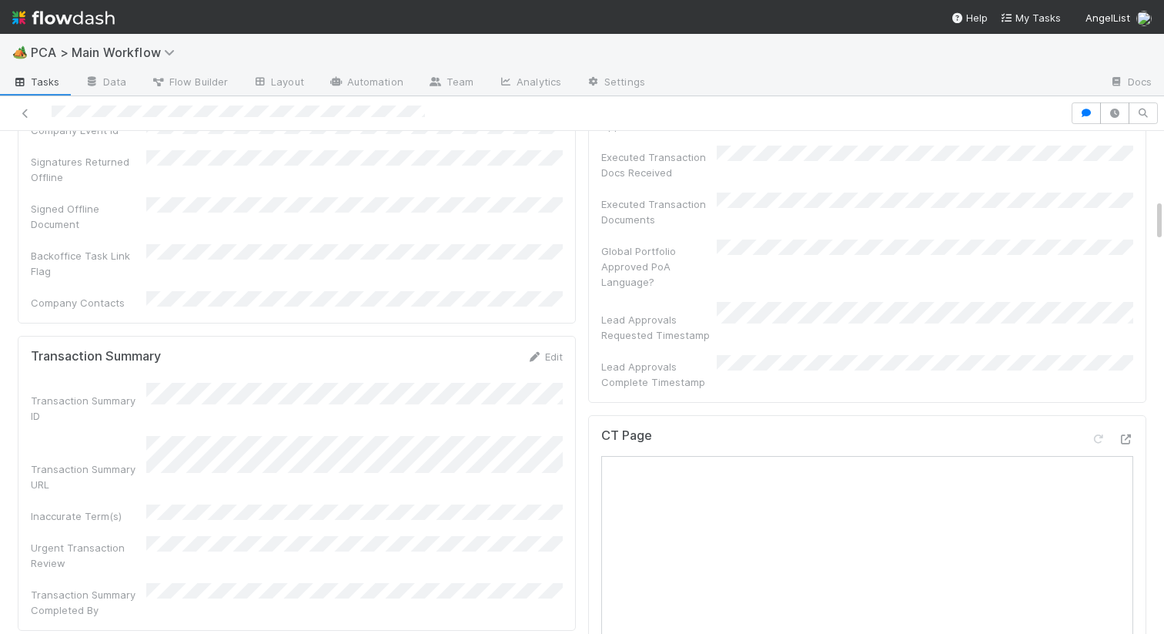
scroll to position [664, 0]
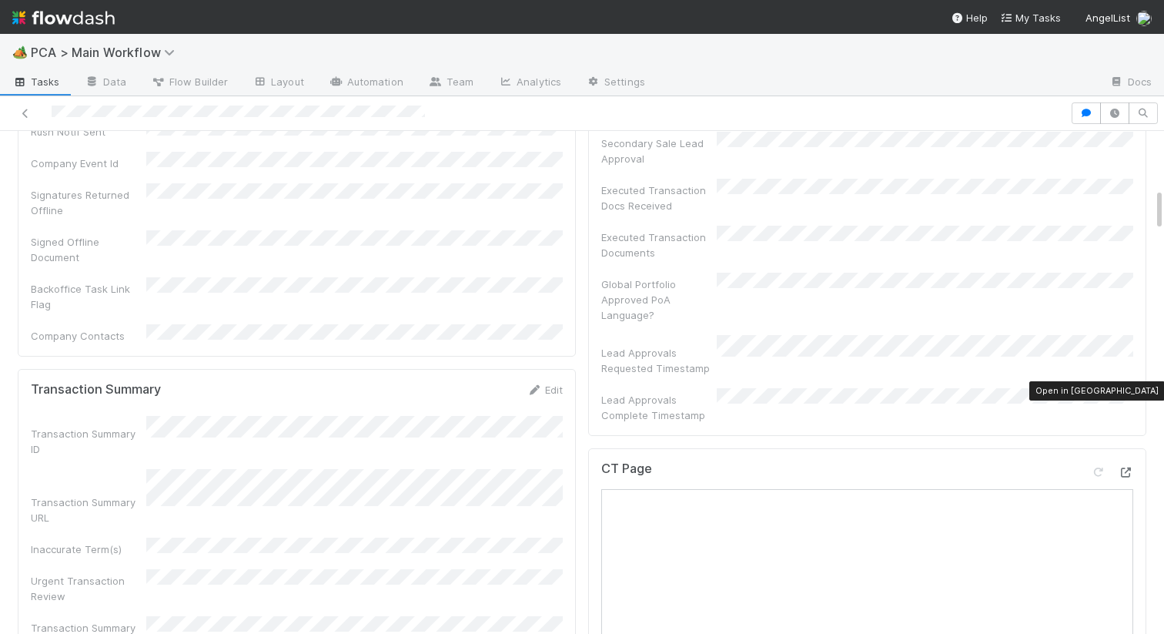
click at [1131, 467] on icon at bounding box center [1125, 472] width 15 height 10
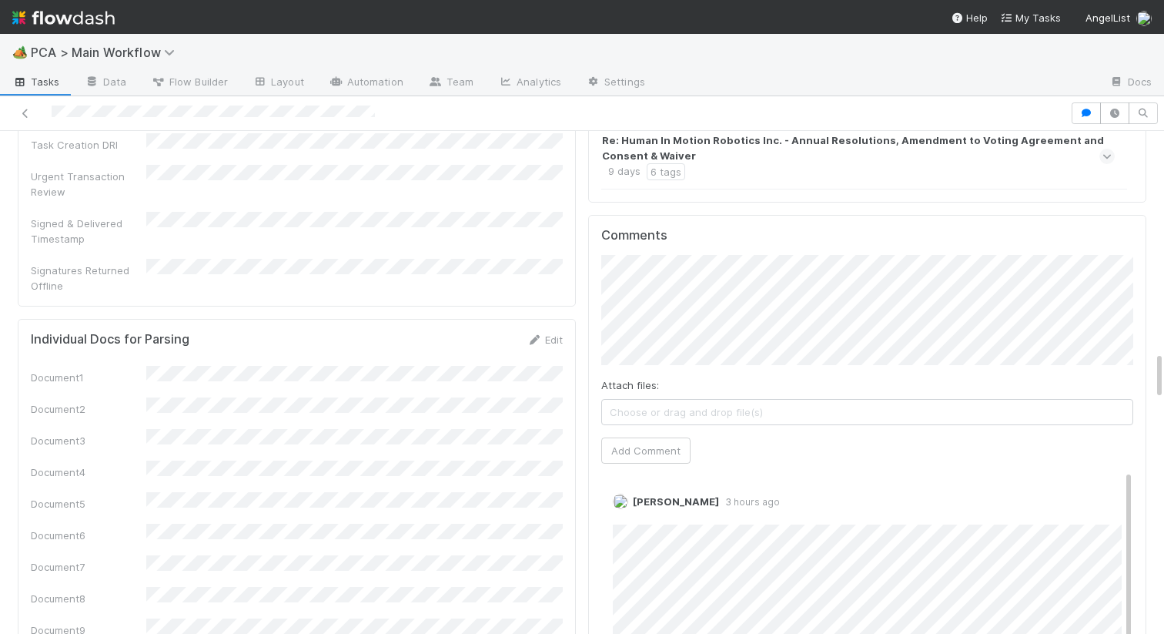
scroll to position [2310, 0]
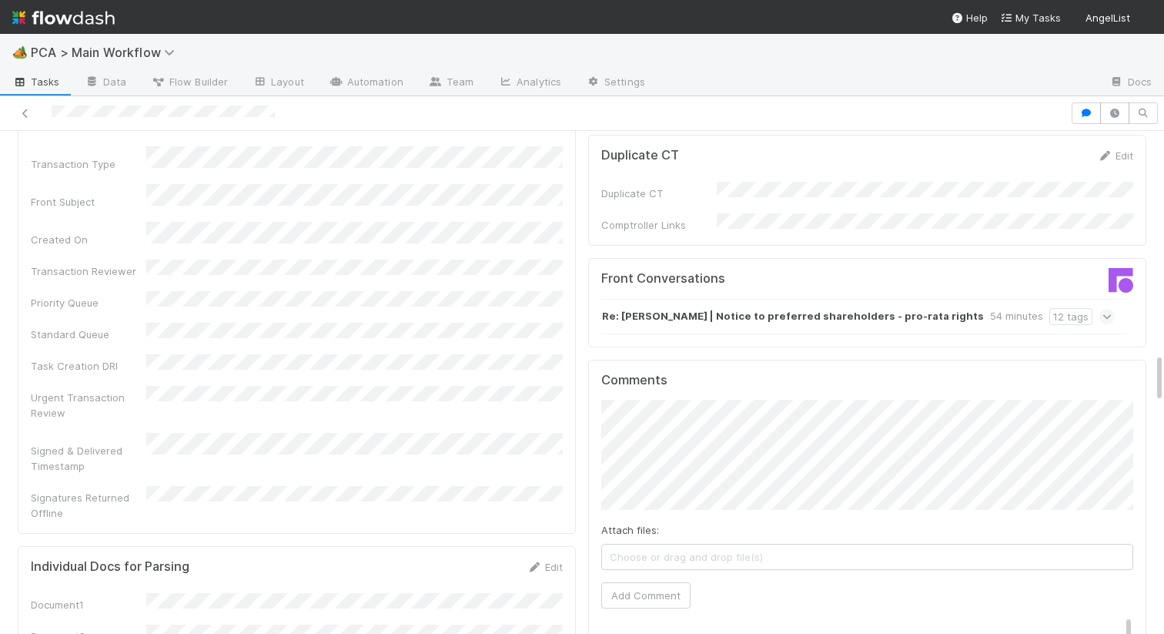
scroll to position [2069, 0]
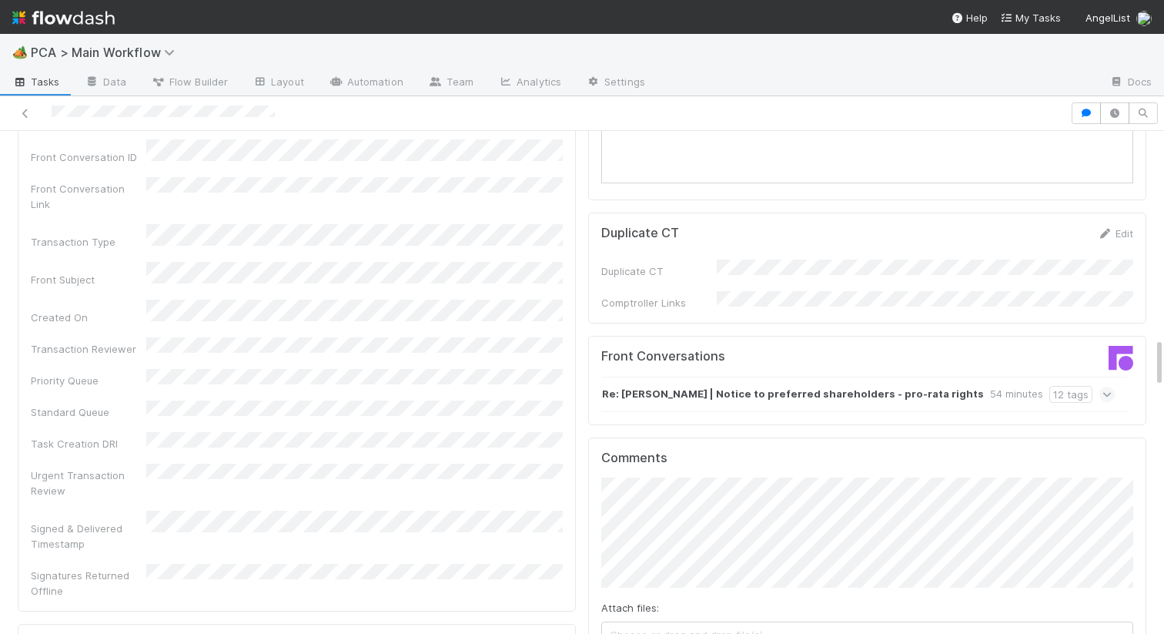
click at [777, 386] on strong "Re: [PERSON_NAME] | Notice to preferred shareholders - pro-rata rights" at bounding box center [793, 394] width 382 height 17
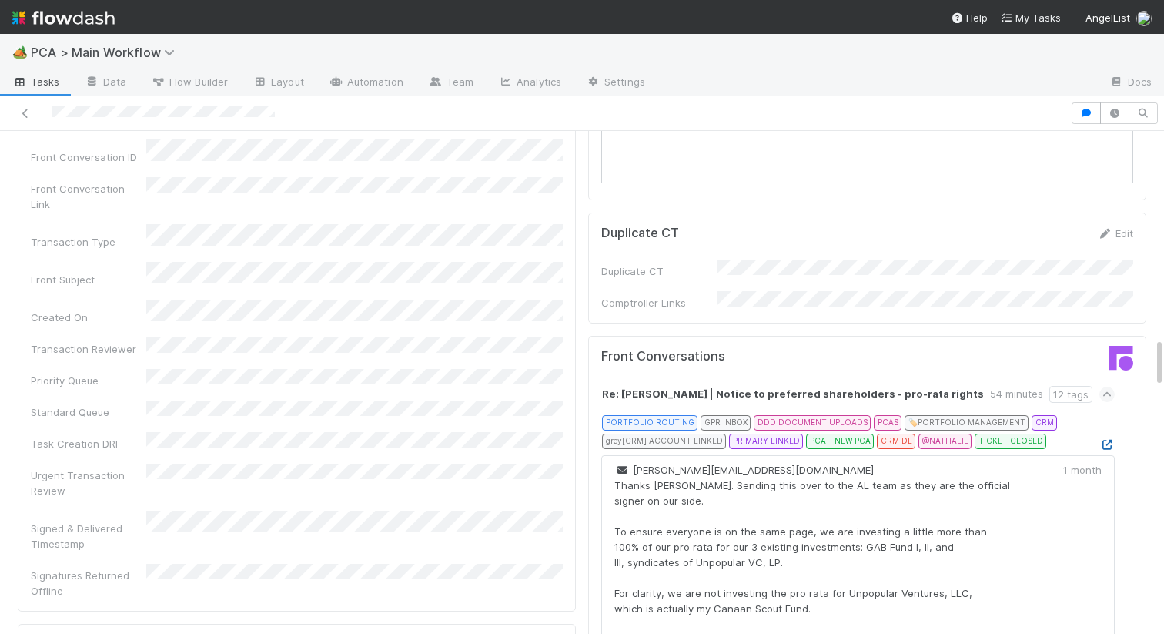
click at [1107, 440] on icon at bounding box center [1107, 445] width 15 height 10
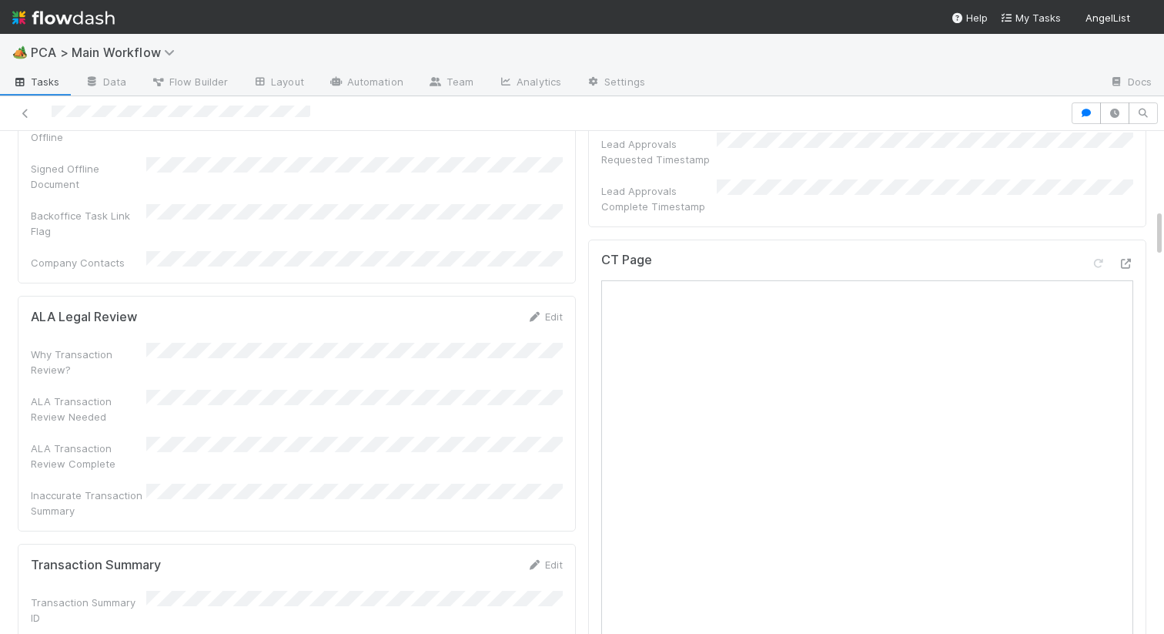
scroll to position [805, 0]
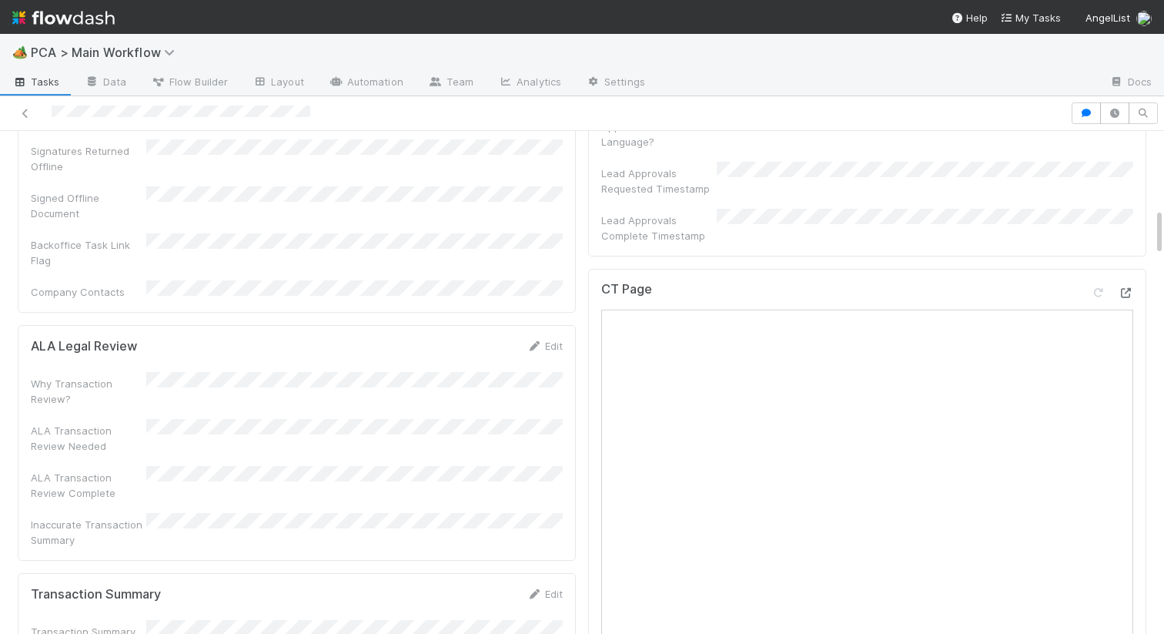
click at [1131, 288] on icon at bounding box center [1125, 293] width 15 height 10
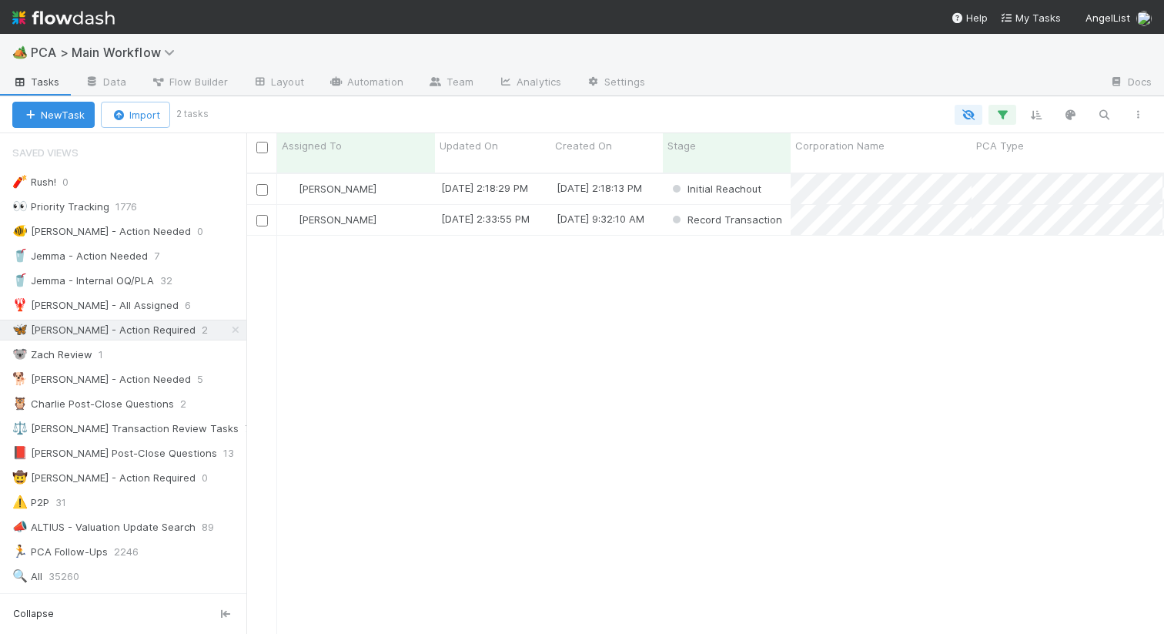
scroll to position [473, 918]
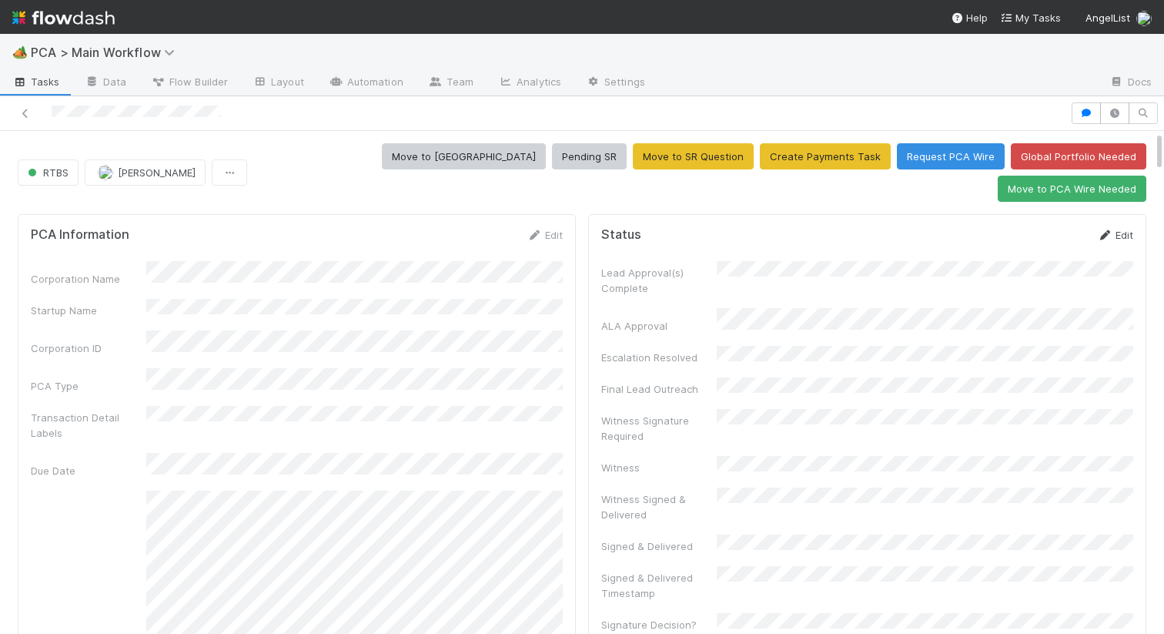
click at [1120, 229] on link "Edit" at bounding box center [1115, 235] width 36 height 12
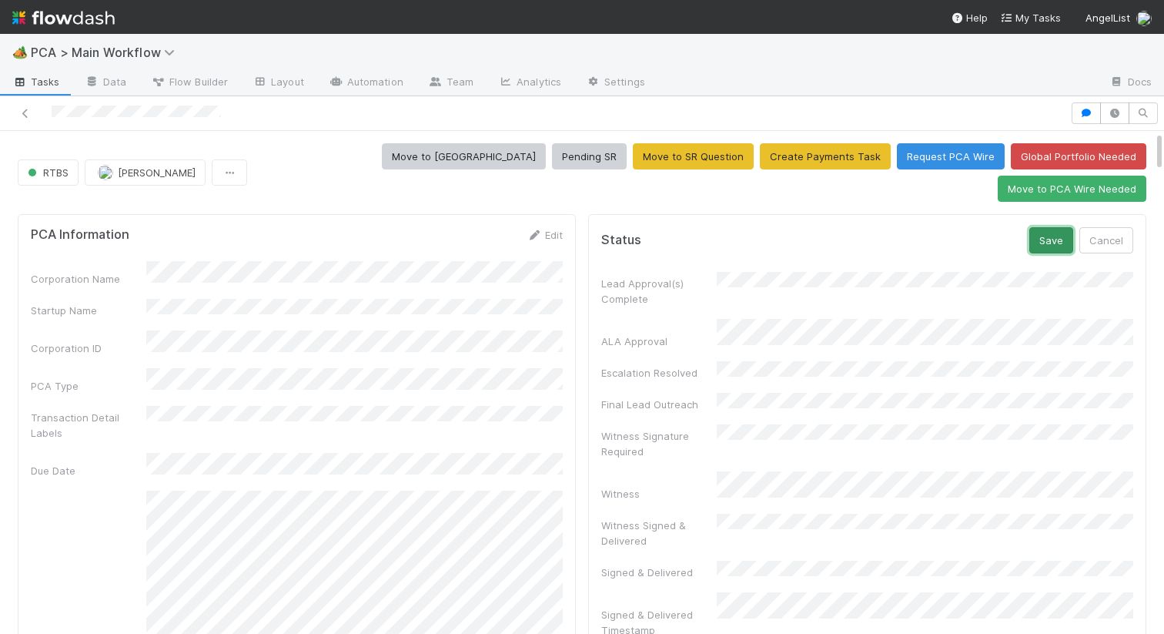
click at [1060, 227] on button "Save" at bounding box center [1052, 240] width 44 height 26
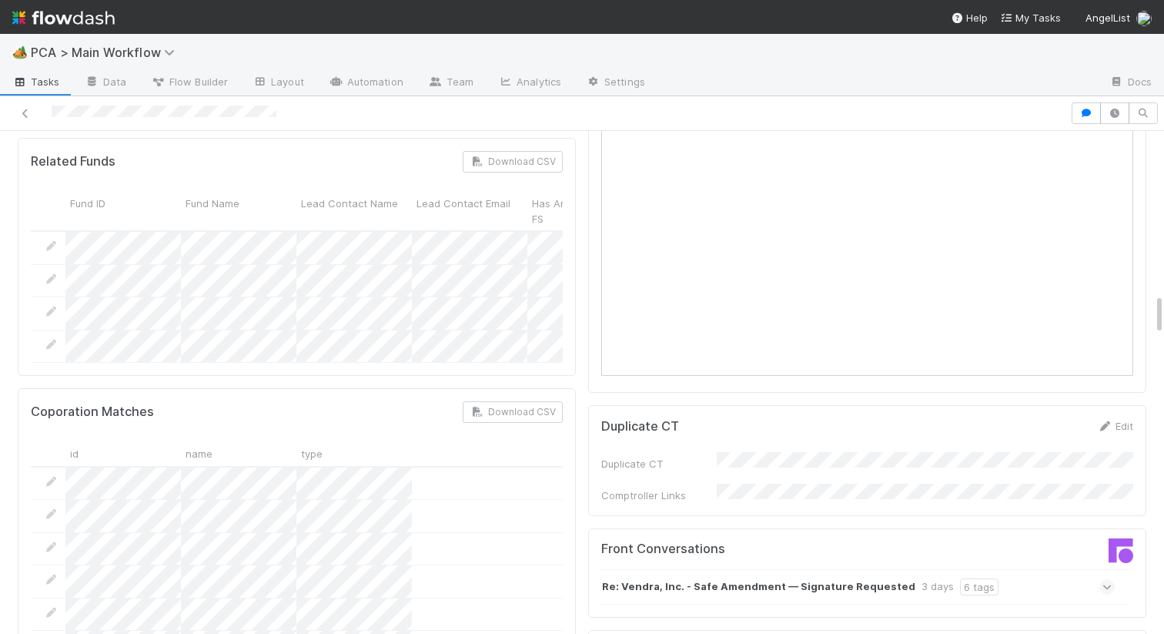
scroll to position [2136, 0]
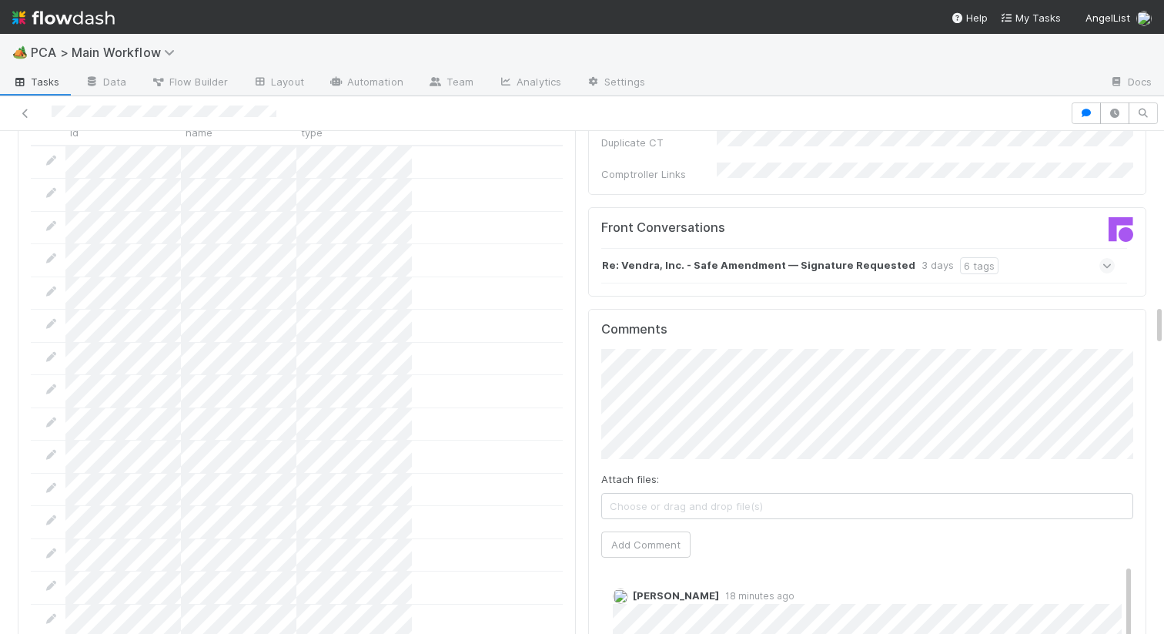
click at [683, 248] on div "Re: Vendra, Inc. - Safe Amendment — Signature Requested 3 days 6 tags" at bounding box center [858, 265] width 514 height 35
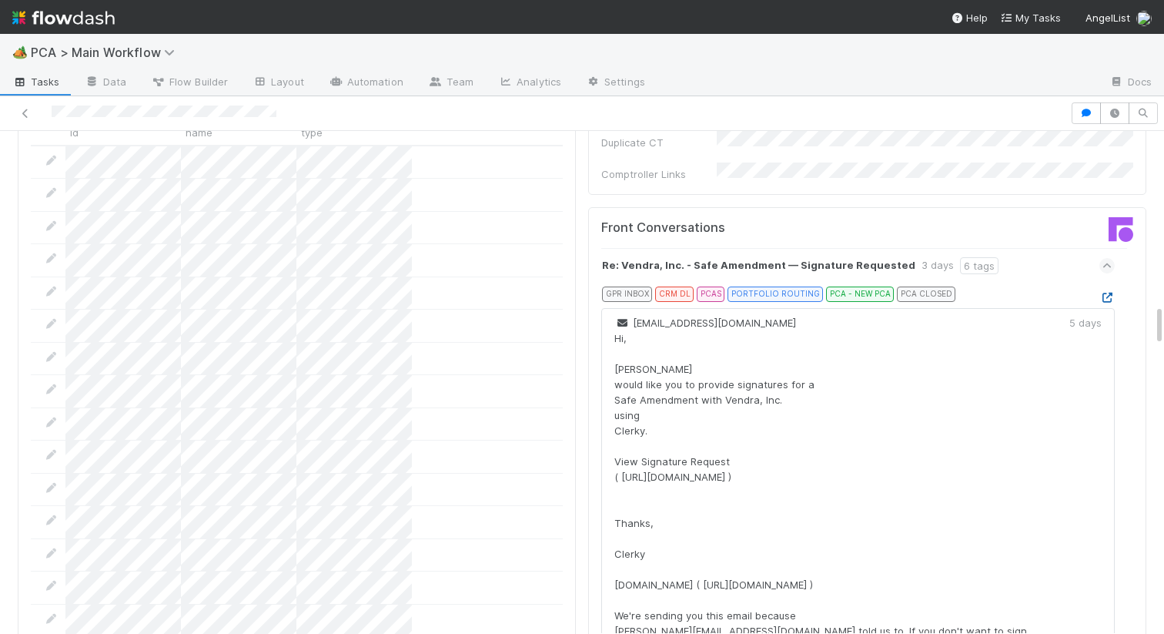
click at [1107, 293] on icon at bounding box center [1107, 298] width 15 height 10
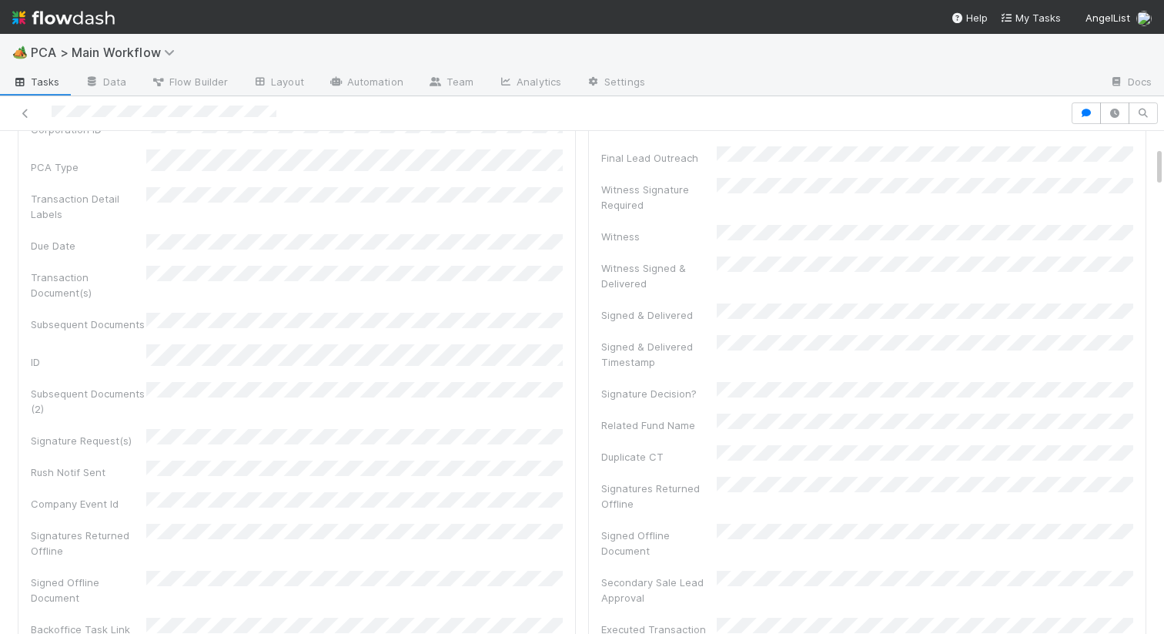
scroll to position [54, 0]
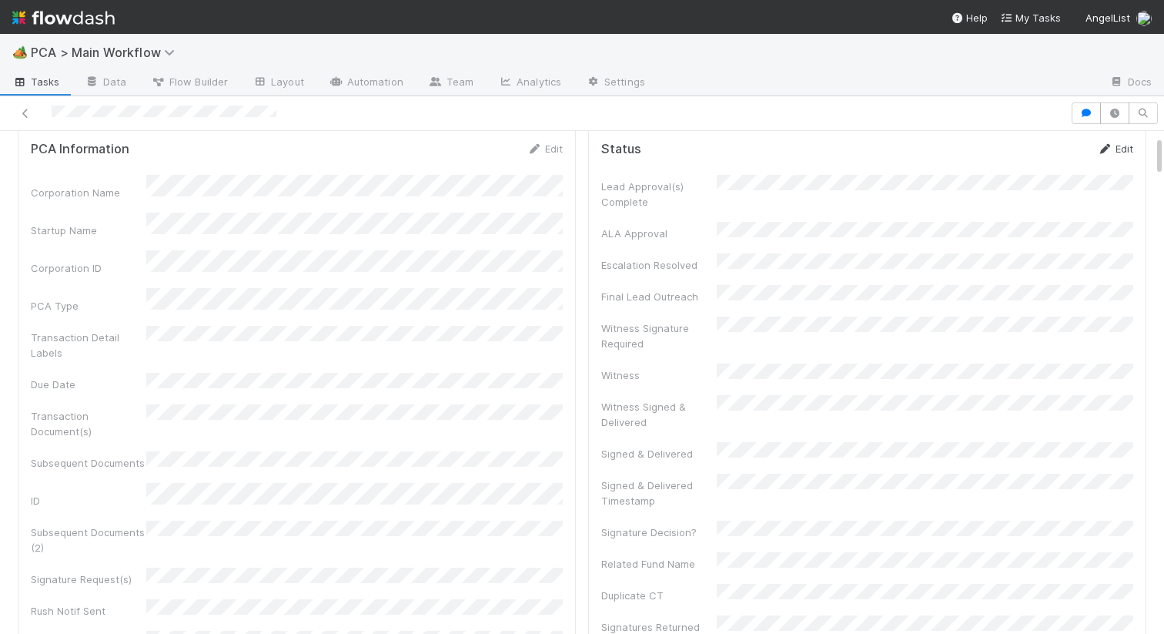
click at [1133, 146] on link "Edit" at bounding box center [1115, 148] width 36 height 12
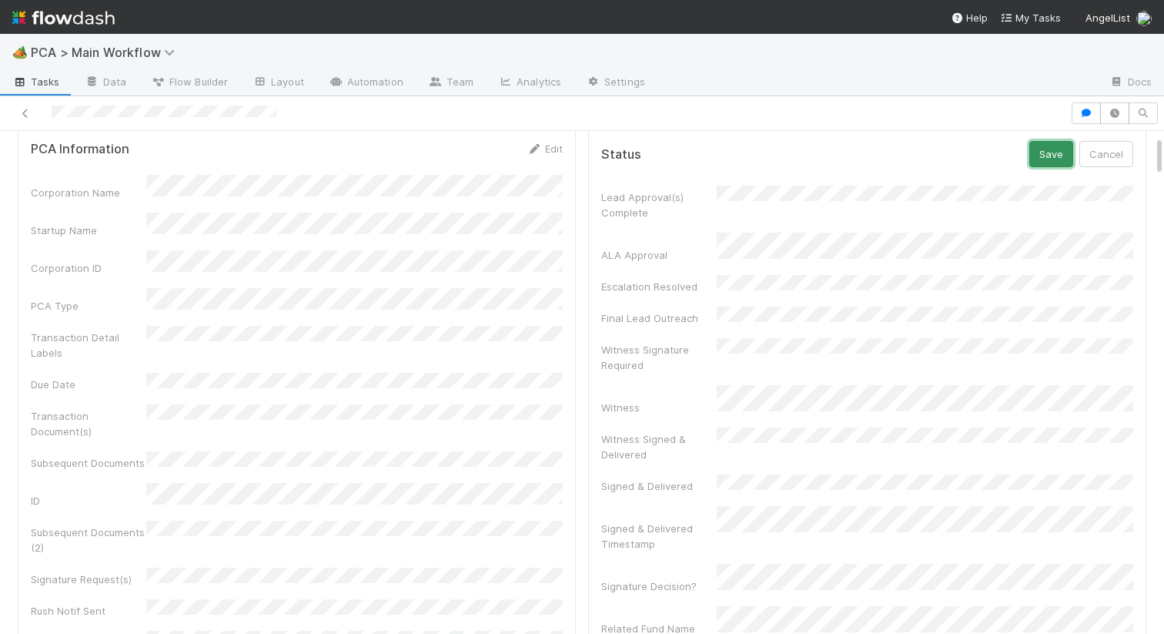
click at [1044, 157] on button "Save" at bounding box center [1052, 154] width 44 height 26
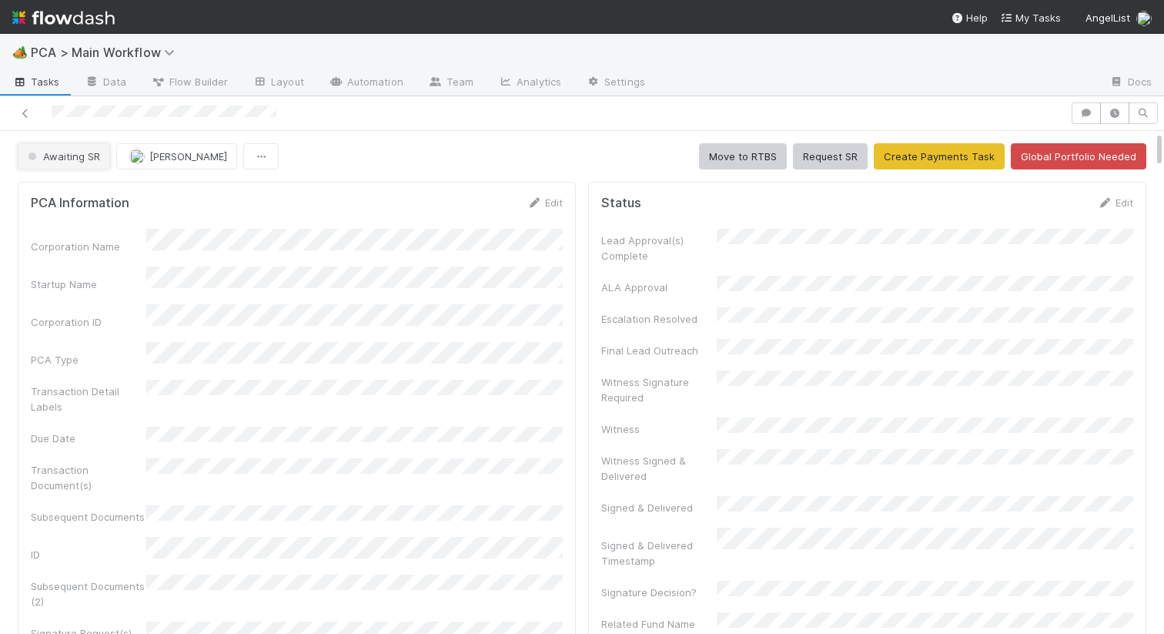
click at [75, 156] on span "Awaiting SR" at bounding box center [62, 156] width 75 height 12
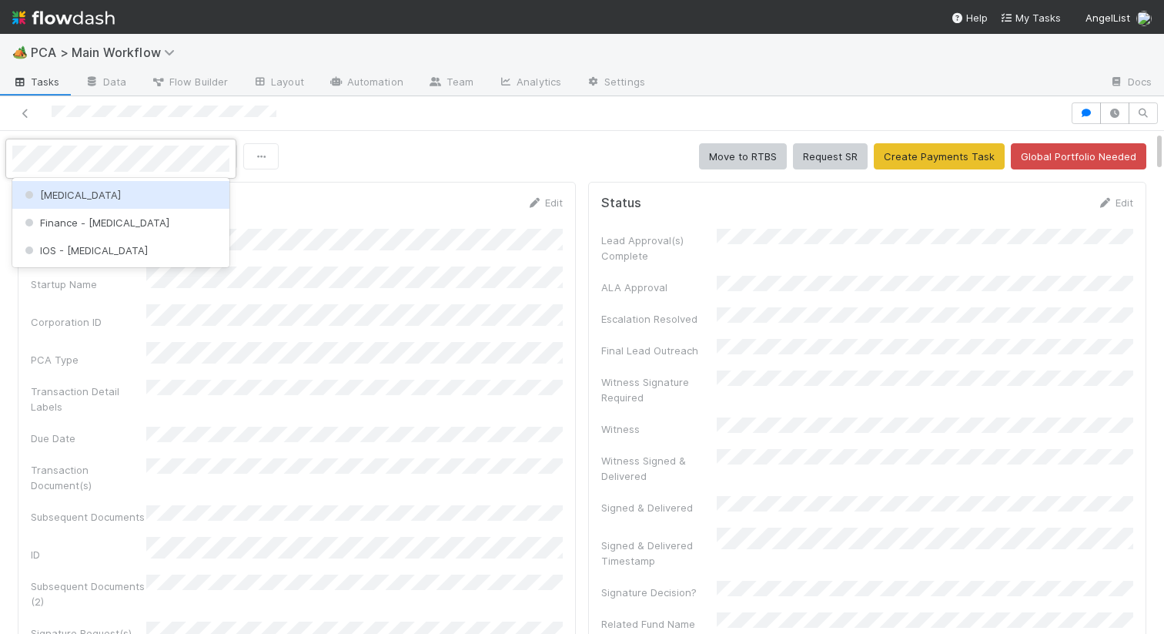
click at [87, 205] on div "ICU" at bounding box center [120, 195] width 217 height 28
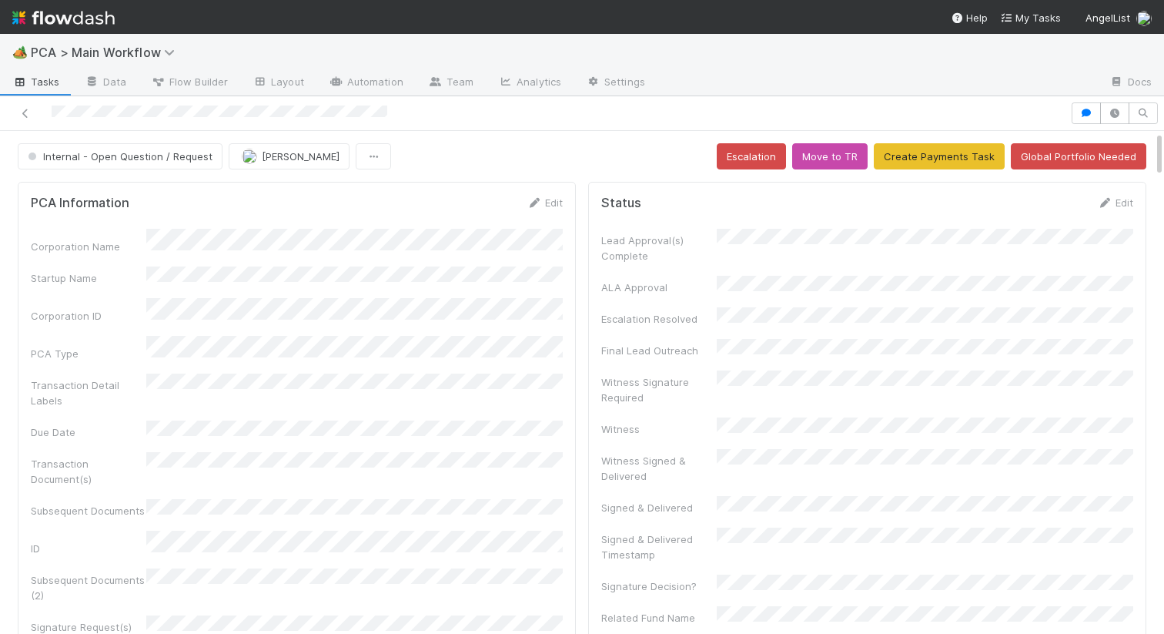
click at [476, 199] on div "PCA Information Edit" at bounding box center [297, 202] width 532 height 15
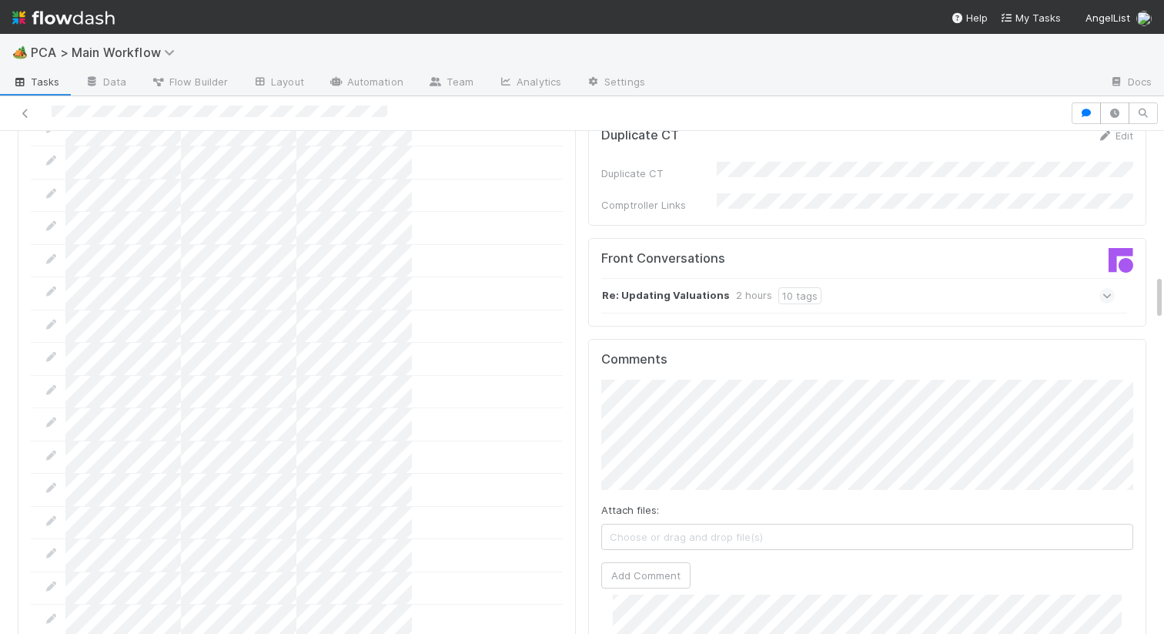
scroll to position [1550, 0]
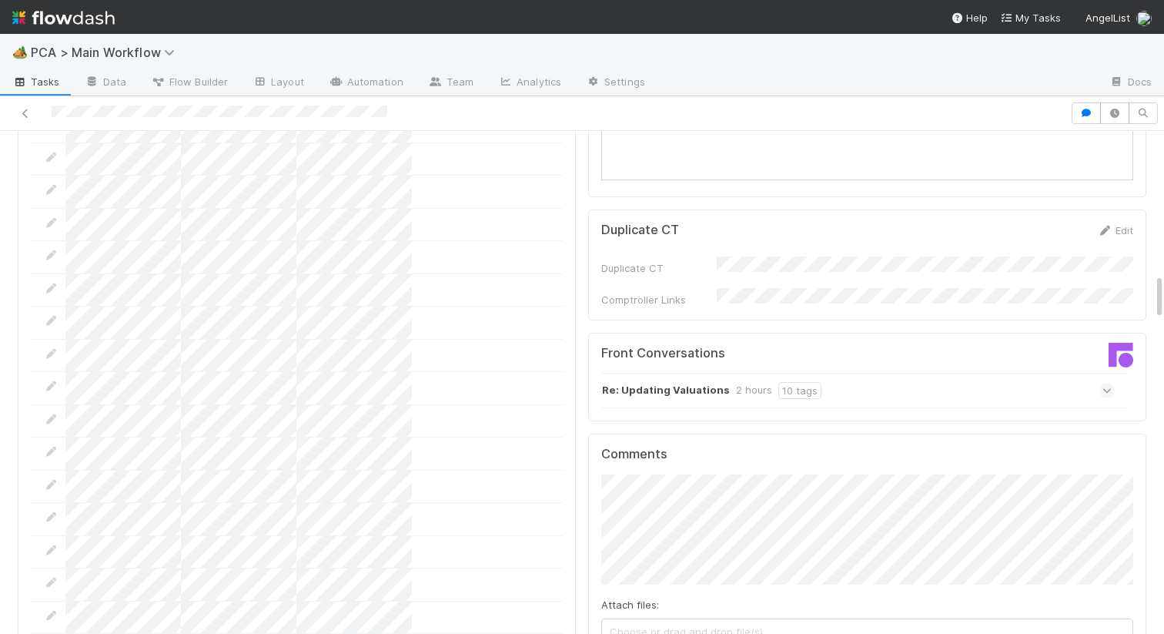
click at [687, 382] on strong "Re: Updating Valuations" at bounding box center [666, 390] width 128 height 17
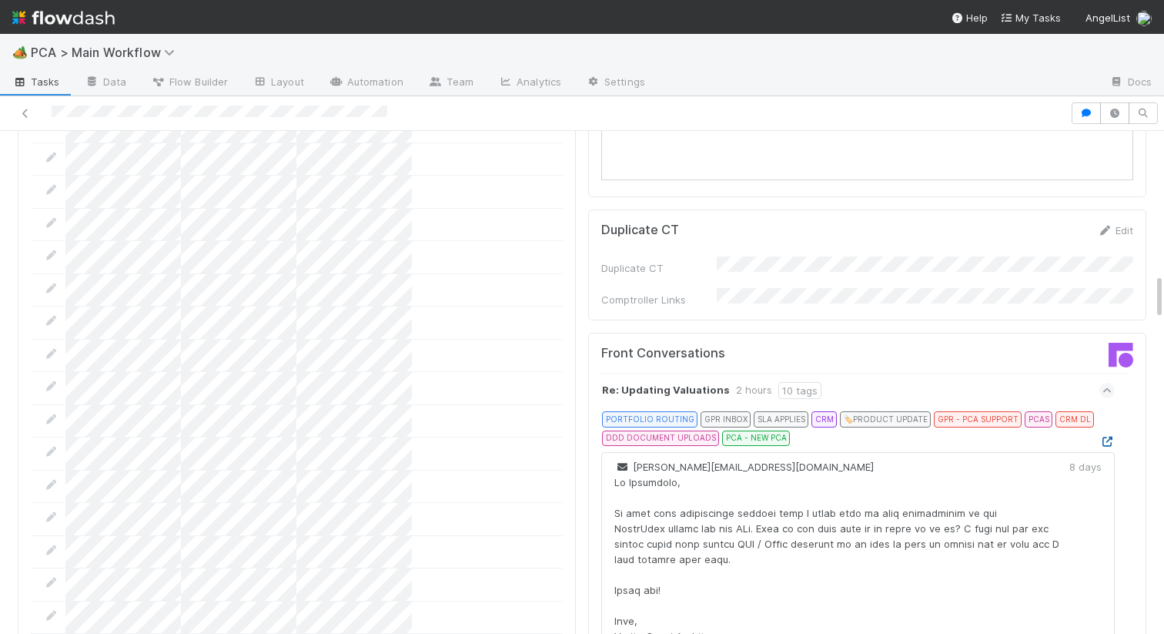
click at [1111, 437] on icon at bounding box center [1107, 442] width 15 height 10
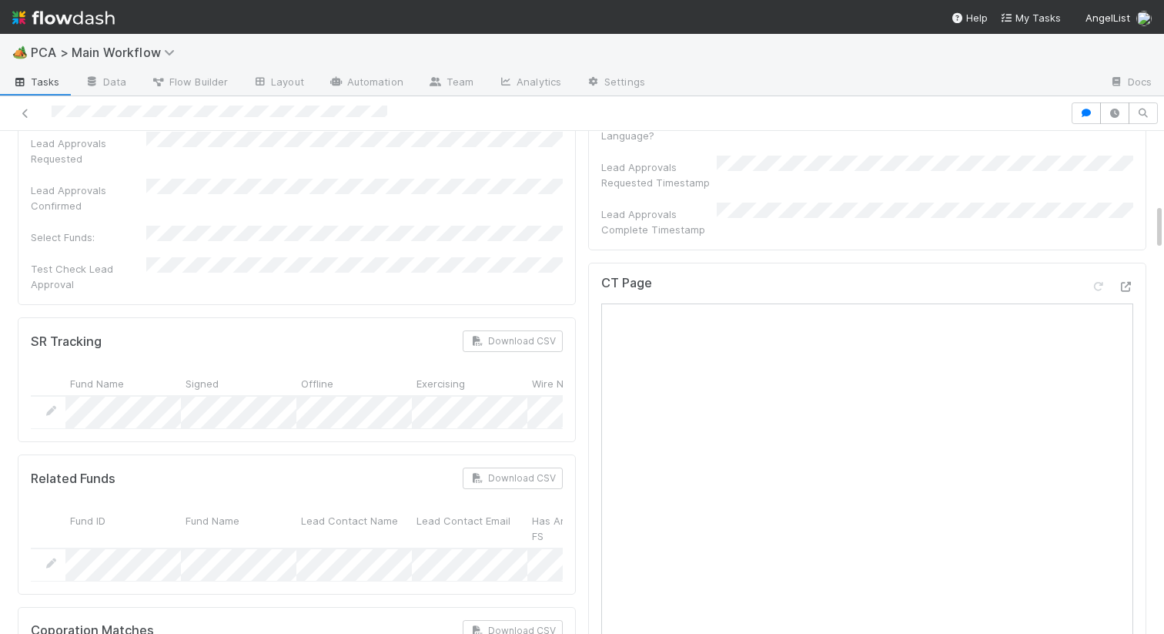
scroll to position [792, 0]
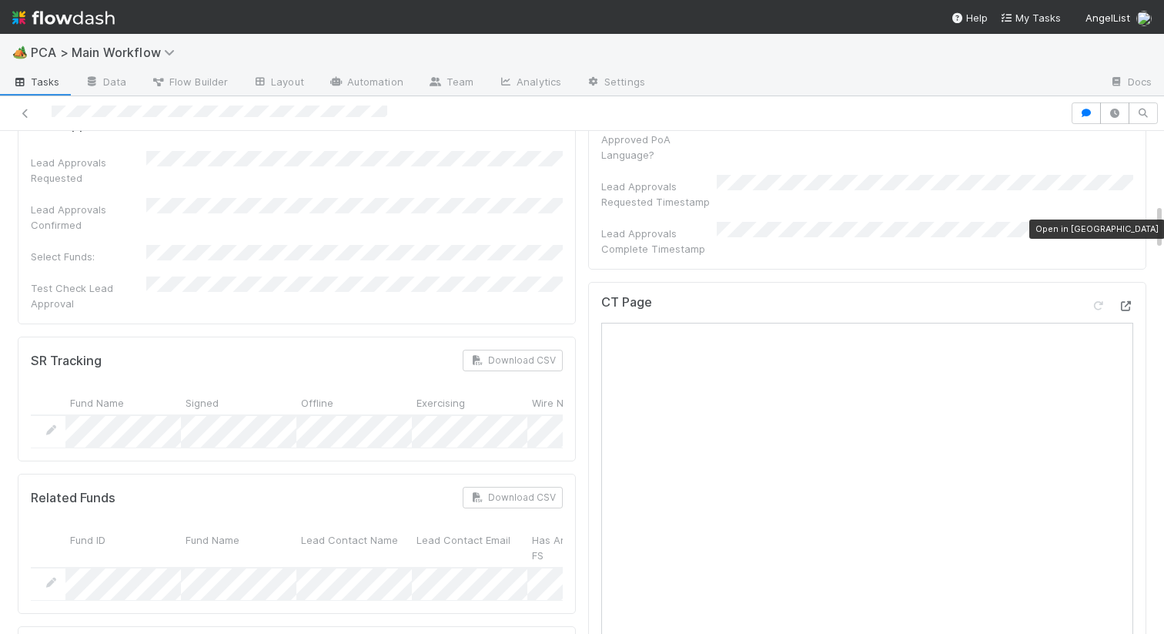
click at [1127, 301] on icon at bounding box center [1125, 306] width 15 height 10
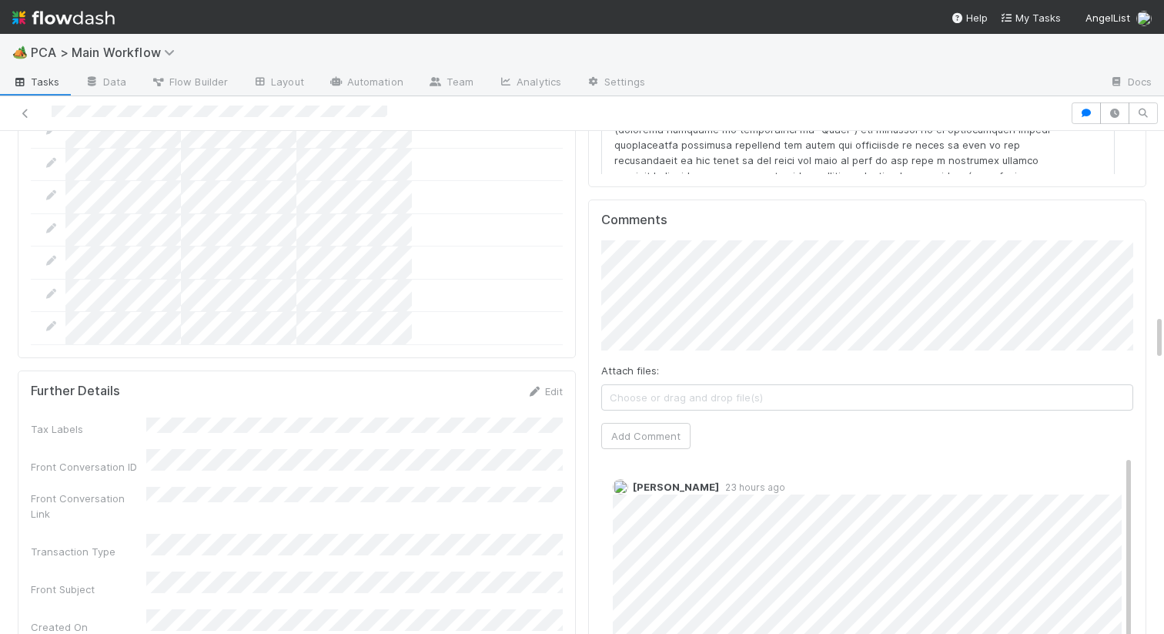
scroll to position [1990, 0]
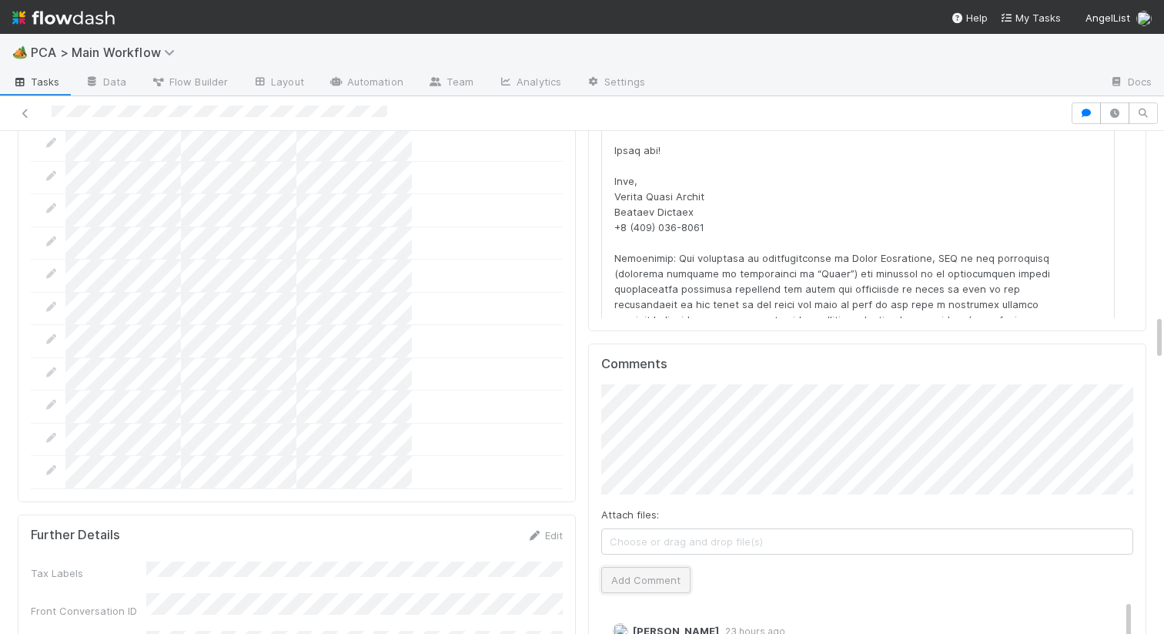
click at [625, 567] on button "Add Comment" at bounding box center [645, 580] width 89 height 26
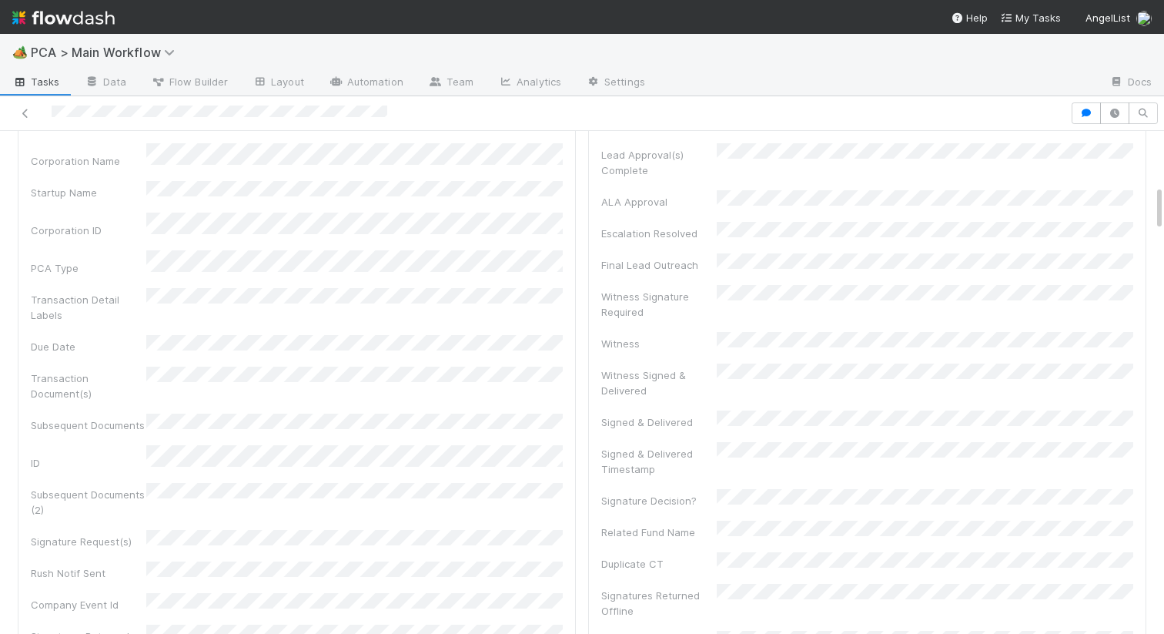
scroll to position [0, 0]
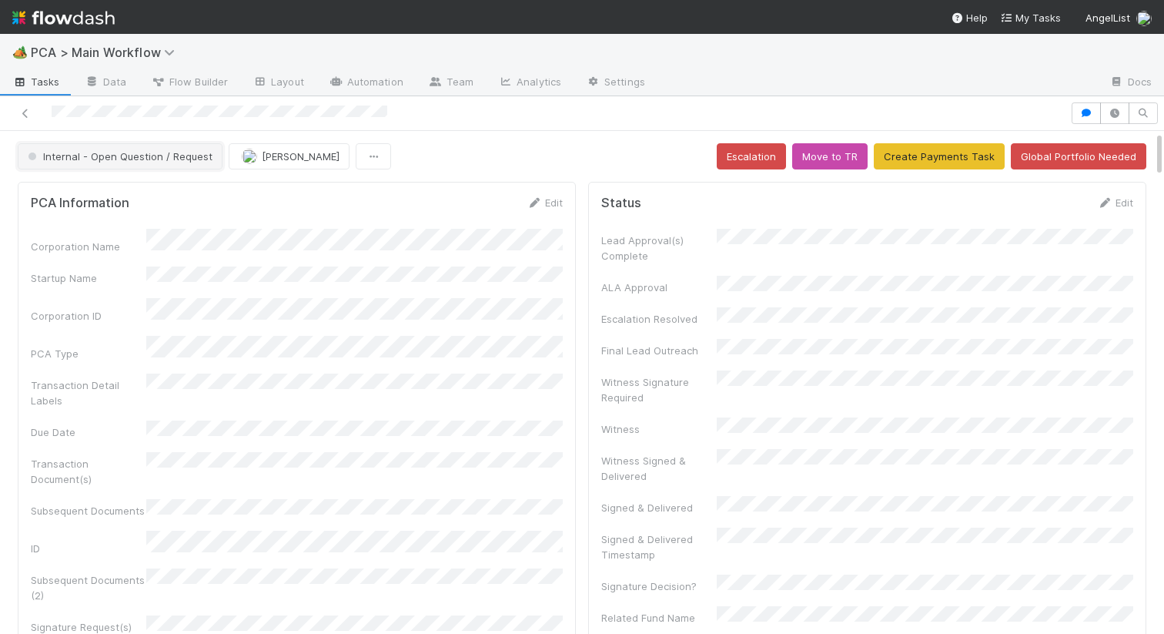
click at [151, 159] on span "Internal - Open Question / Request" at bounding box center [119, 156] width 188 height 12
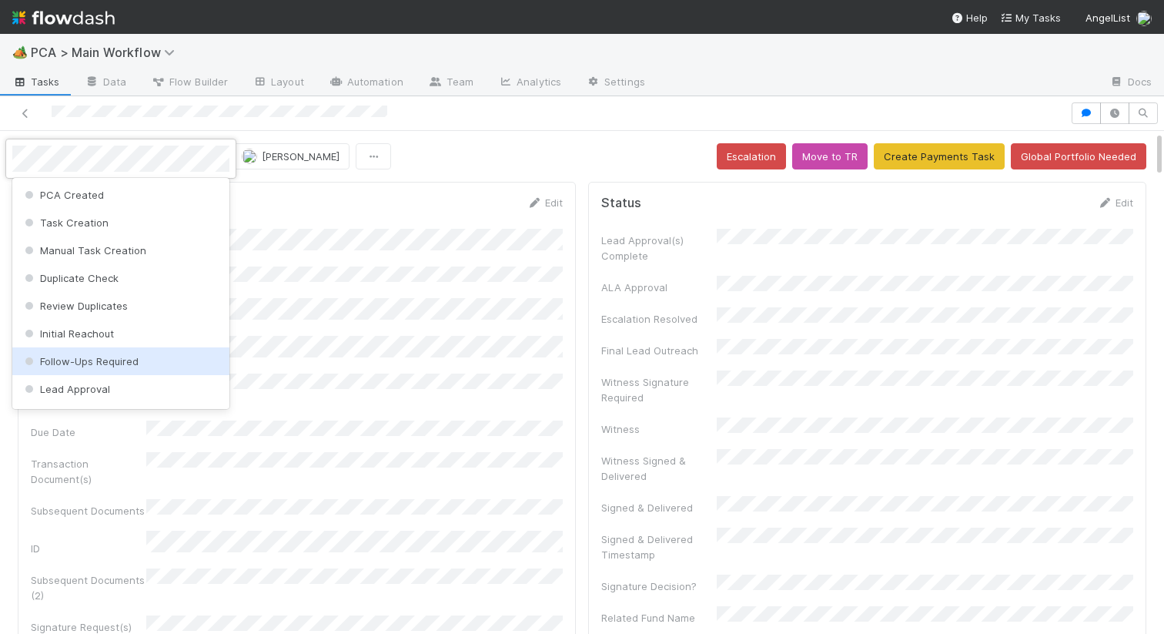
click at [75, 364] on span "Follow-Ups Required" at bounding box center [80, 361] width 117 height 12
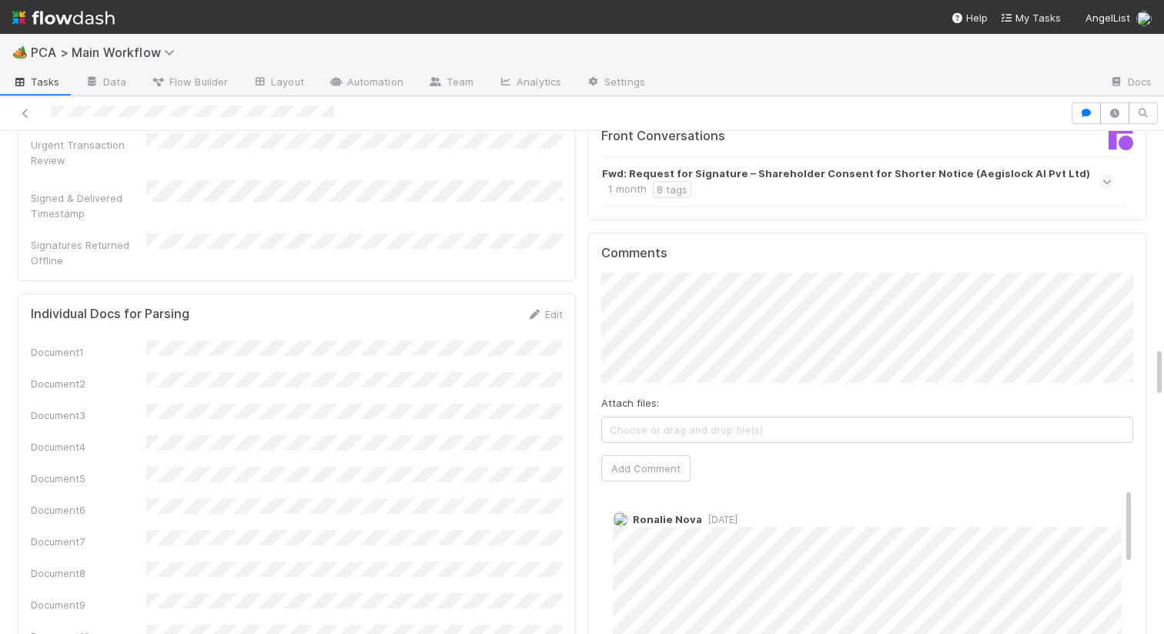
scroll to position [2352, 0]
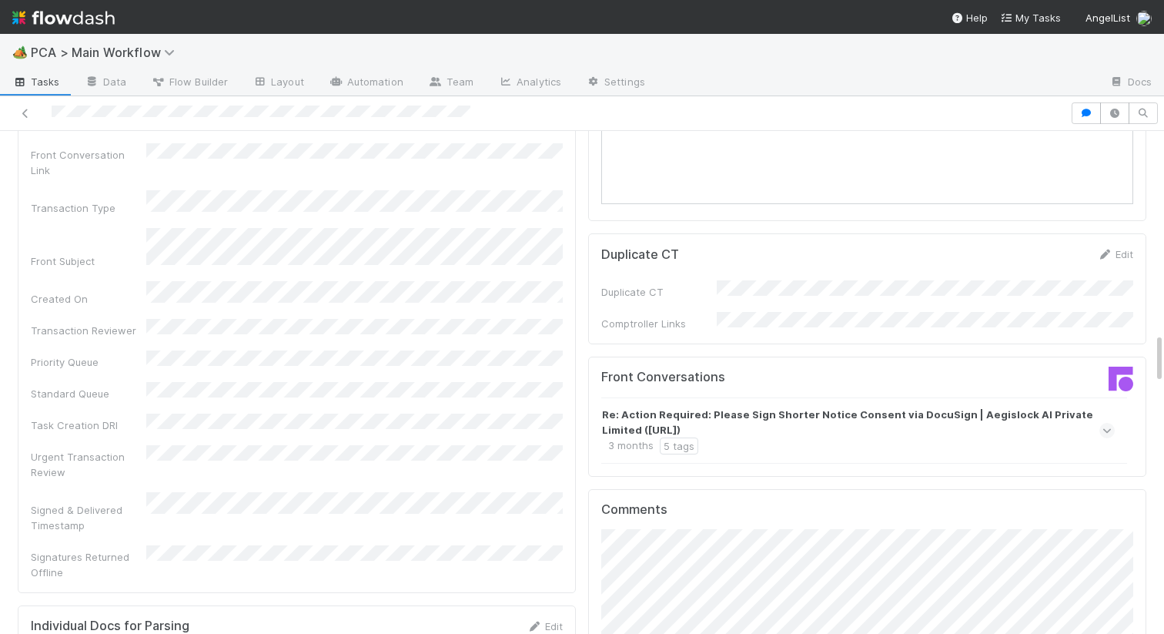
scroll to position [1989, 0]
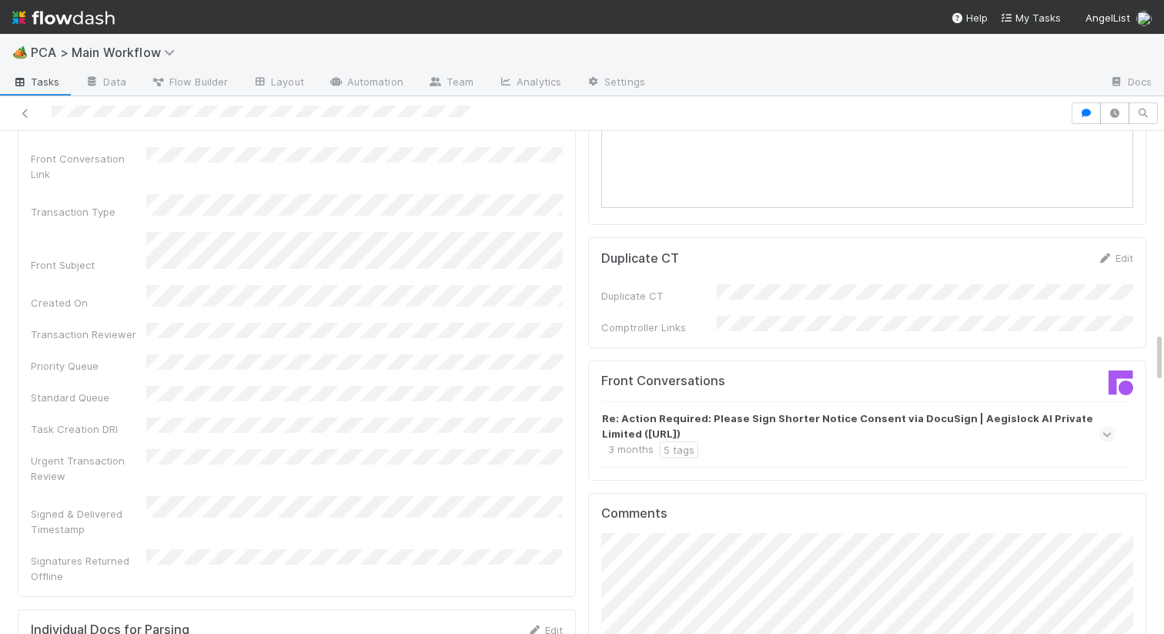
click at [755, 410] on strong "Re: Action Required: Please Sign Shorter Notice Consent via DocuSign | Aegisloc…" at bounding box center [856, 425] width 509 height 31
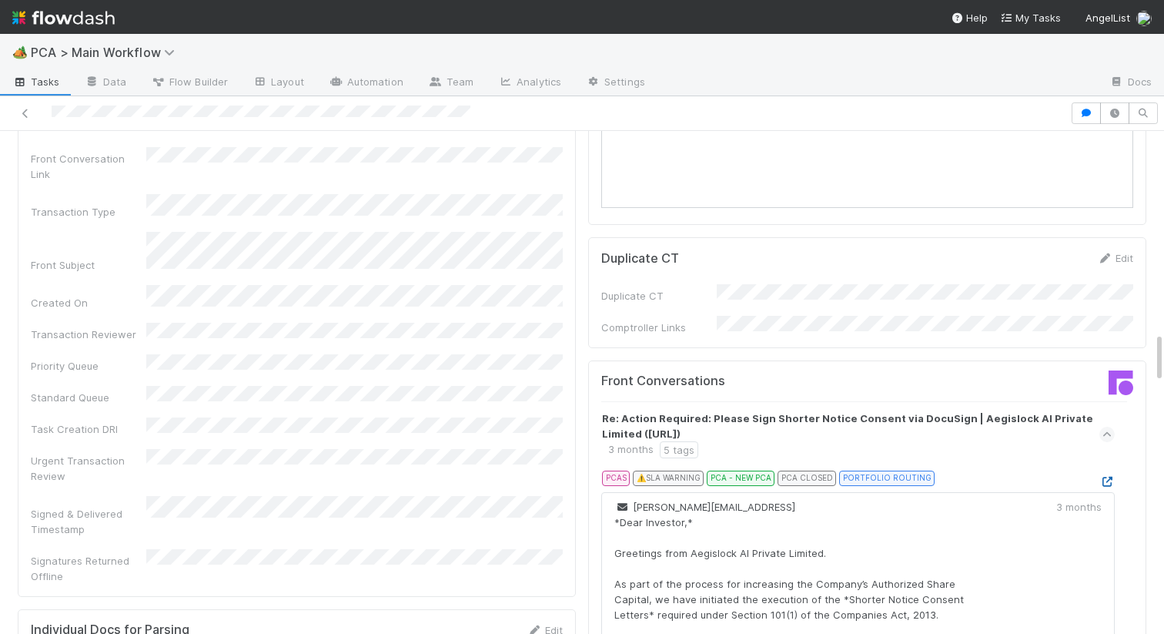
click at [1103, 477] on icon at bounding box center [1107, 482] width 15 height 10
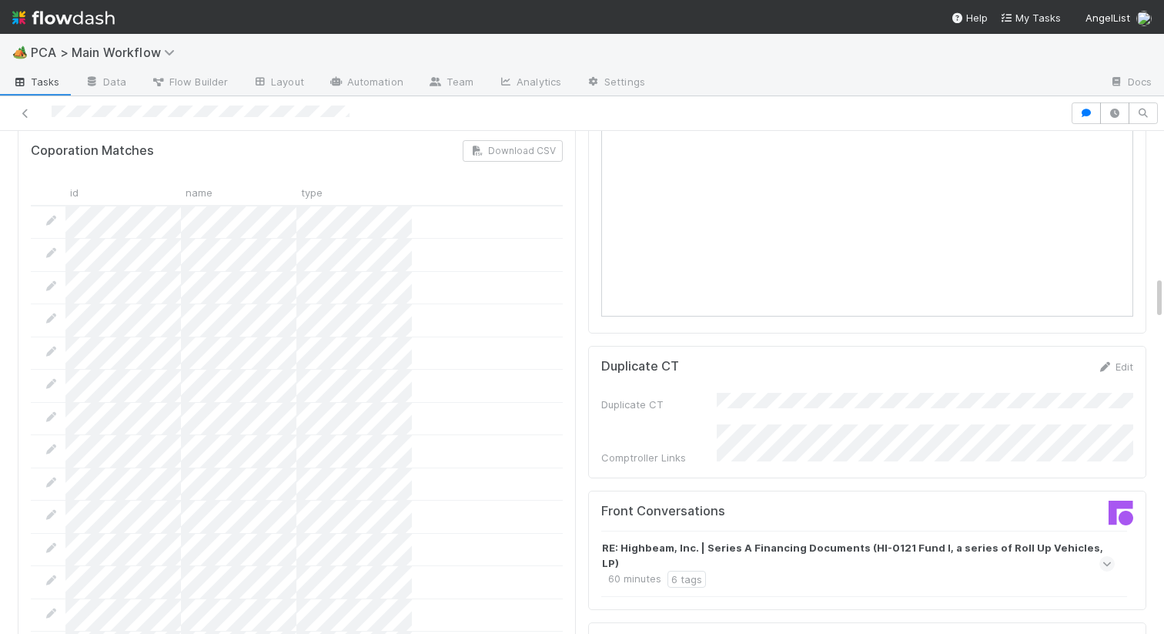
scroll to position [1797, 0]
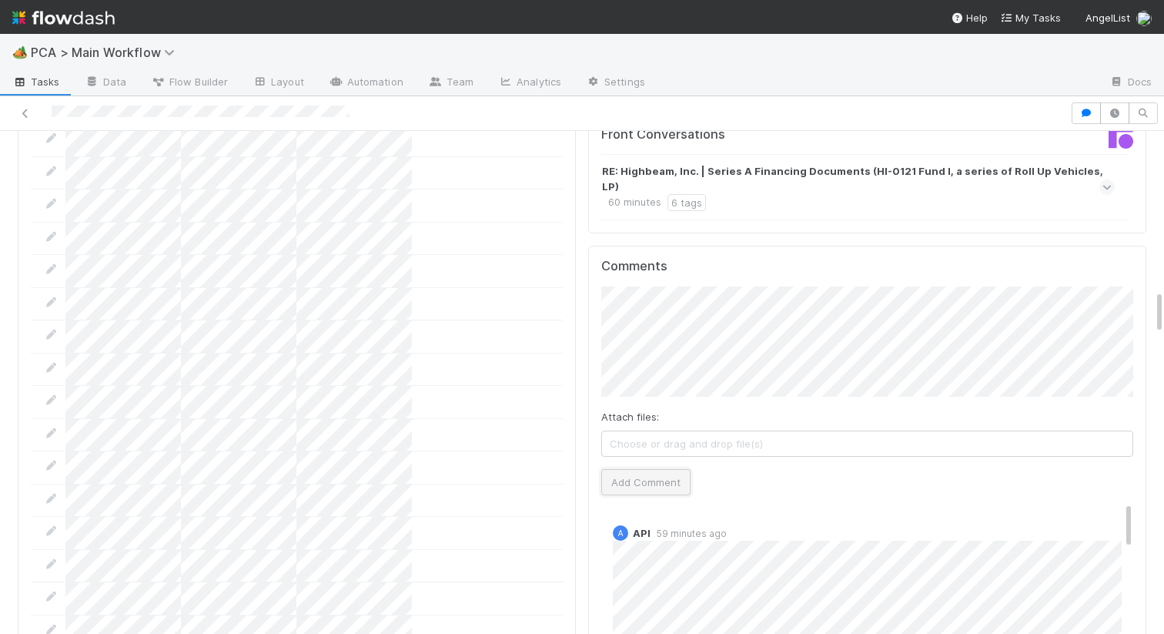
click at [656, 469] on button "Add Comment" at bounding box center [645, 482] width 89 height 26
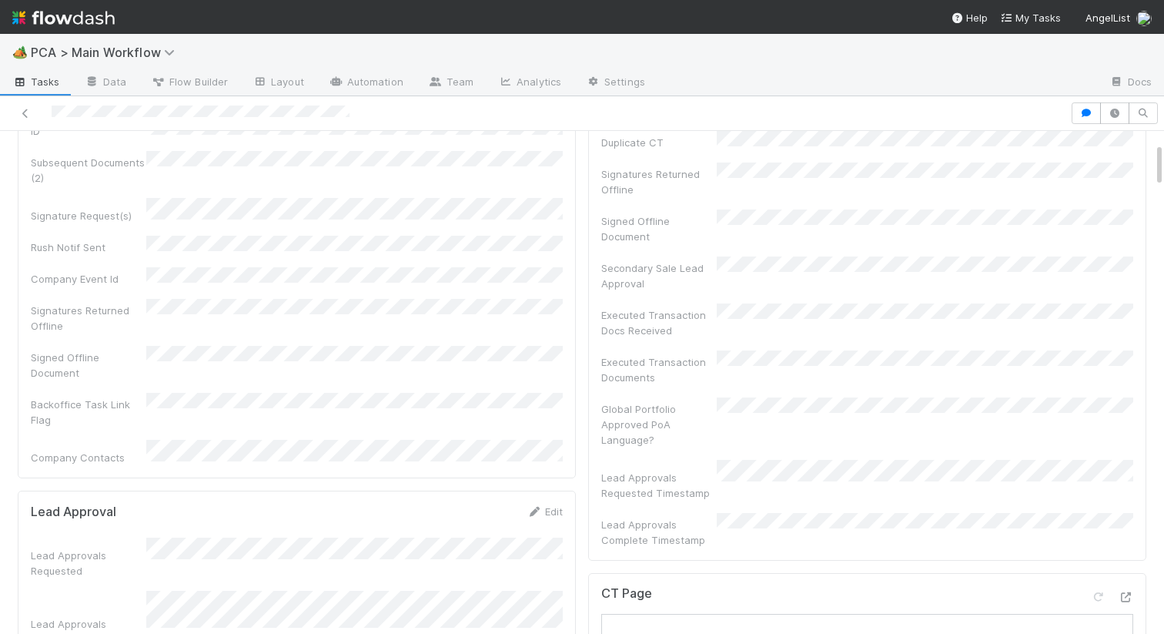
scroll to position [0, 0]
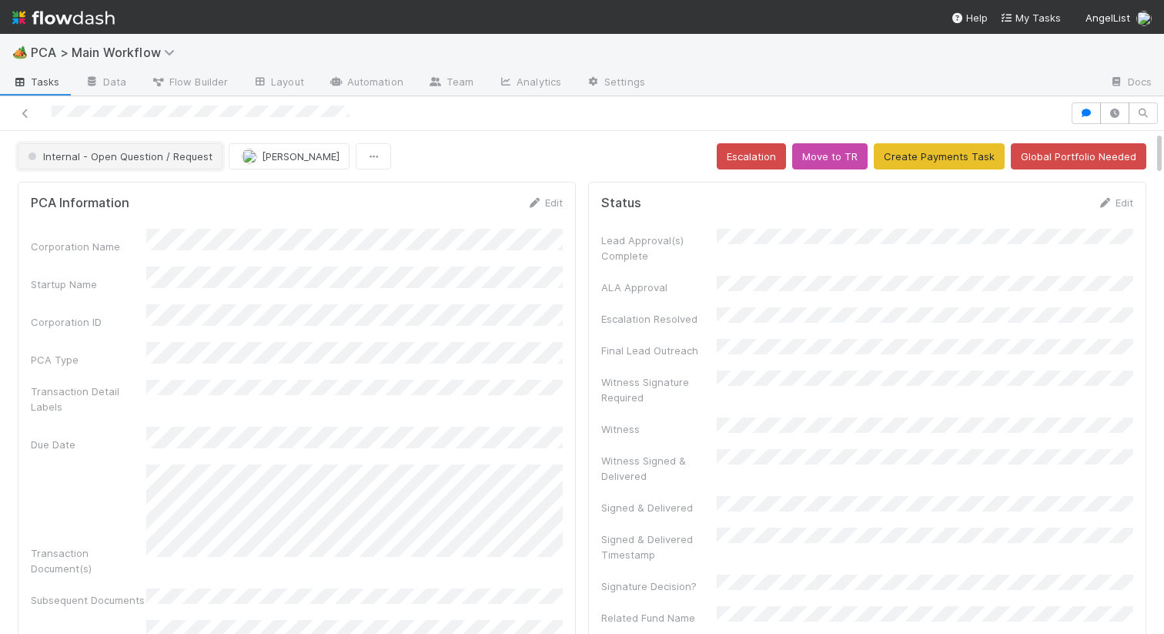
click at [117, 157] on span "Internal - Open Question / Request" at bounding box center [119, 156] width 188 height 12
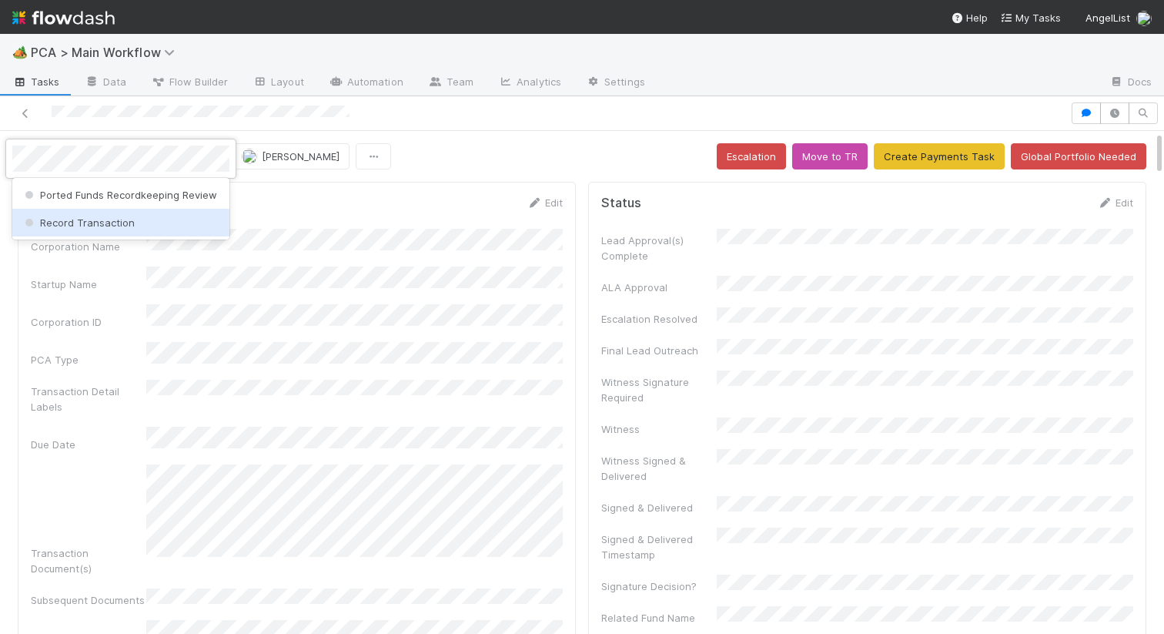
click at [78, 220] on span "Record Transaction" at bounding box center [78, 222] width 113 height 12
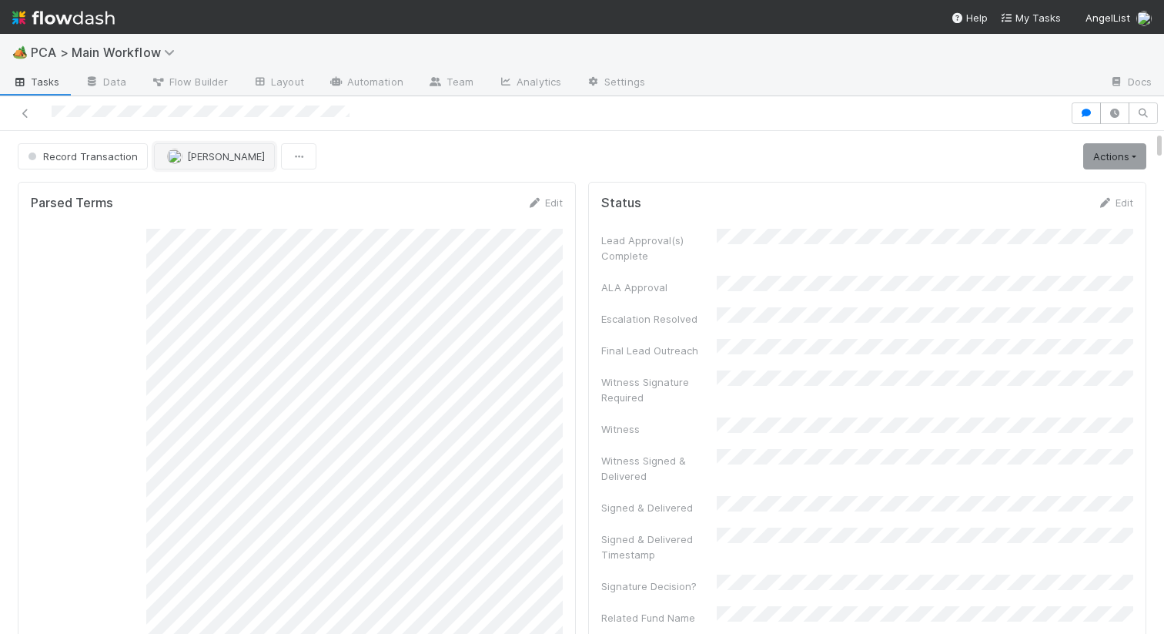
click at [176, 153] on img "button" at bounding box center [174, 156] width 15 height 15
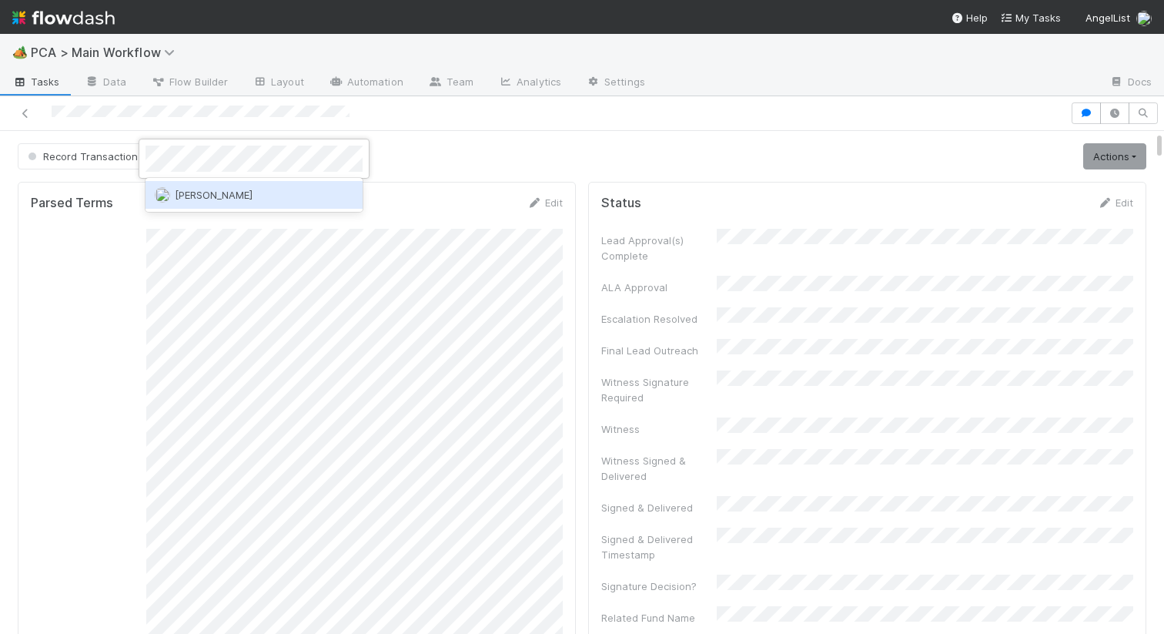
click at [193, 189] on span "[PERSON_NAME]" at bounding box center [214, 195] width 78 height 12
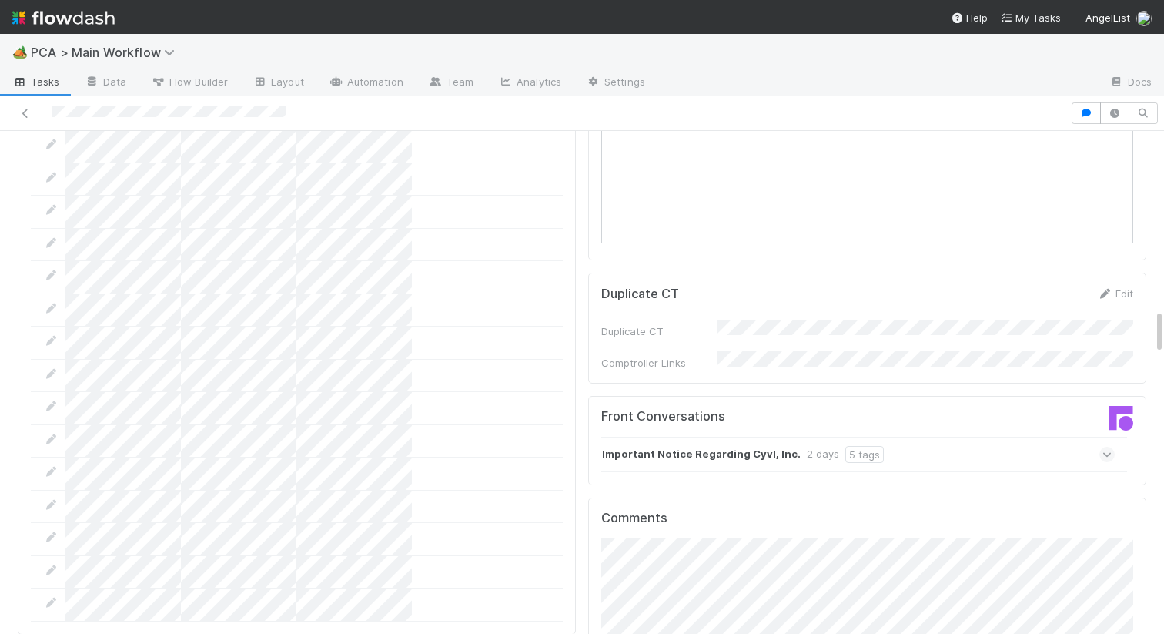
scroll to position [1965, 0]
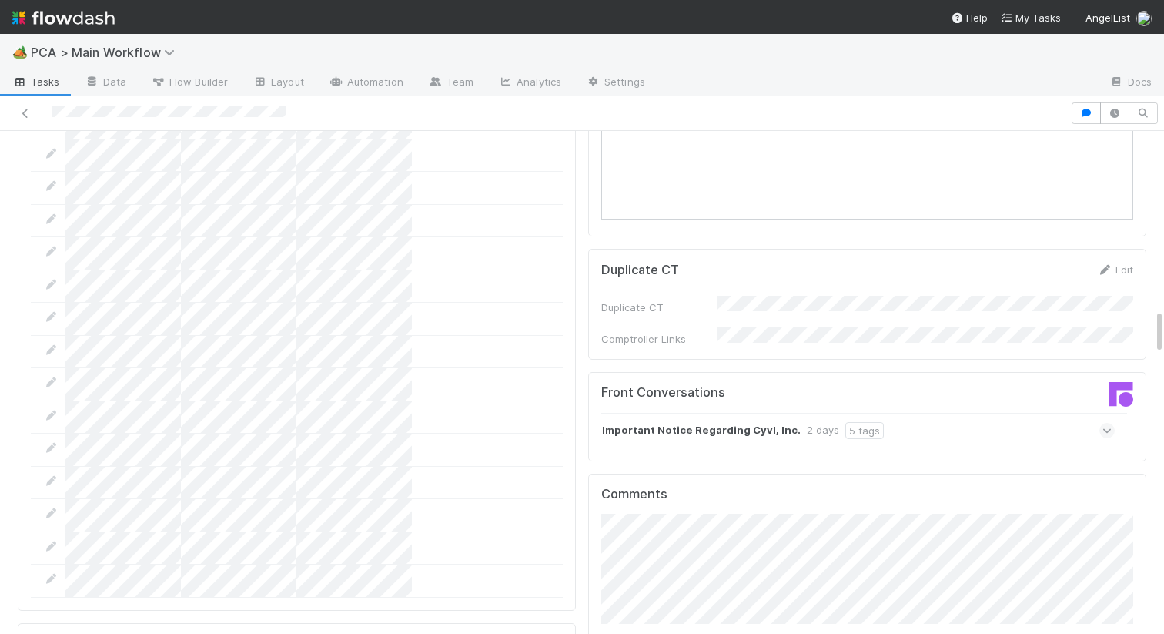
click at [643, 422] on strong "Important Notice Regarding Cyvl, Inc." at bounding box center [701, 430] width 199 height 17
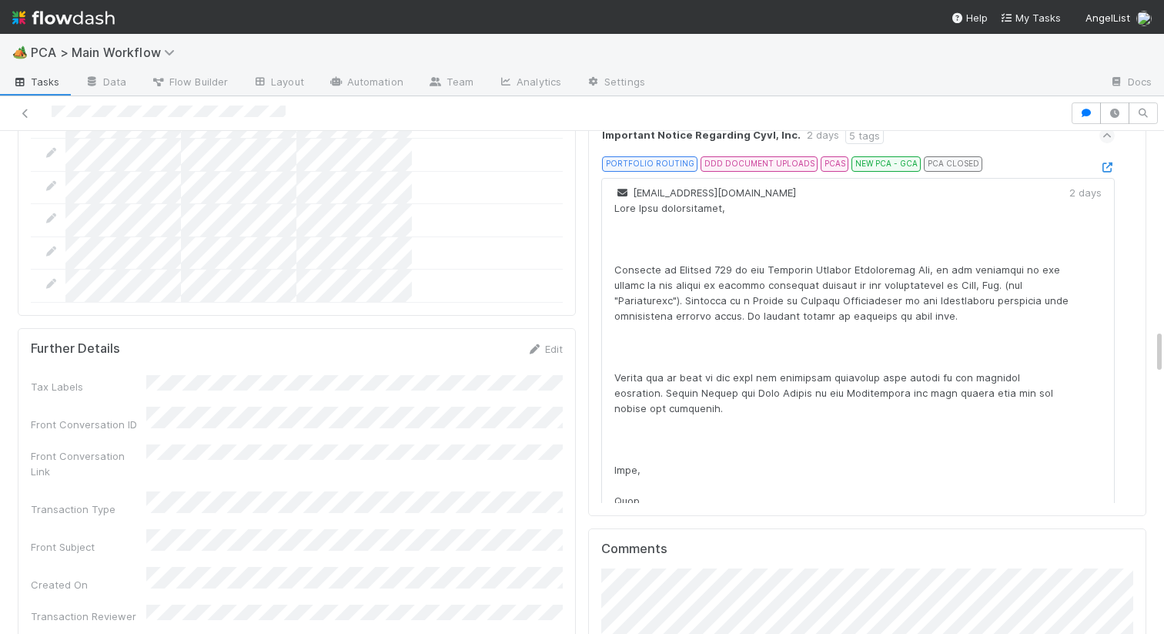
scroll to position [2172, 0]
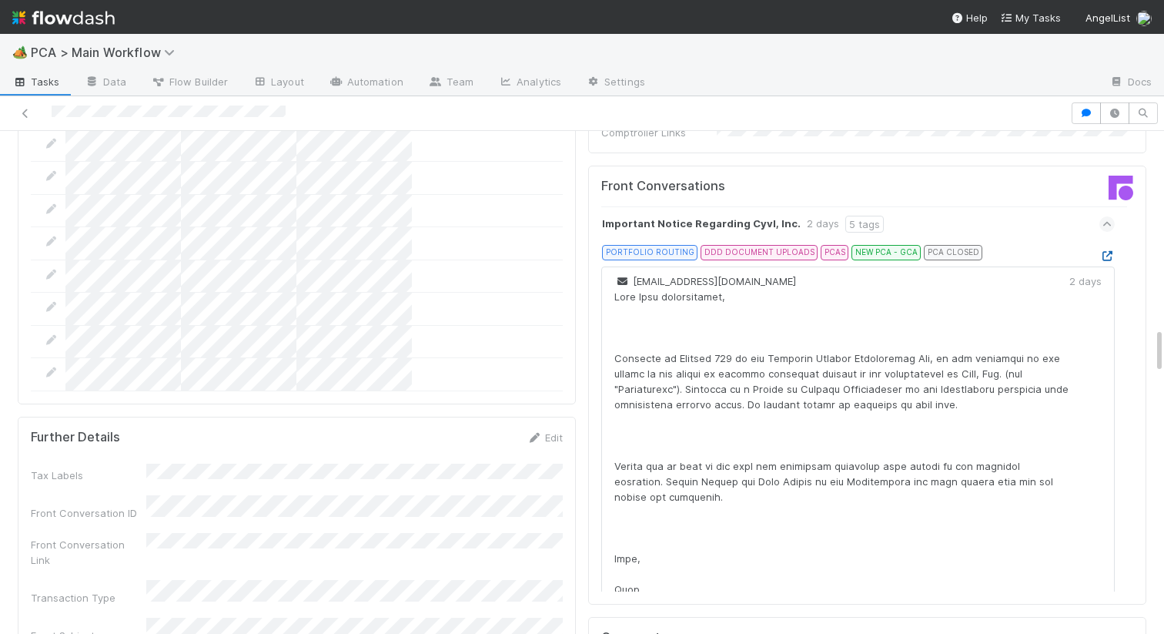
click at [1106, 251] on icon at bounding box center [1107, 256] width 15 height 10
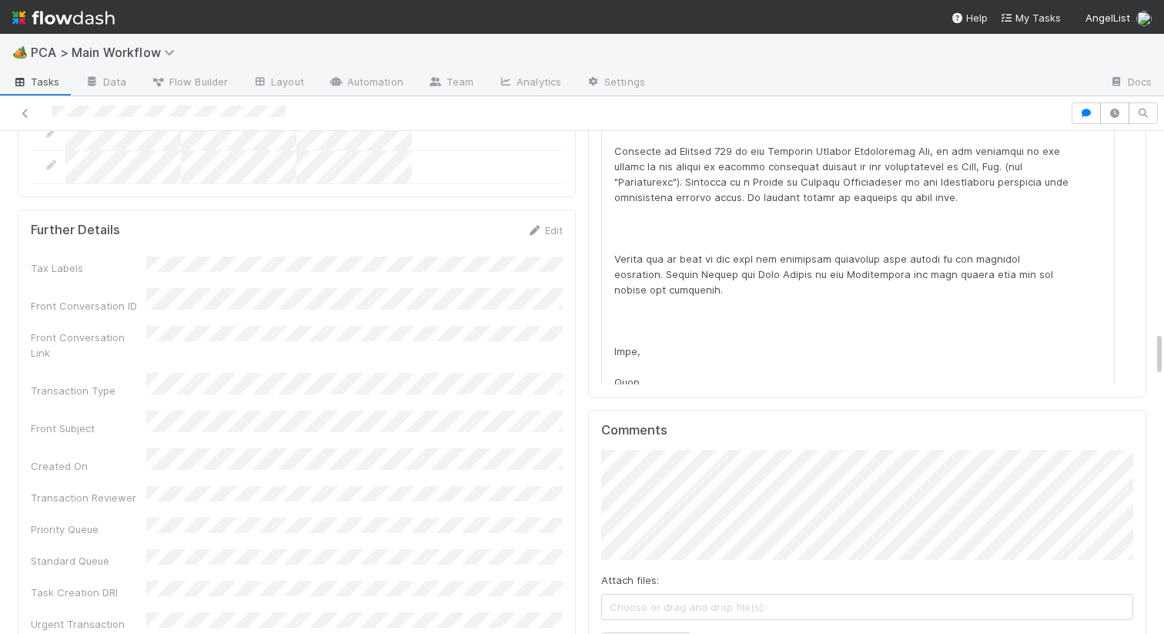
scroll to position [2583, 0]
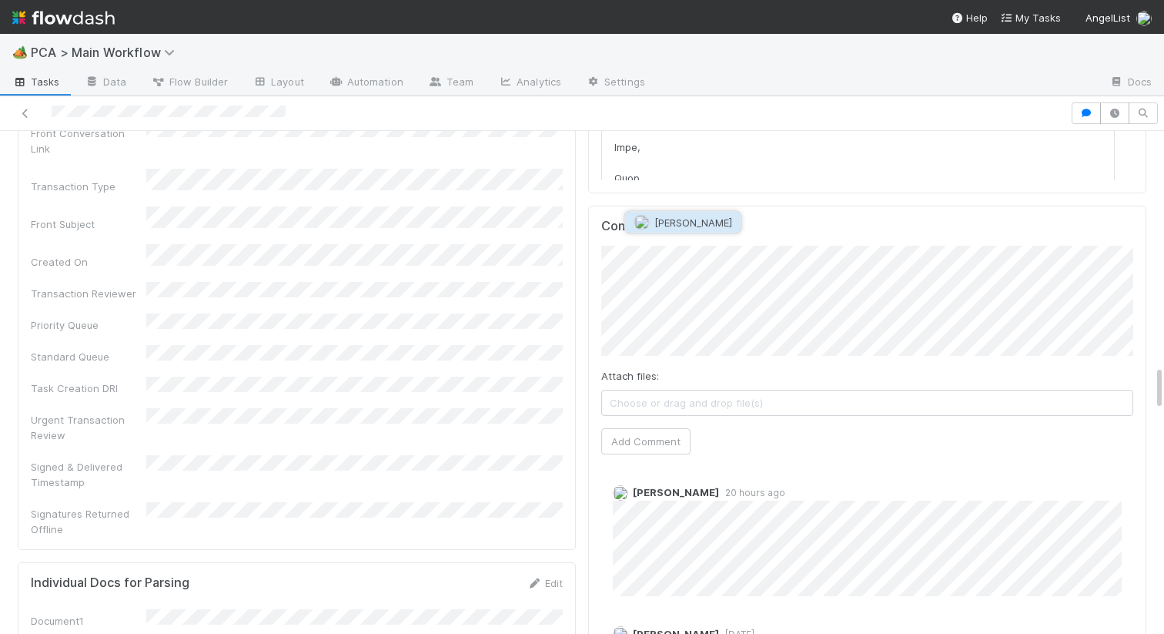
click at [690, 228] on button "[PERSON_NAME]" at bounding box center [683, 223] width 116 height 22
click at [638, 428] on button "Add Comment" at bounding box center [645, 441] width 89 height 26
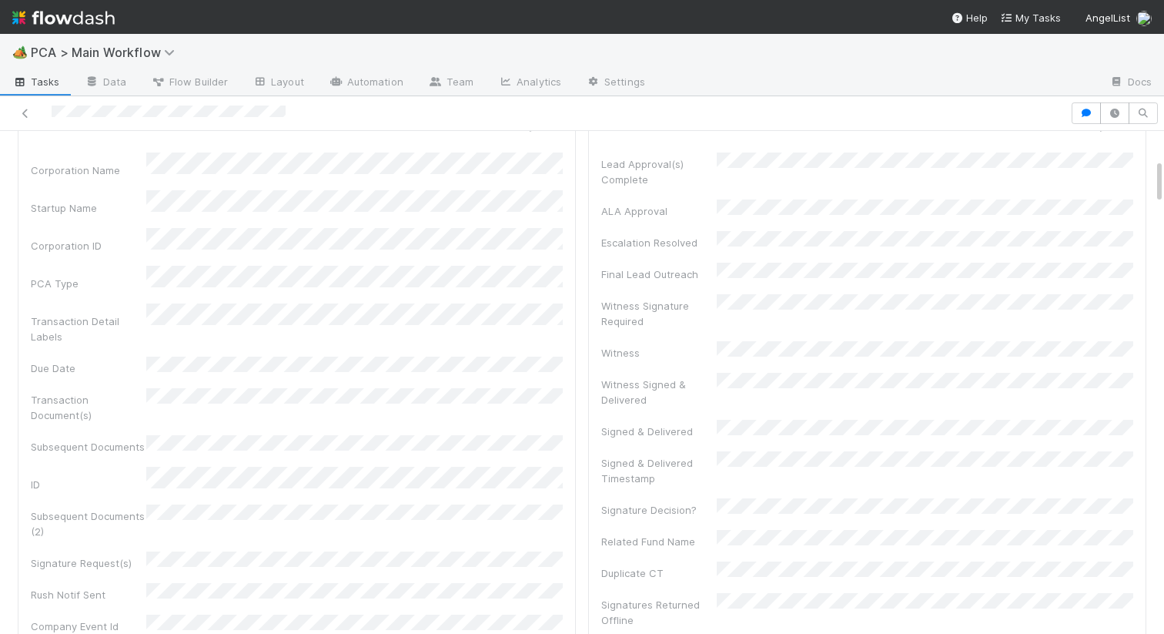
scroll to position [0, 0]
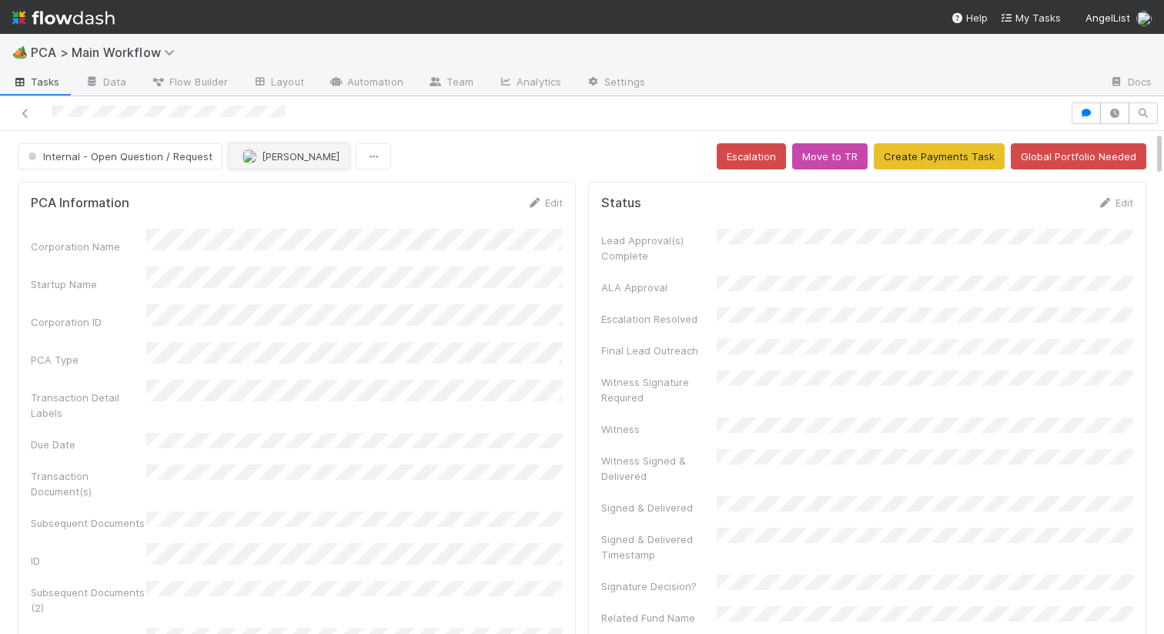
click at [268, 161] on span "[PERSON_NAME]" at bounding box center [301, 156] width 78 height 12
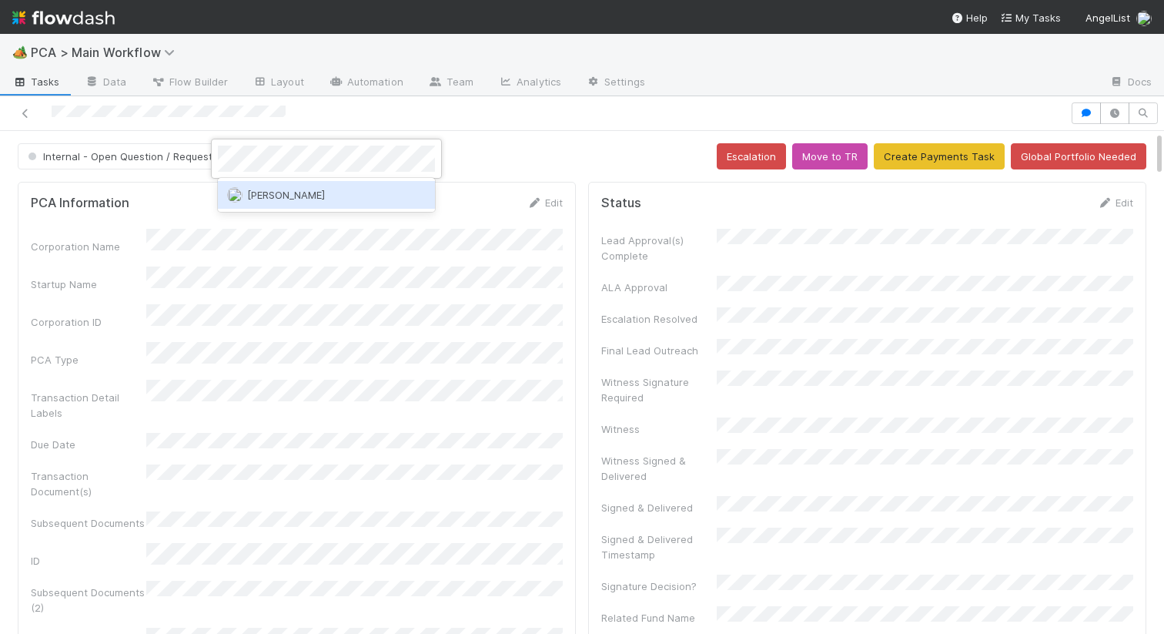
click at [260, 203] on div "[PERSON_NAME]" at bounding box center [326, 195] width 217 height 28
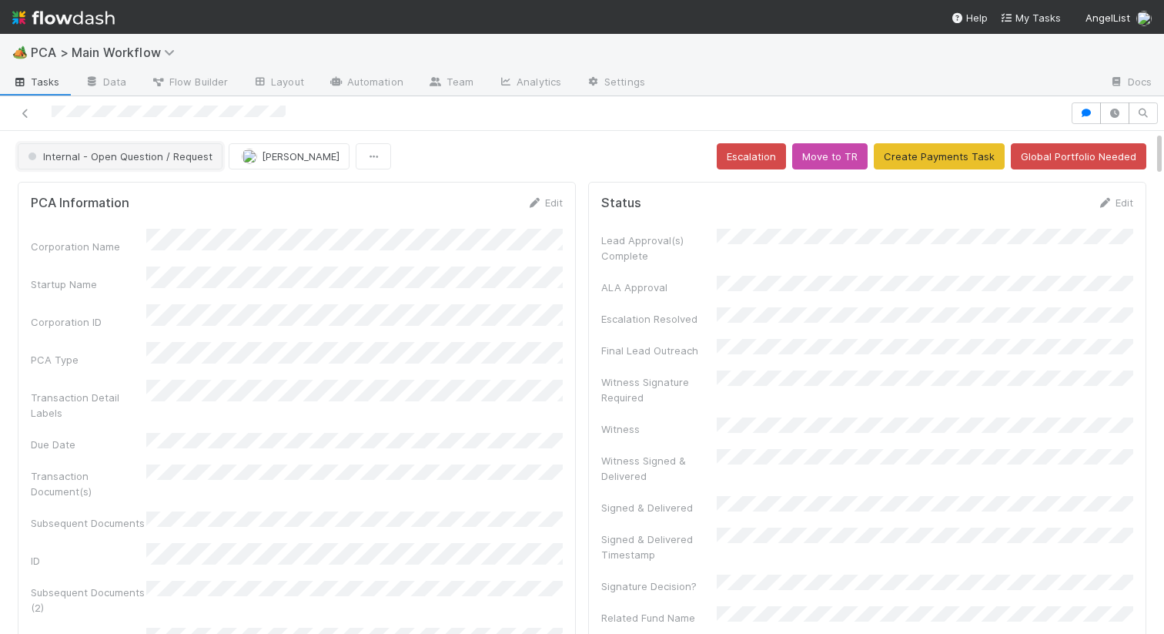
click at [132, 157] on span "Internal - Open Question / Request" at bounding box center [119, 156] width 188 height 12
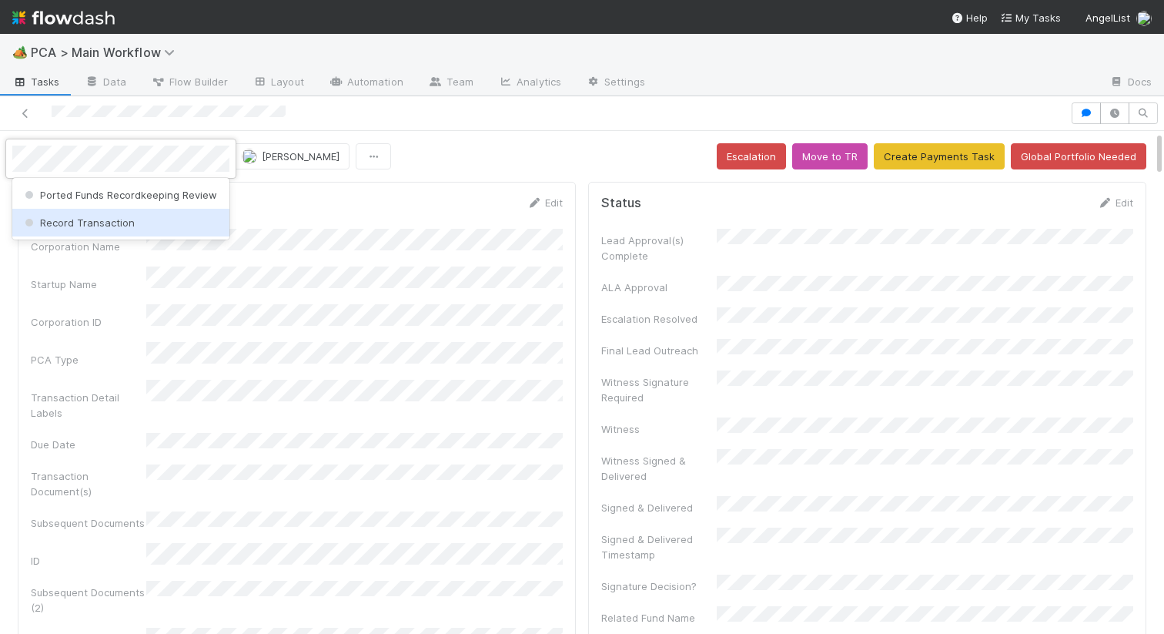
click at [124, 219] on span "Record Transaction" at bounding box center [78, 222] width 113 height 12
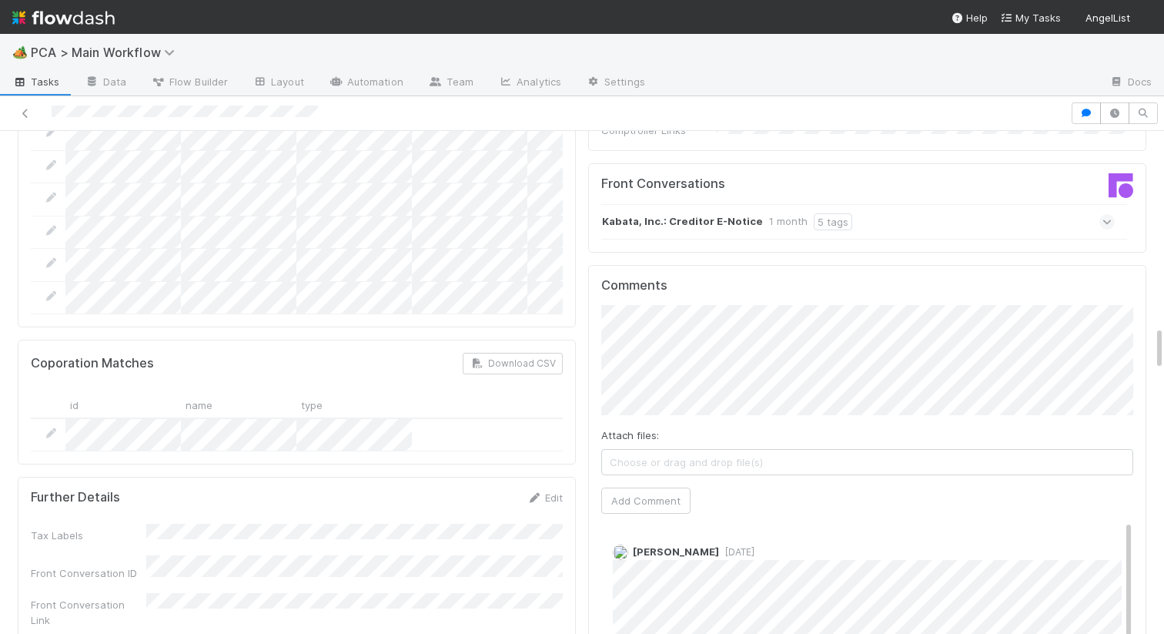
scroll to position [2190, 0]
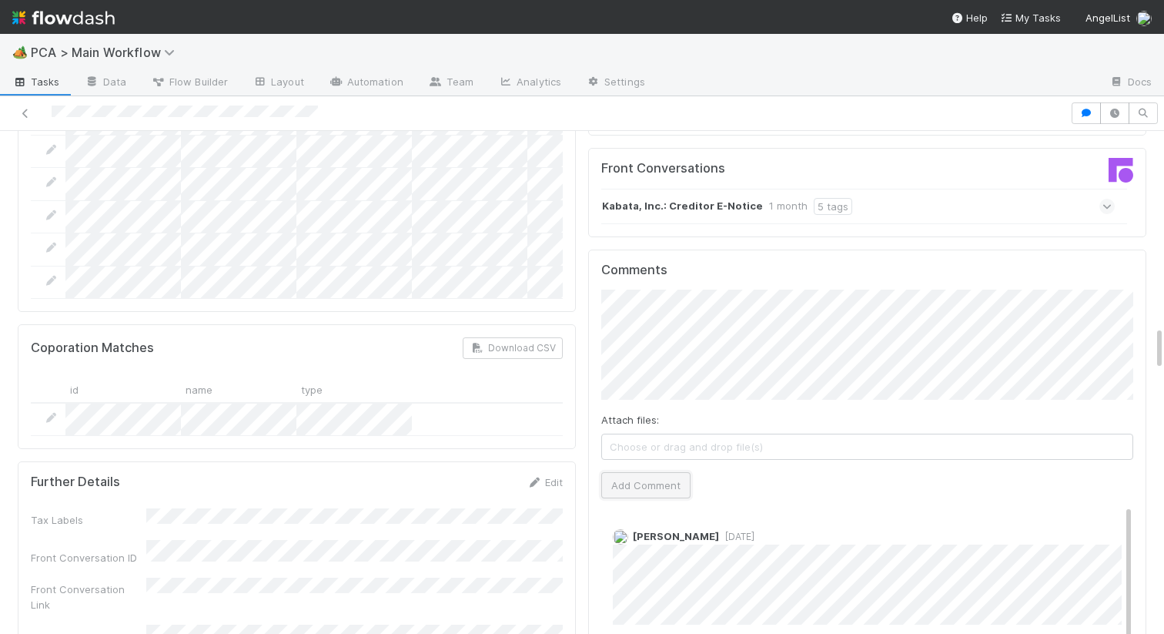
click at [651, 472] on button "Add Comment" at bounding box center [645, 485] width 89 height 26
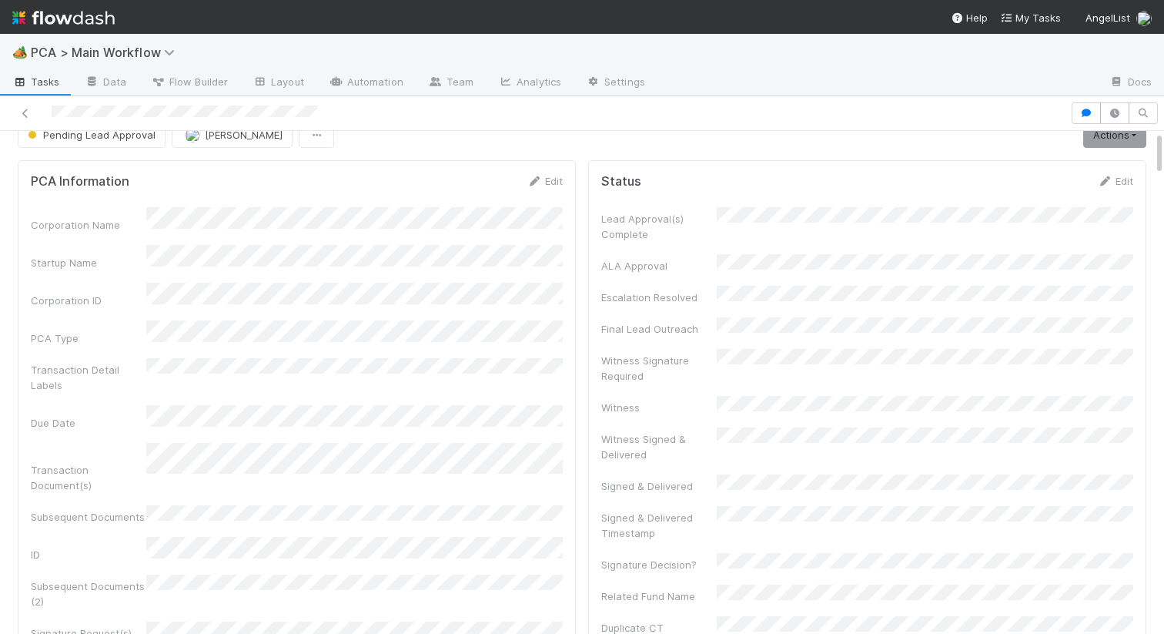
scroll to position [0, 0]
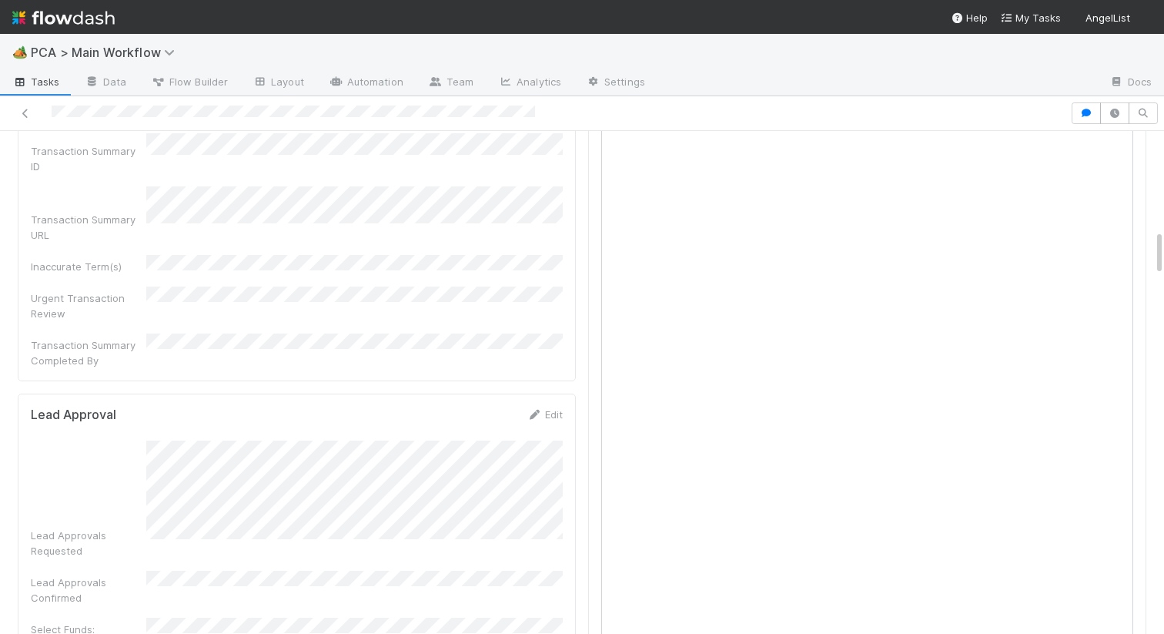
scroll to position [1086, 0]
click at [548, 401] on link "Edit" at bounding box center [545, 407] width 36 height 12
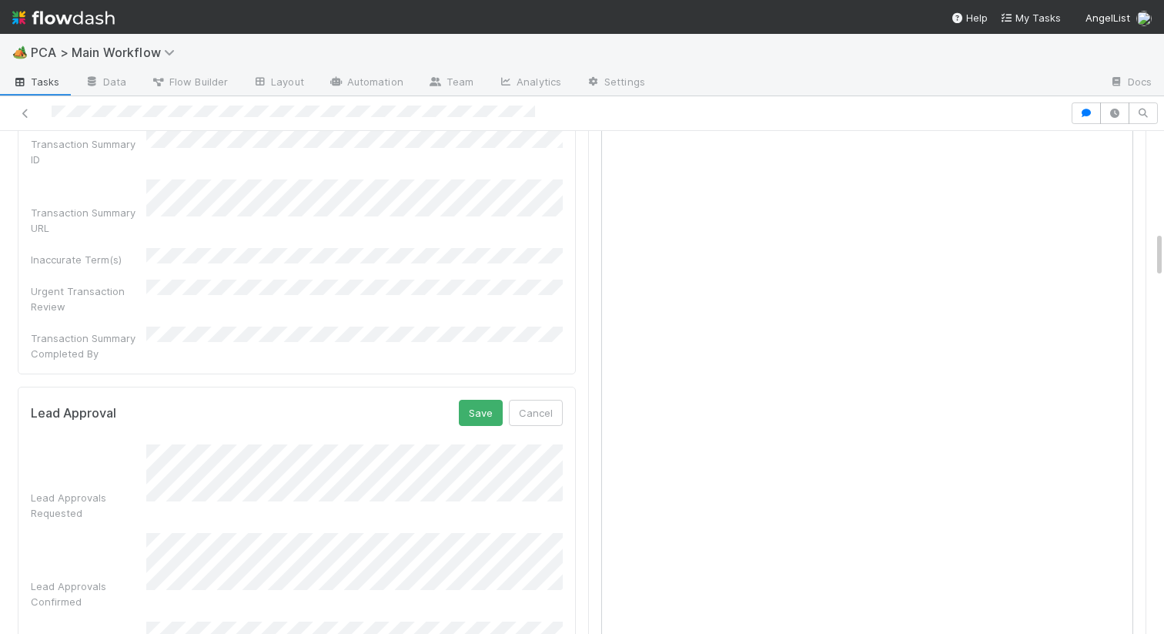
click at [99, 444] on div "Lead Approvals Requested" at bounding box center [297, 482] width 532 height 76
click at [471, 400] on button "Save" at bounding box center [481, 413] width 44 height 26
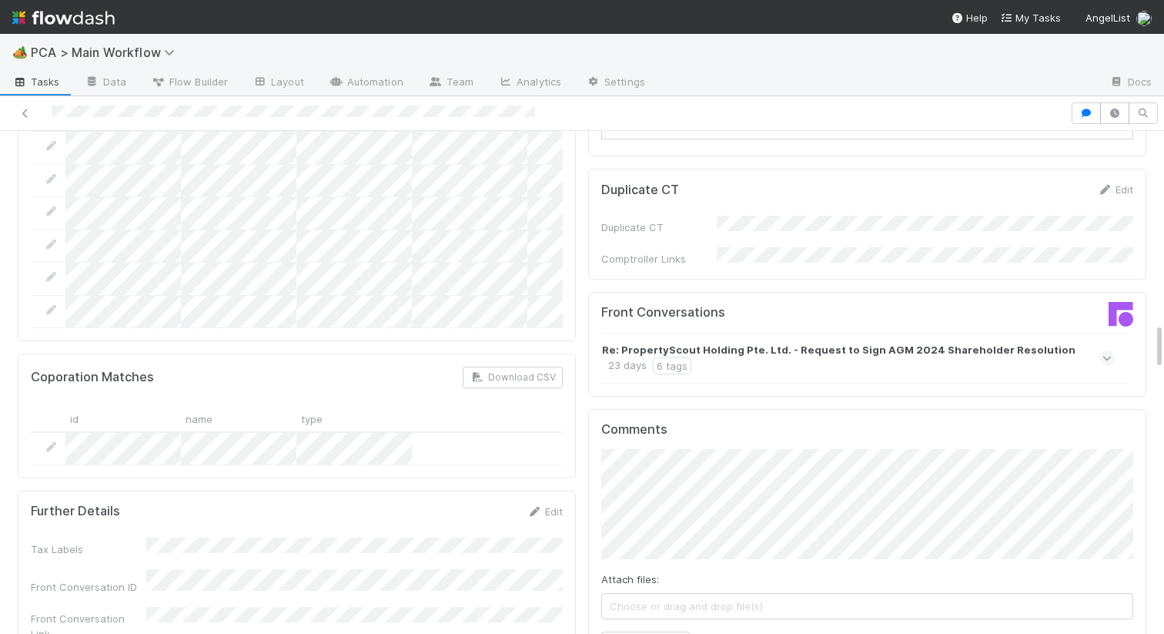
scroll to position [2076, 0]
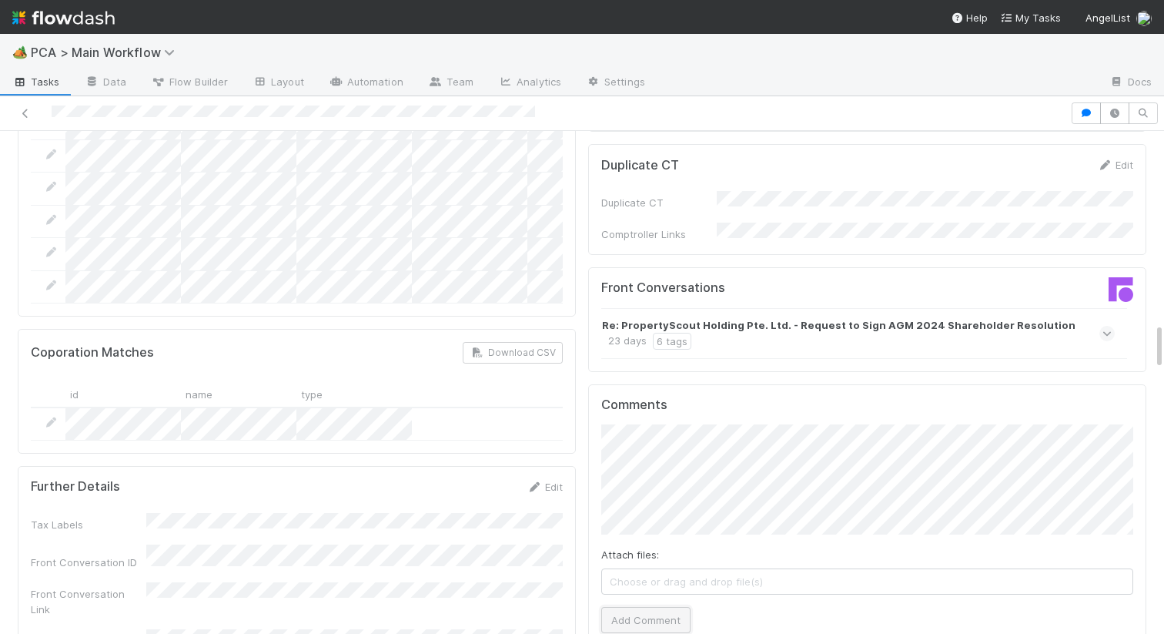
click at [652, 607] on button "Add Comment" at bounding box center [645, 620] width 89 height 26
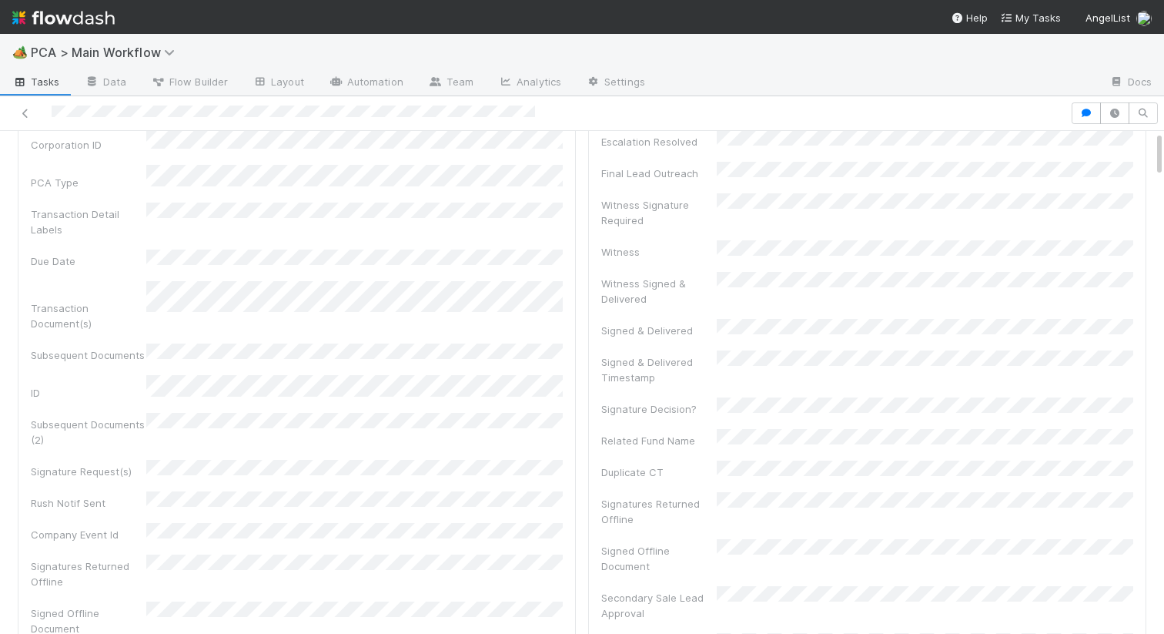
scroll to position [0, 0]
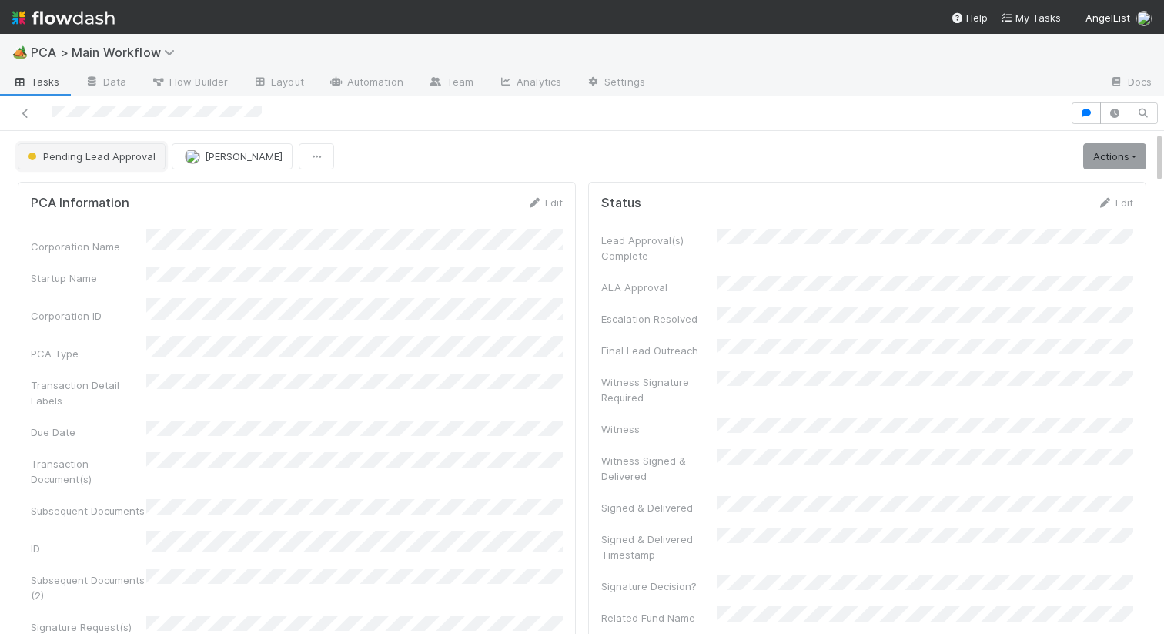
click at [94, 155] on span "Pending Lead Approval" at bounding box center [90, 156] width 131 height 12
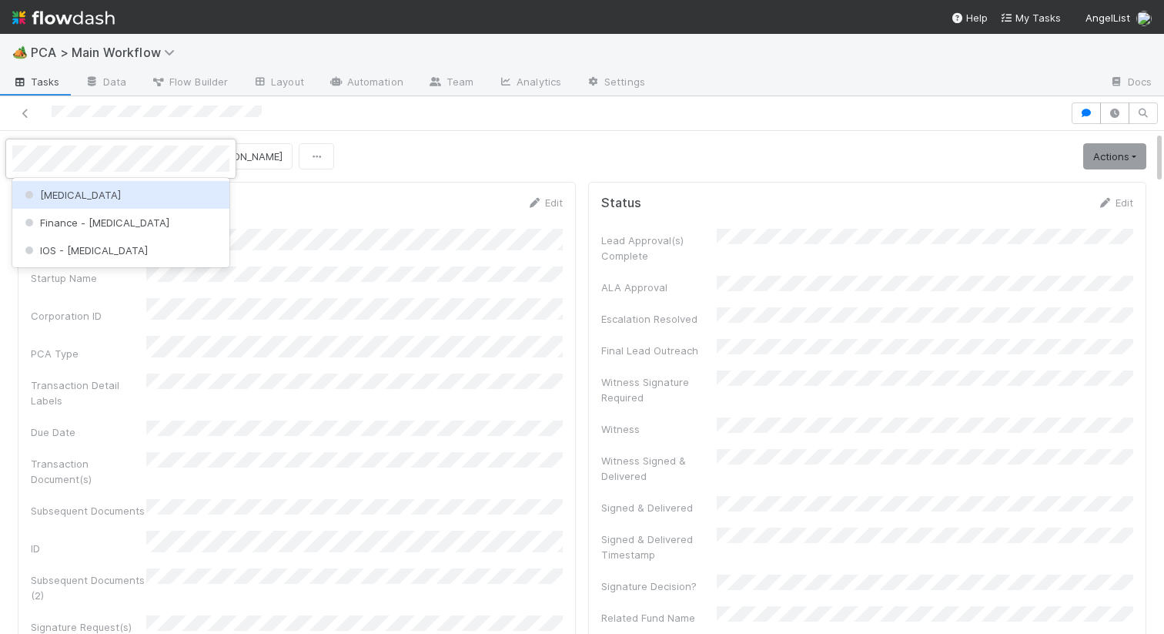
click at [69, 186] on div "[MEDICAL_DATA]" at bounding box center [120, 195] width 217 height 28
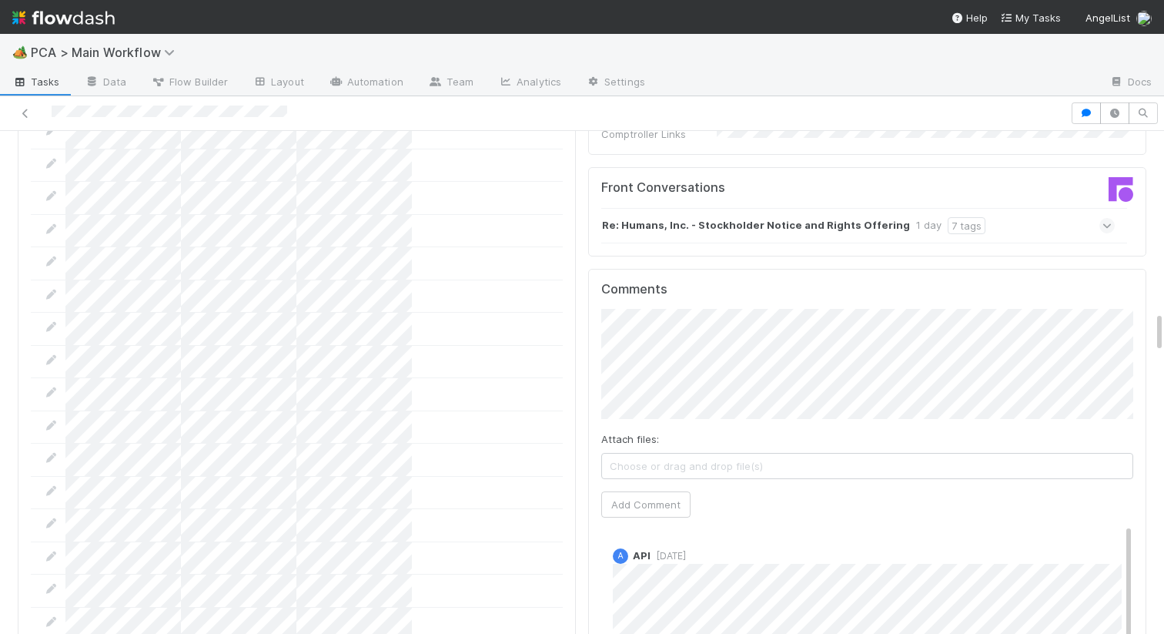
scroll to position [2103, 0]
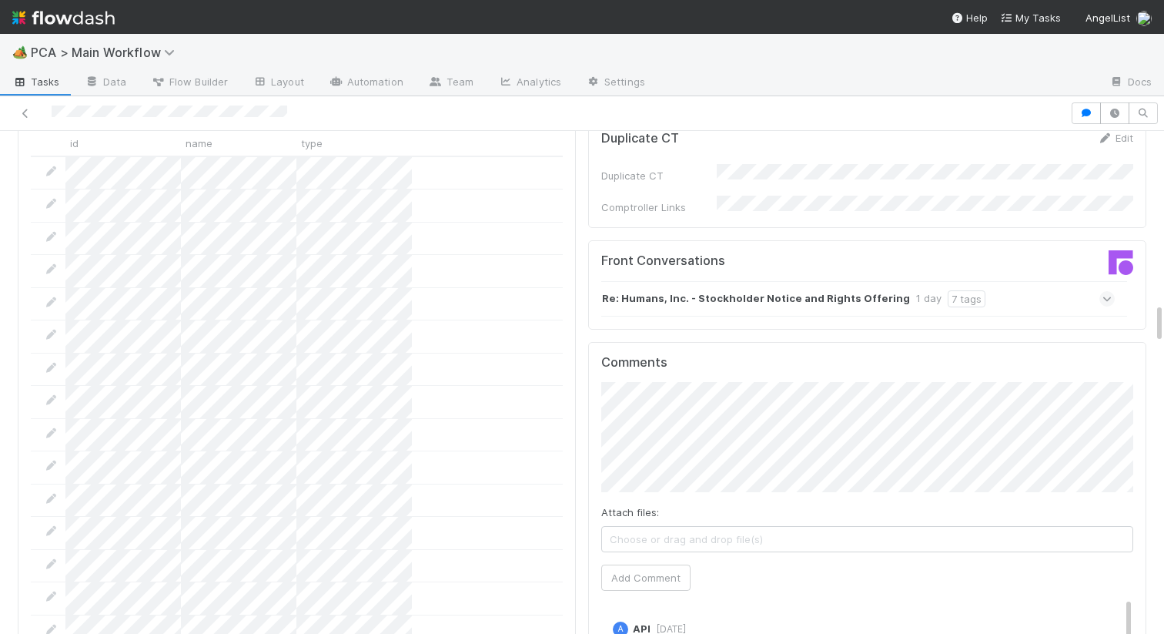
click at [630, 290] on strong "Re: Humans, Inc. - Stockholder Notice and Rights Offering" at bounding box center [756, 298] width 308 height 17
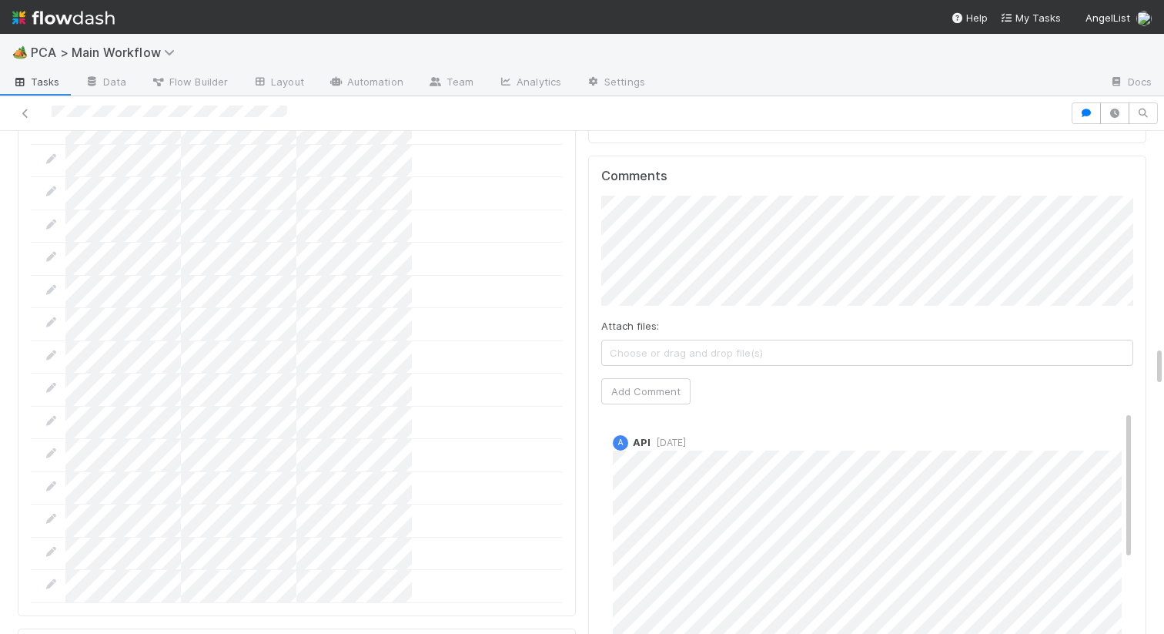
scroll to position [2592, 0]
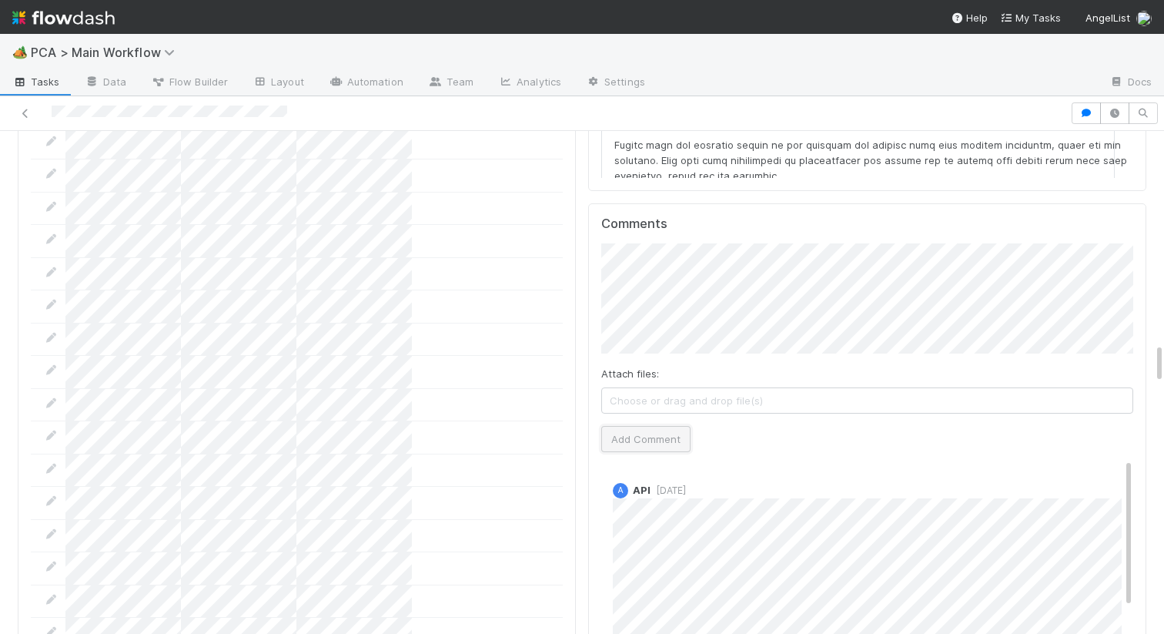
click at [614, 426] on button "Add Comment" at bounding box center [645, 439] width 89 height 26
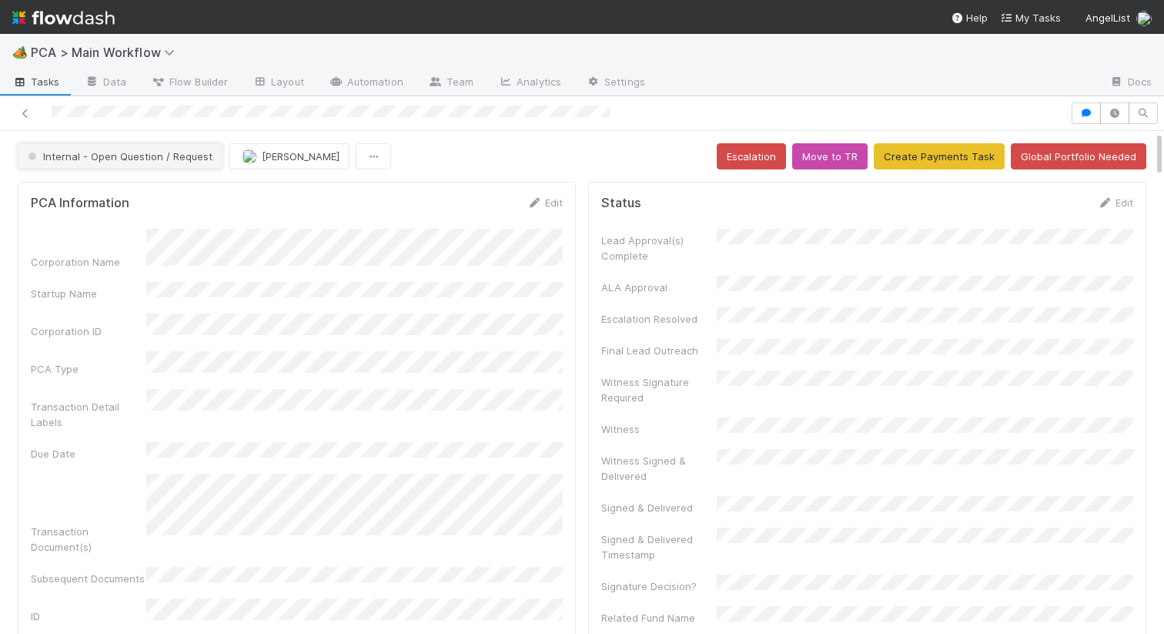
click at [167, 152] on span "Internal - Open Question / Request" at bounding box center [119, 156] width 188 height 12
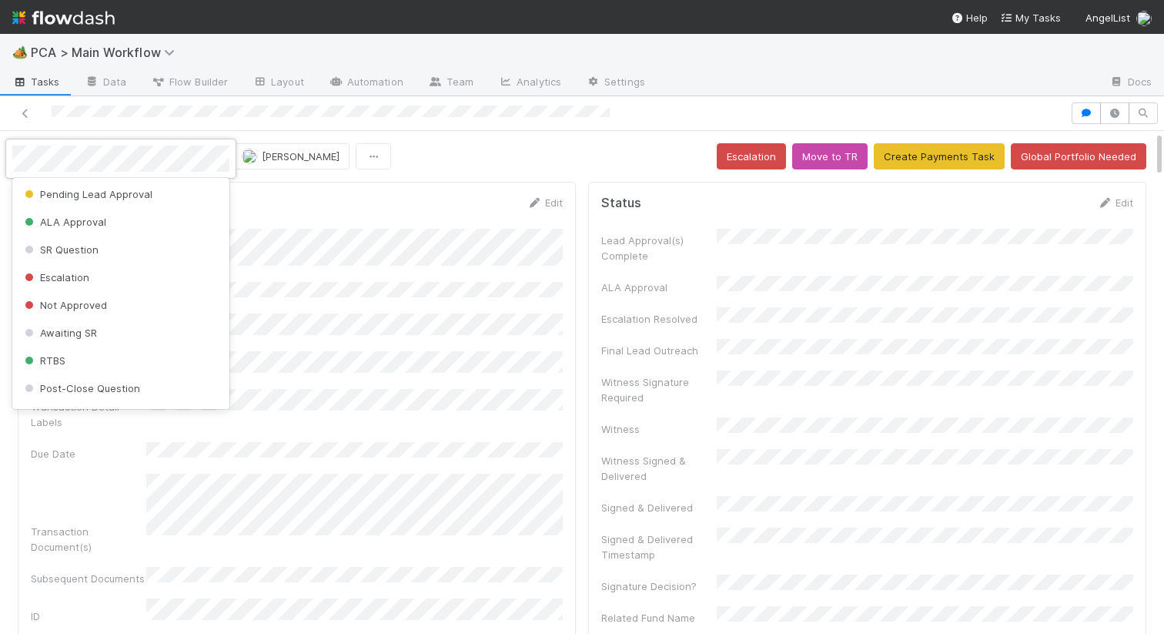
scroll to position [74, 0]
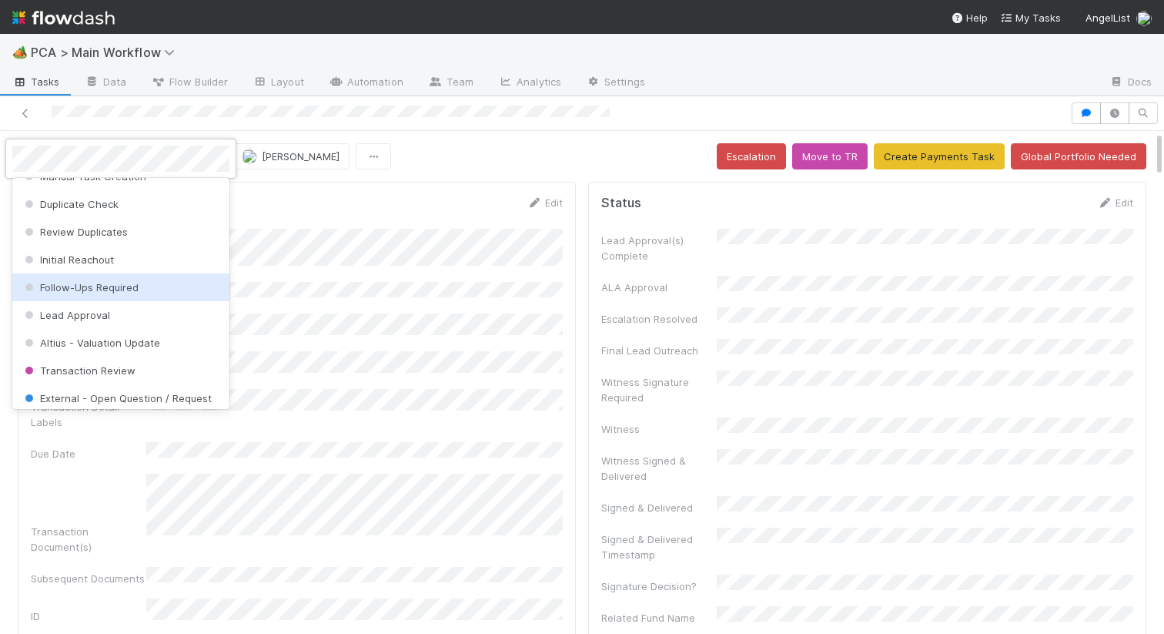
click at [127, 283] on span "Follow-Ups Required" at bounding box center [80, 287] width 117 height 12
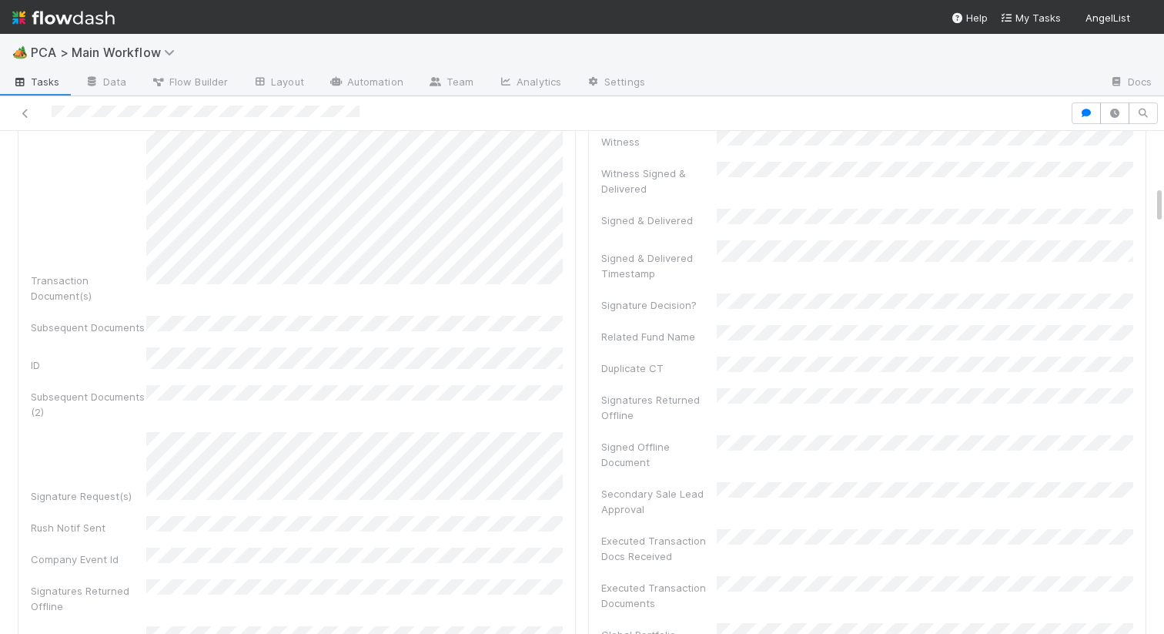
scroll to position [715, 0]
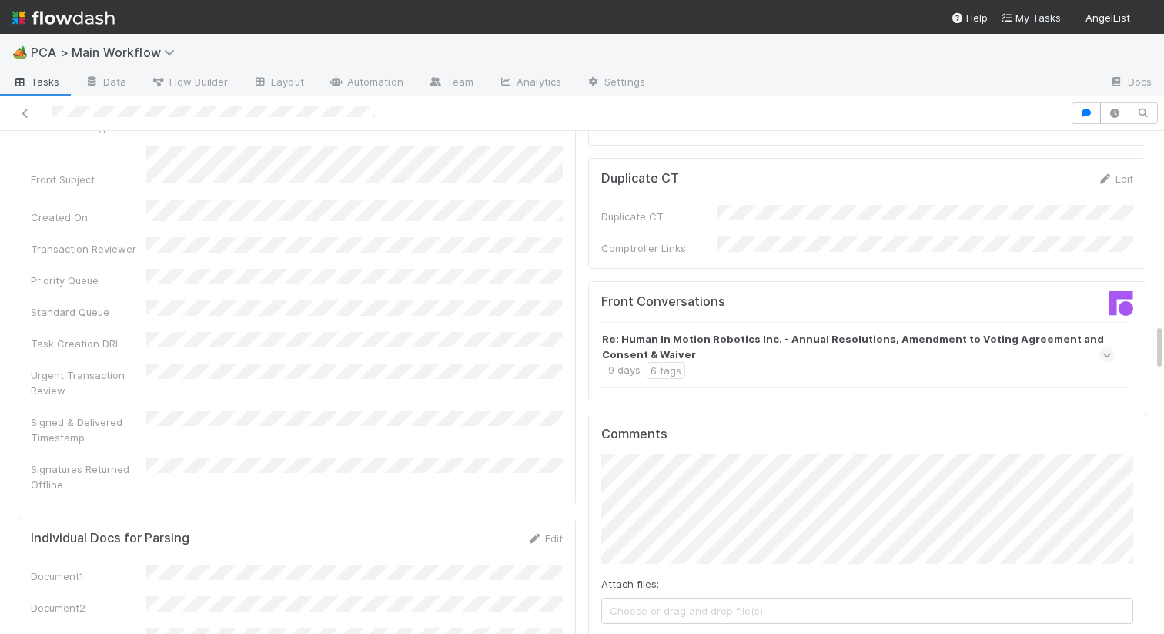
scroll to position [1905, 0]
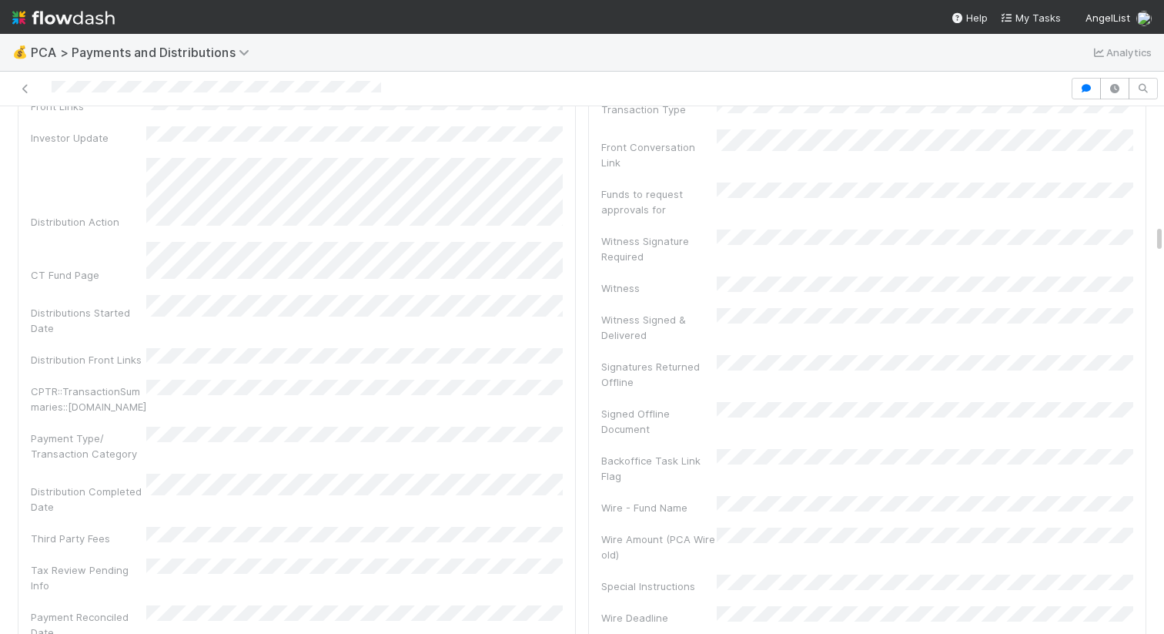
scroll to position [2463, 0]
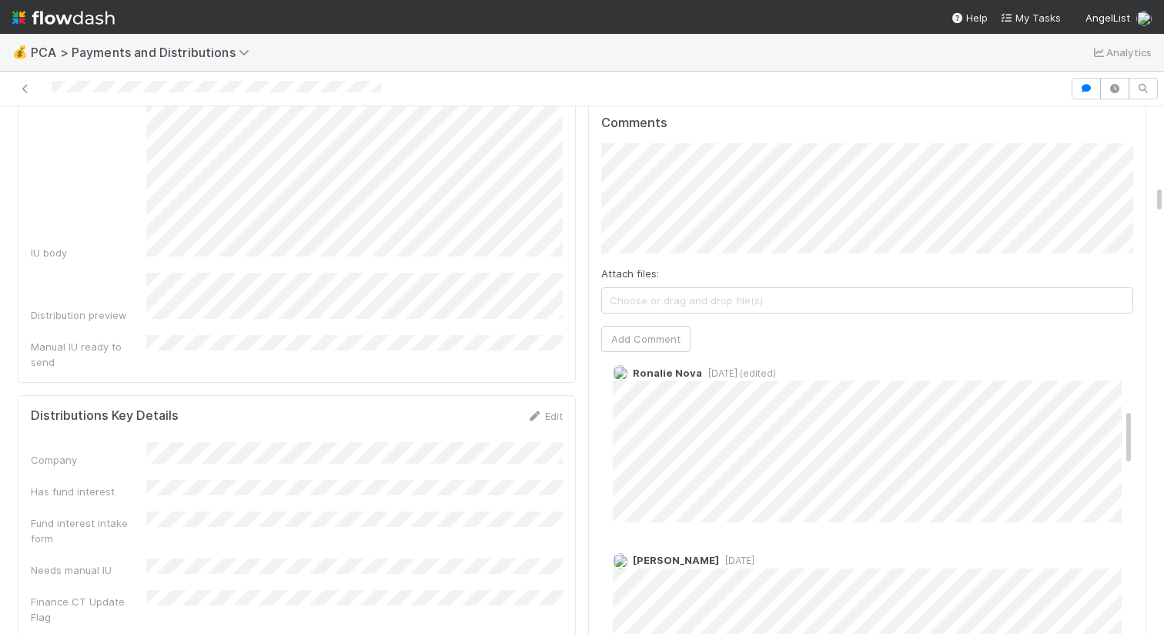
scroll to position [1606, 0]
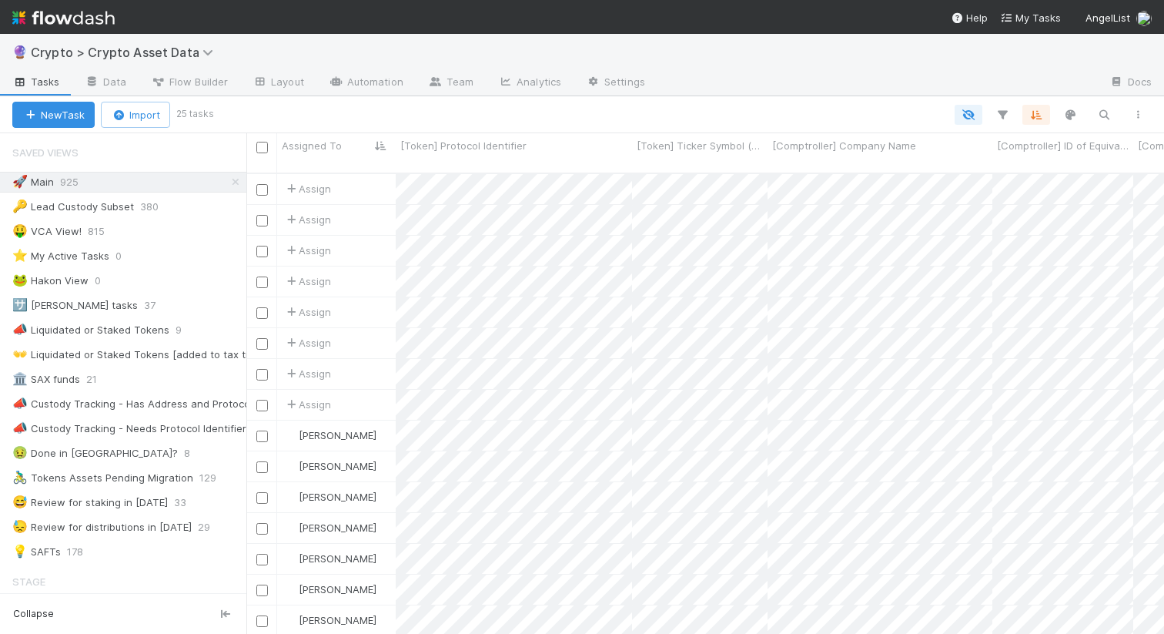
scroll to position [0, 1]
click at [1098, 116] on icon "button" at bounding box center [1104, 115] width 15 height 14
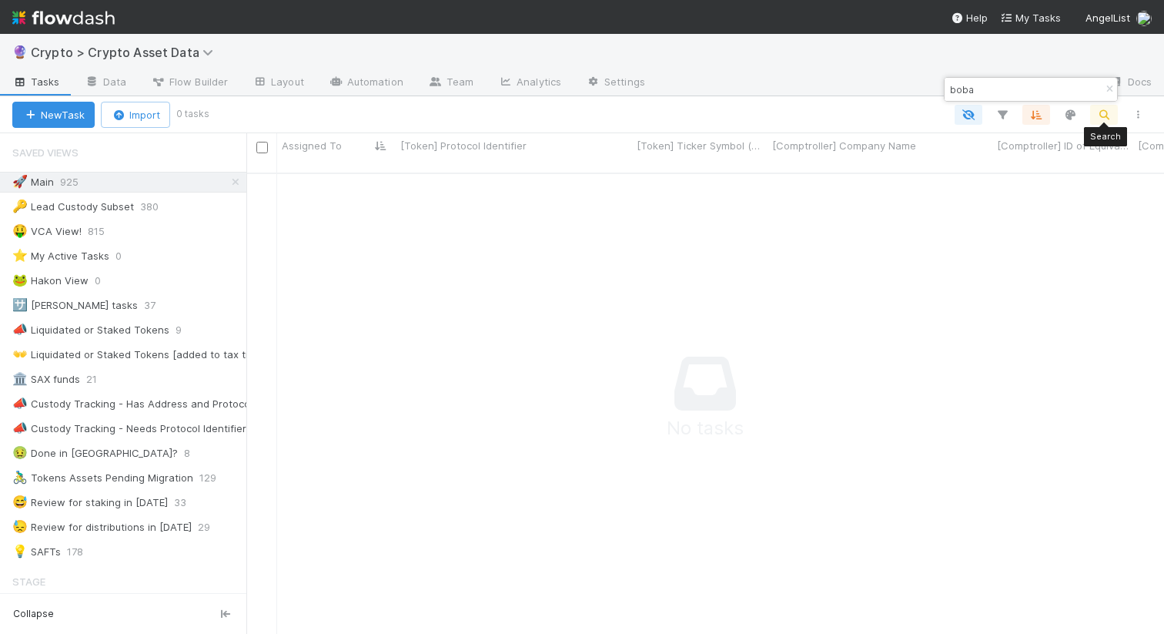
scroll to position [473, 918]
type input "boba"
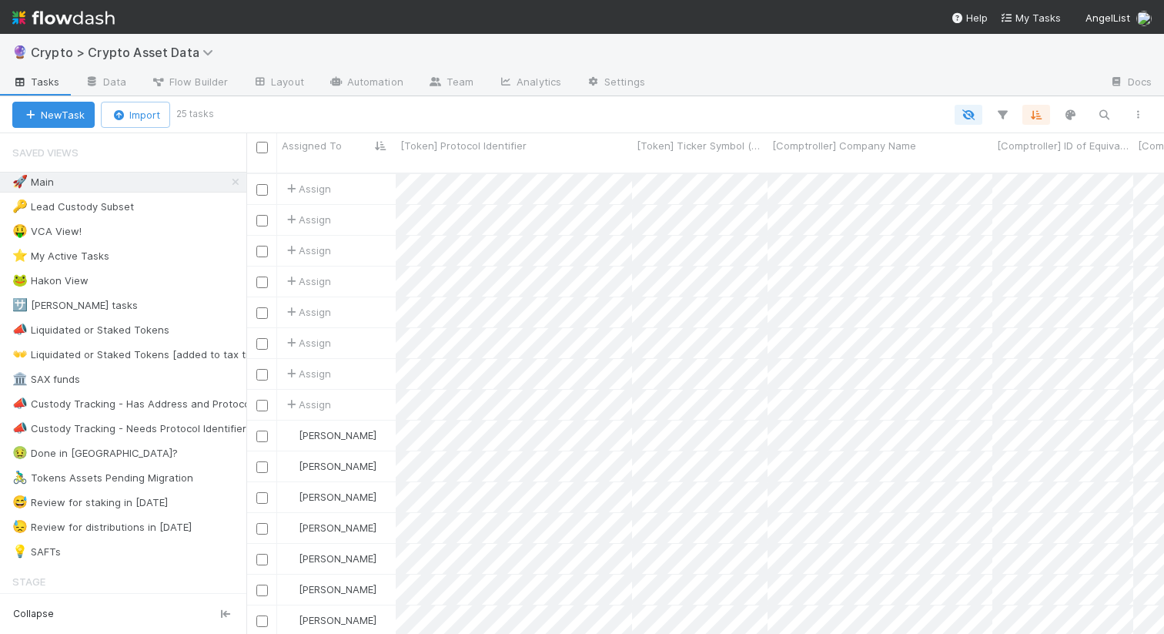
scroll to position [0, 1]
click at [1105, 116] on icon "button" at bounding box center [1104, 115] width 15 height 14
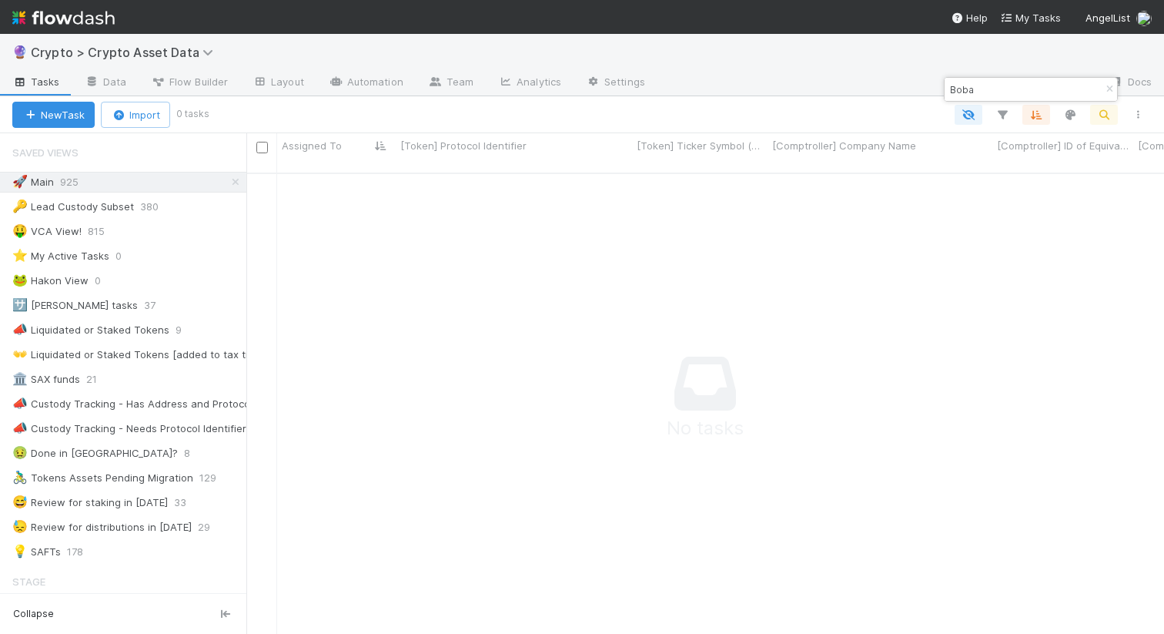
scroll to position [363, 0]
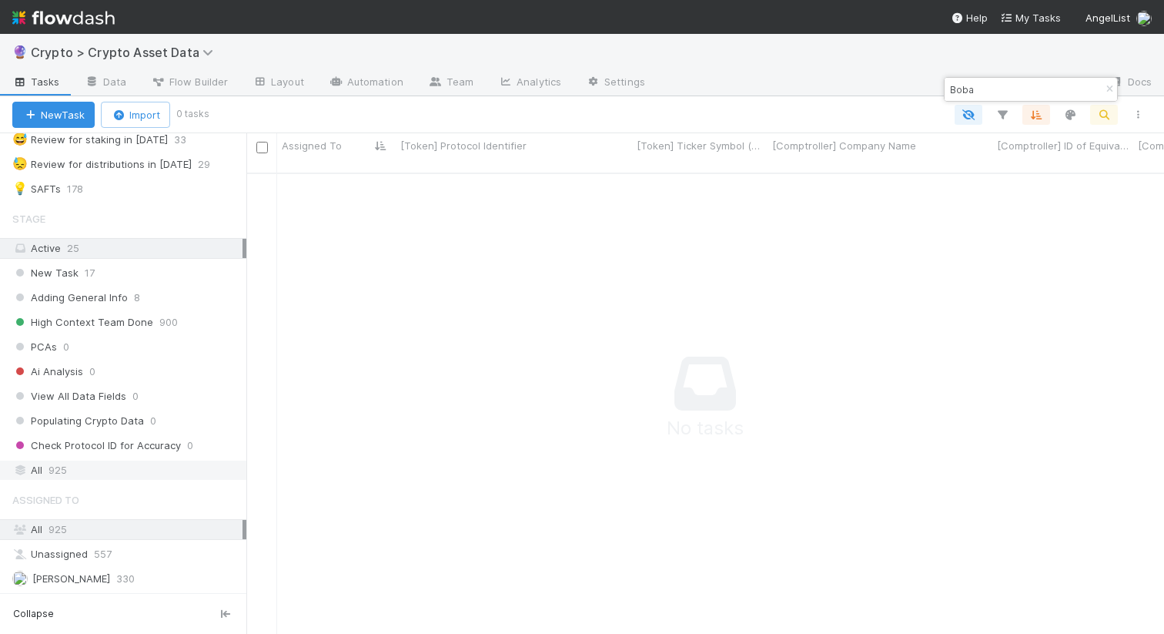
type input "Boba"
click at [83, 469] on div "All 925" at bounding box center [127, 470] width 230 height 19
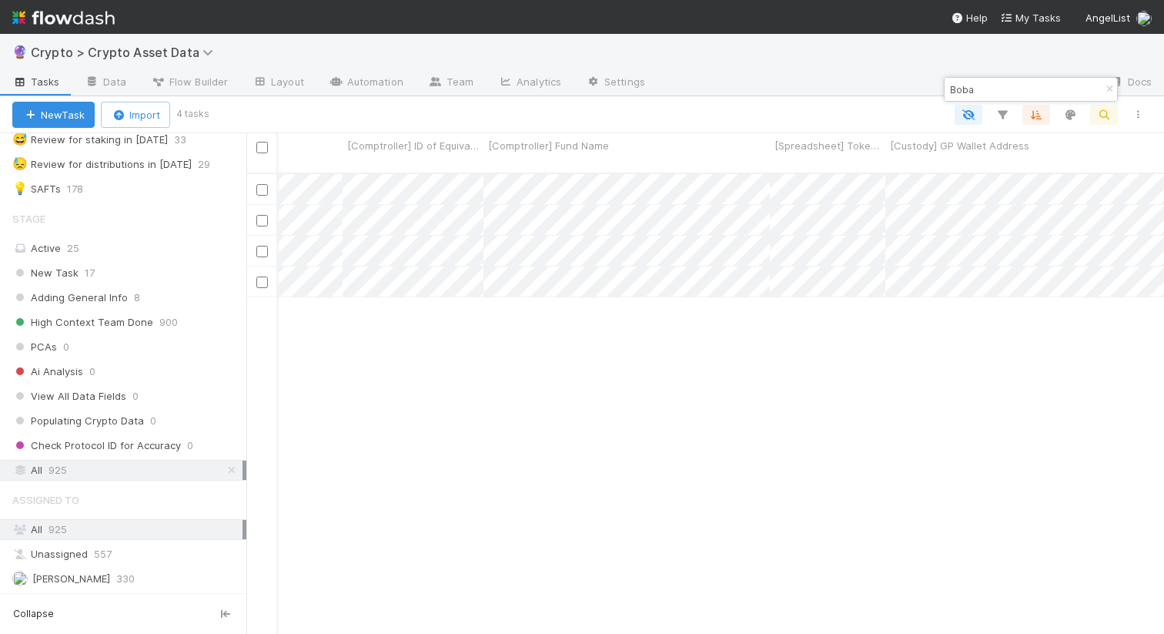
scroll to position [0, 692]
click at [808, 185] on div at bounding box center [582, 317] width 1164 height 634
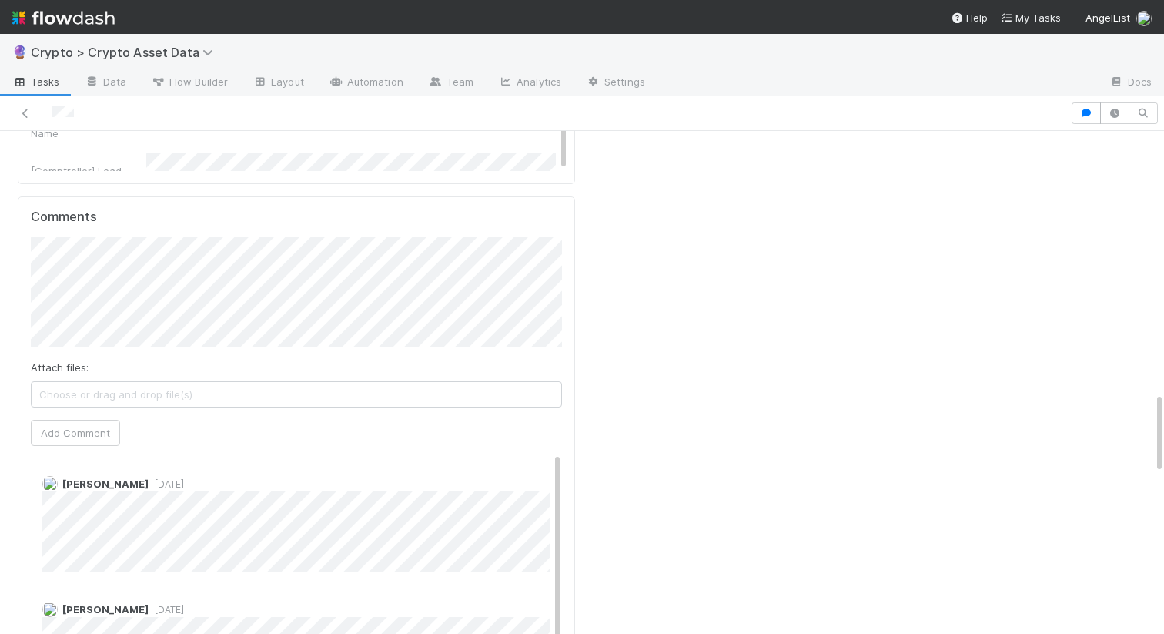
scroll to position [1728, 0]
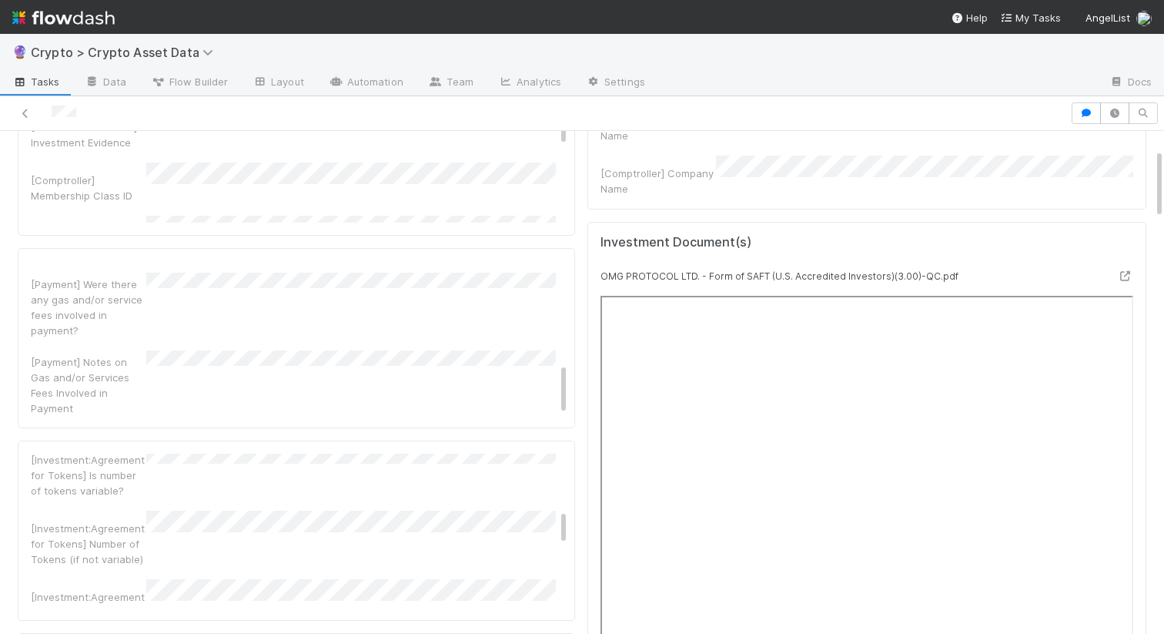
scroll to position [223, 0]
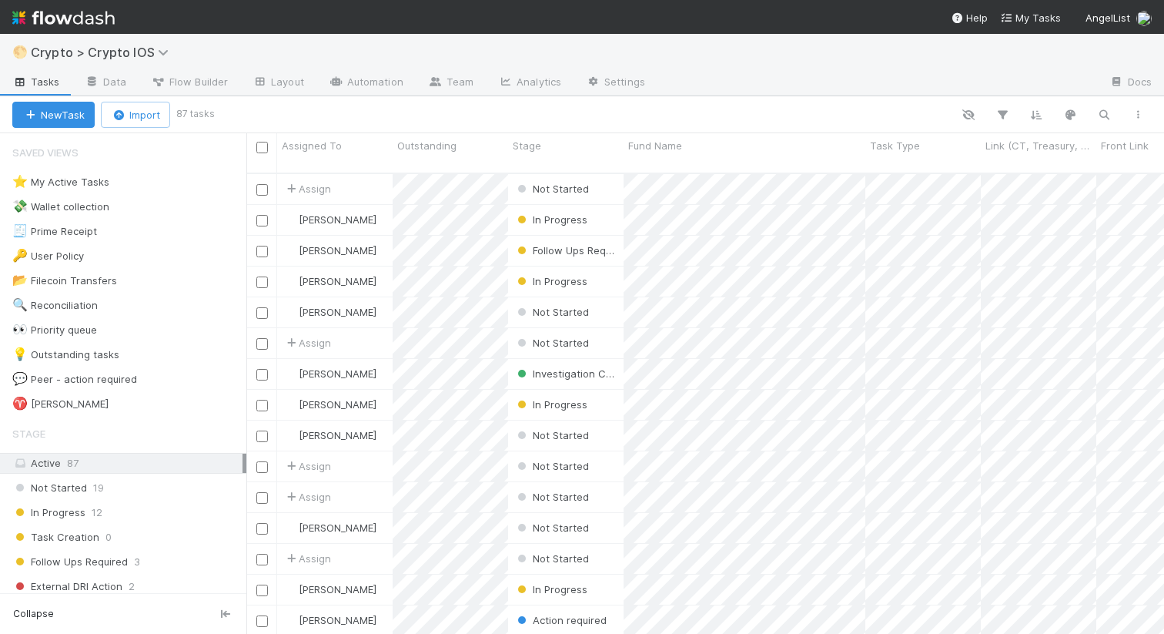
scroll to position [473, 918]
click at [28, 106] on button "New Task" at bounding box center [53, 115] width 82 height 26
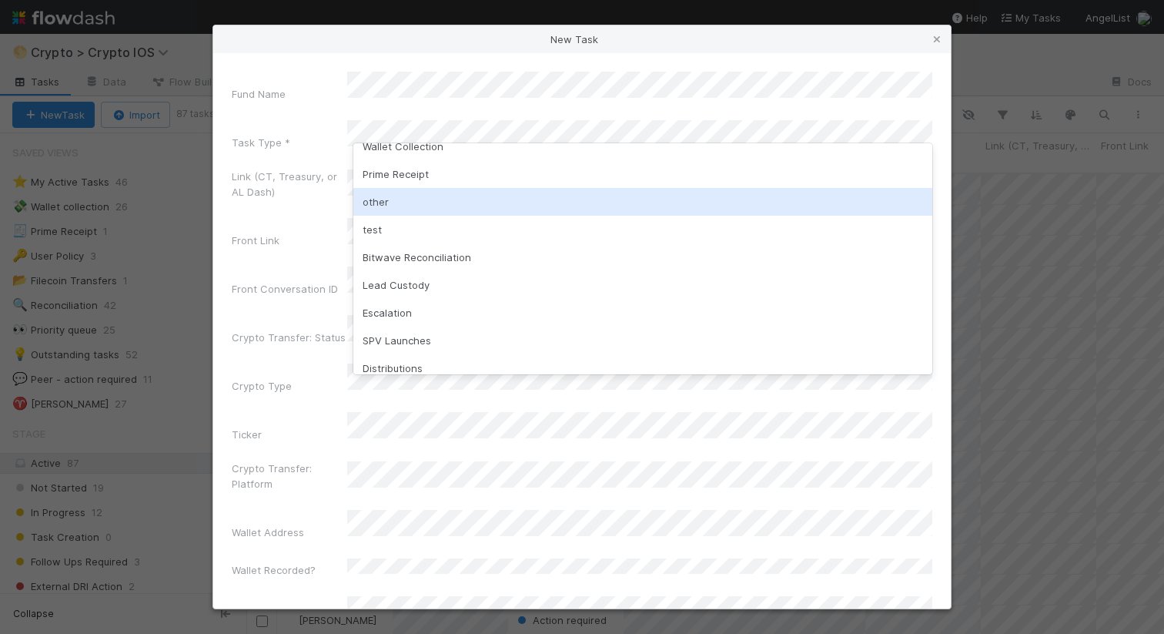
scroll to position [73, 0]
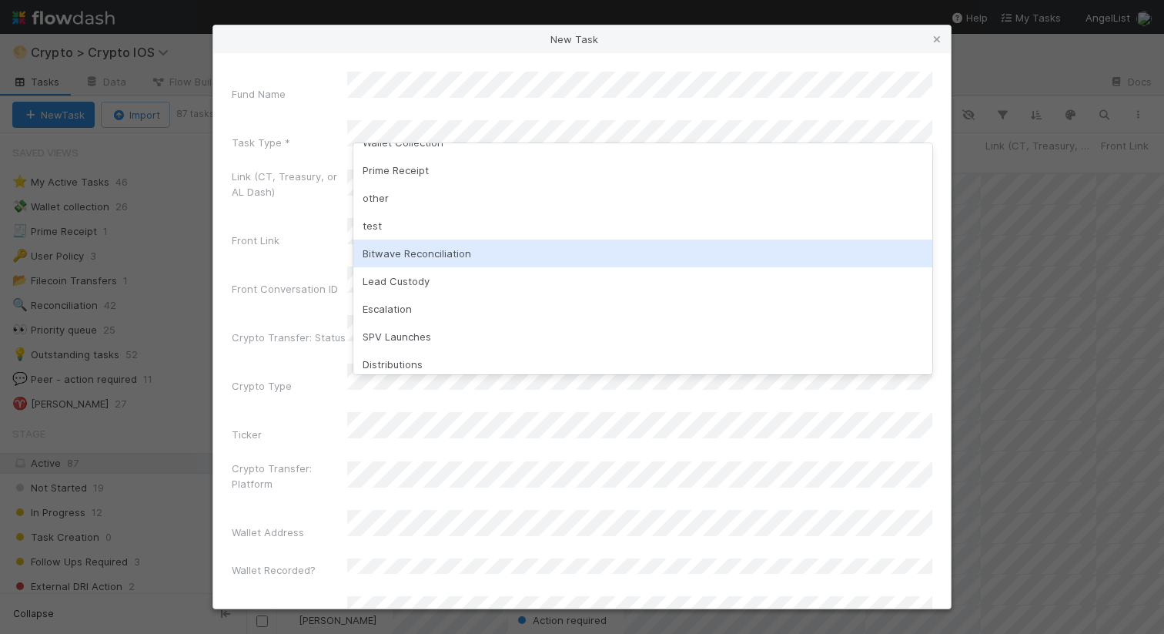
click at [396, 260] on div "Bitwave Reconciliation" at bounding box center [643, 254] width 579 height 28
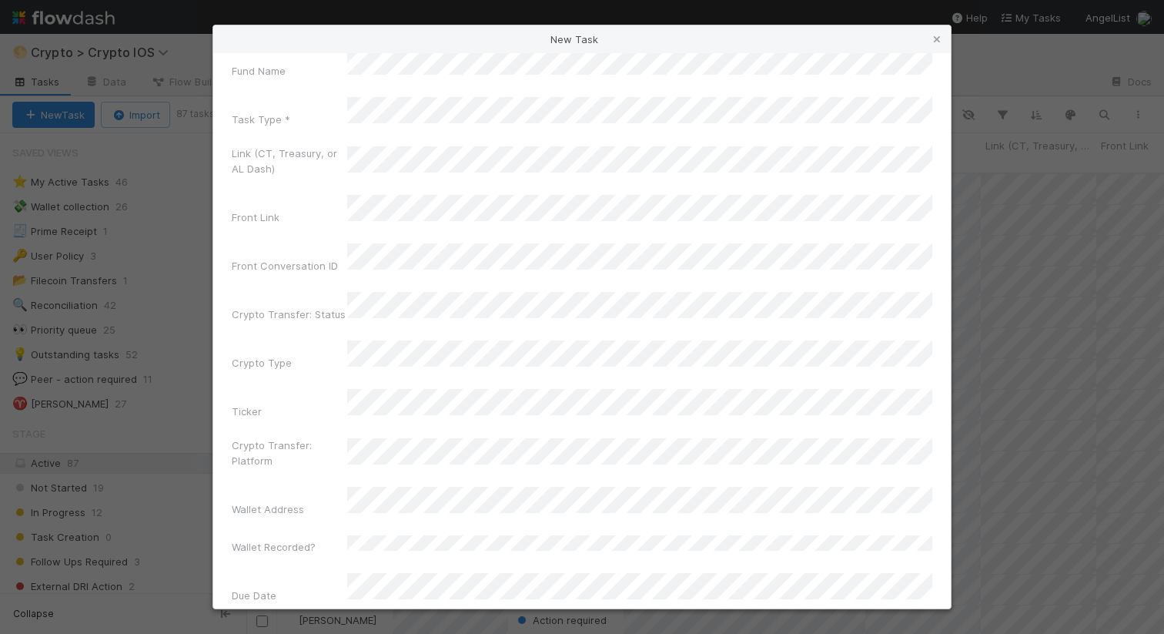
scroll to position [0, 0]
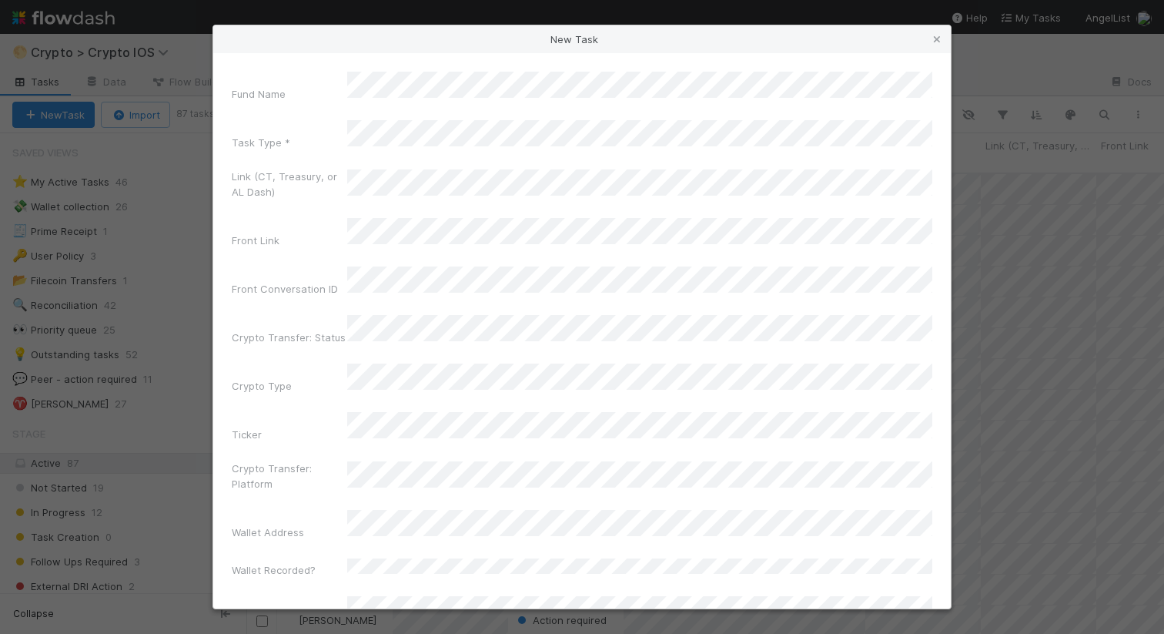
click at [300, 461] on label"] "Crypto Transfer: Platform" at bounding box center [290, 476] width 116 height 31
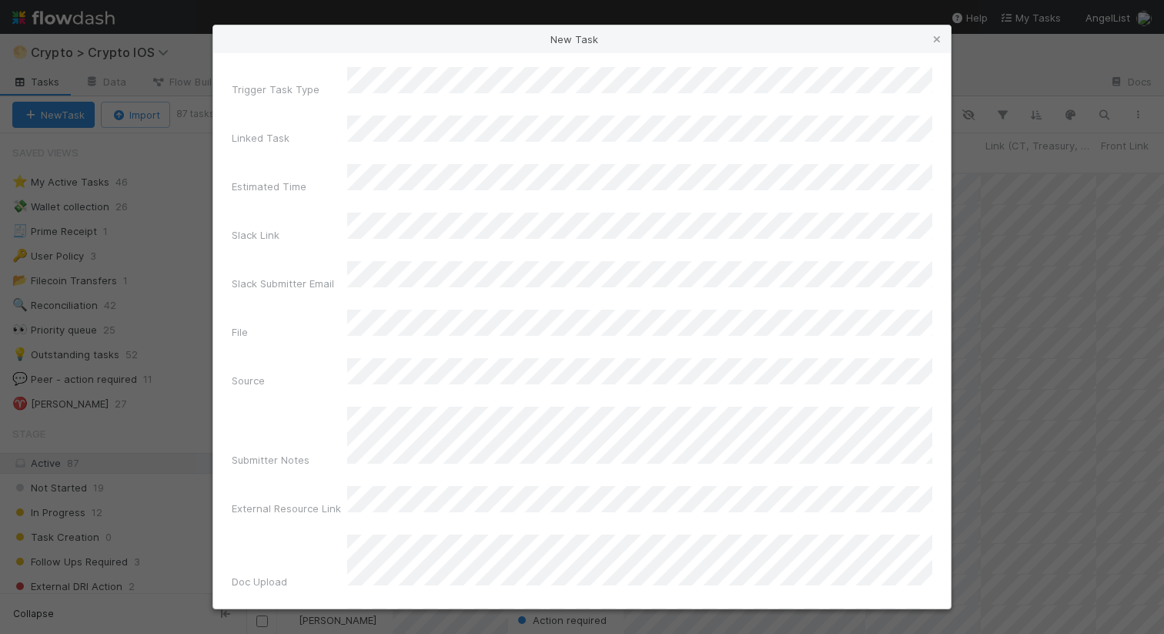
scroll to position [557, 0]
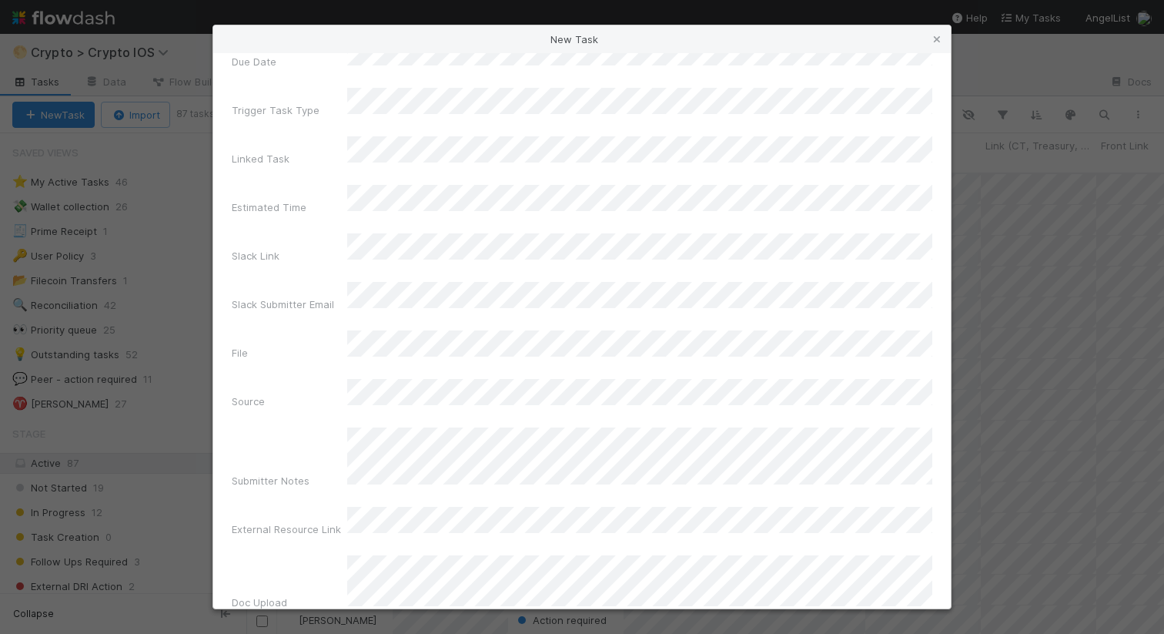
click at [307, 394] on div "Source" at bounding box center [290, 405] width 116 height 22
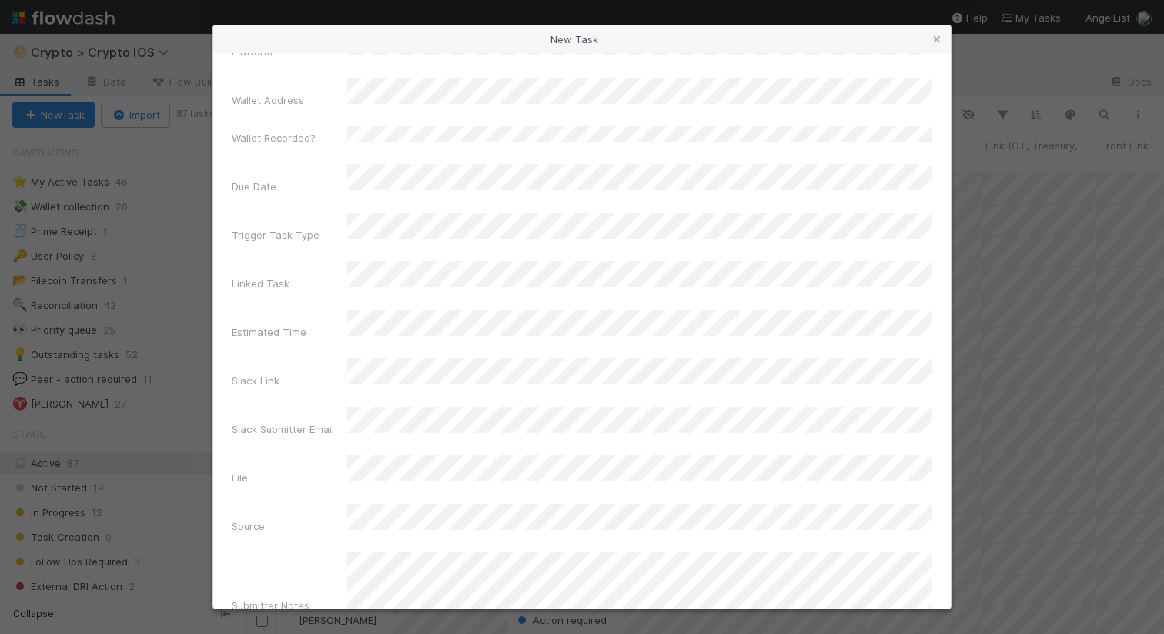
scroll to position [275, 0]
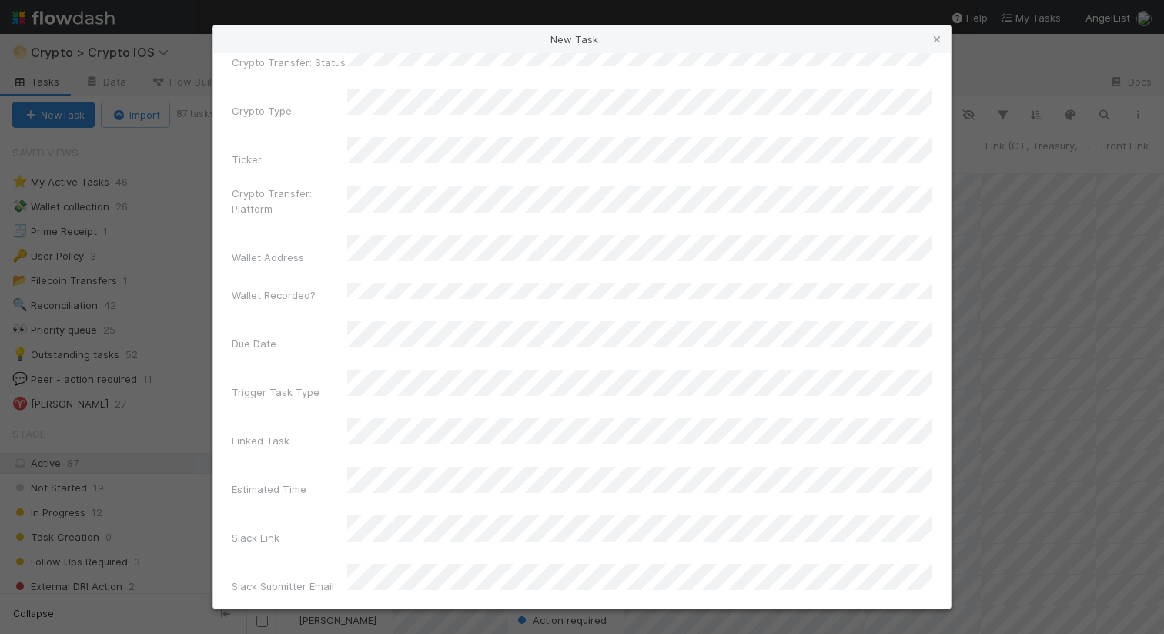
click at [387, 370] on div "Trigger Task Type" at bounding box center [582, 388] width 701 height 36
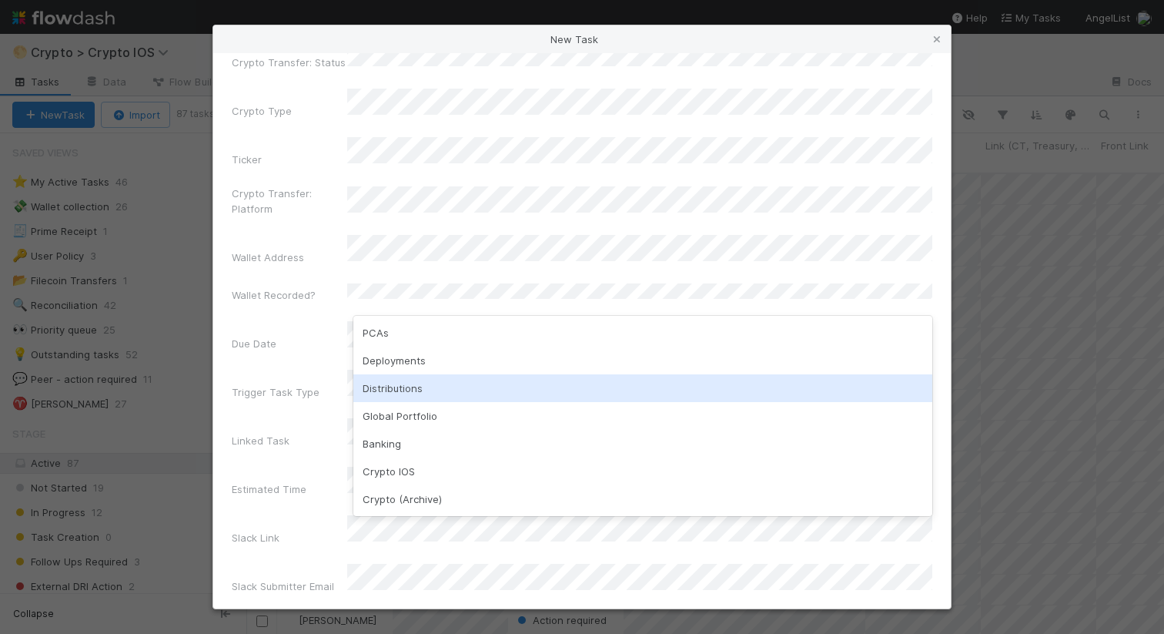
click at [392, 381] on div "Distributions" at bounding box center [643, 388] width 579 height 28
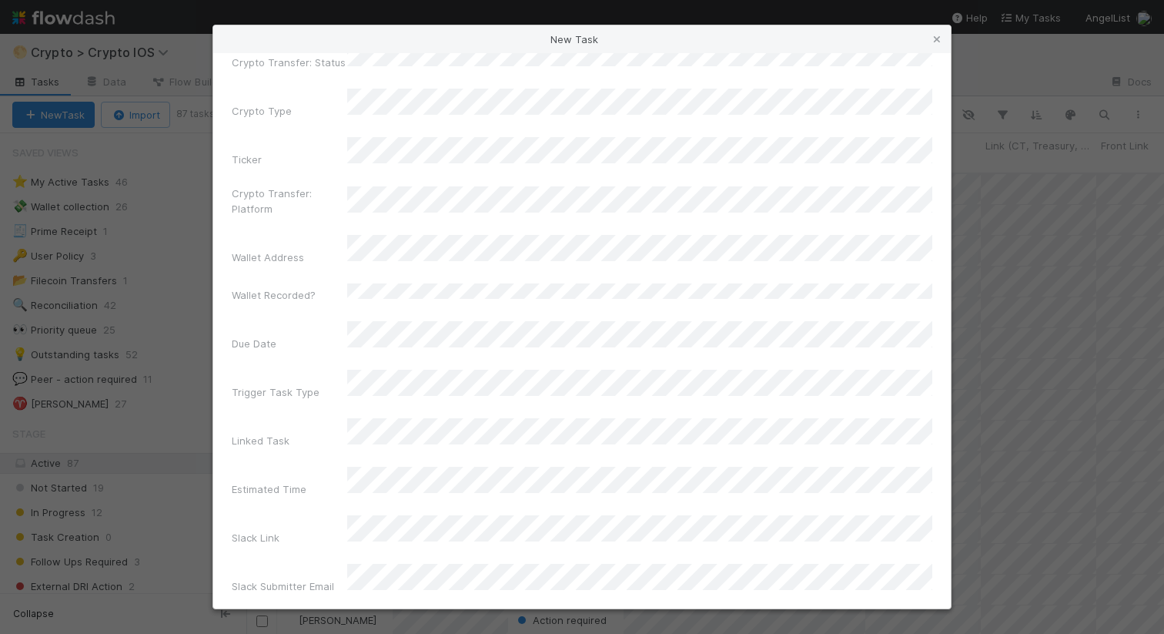
click at [323, 481] on div "Estimated Time" at bounding box center [290, 492] width 116 height 22
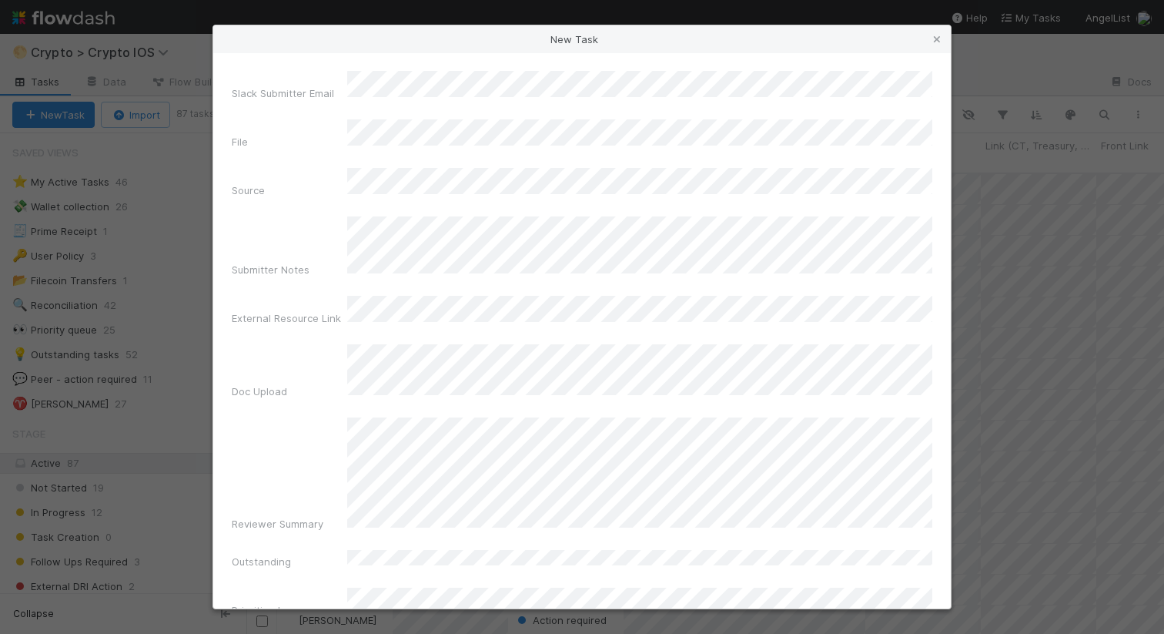
scroll to position [917, 0]
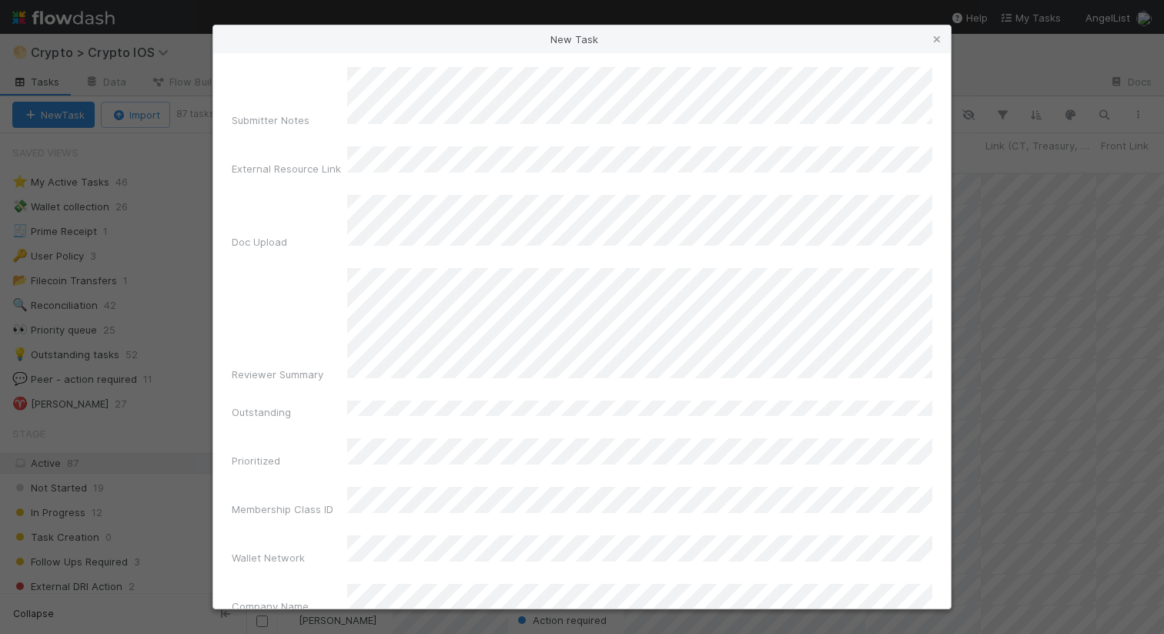
click at [374, 597] on div "Fund Name Task Type * Link (CT, Treasury, or AL Dash) Front Link Front Conversa…" at bounding box center [582, 330] width 738 height 555
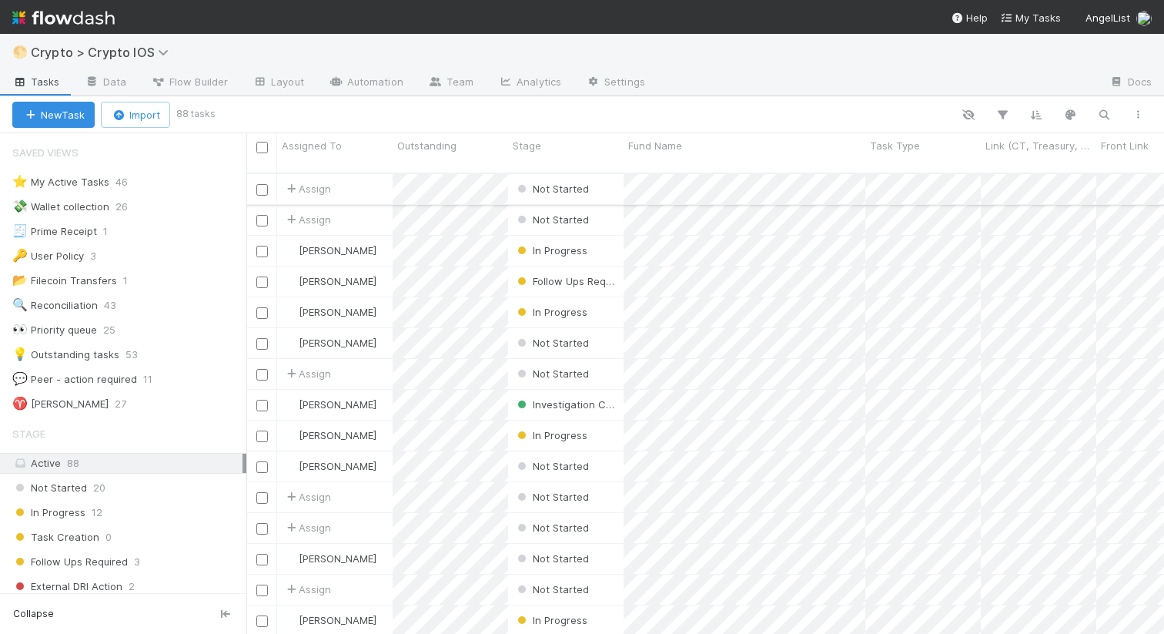
click at [611, 179] on div "Not Started" at bounding box center [566, 189] width 116 height 30
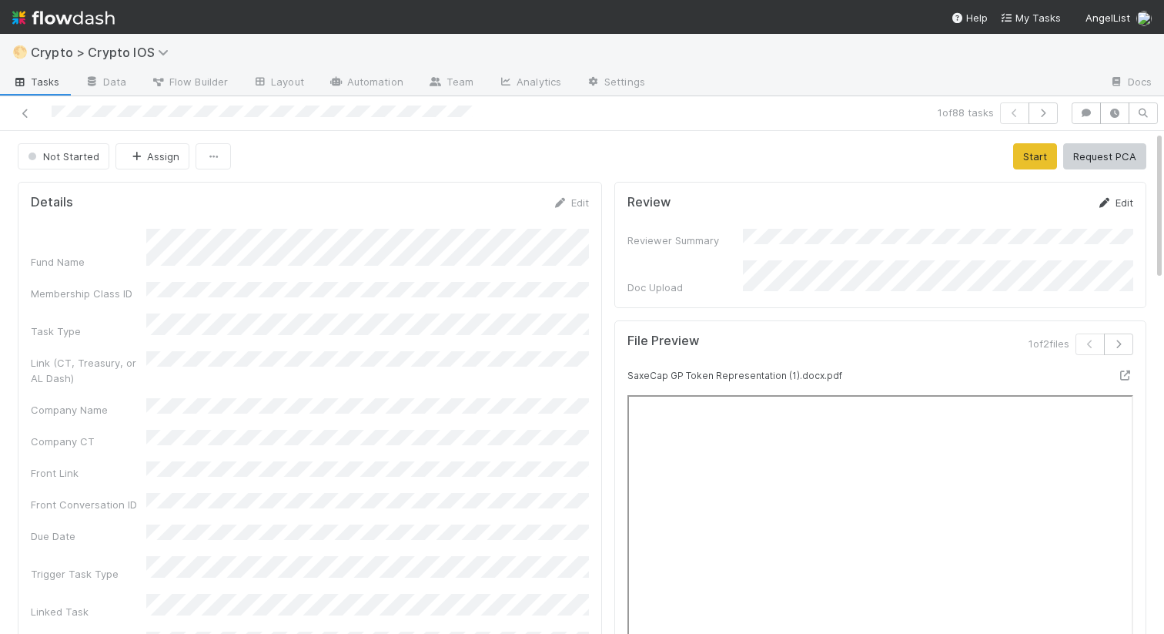
click at [1114, 199] on link "Edit" at bounding box center [1115, 202] width 36 height 12
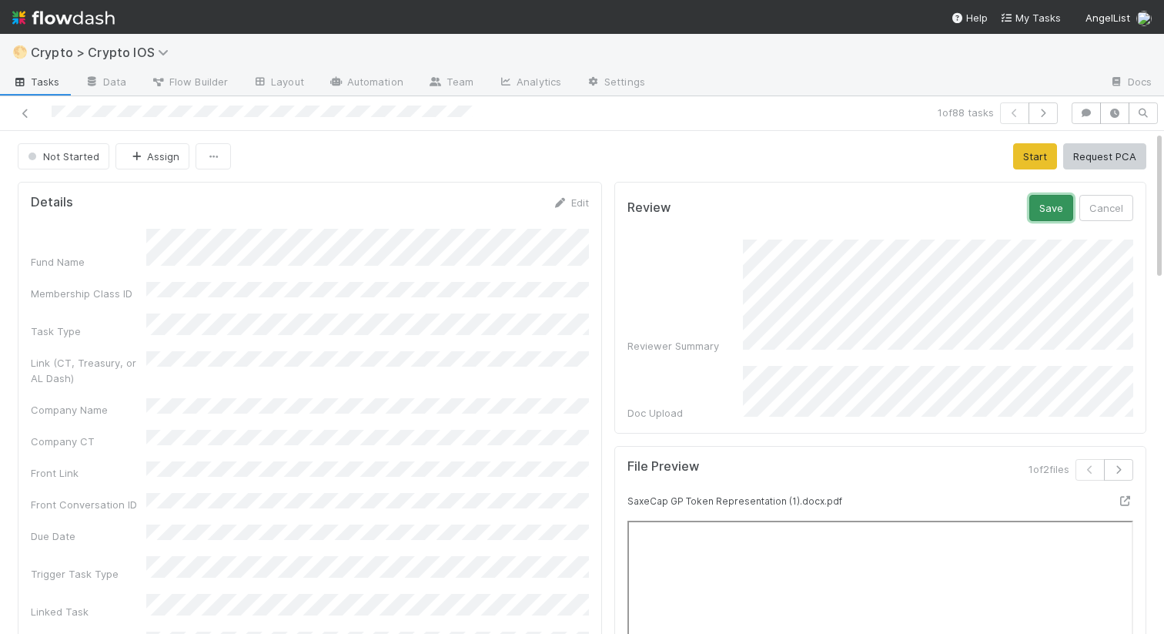
click at [1042, 206] on button "Save" at bounding box center [1052, 208] width 44 height 26
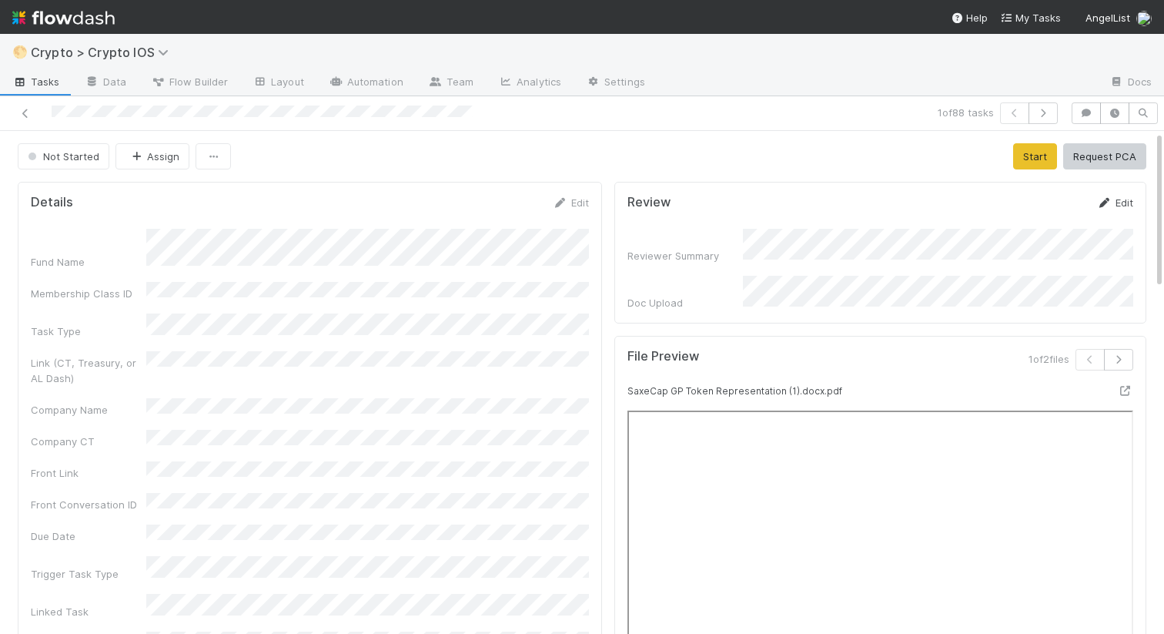
click at [1130, 199] on link "Edit" at bounding box center [1115, 202] width 36 height 12
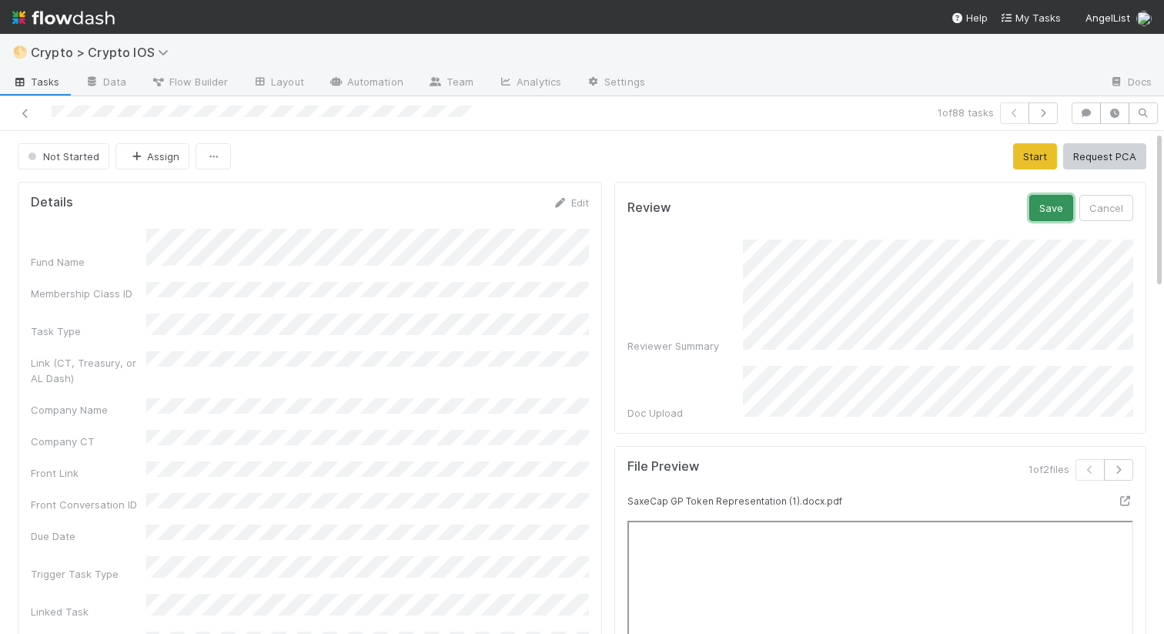
click at [1057, 203] on button "Save" at bounding box center [1052, 208] width 44 height 26
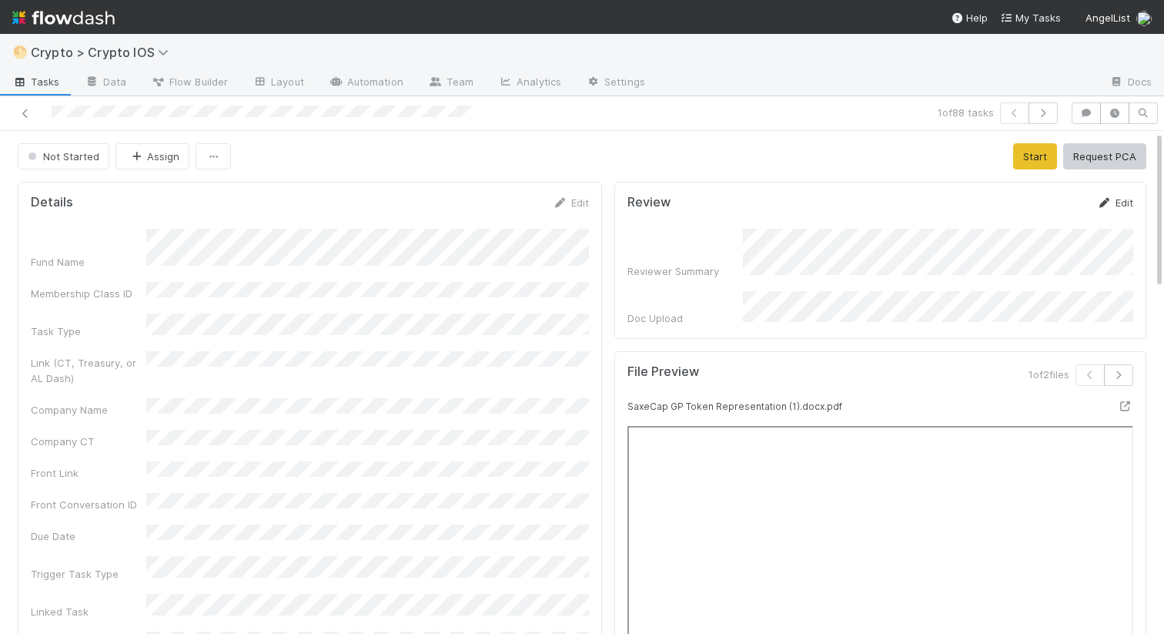
click at [1117, 206] on link "Edit" at bounding box center [1115, 202] width 36 height 12
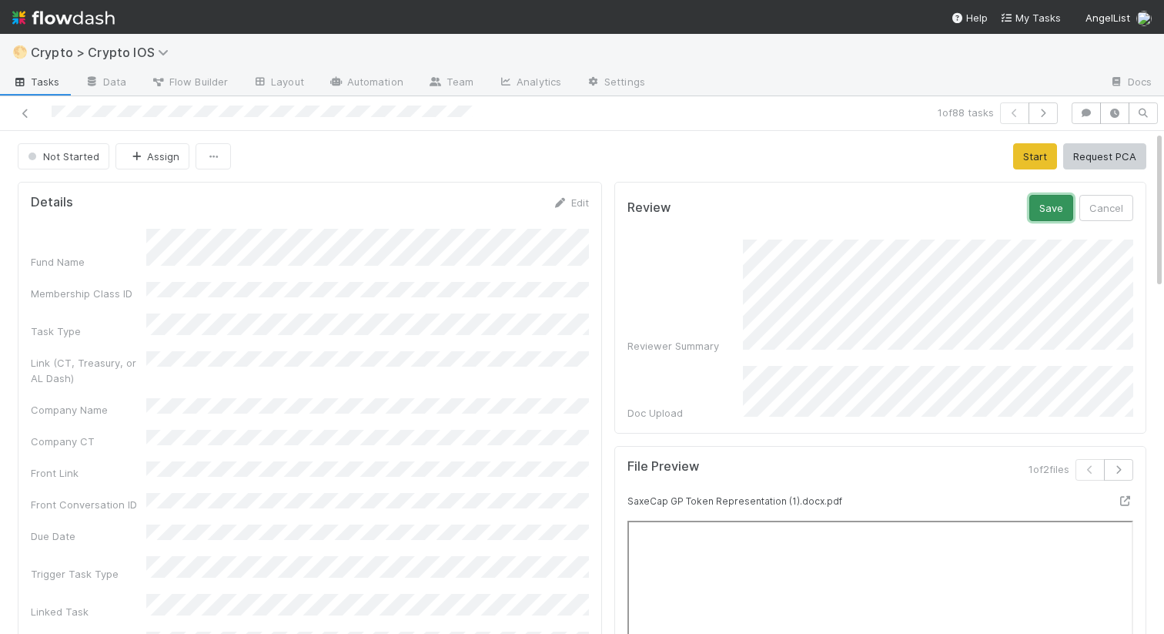
click at [1061, 204] on button "Save" at bounding box center [1052, 208] width 44 height 26
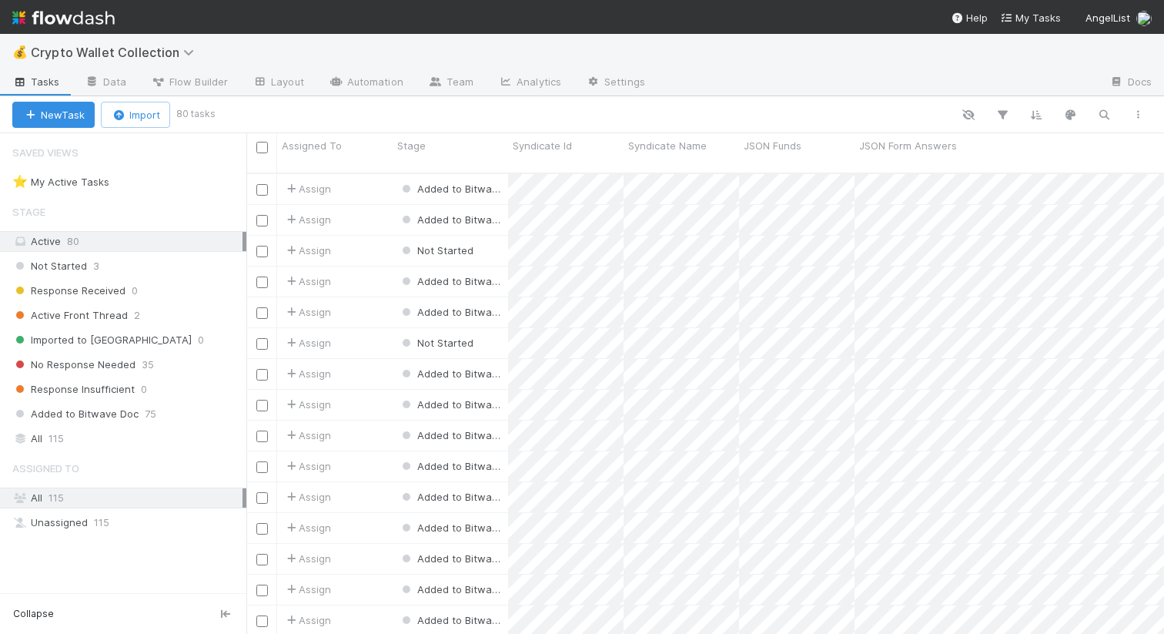
scroll to position [473, 918]
click at [1104, 116] on icon "button" at bounding box center [1104, 115] width 15 height 14
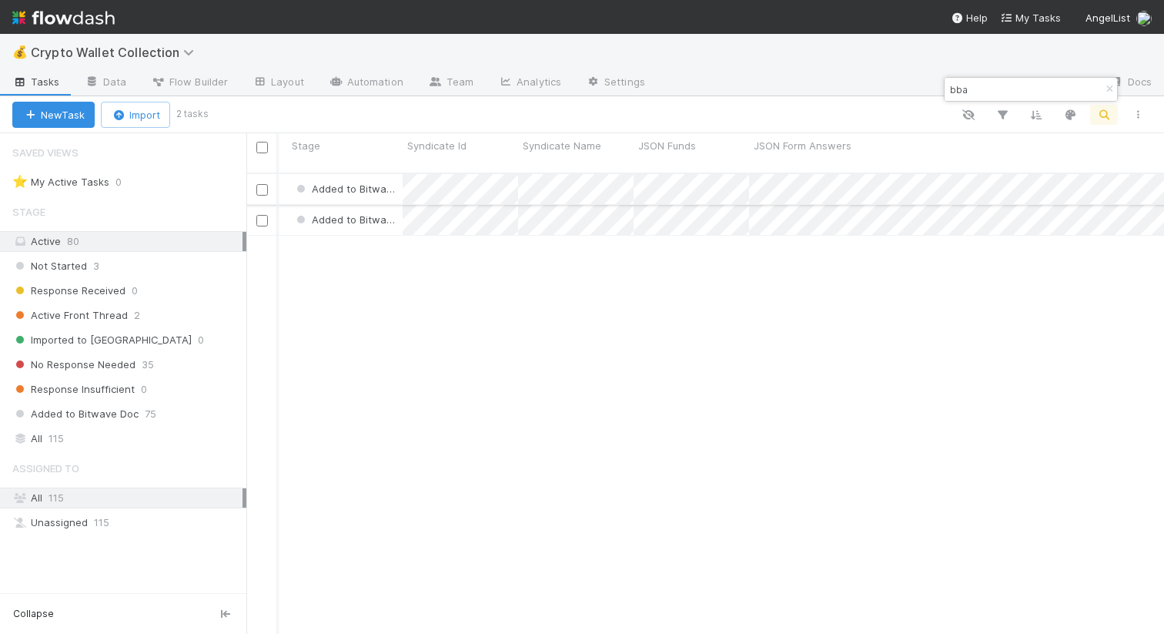
scroll to position [0, 106]
type input "bba"
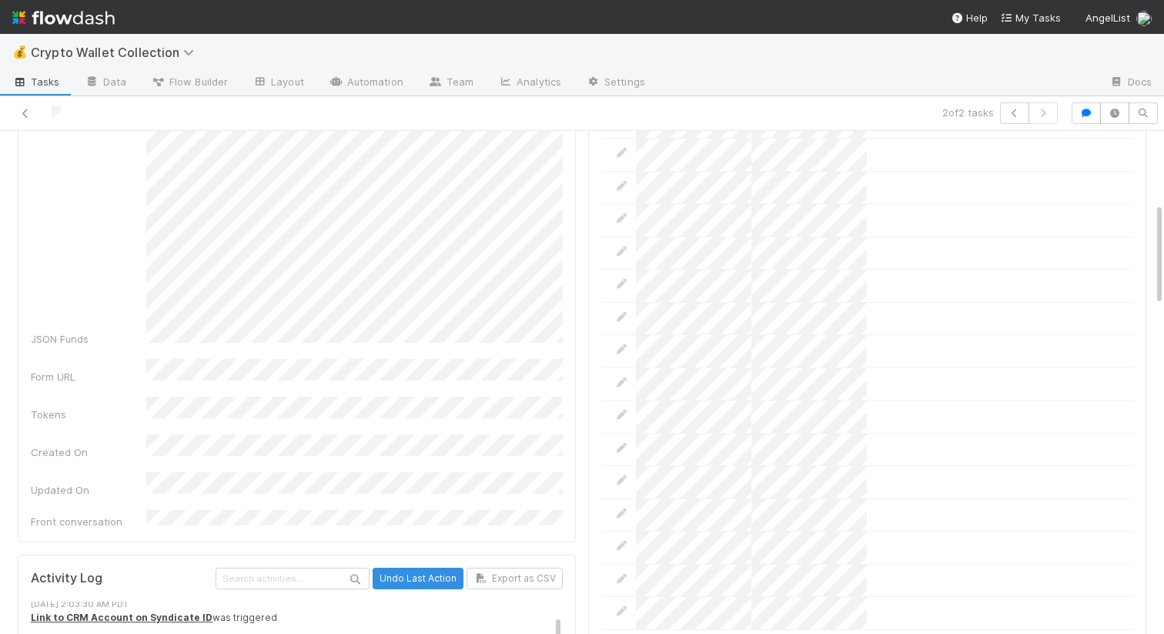
scroll to position [138, 0]
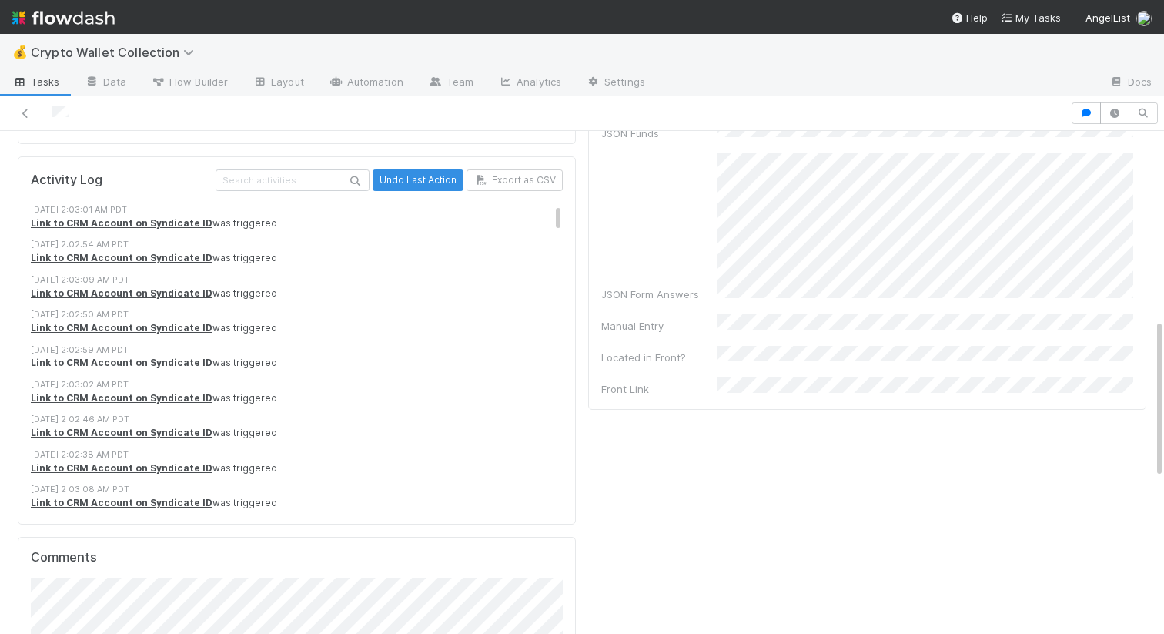
scroll to position [339, 0]
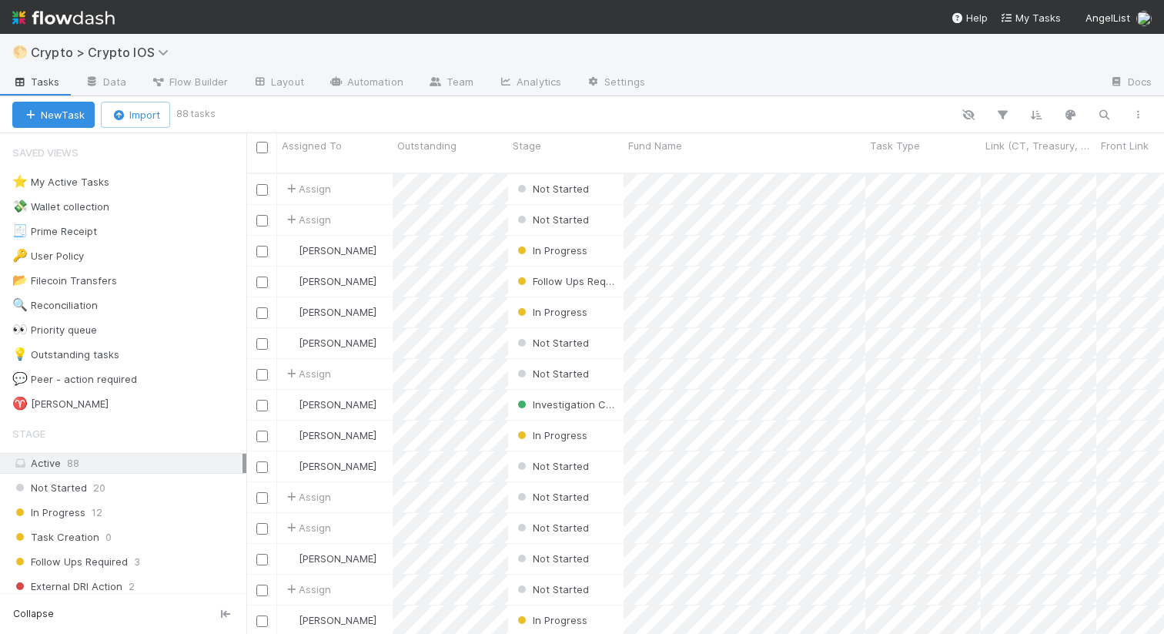
scroll to position [473, 918]
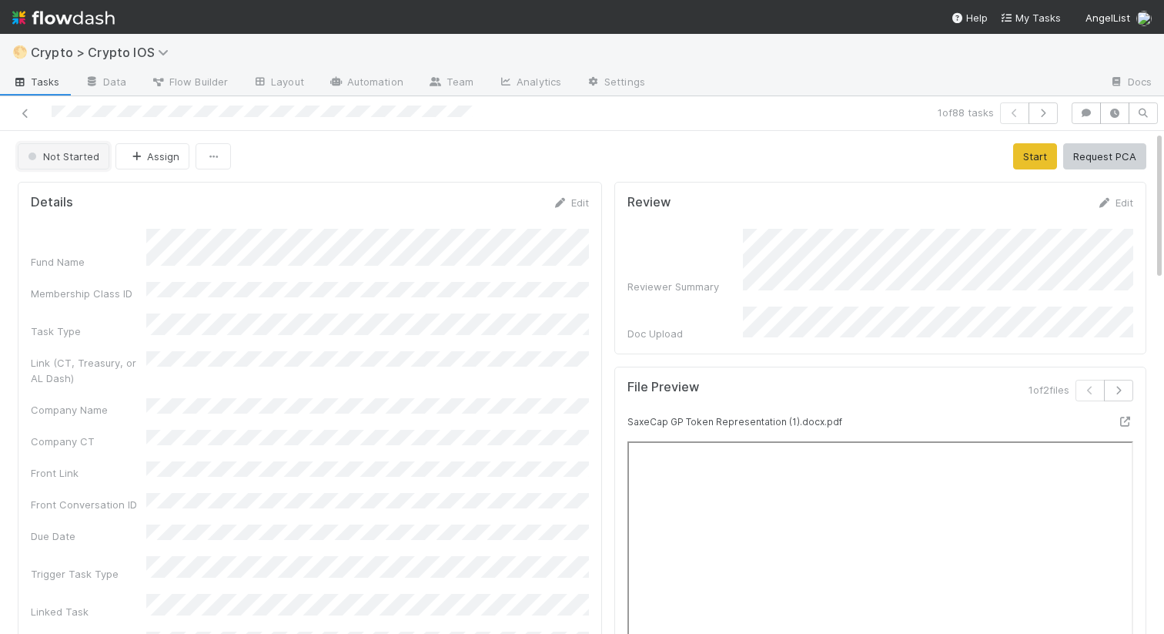
click at [93, 163] on button "Not Started" at bounding box center [64, 156] width 92 height 26
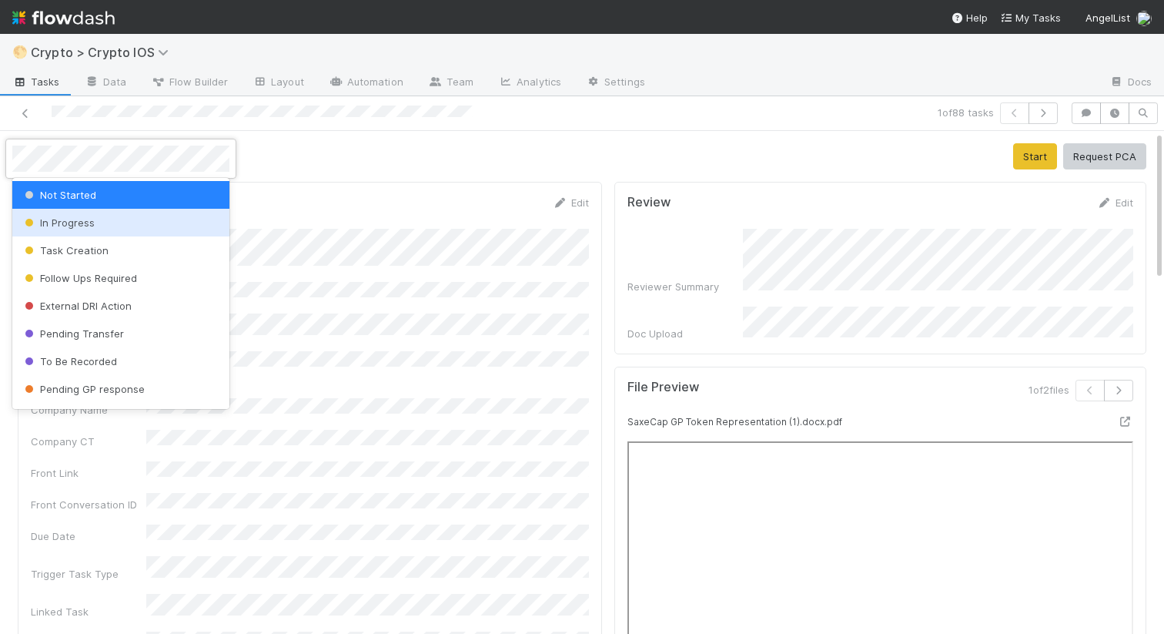
click at [88, 228] on div "In Progress" at bounding box center [120, 223] width 217 height 28
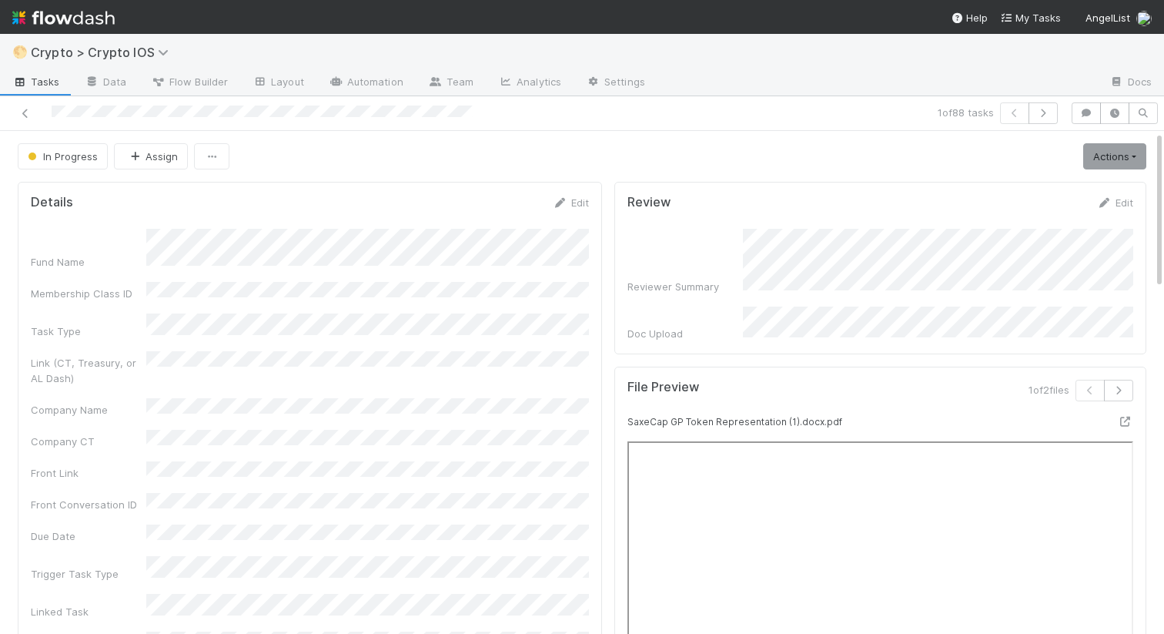
click at [429, 297] on div "Fund Name Membership Class ID Task Type Link (CT, Treasury, or AL Dash) Company…" at bounding box center [310, 471] width 558 height 485
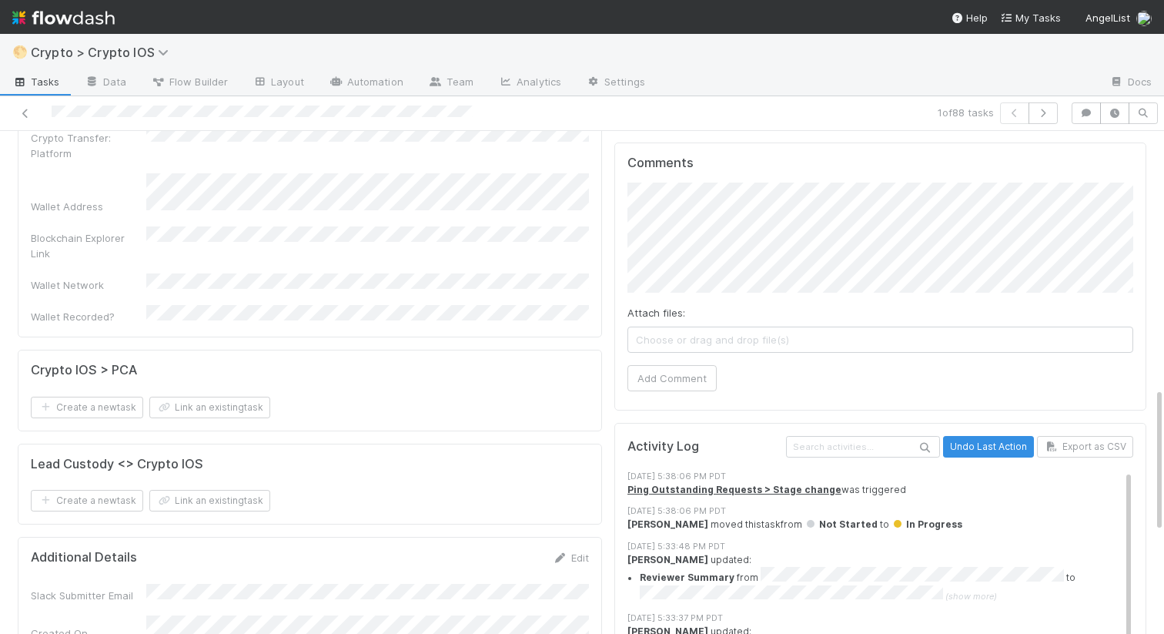
scroll to position [707, 0]
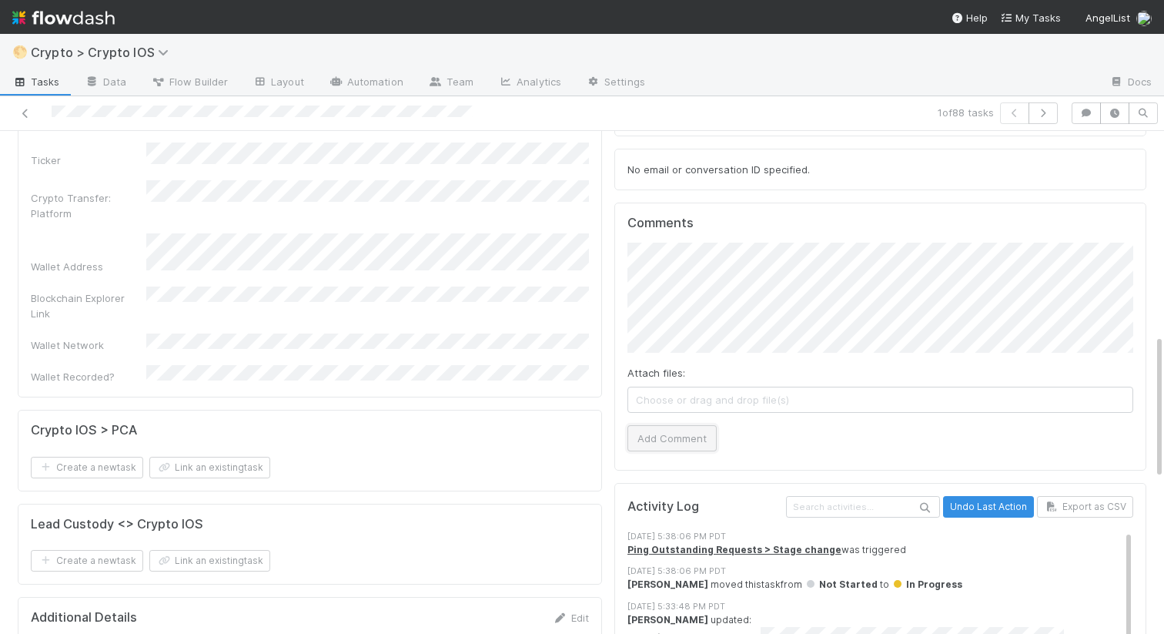
click at [689, 425] on button "Add Comment" at bounding box center [672, 438] width 89 height 26
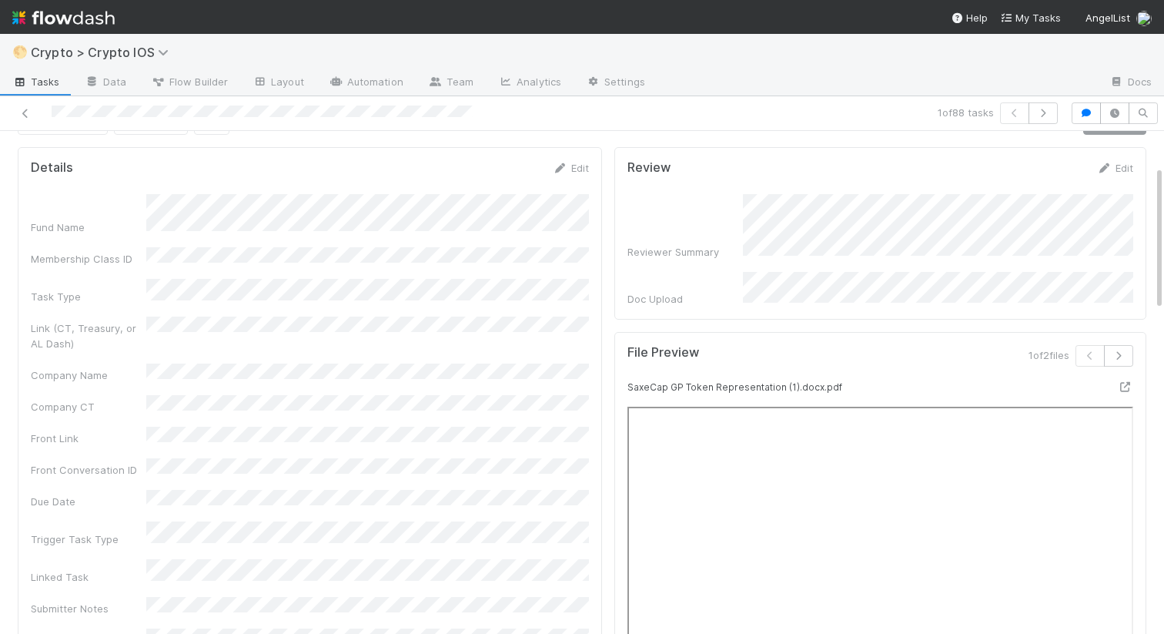
scroll to position [0, 0]
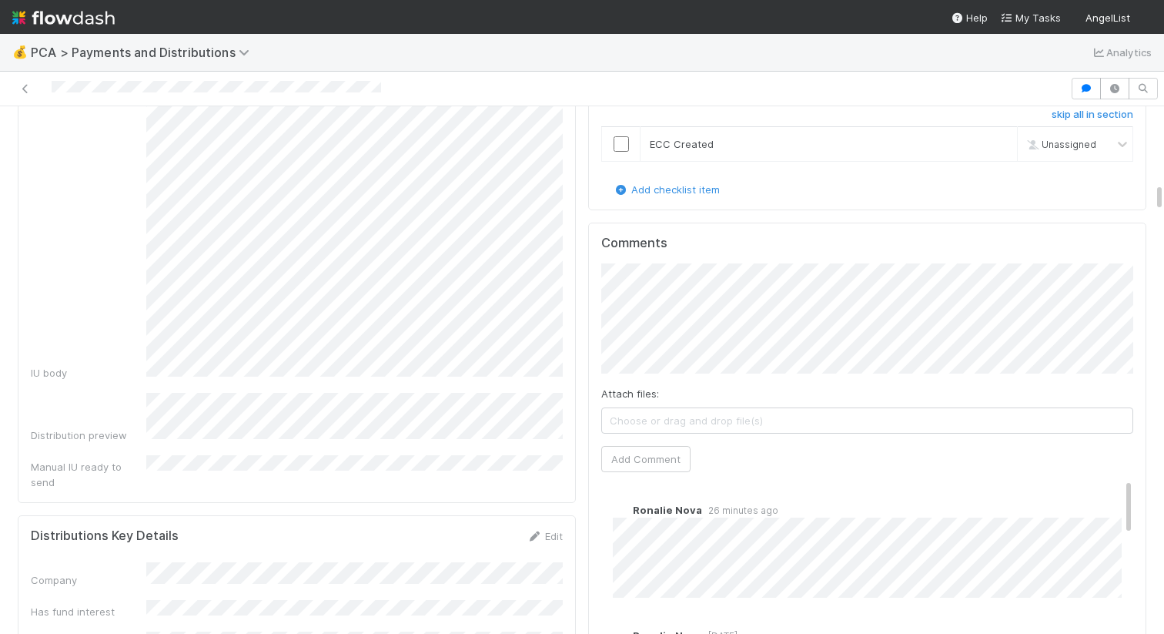
scroll to position [1508, 0]
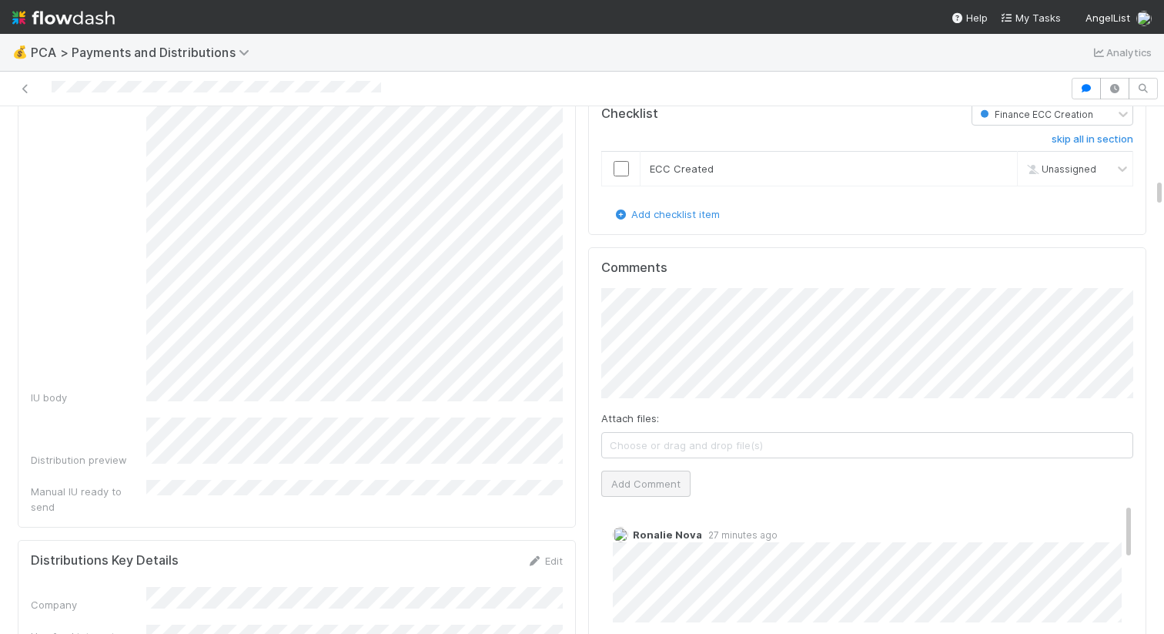
click at [632, 449] on div "Comments Attach files: Choose or drag and drop file(s) Add Comment Ronalie Nova…" at bounding box center [867, 535] width 532 height 551
click at [634, 471] on button "Add Comment" at bounding box center [645, 484] width 89 height 26
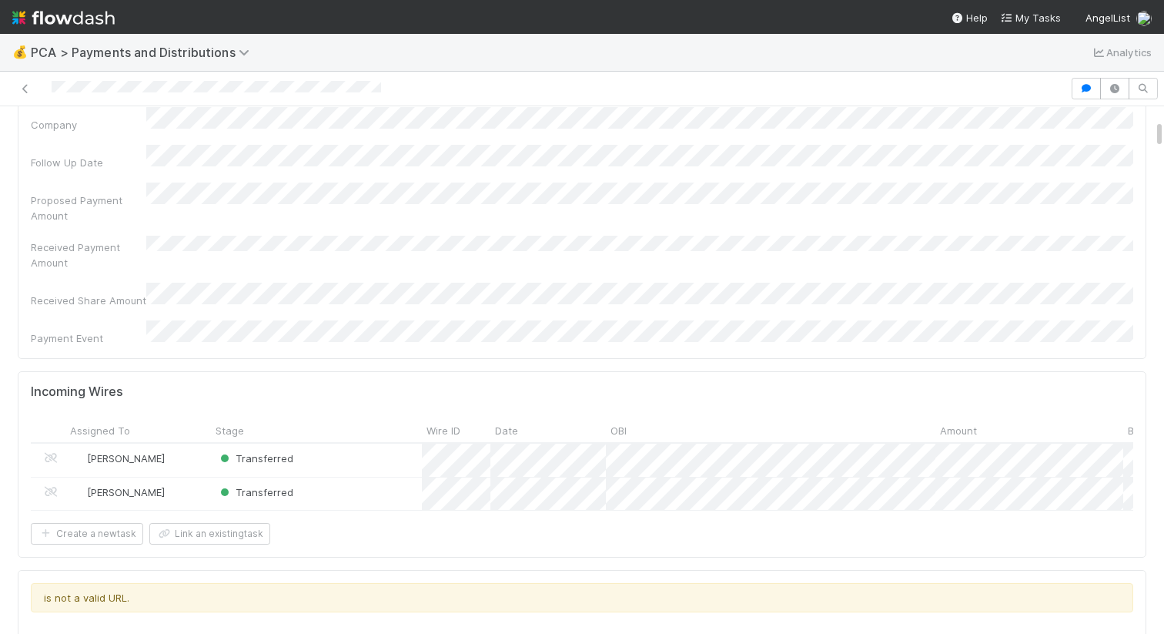
scroll to position [0, 0]
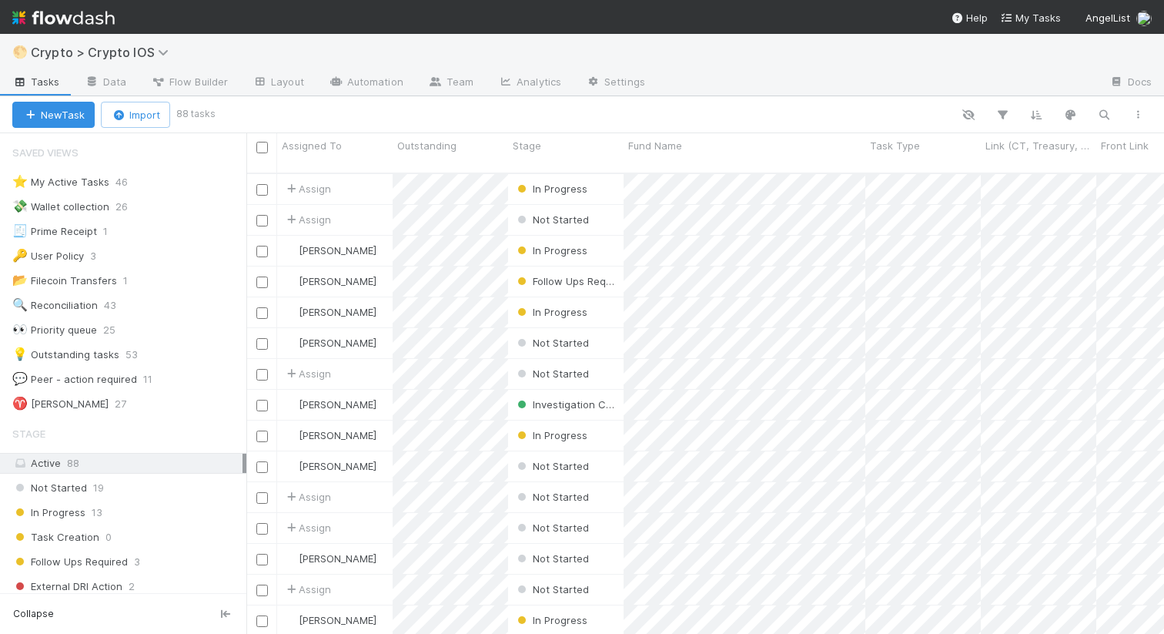
scroll to position [0, 1]
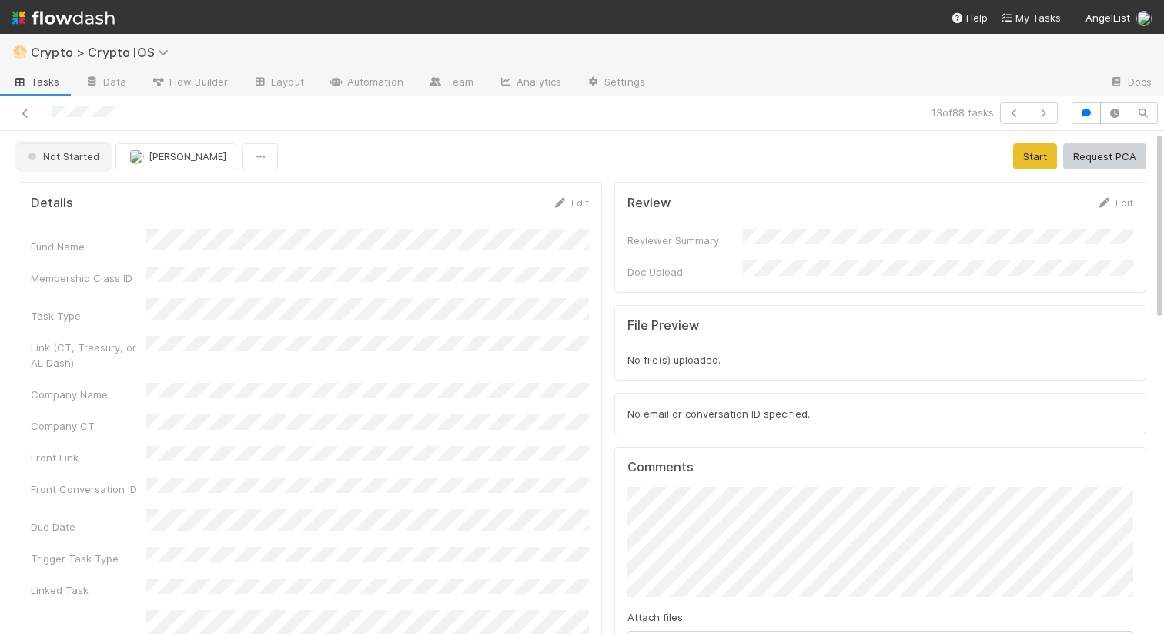
click at [48, 149] on button "Not Started" at bounding box center [64, 156] width 92 height 26
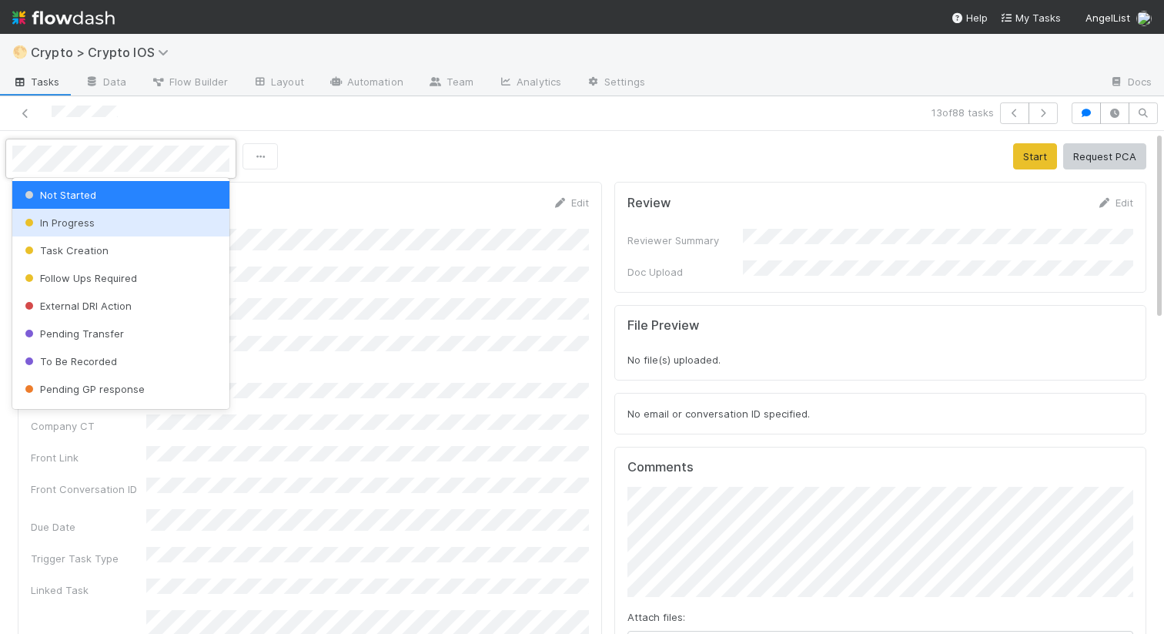
click at [72, 219] on span "In Progress" at bounding box center [58, 222] width 73 height 12
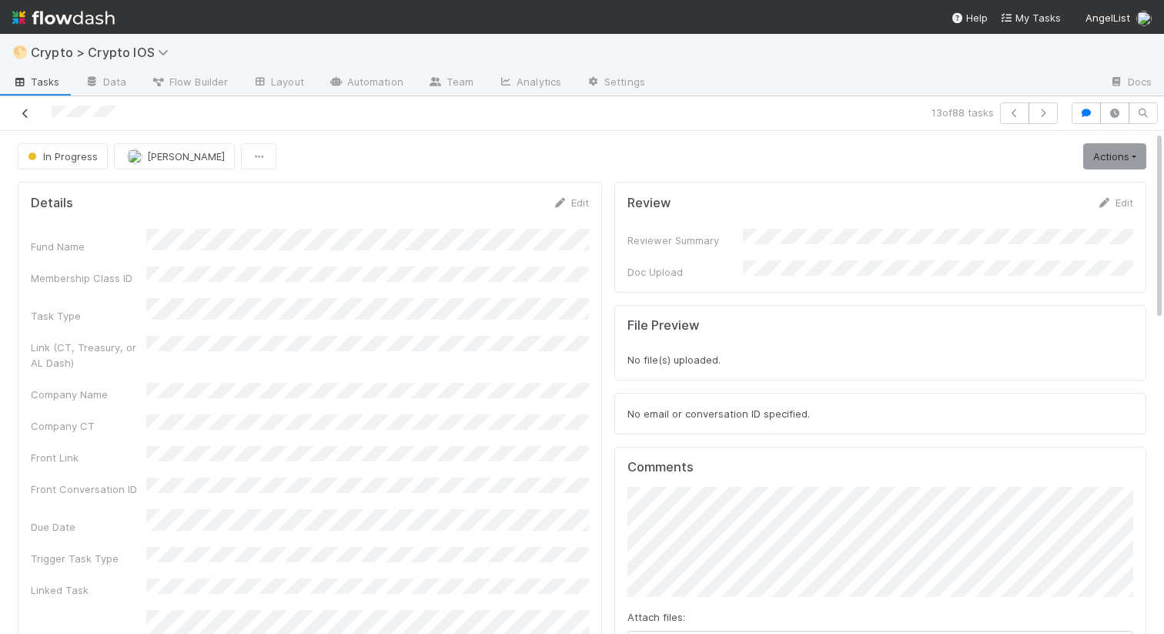
click at [30, 109] on icon at bounding box center [25, 114] width 15 height 10
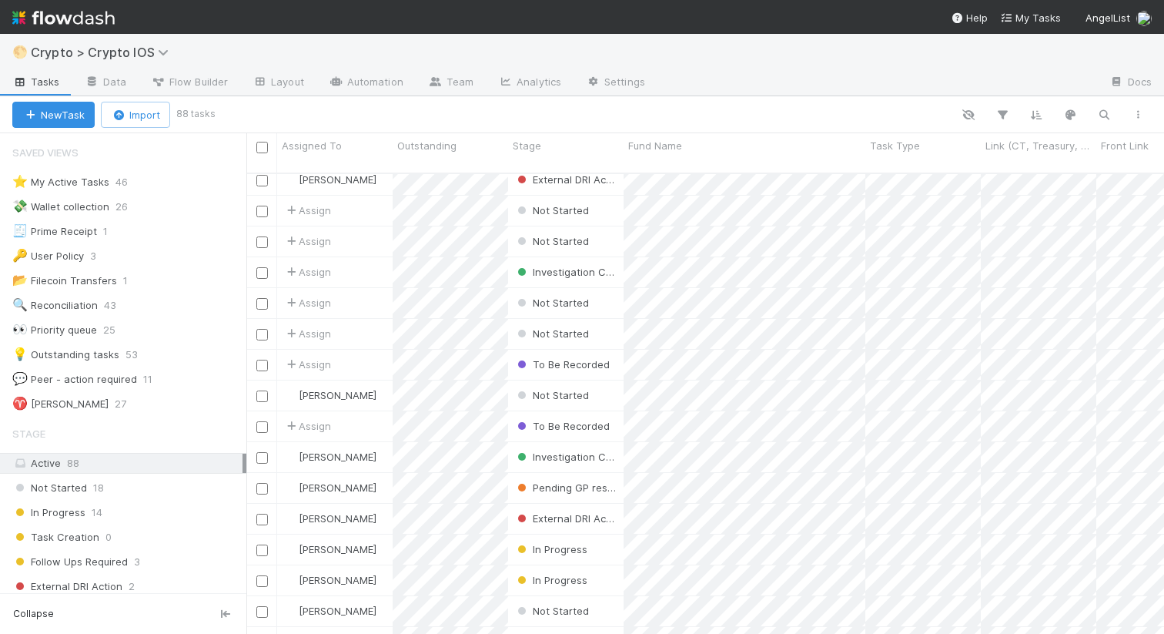
scroll to position [2239, 0]
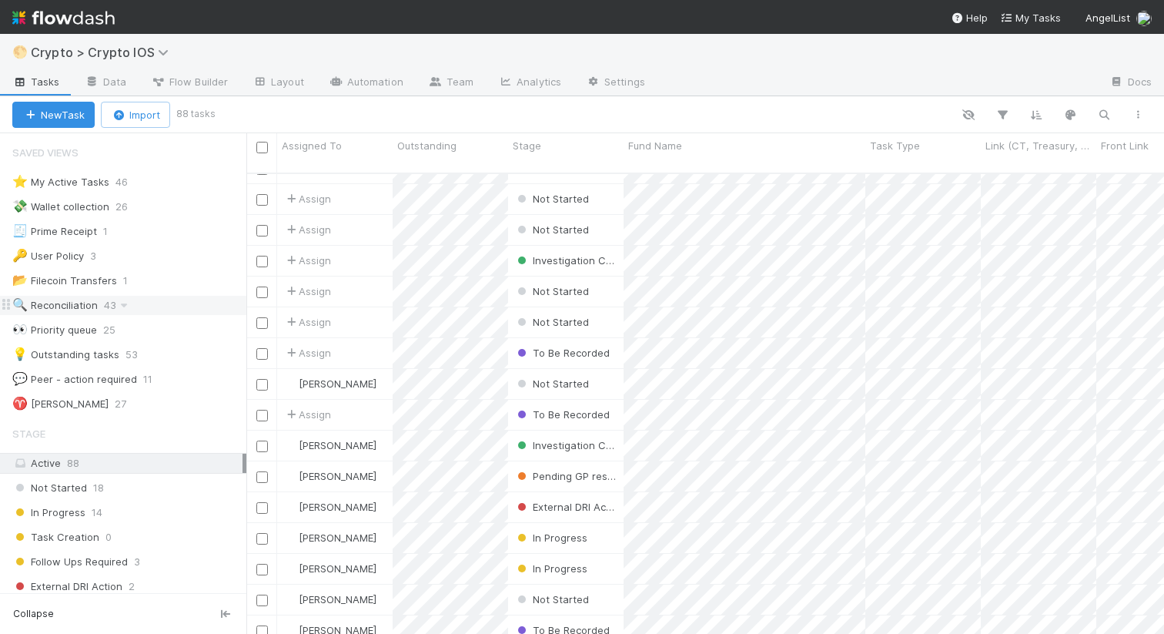
click at [72, 307] on div "🔍 Reconciliation" at bounding box center [54, 305] width 85 height 19
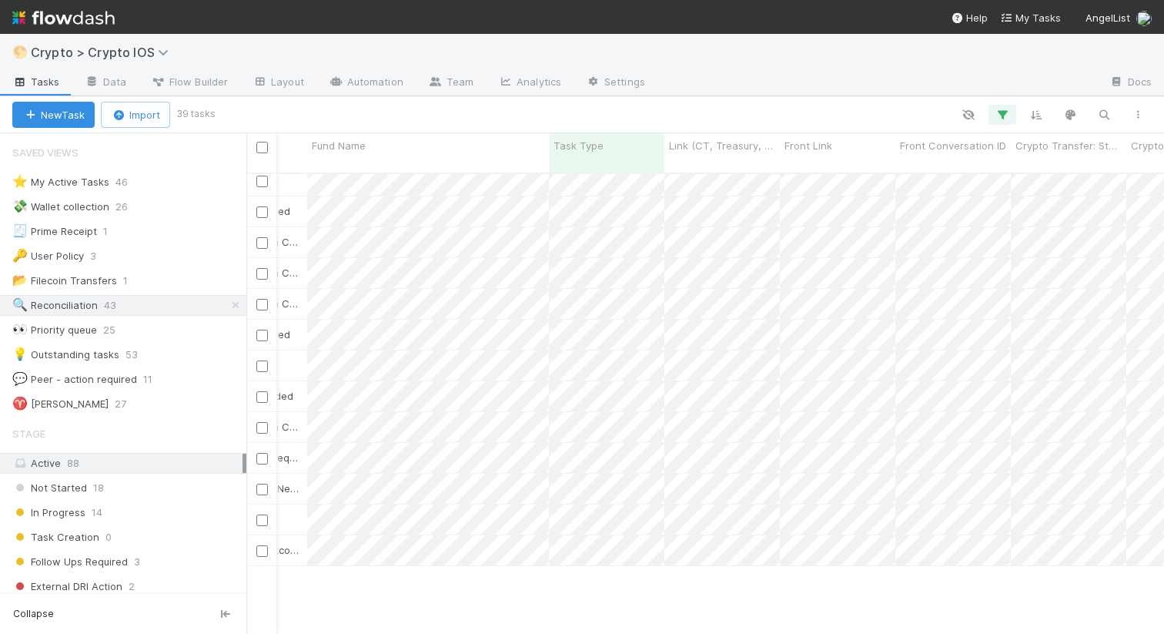
scroll to position [0, 317]
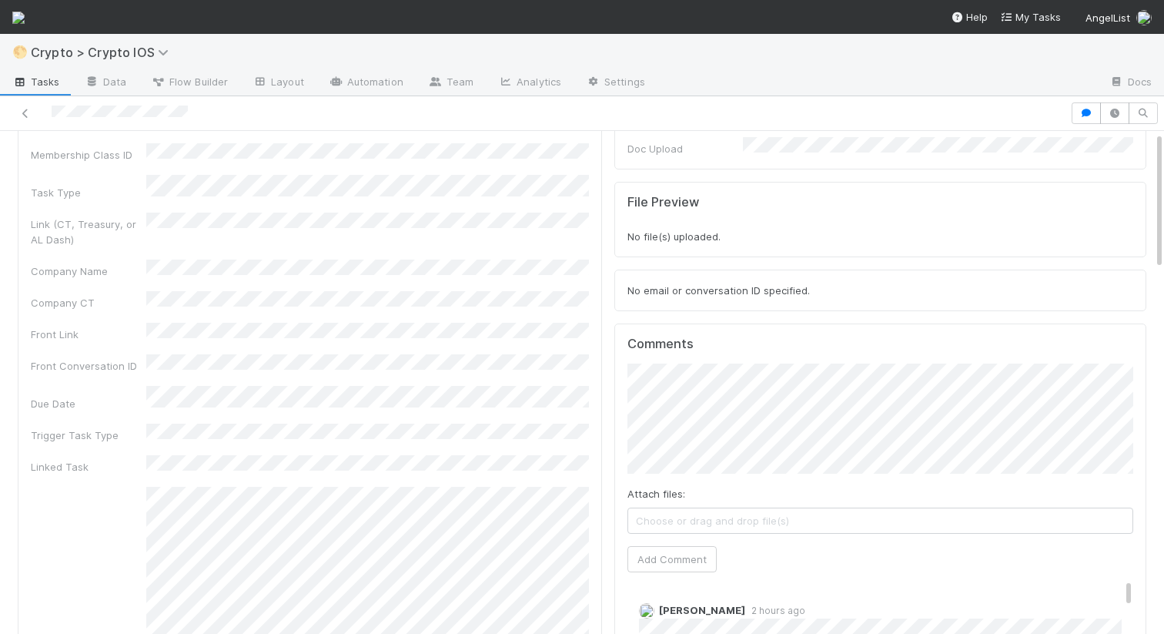
scroll to position [166, 0]
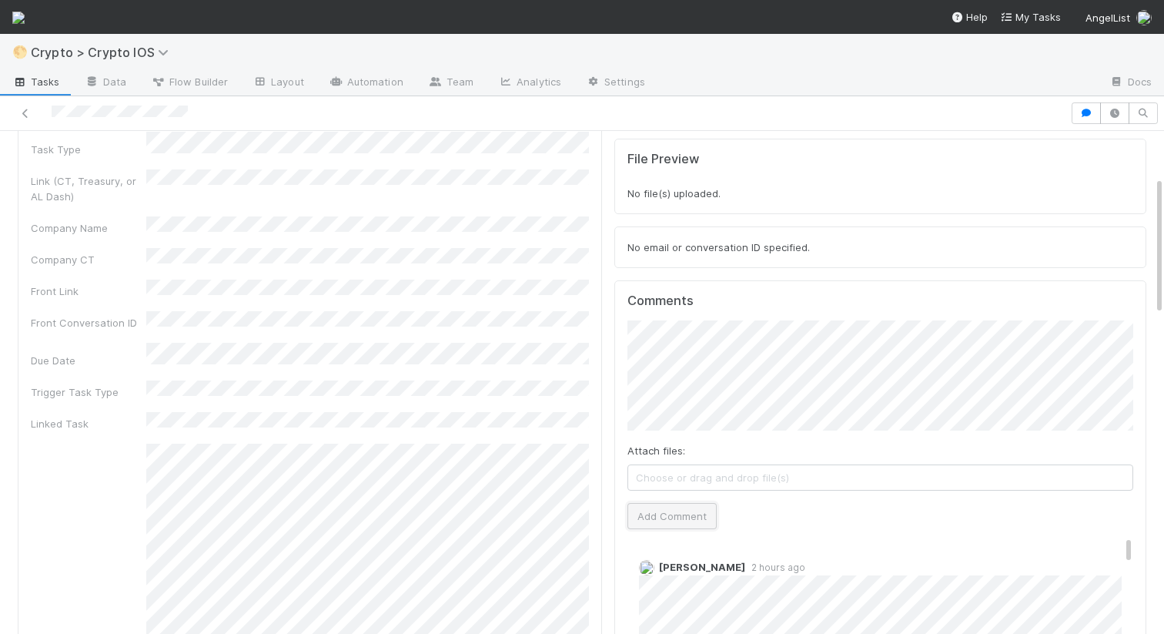
click at [679, 503] on button "Add Comment" at bounding box center [672, 516] width 89 height 26
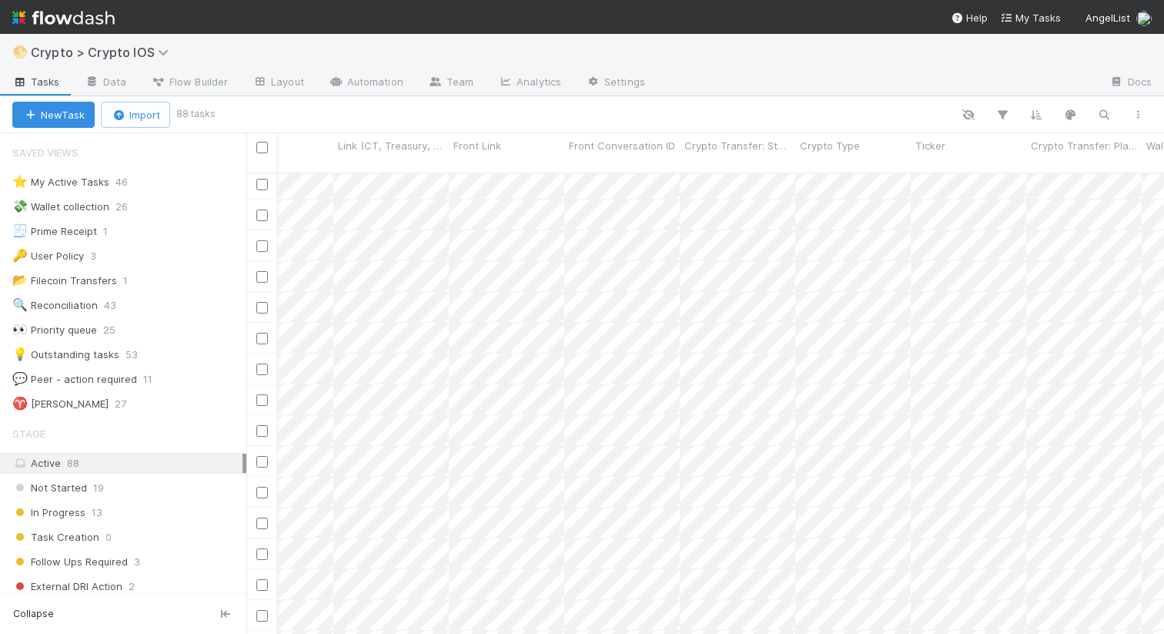
scroll to position [344, 731]
click at [73, 330] on div "👀 Priority queue" at bounding box center [54, 329] width 85 height 19
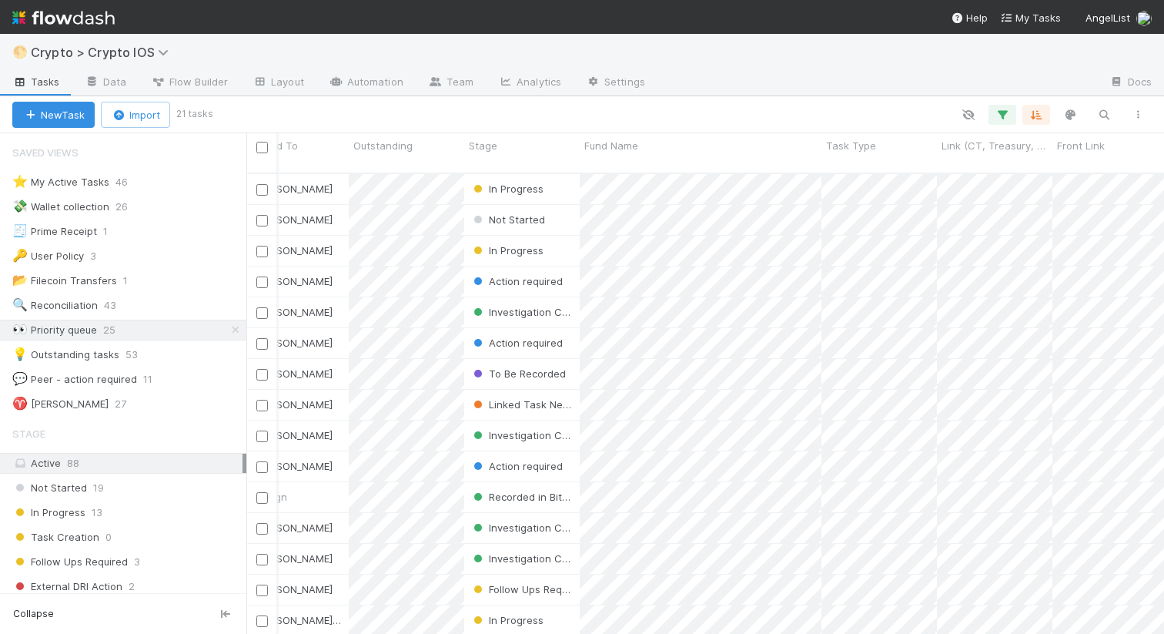
click at [109, 317] on div "⭐ My Active Tasks 46 💸 Wallet collection 26 🧾 Prime Receipt 1 🔑 User Policy 3 📂…" at bounding box center [123, 293] width 246 height 243
click at [116, 310] on link at bounding box center [123, 305] width 15 height 12
click at [169, 302] on div "View Settings Default for everyone Rename this view Delete this view" at bounding box center [582, 317] width 1164 height 634
click at [159, 307] on div "🔍 Reconciliation 43" at bounding box center [129, 305] width 234 height 19
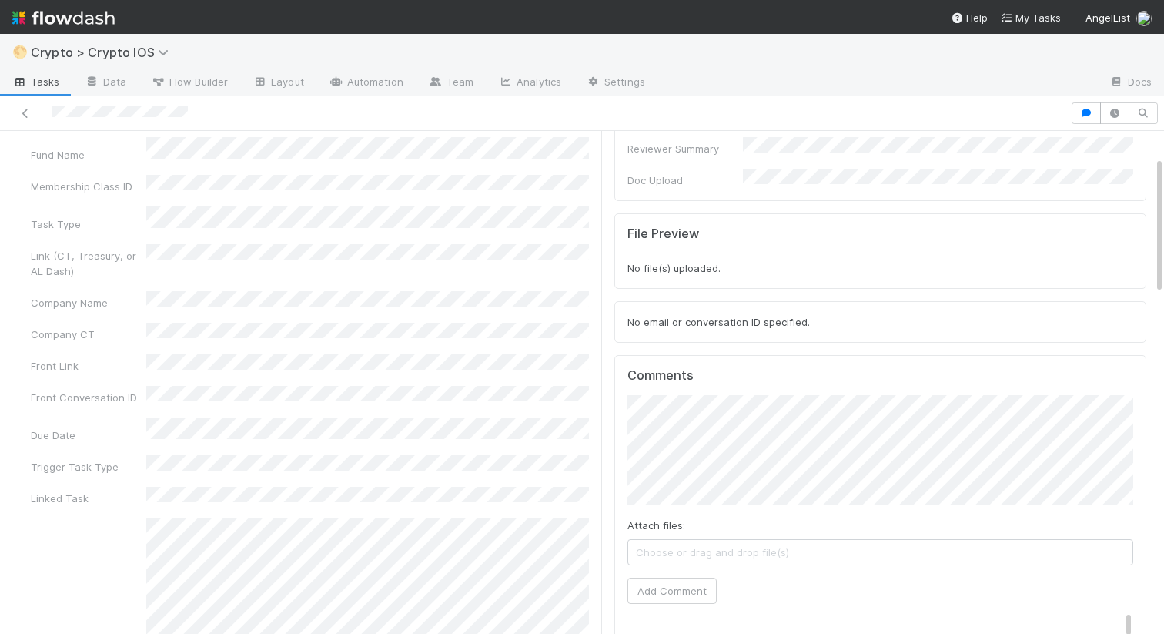
scroll to position [95, 0]
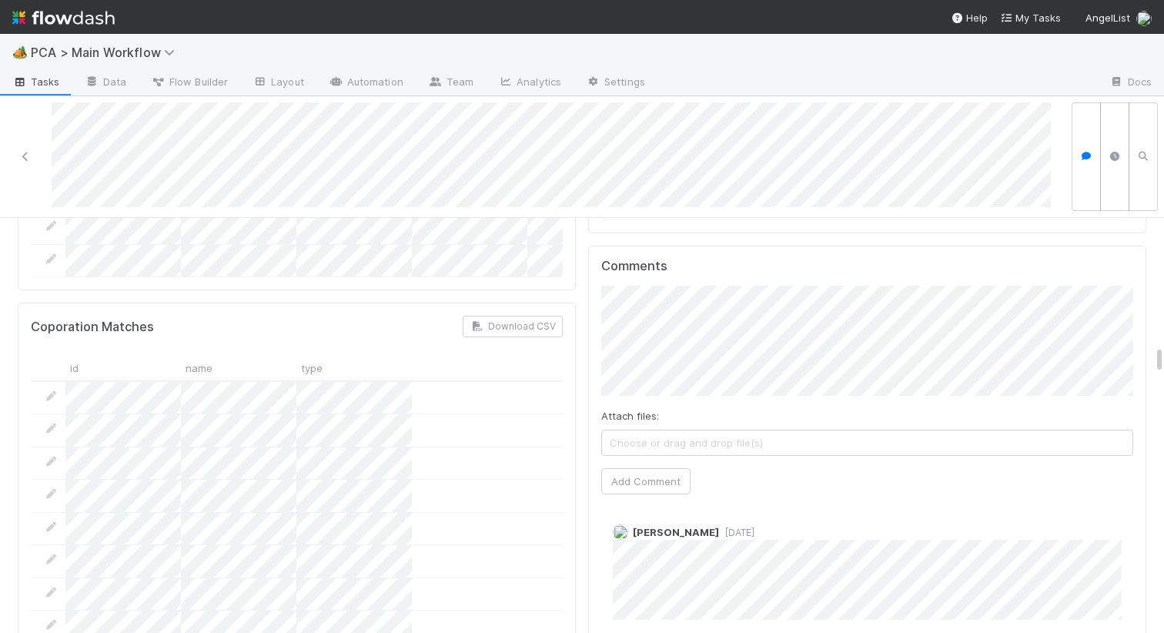
scroll to position [1878, 0]
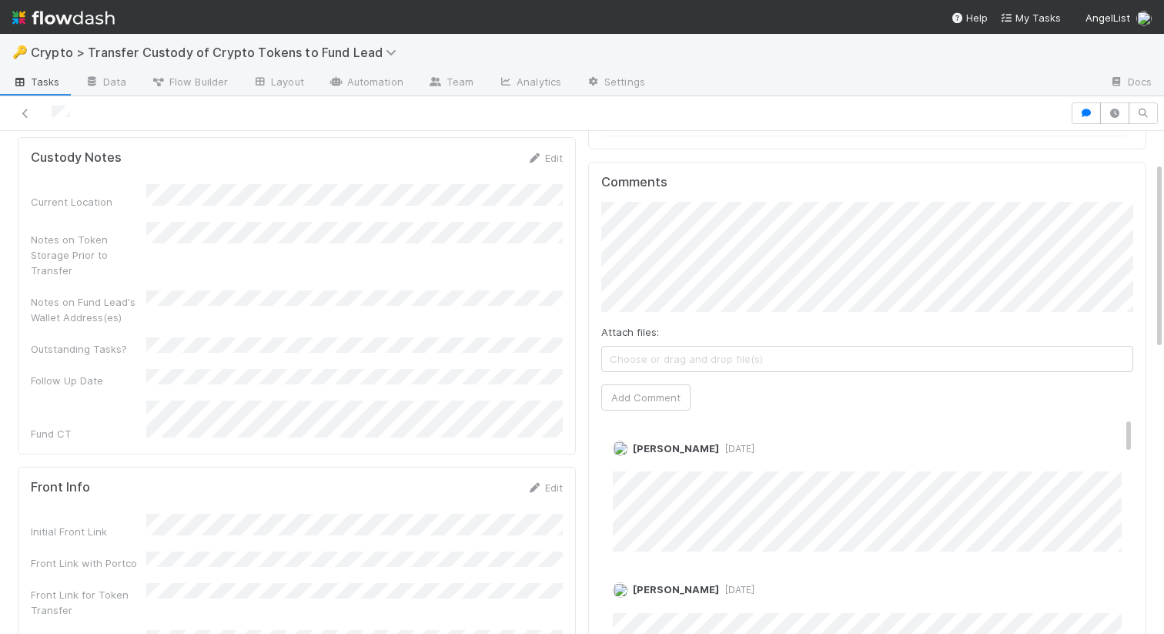
scroll to position [655, 0]
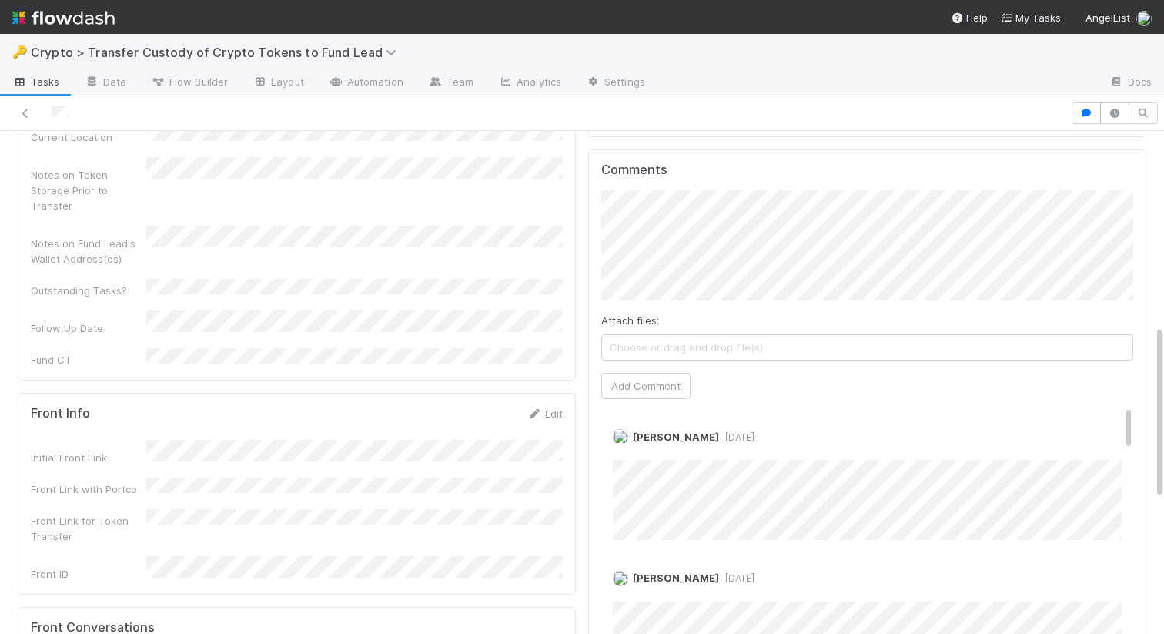
scroll to position [638, 0]
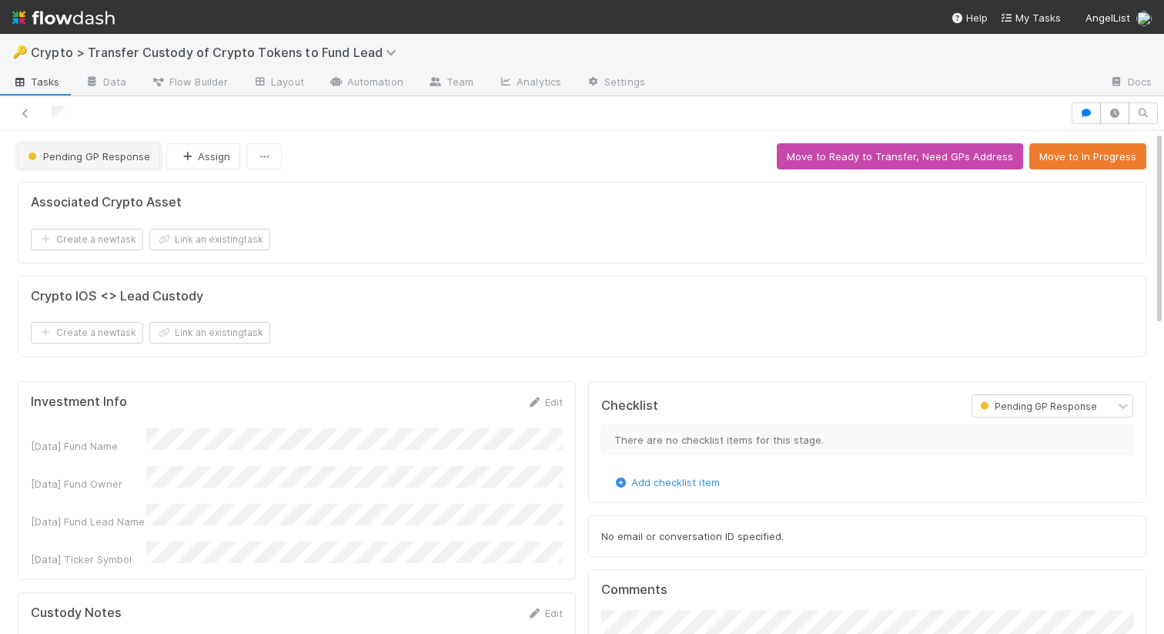
click at [99, 145] on button "Pending GP Response" at bounding box center [89, 156] width 142 height 26
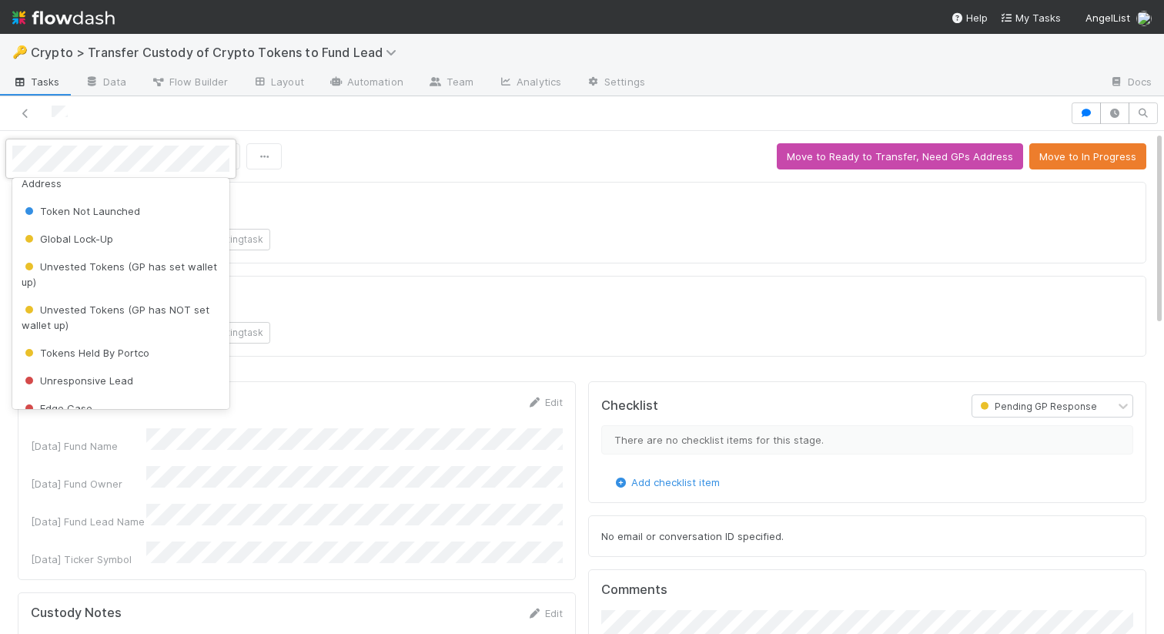
scroll to position [388, 0]
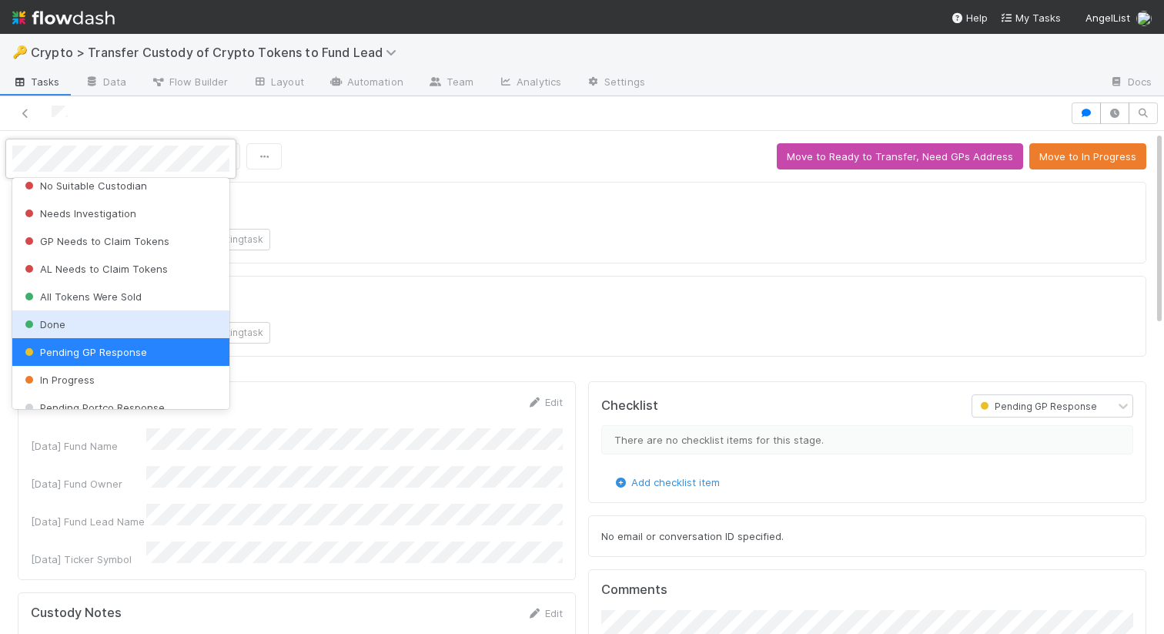
click at [79, 310] on div "Done" at bounding box center [120, 324] width 217 height 28
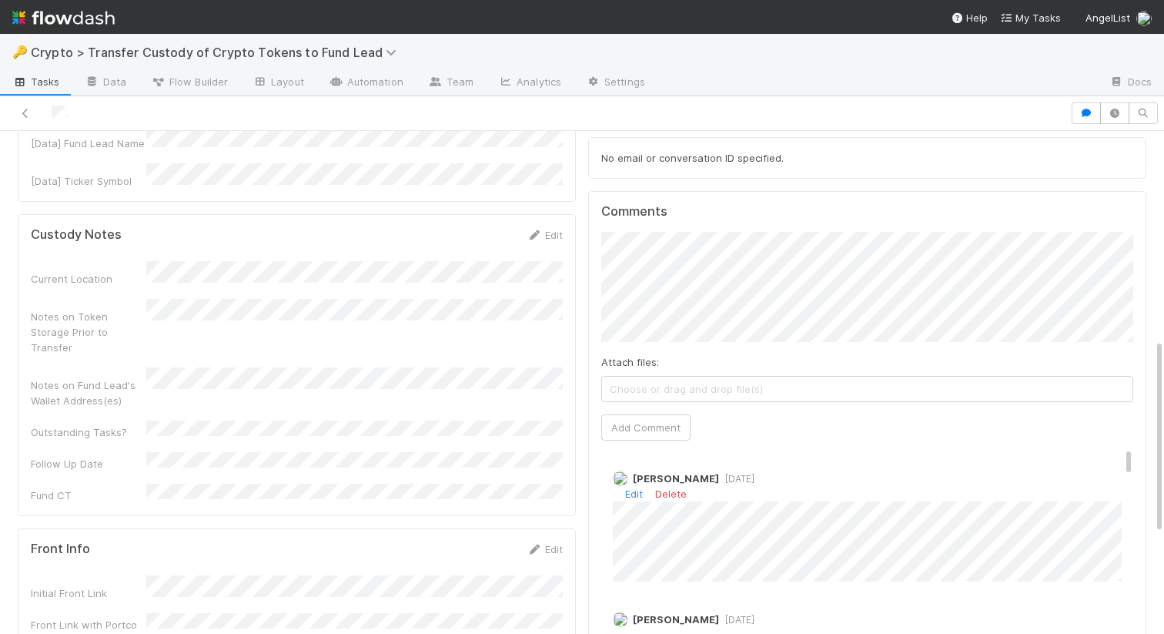
scroll to position [343, 0]
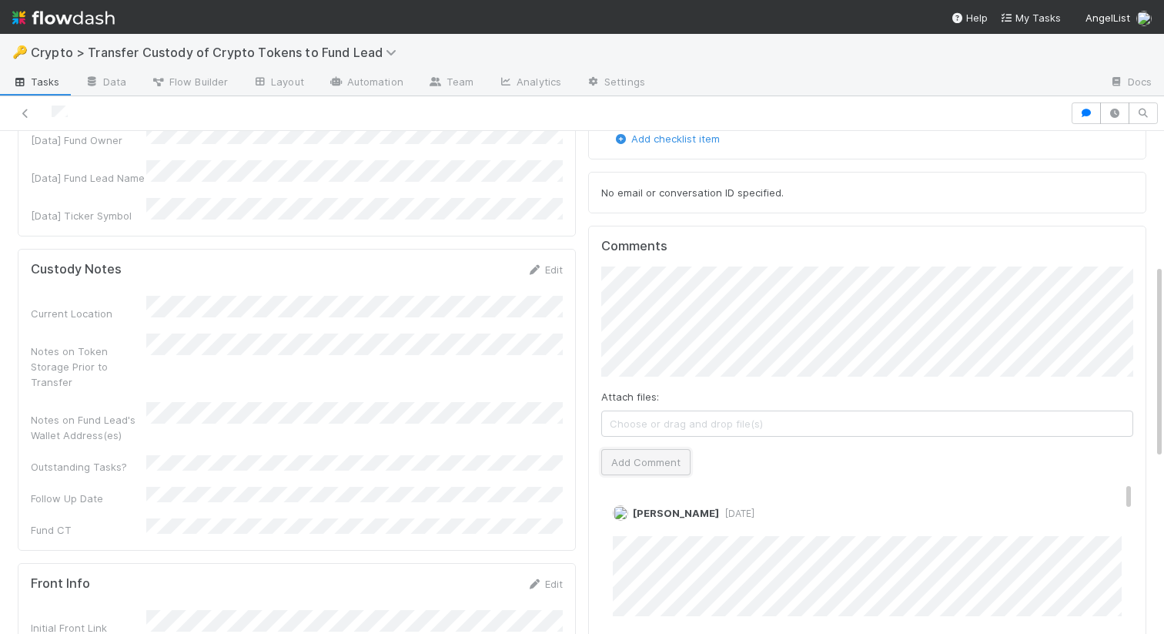
click at [639, 462] on button "Add Comment" at bounding box center [645, 462] width 89 height 26
